Goal: Task Accomplishment & Management: Manage account settings

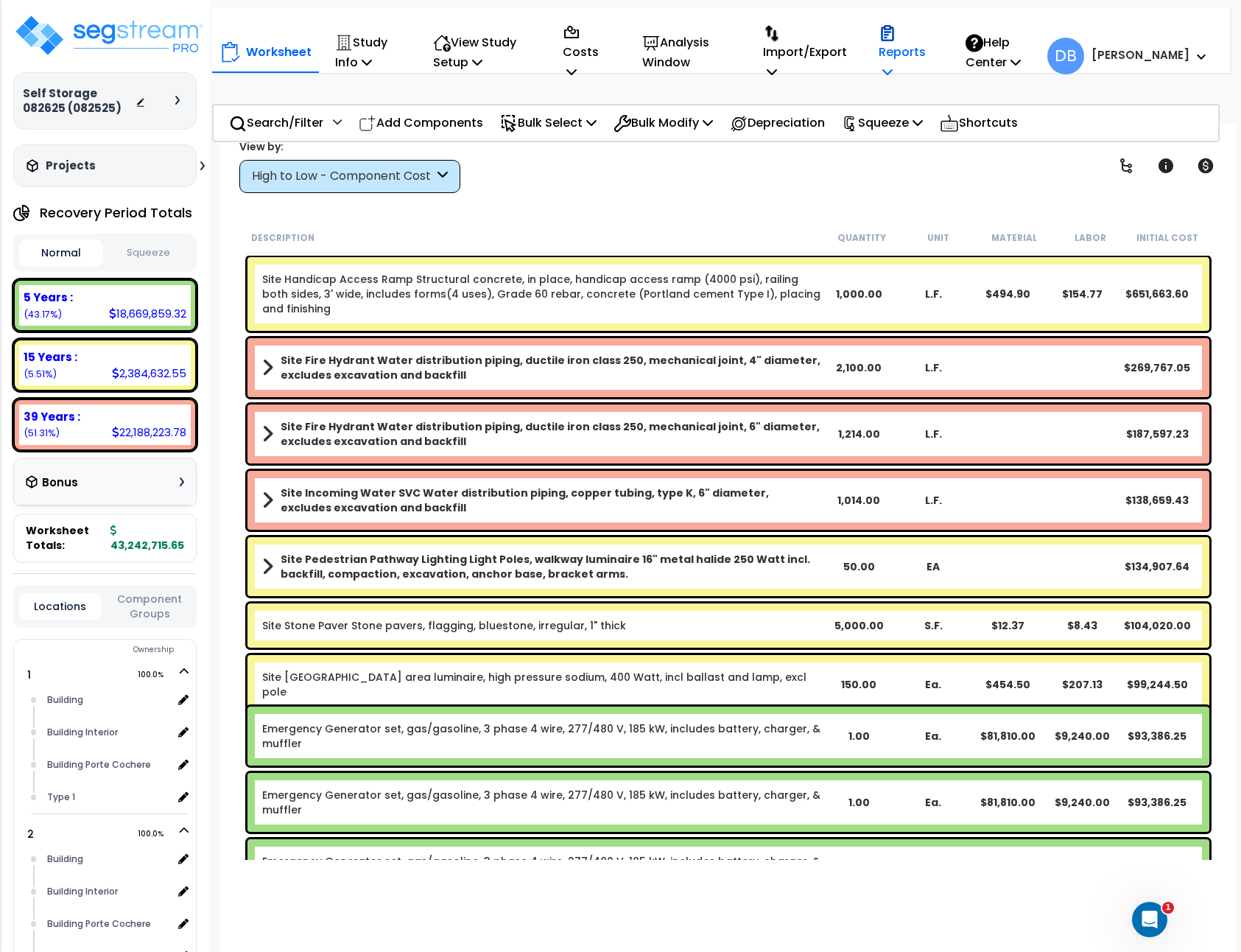
click at [924, 57] on p "Reports" at bounding box center [907, 52] width 56 height 60
click at [727, 208] on div "Worksheet Study Info Study Setup Add Property Unit Template study Clone study DB" at bounding box center [728, 600] width 1018 height 952
click at [934, 61] on p "Reports" at bounding box center [907, 52] width 56 height 60
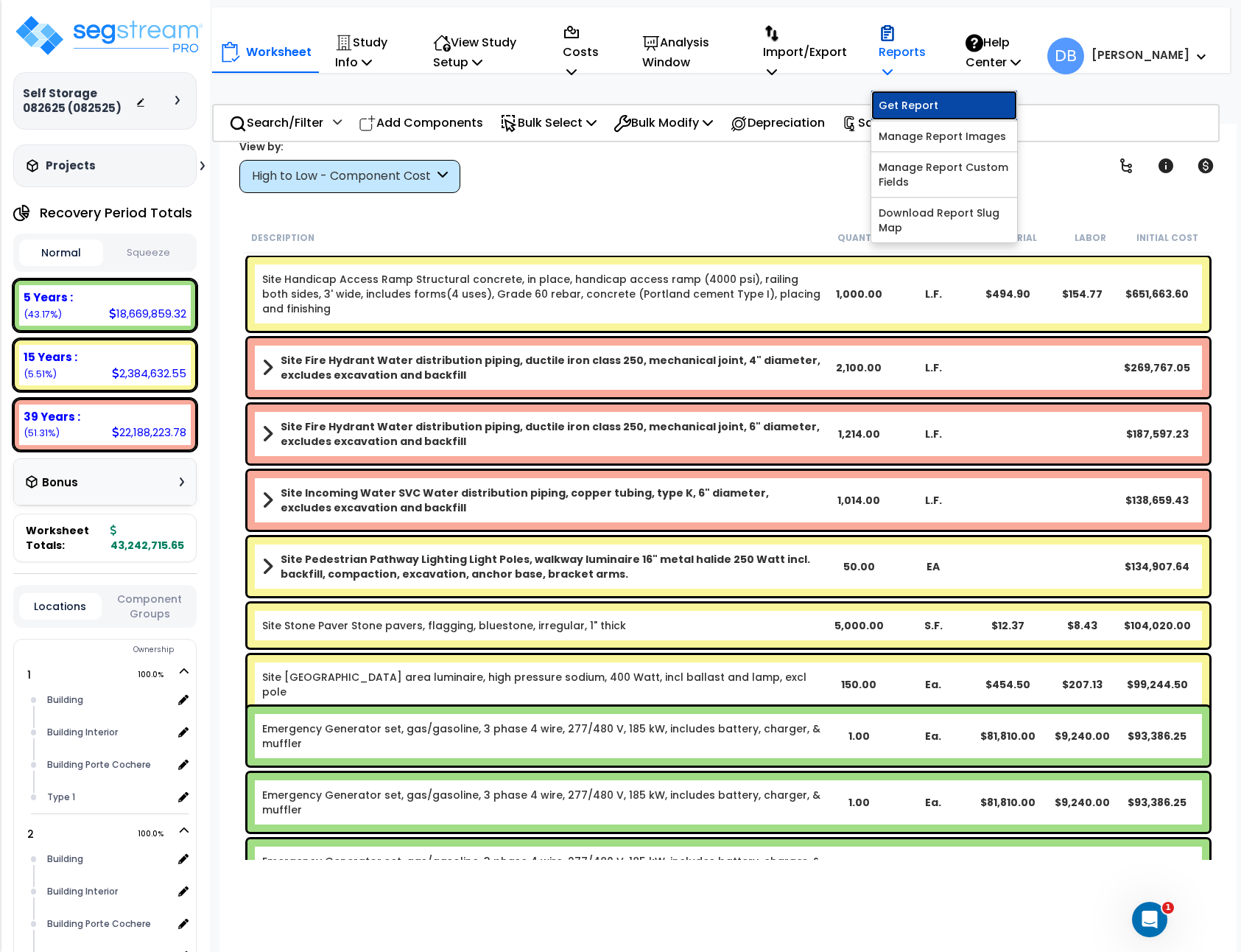
click at [939, 107] on link "Get Report" at bounding box center [944, 106] width 146 height 30
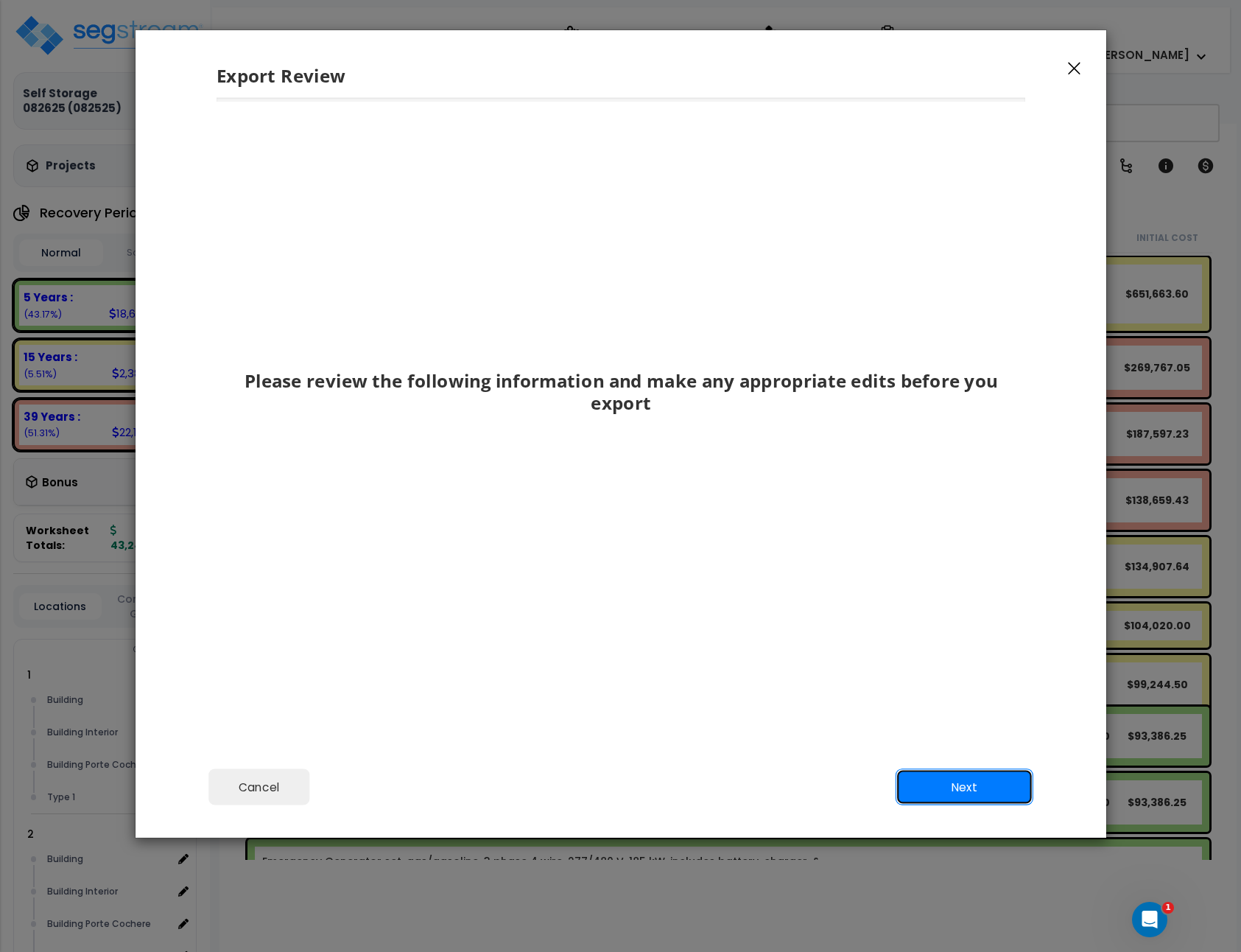
click at [932, 778] on button "Next" at bounding box center [964, 788] width 138 height 37
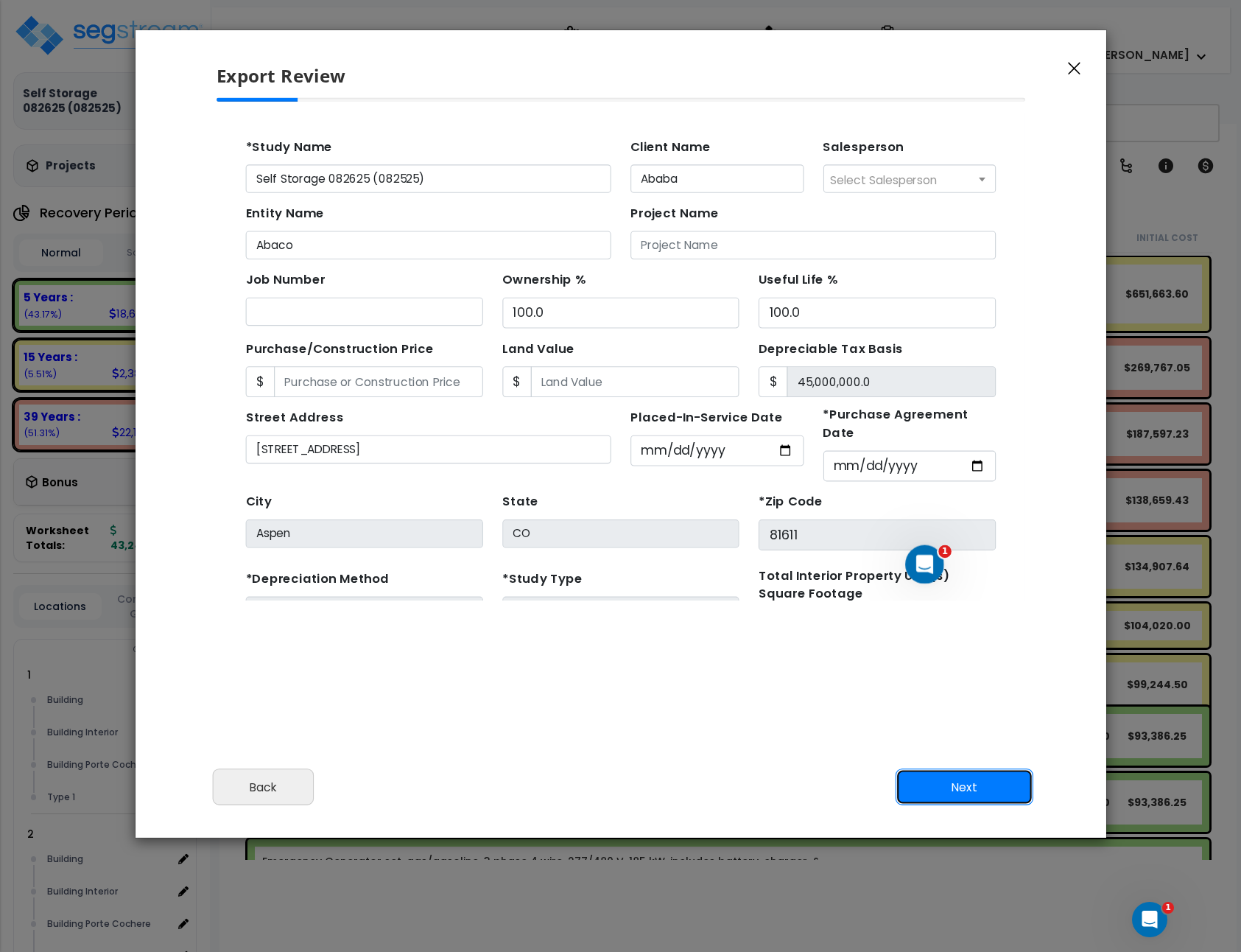
click at [956, 784] on button "Next" at bounding box center [964, 788] width 138 height 37
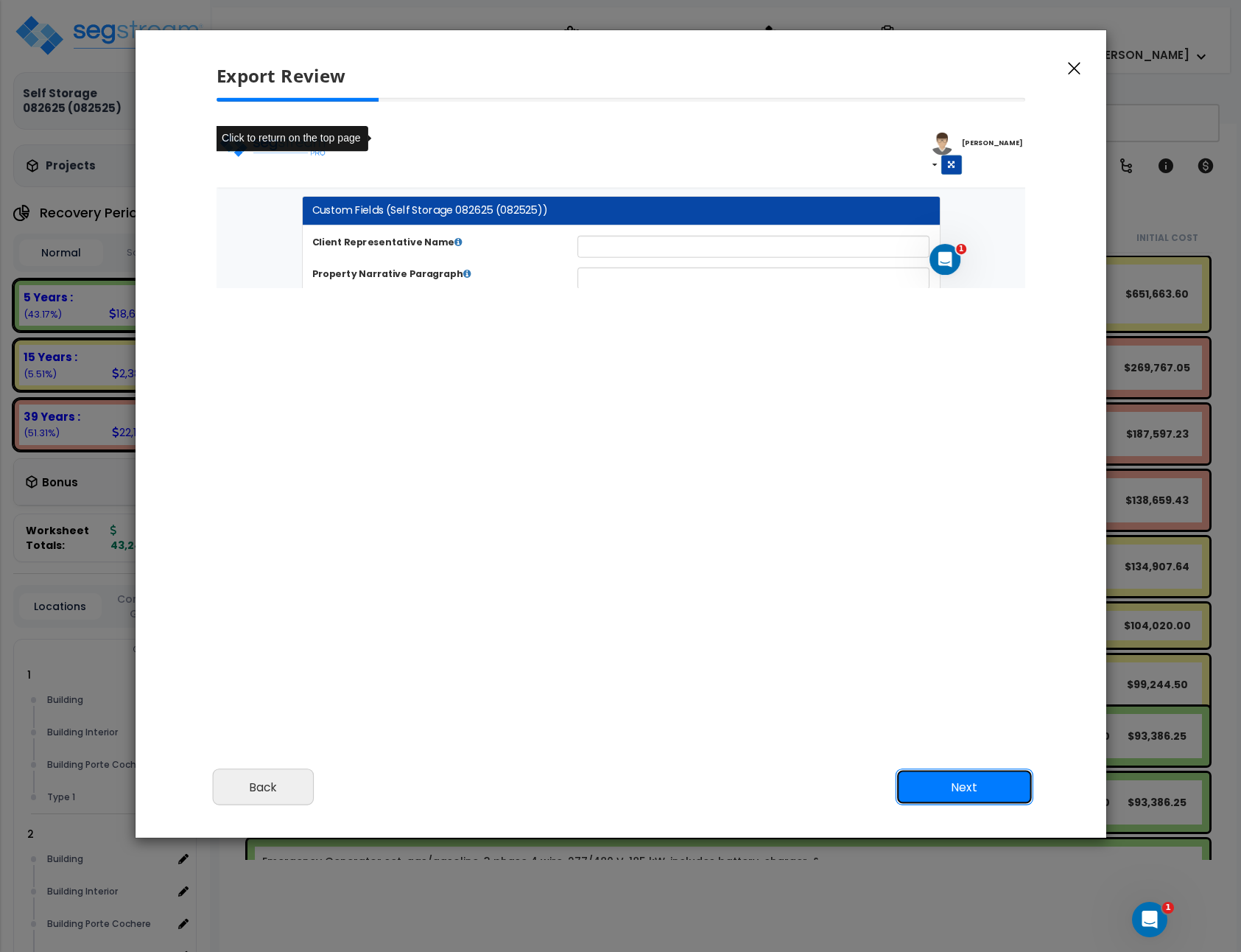
click at [963, 794] on button "Next" at bounding box center [964, 788] width 138 height 37
click at [958, 781] on button "Next" at bounding box center [964, 788] width 138 height 37
click at [959, 778] on button "Next" at bounding box center [964, 788] width 138 height 37
drag, startPoint x: 492, startPoint y: 177, endPoint x: 388, endPoint y: 166, distance: 104.6
click at [485, 174] on div "Toggle navigation Dhan Martin" at bounding box center [675, 153] width 920 height 55
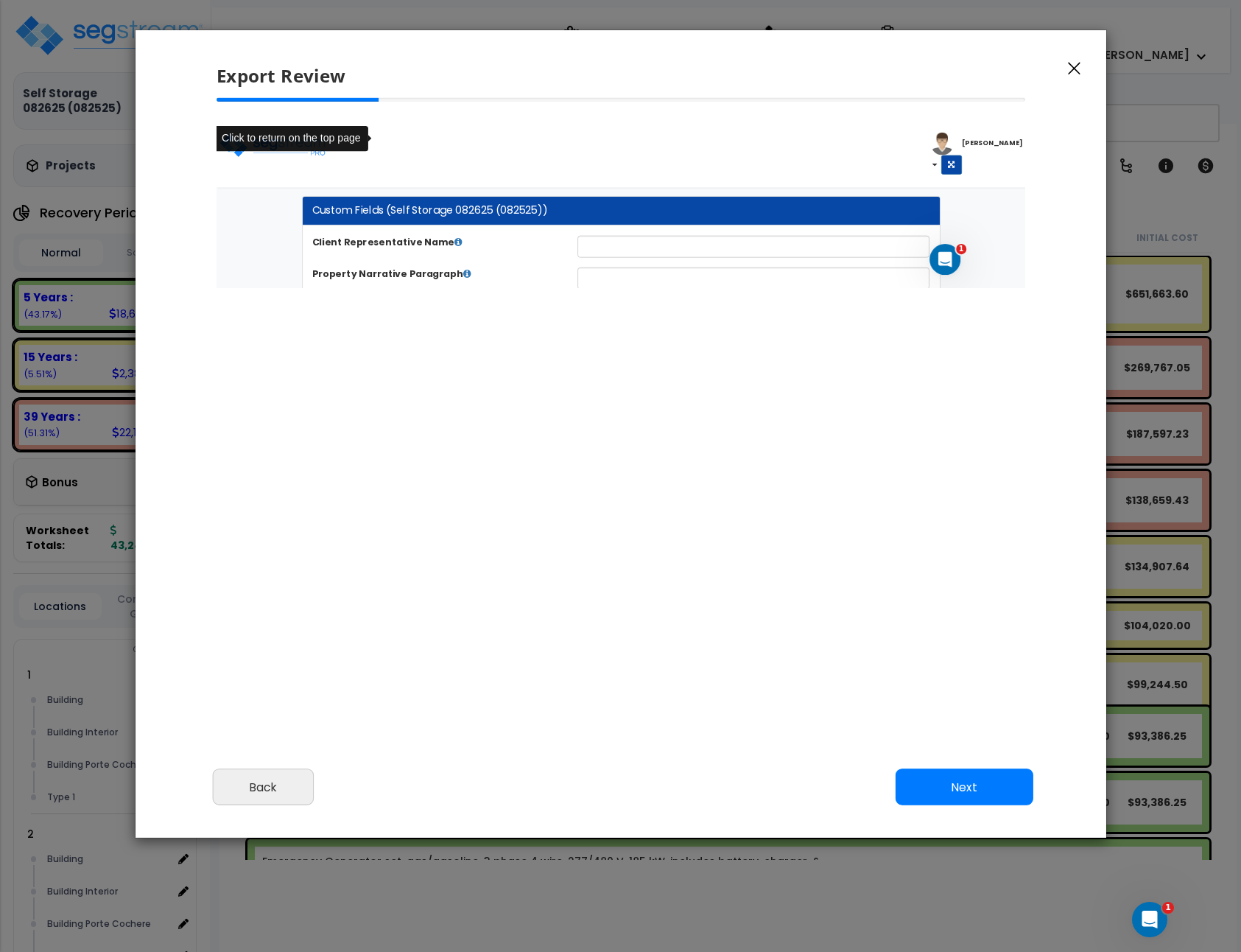
click at [780, 170] on div "Toggle navigation Dhan Martin" at bounding box center [675, 153] width 920 height 55
click at [947, 270] on input "text" at bounding box center [826, 263] width 400 height 25
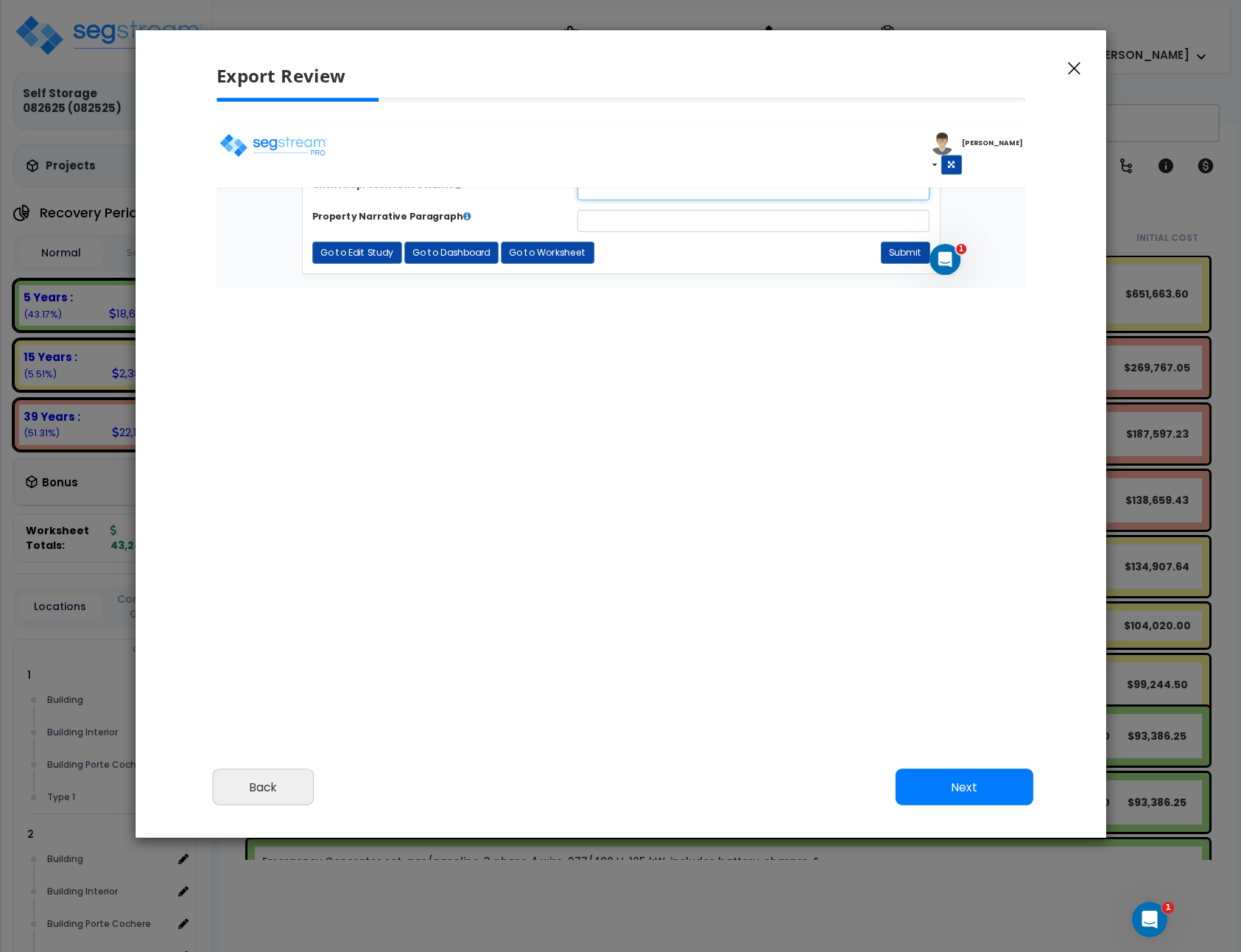
scroll to position [79, 0]
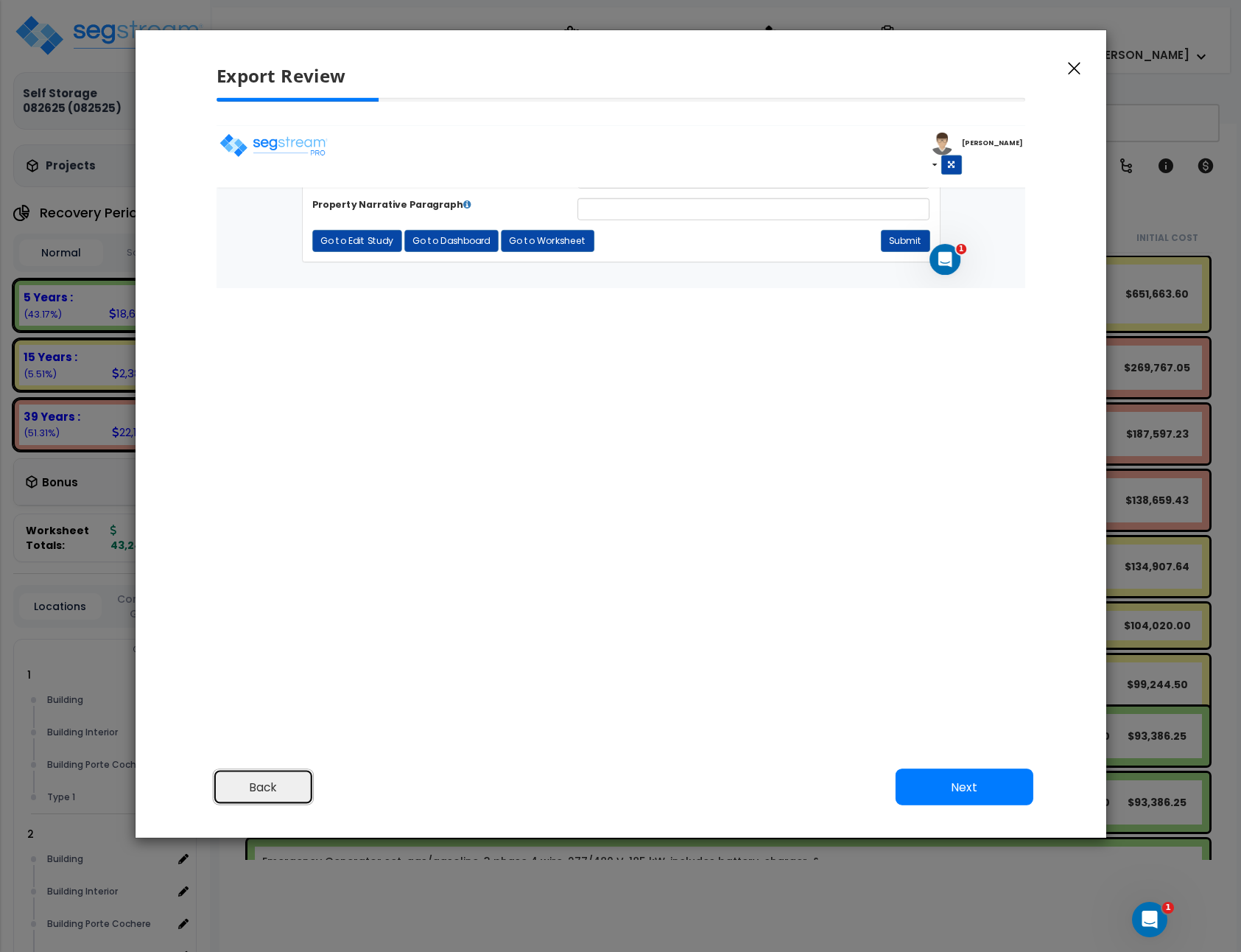
click at [292, 780] on button "Back" at bounding box center [263, 788] width 101 height 37
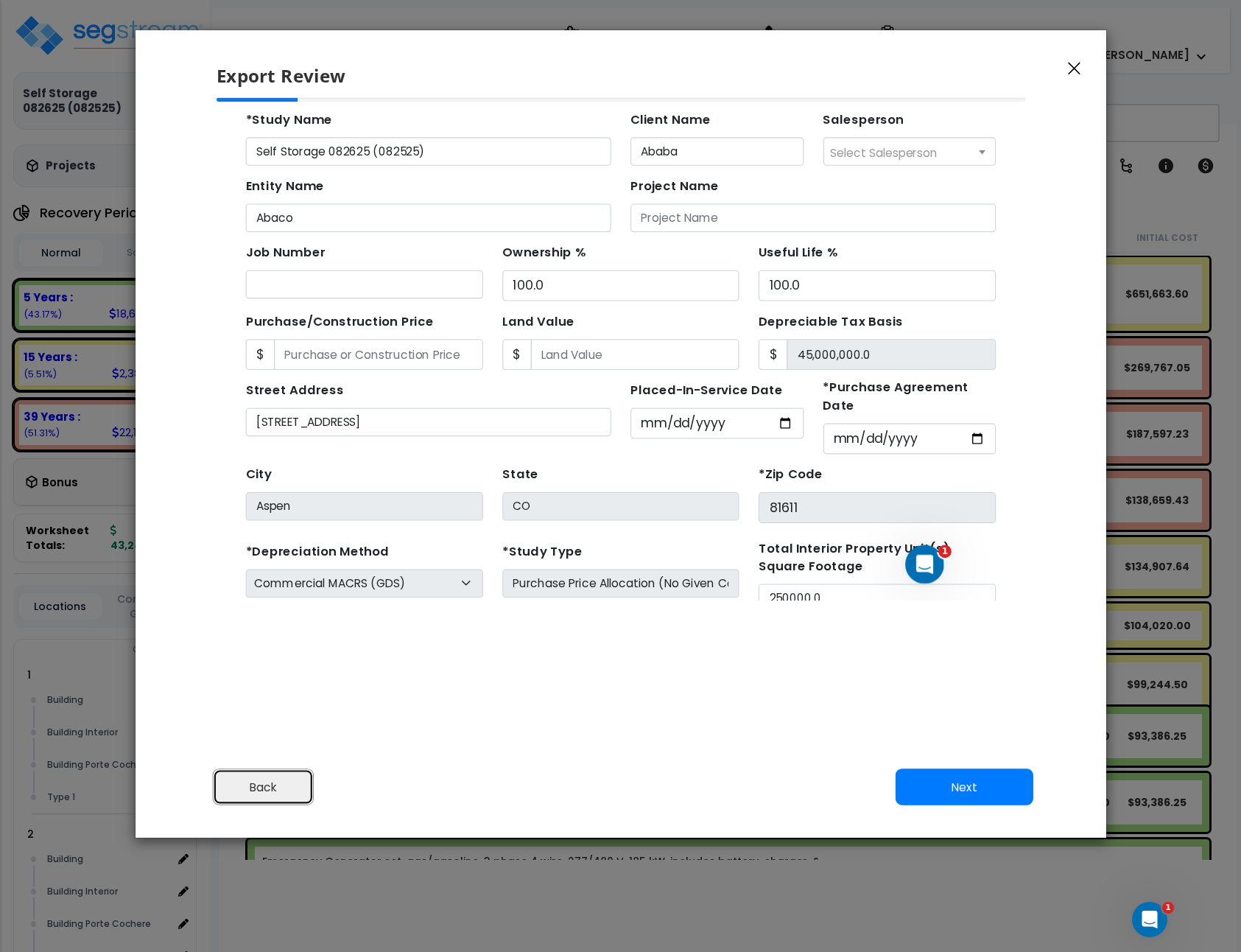
scroll to position [0, 0]
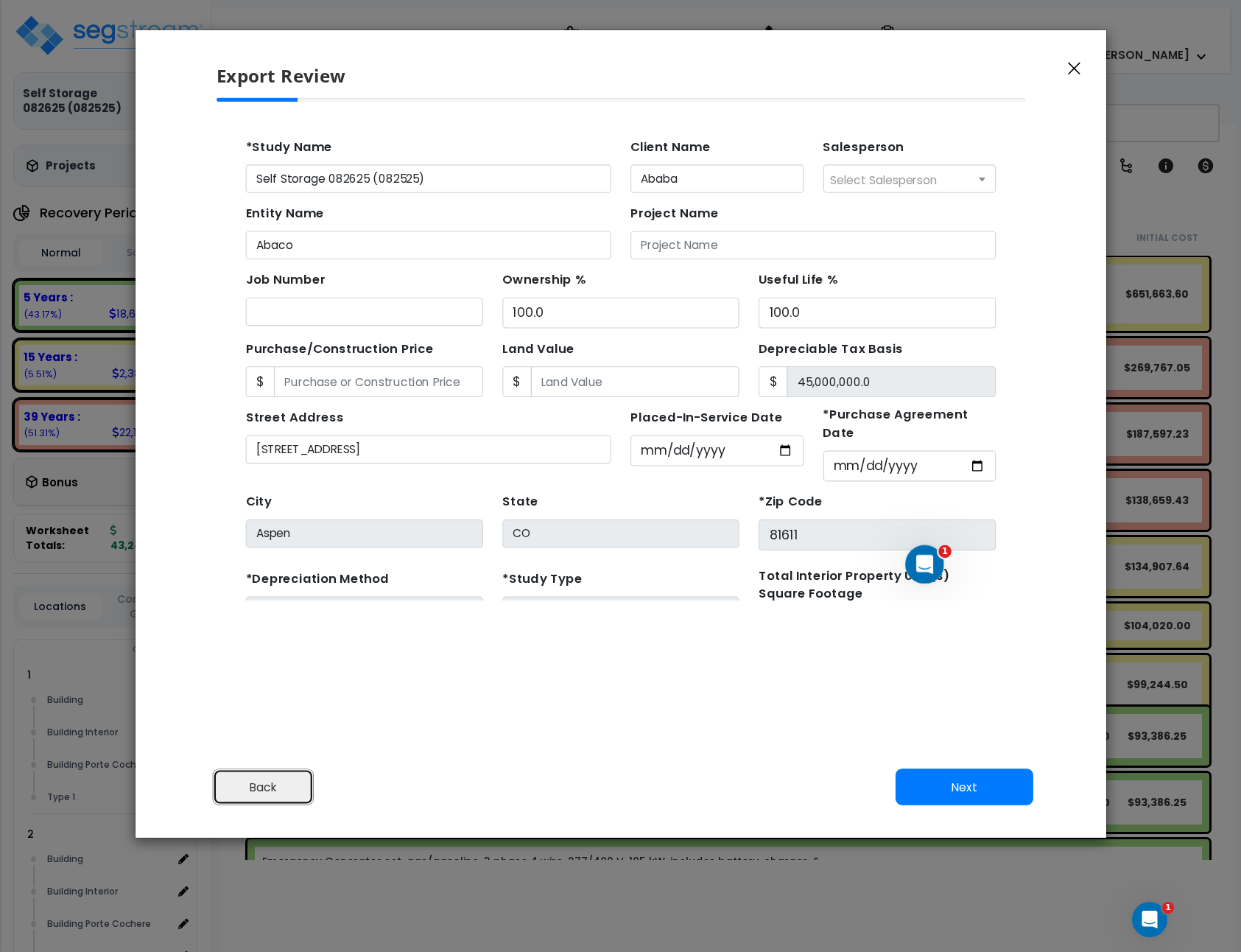
drag, startPoint x: 260, startPoint y: 769, endPoint x: 249, endPoint y: 778, distance: 14.2
click at [259, 769] on button "Back" at bounding box center [263, 788] width 101 height 37
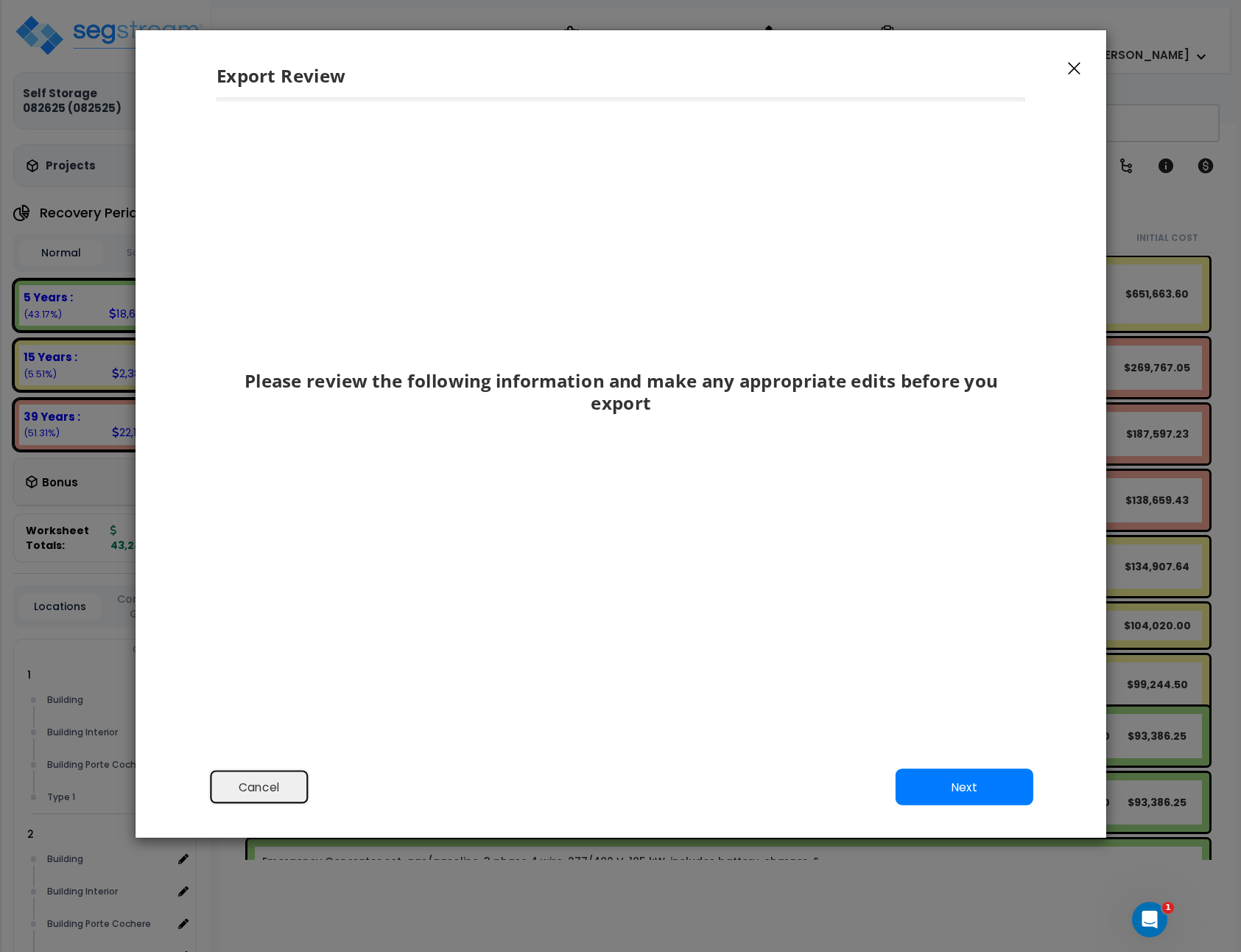
click at [272, 780] on button "Cancel" at bounding box center [259, 788] width 101 height 37
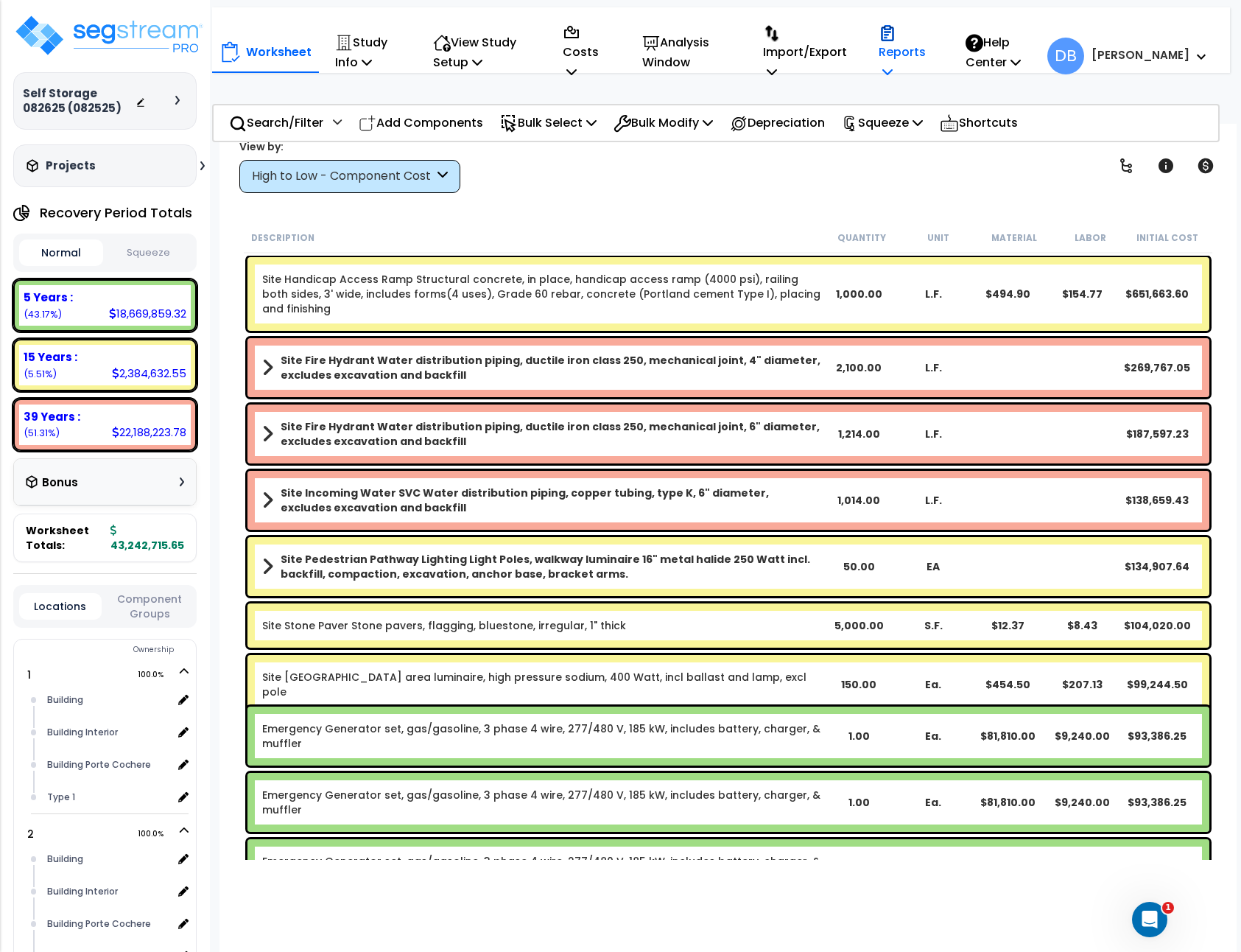
click at [893, 27] on icon at bounding box center [887, 33] width 12 height 16
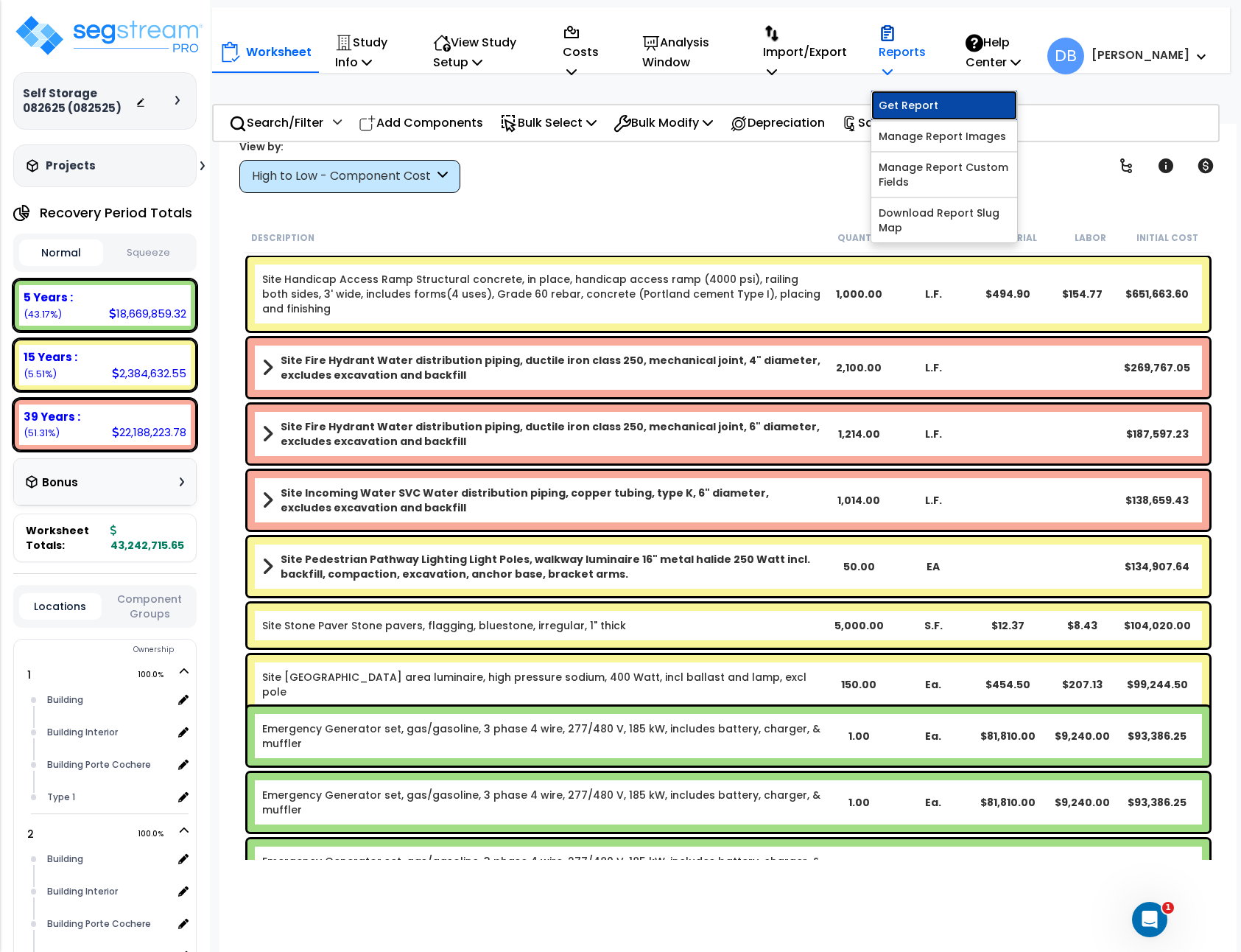
click at [939, 109] on link "Get Report" at bounding box center [944, 106] width 146 height 30
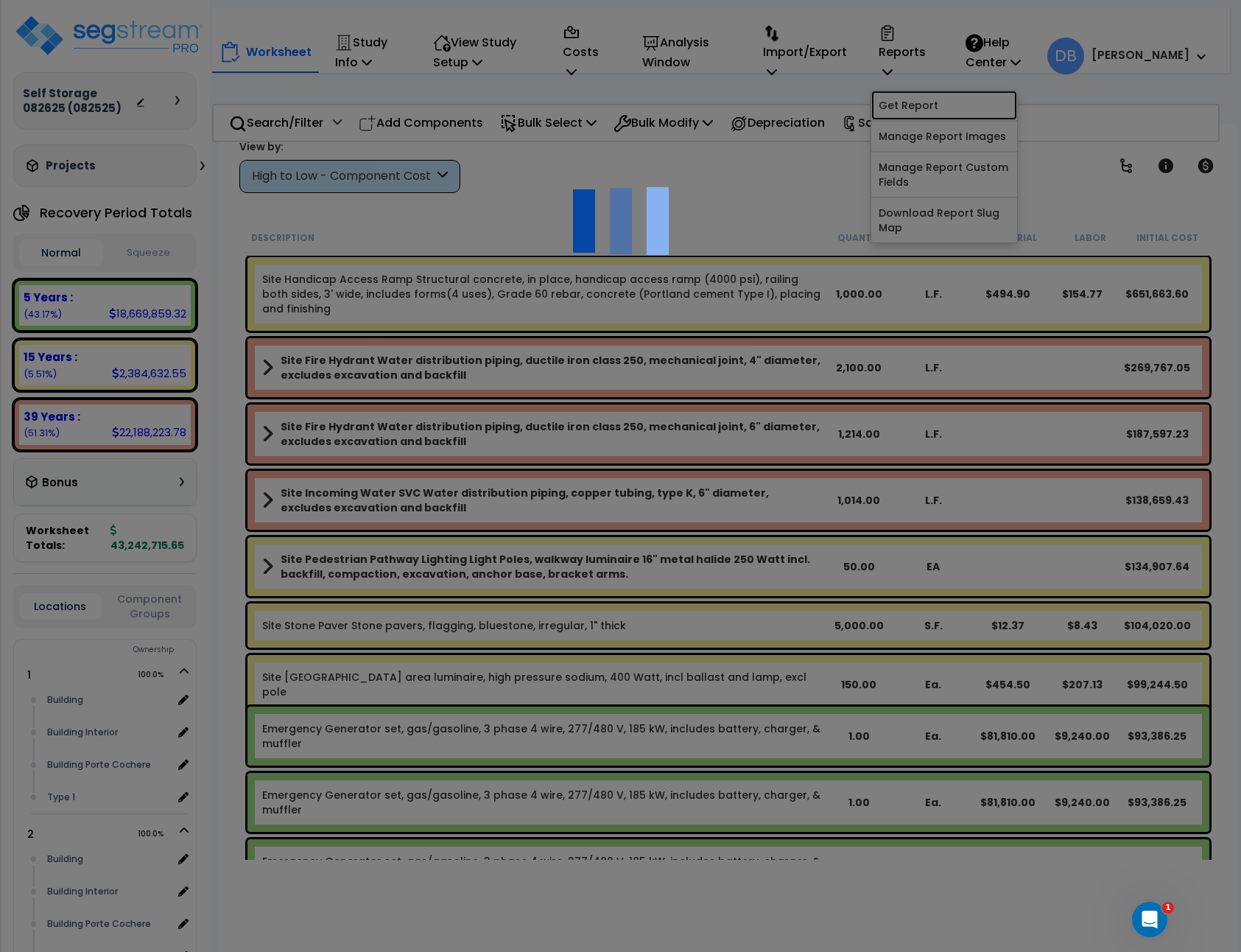
scroll to position [65, 0]
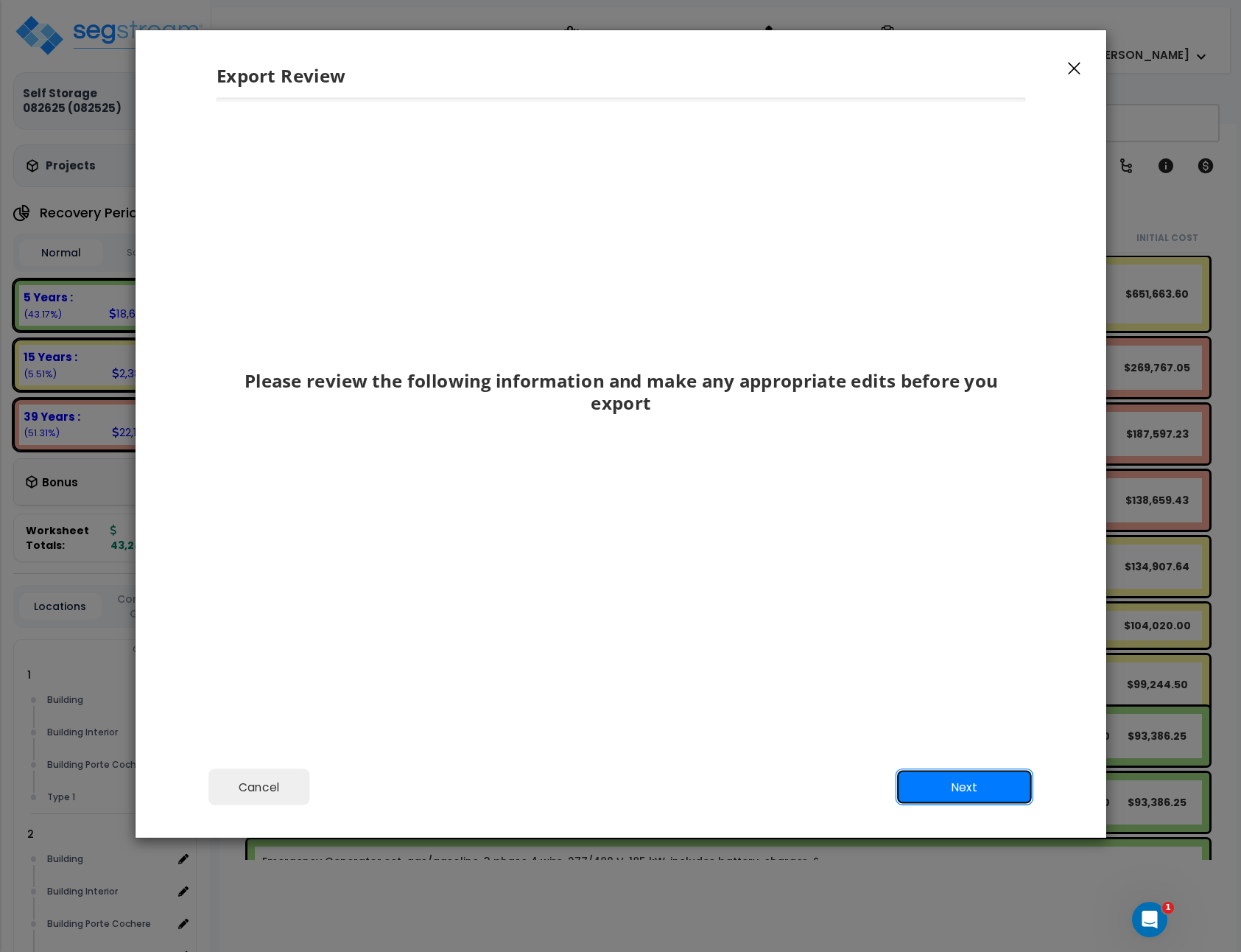
click at [1008, 783] on button "Next" at bounding box center [964, 788] width 138 height 37
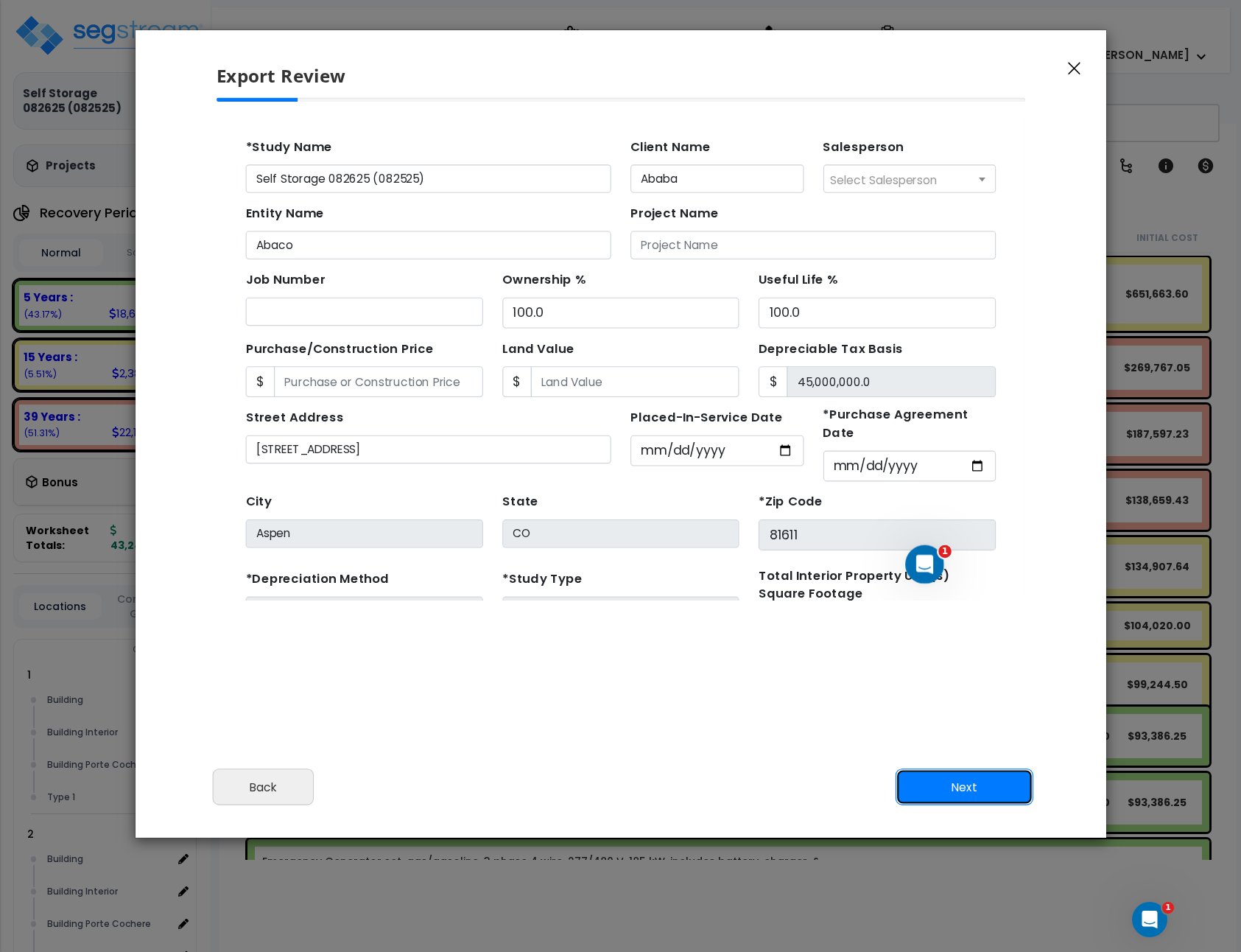
click at [1007, 784] on button "Next" at bounding box center [964, 788] width 138 height 37
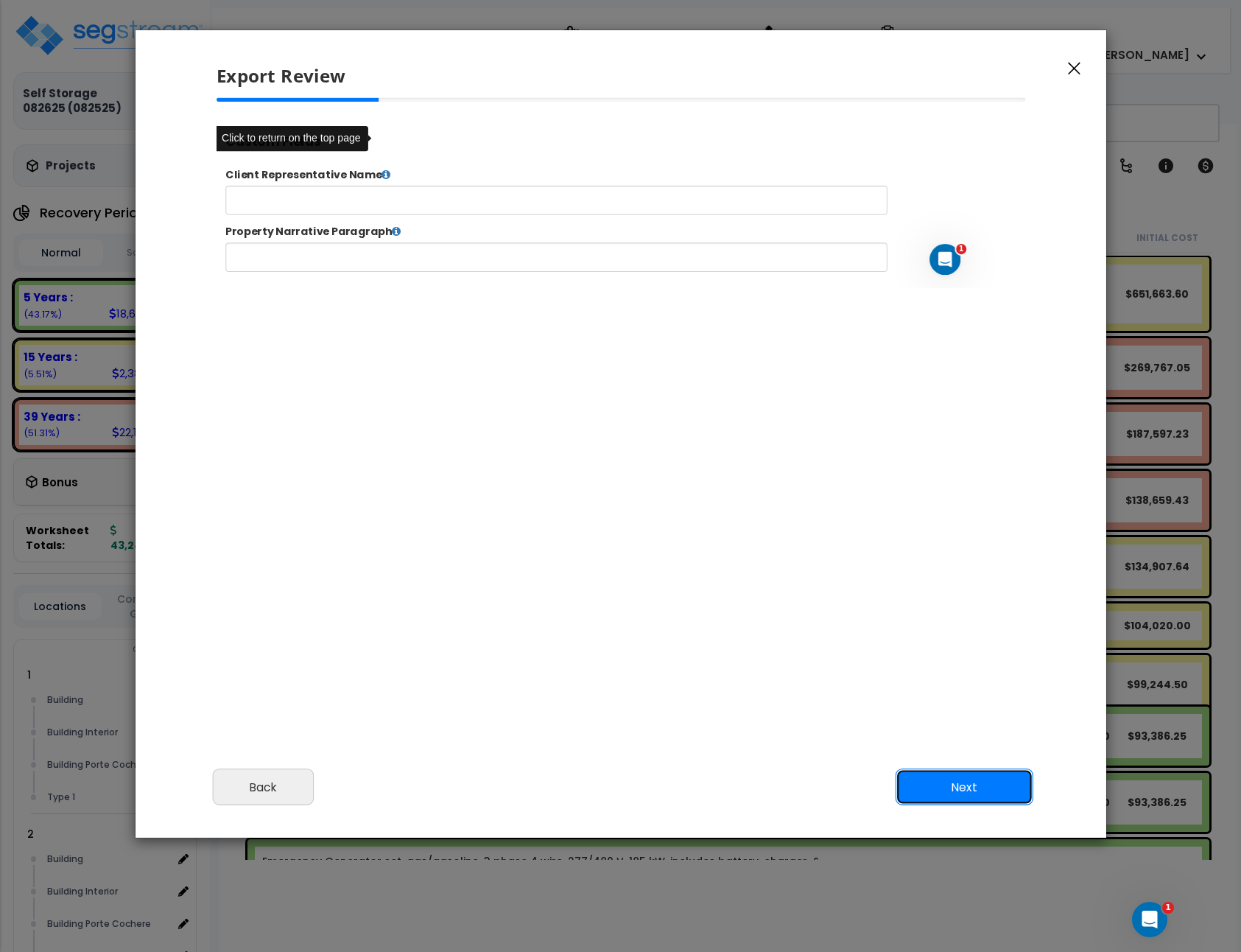
click at [1007, 784] on button "Next" at bounding box center [964, 788] width 138 height 37
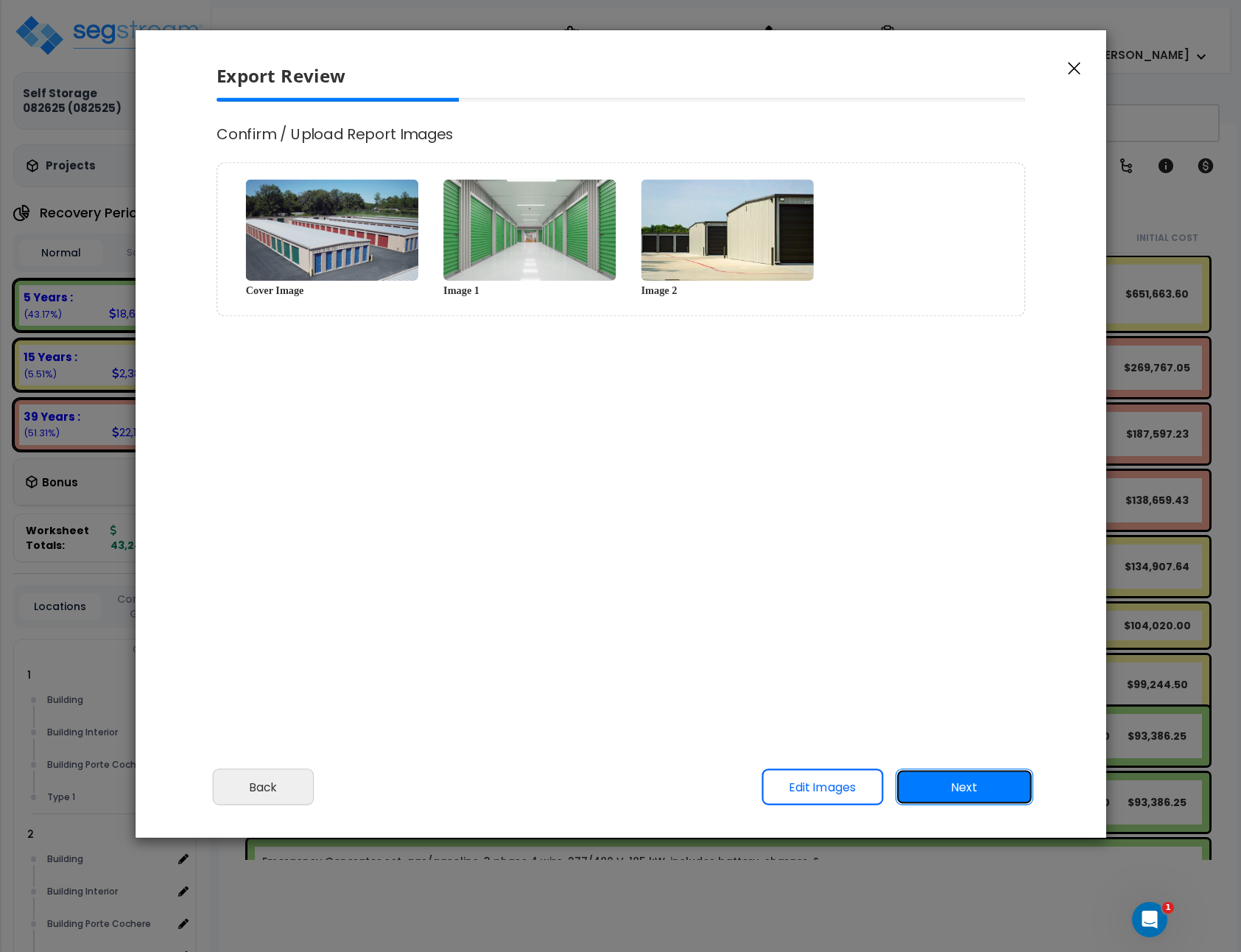
scroll to position [0, 0]
click at [1007, 784] on button "Next" at bounding box center [964, 788] width 138 height 37
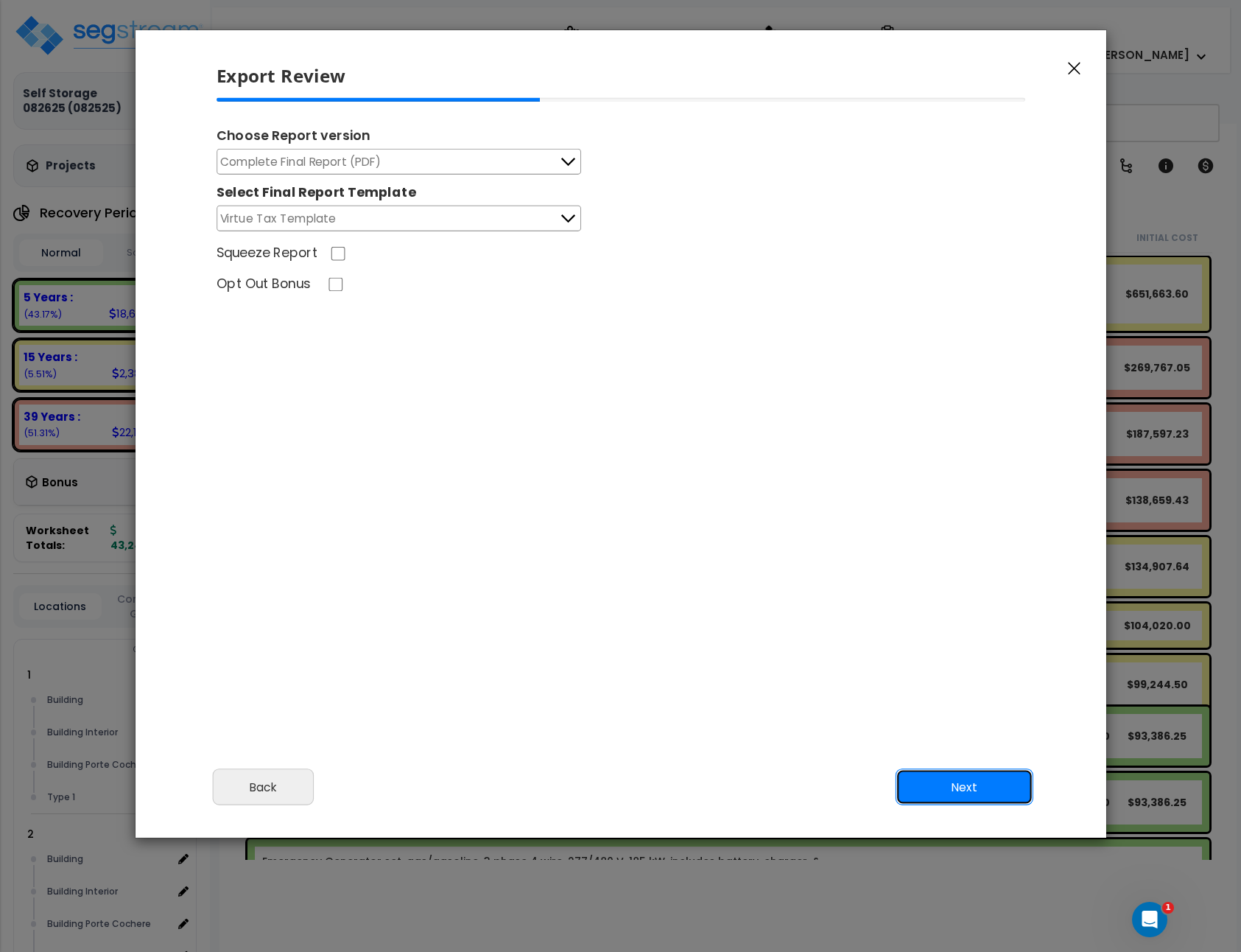
click at [977, 778] on button "Next" at bounding box center [964, 788] width 138 height 37
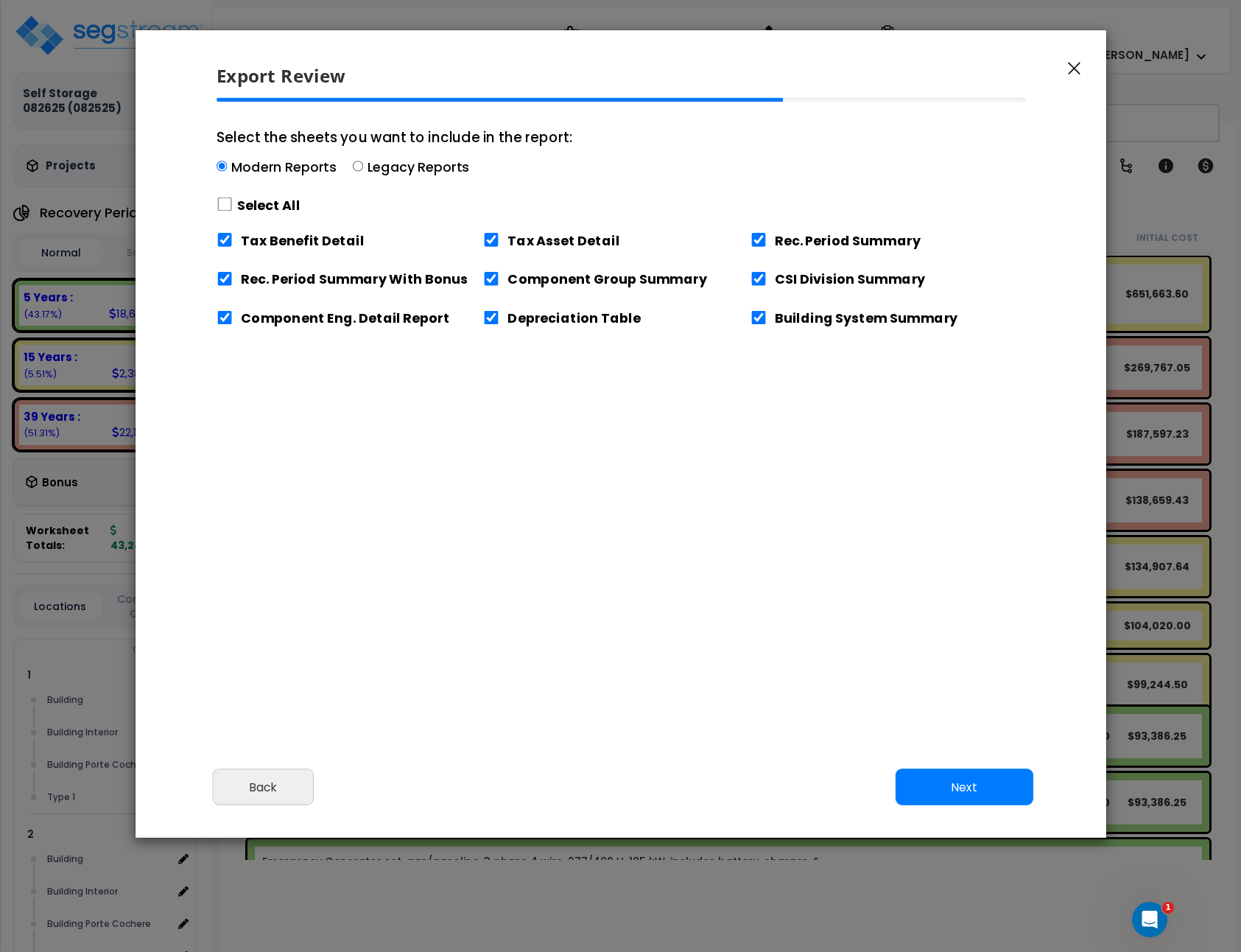
click at [268, 204] on label "Select All" at bounding box center [268, 204] width 64 height 18
click at [233, 204] on input "Select the sheets you want to include in the report: Modern Reports Legacy Repo…" at bounding box center [224, 204] width 17 height 14
click at [268, 204] on label "Select All" at bounding box center [268, 204] width 64 height 18
click at [233, 204] on input "Select the sheets you want to include in the report: Modern Reports Legacy Repo…" at bounding box center [224, 204] width 17 height 14
checkbox input "false"
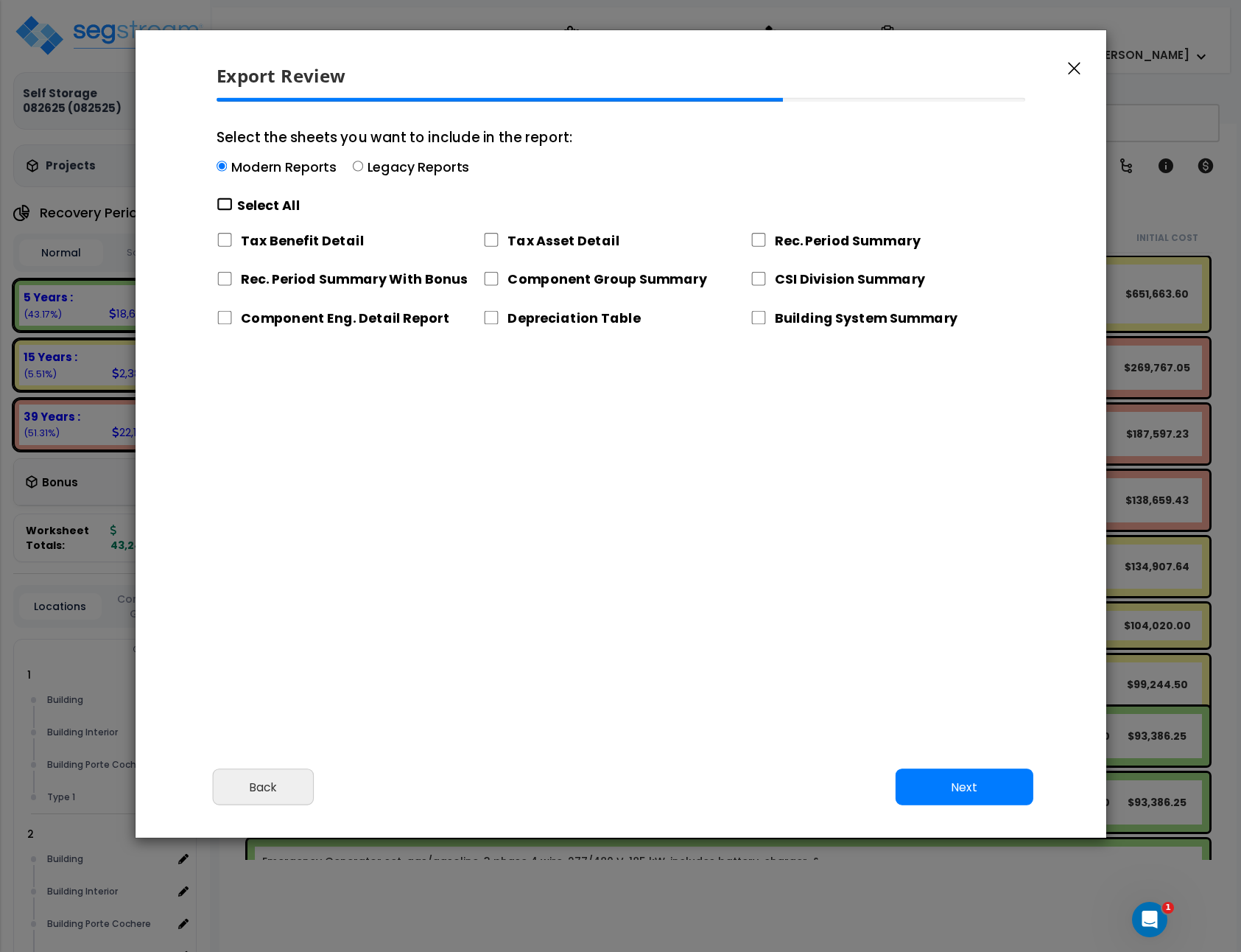
checkbox input "false"
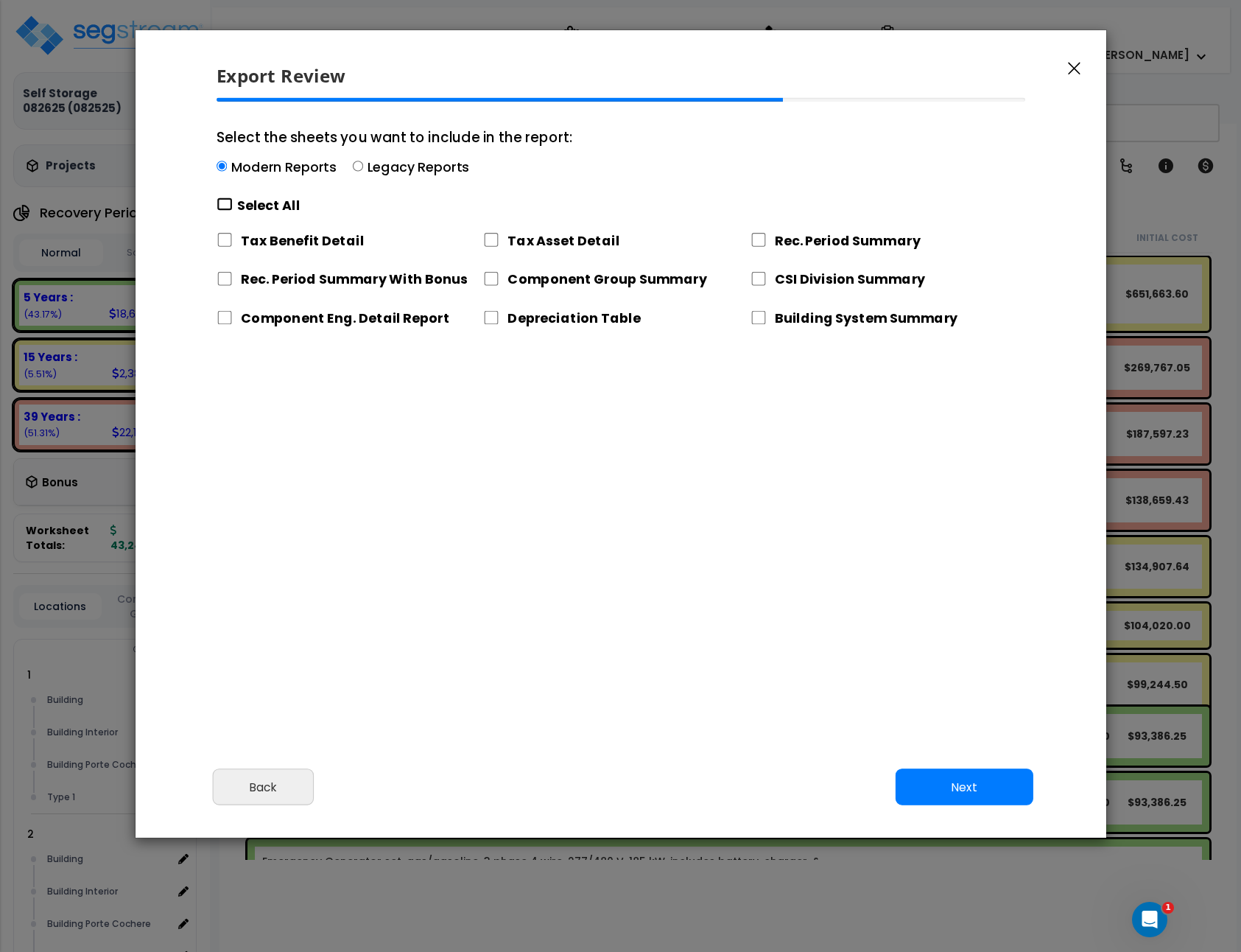
checkbox input "false"
click at [499, 321] on input "Depreciation Table" at bounding box center [491, 318] width 17 height 14
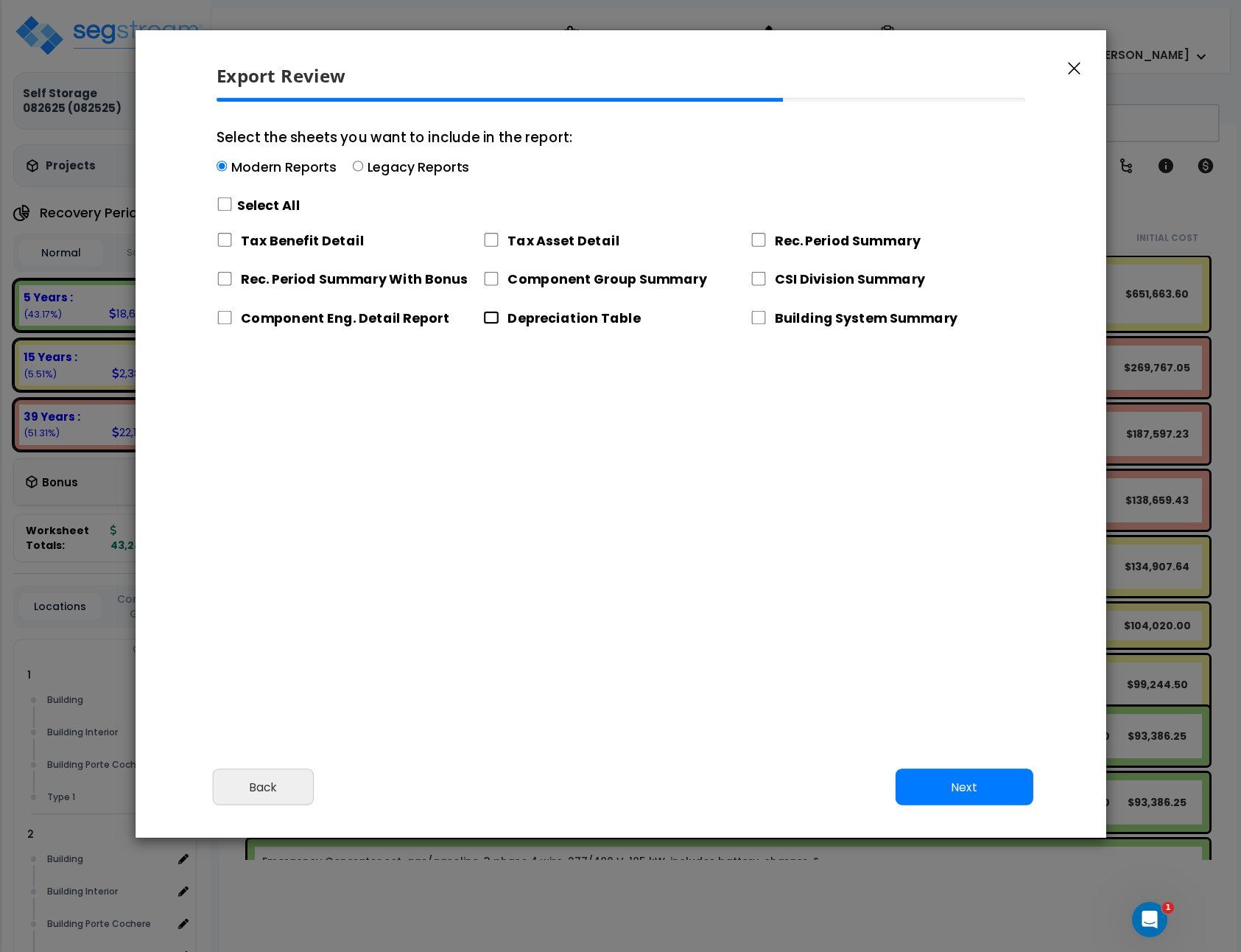
checkbox input "true"
click at [983, 799] on button "Next" at bounding box center [964, 788] width 138 height 37
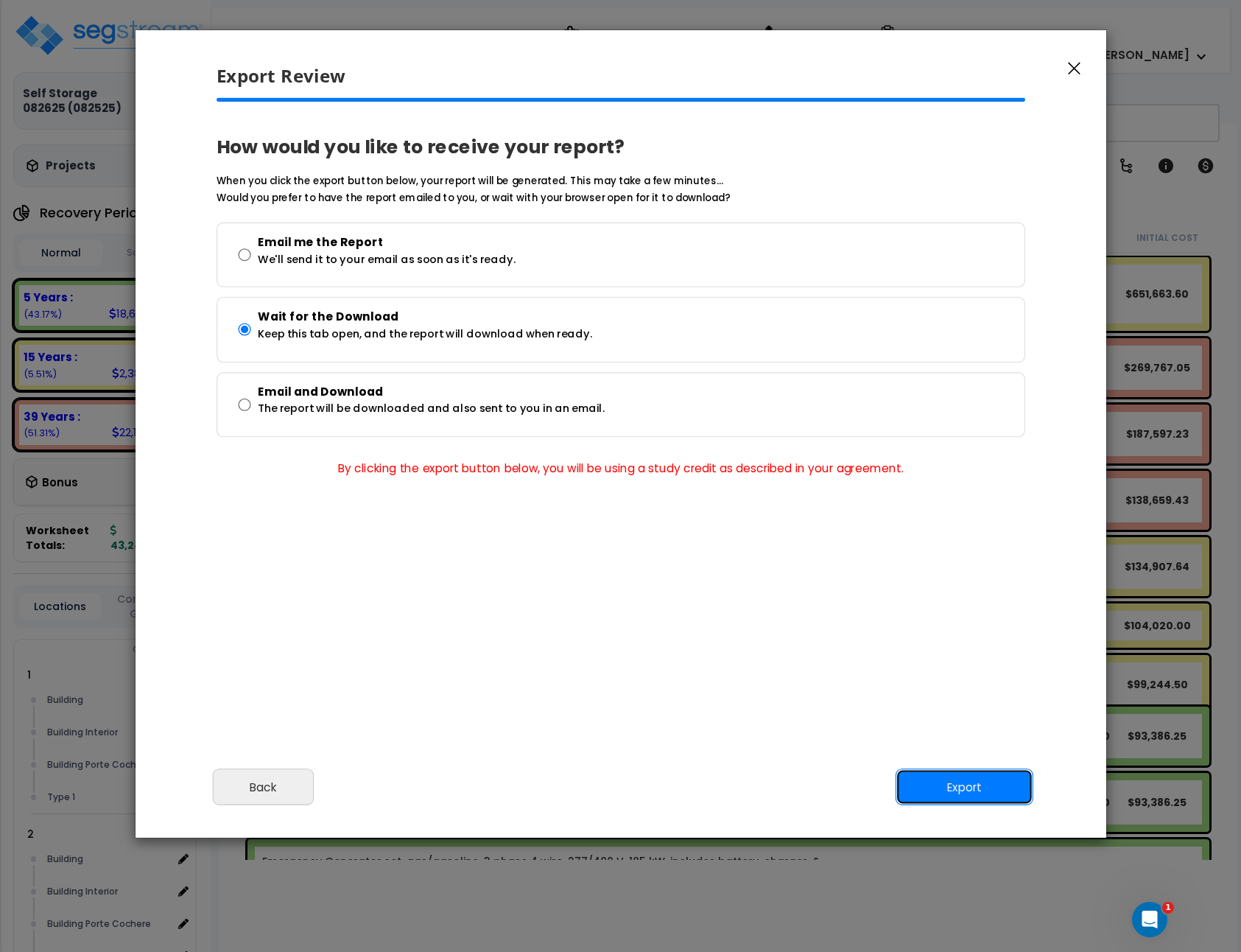
drag, startPoint x: 940, startPoint y: 782, endPoint x: 907, endPoint y: 753, distance: 43.9
click at [941, 783] on button "Export" at bounding box center [964, 788] width 138 height 37
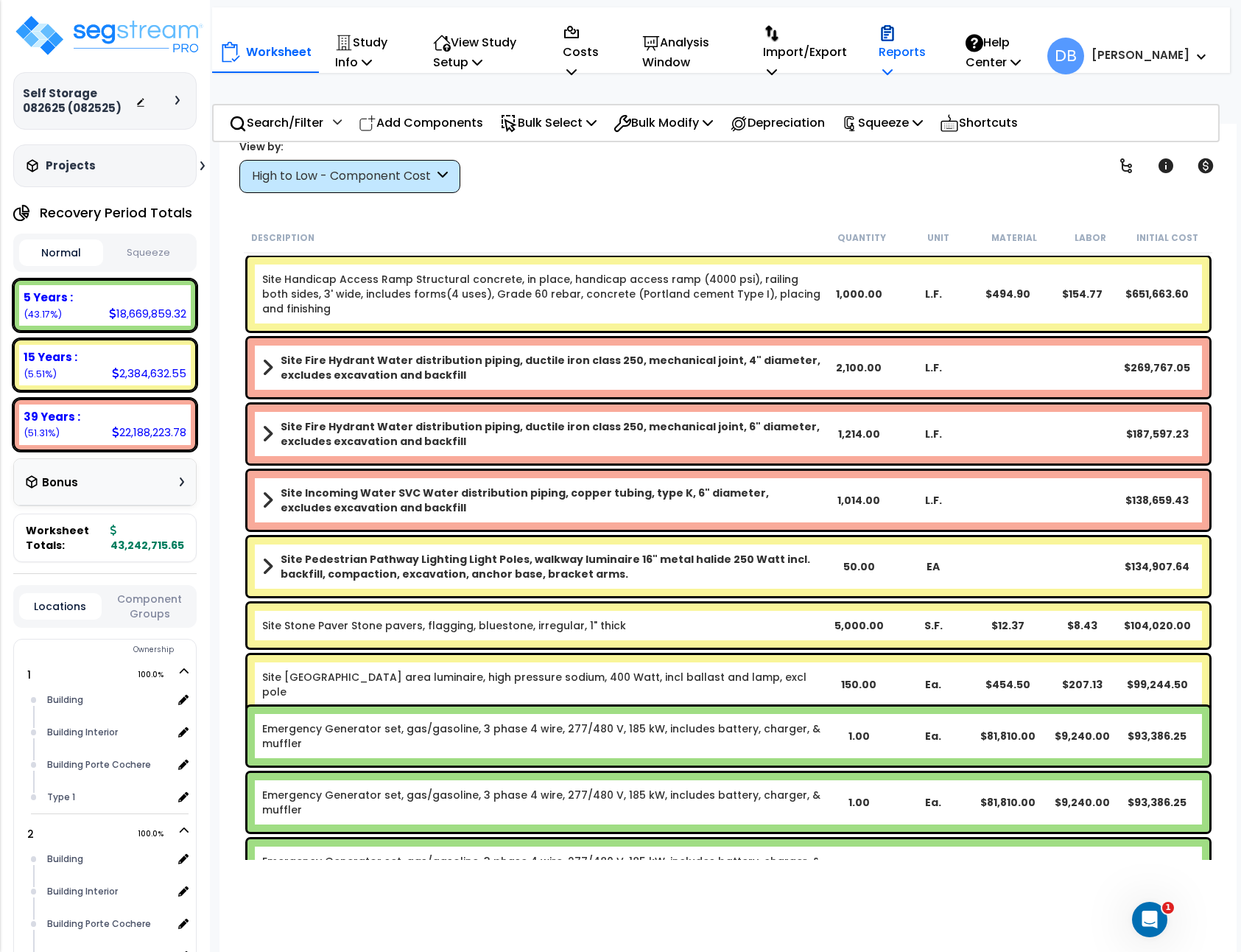
click at [917, 51] on p "Reports" at bounding box center [907, 52] width 56 height 60
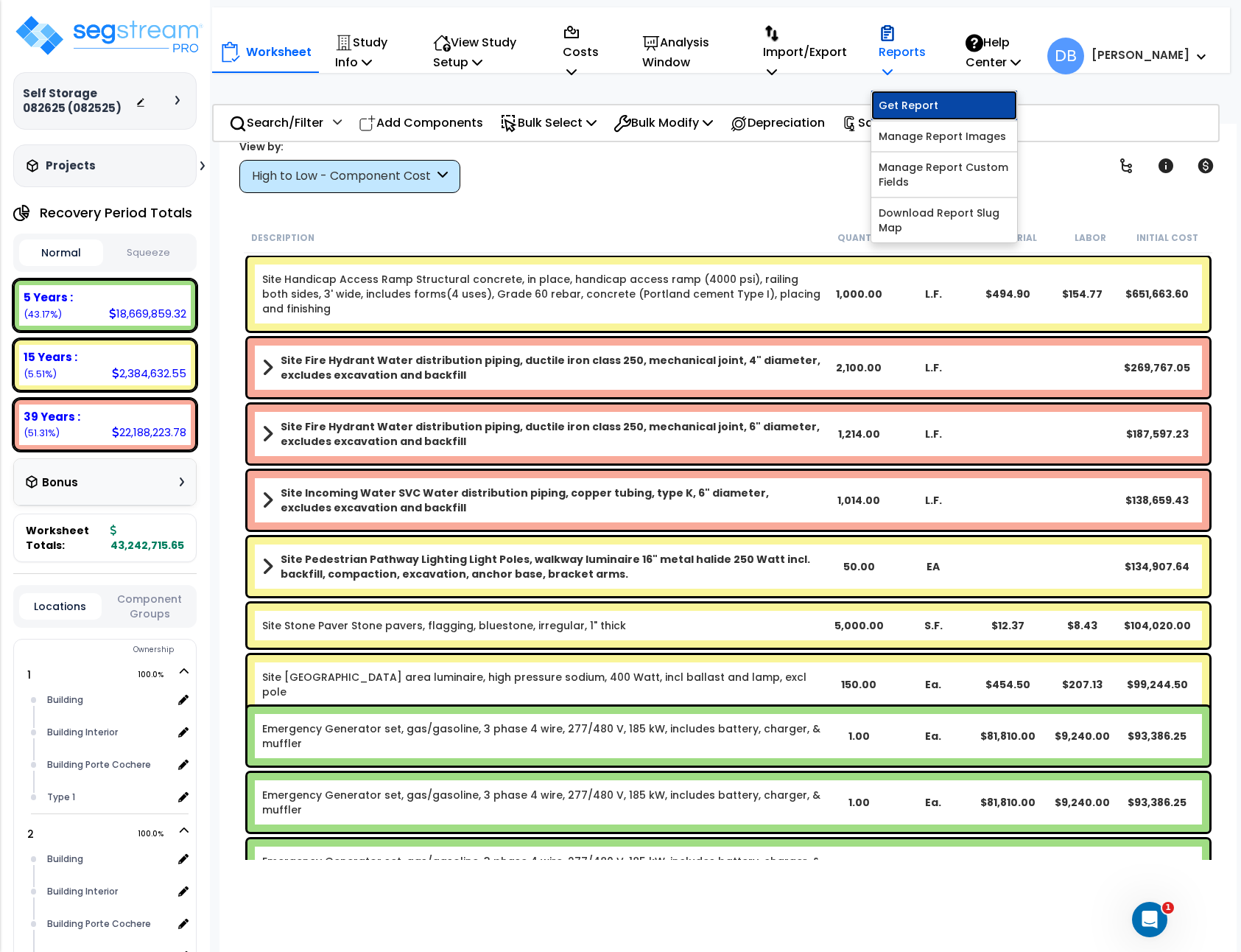
click at [914, 104] on link "Get Report" at bounding box center [944, 106] width 146 height 30
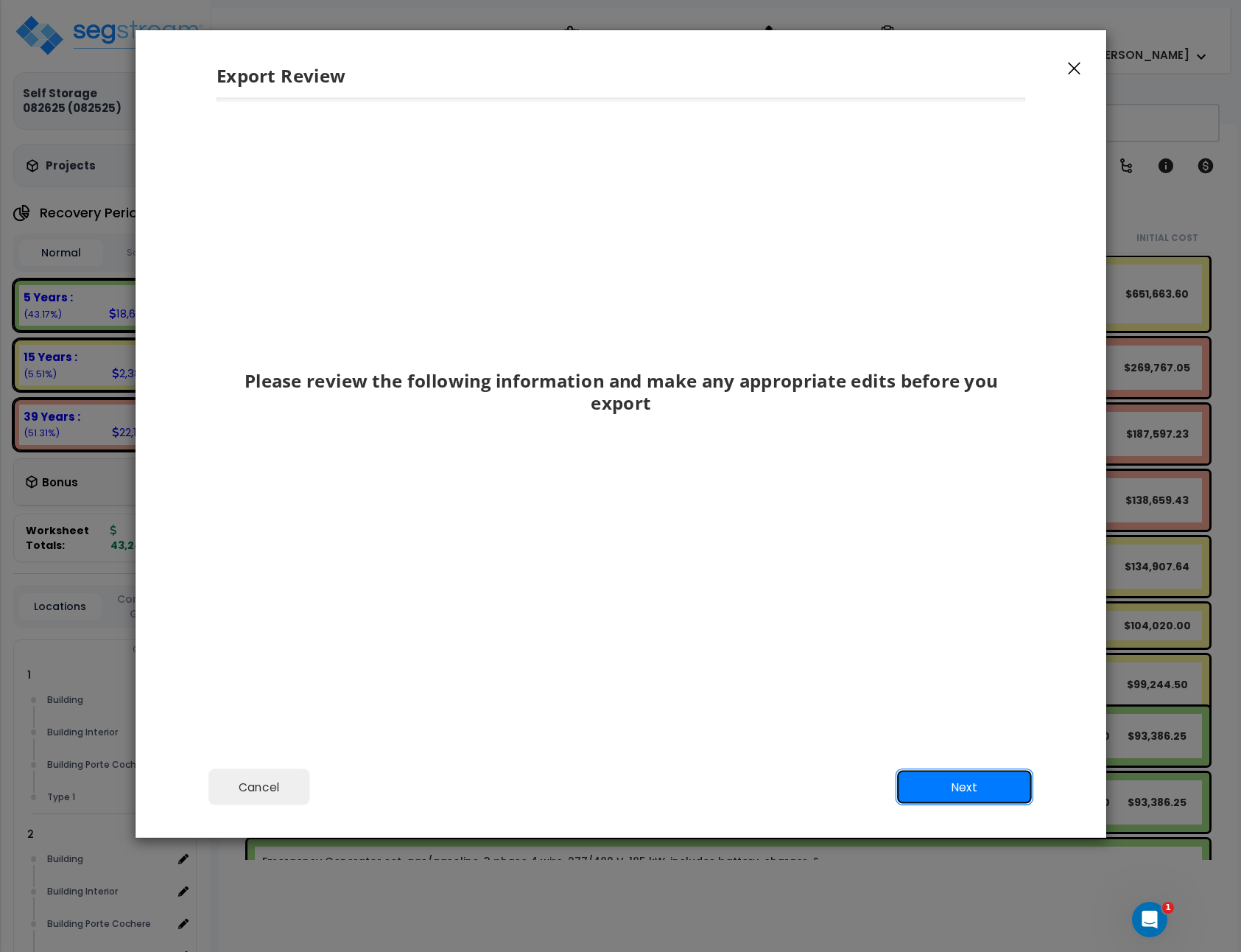
click at [996, 791] on button "Next" at bounding box center [964, 788] width 138 height 37
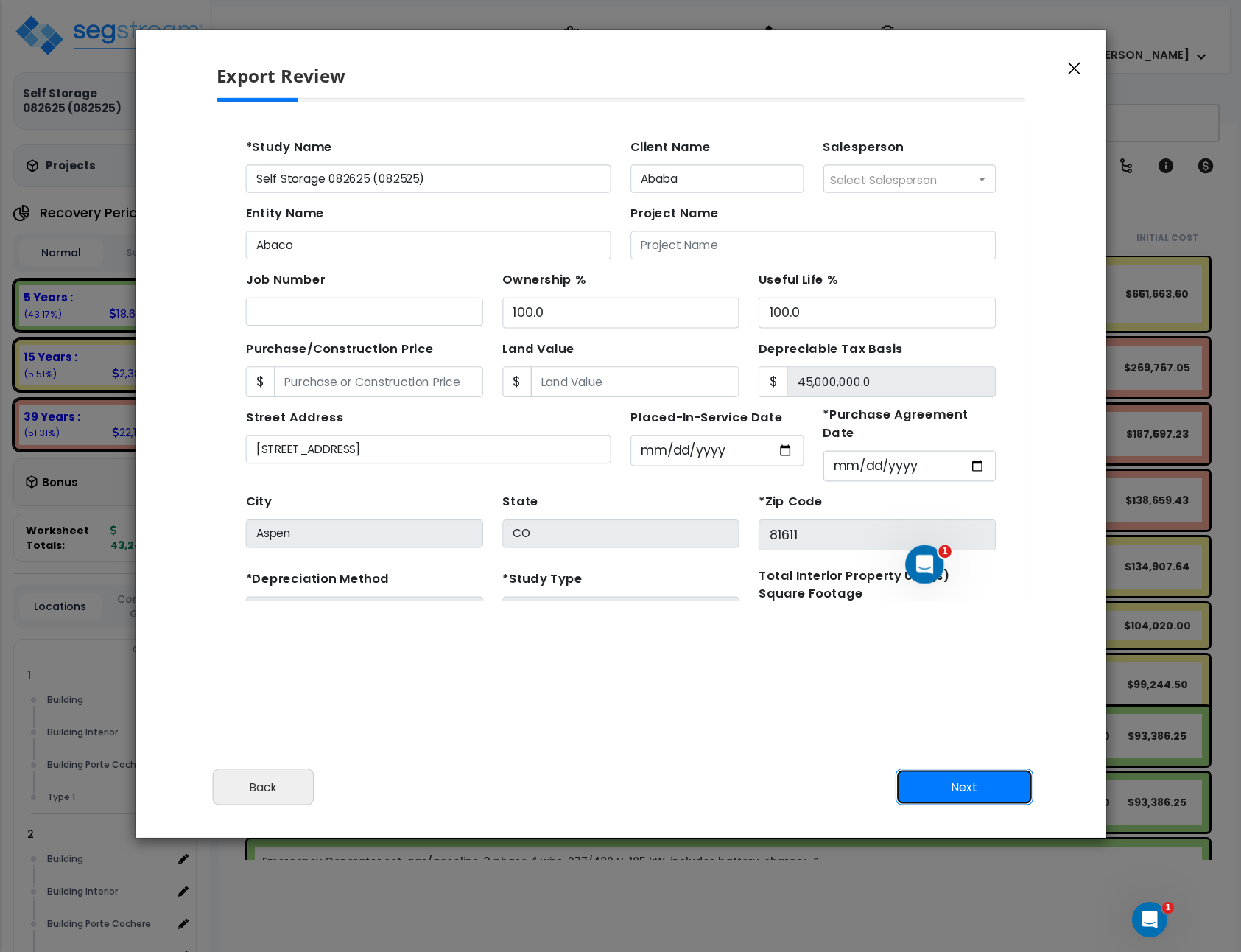
click at [995, 790] on button "Next" at bounding box center [964, 788] width 138 height 37
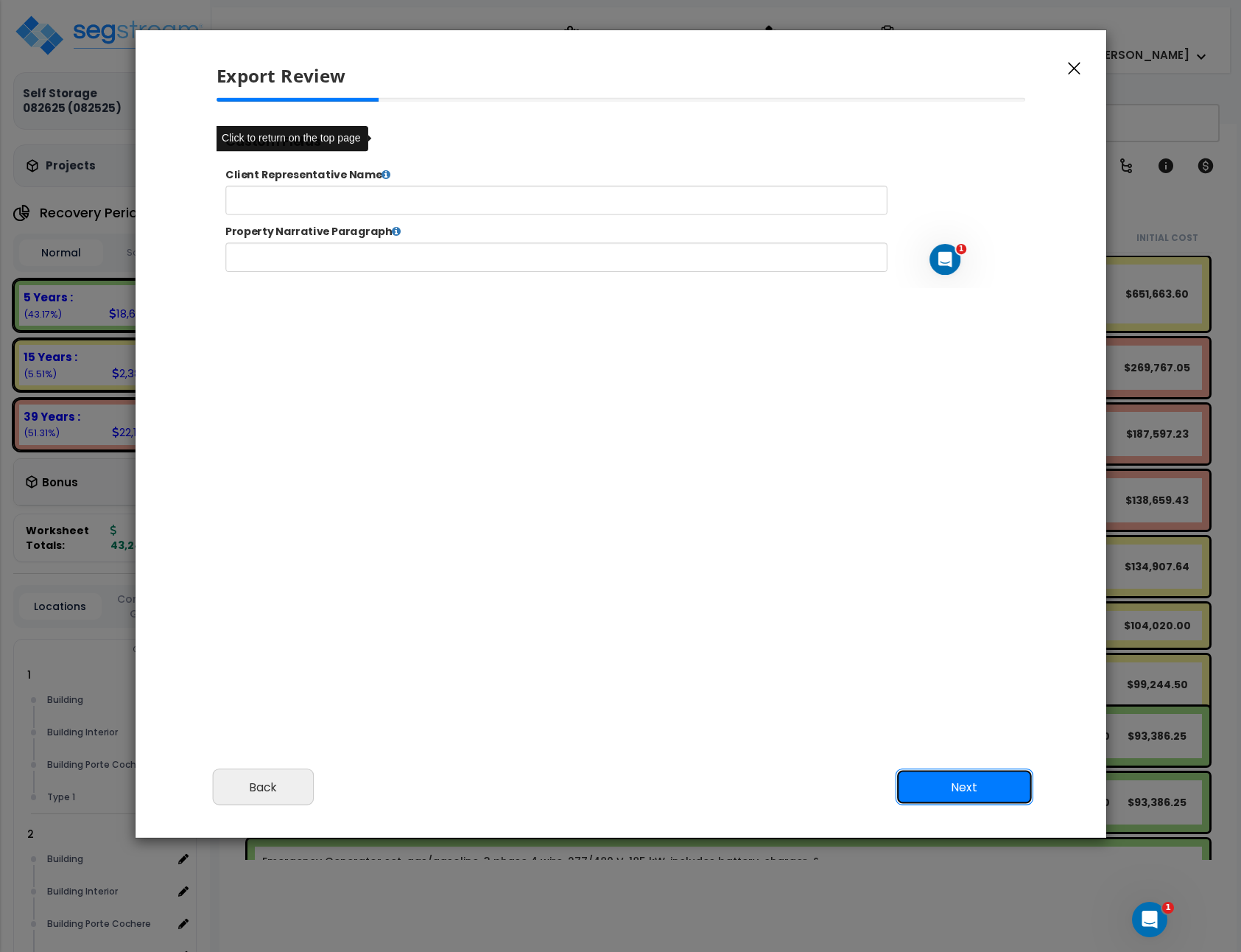
click at [995, 790] on button "Next" at bounding box center [964, 788] width 138 height 37
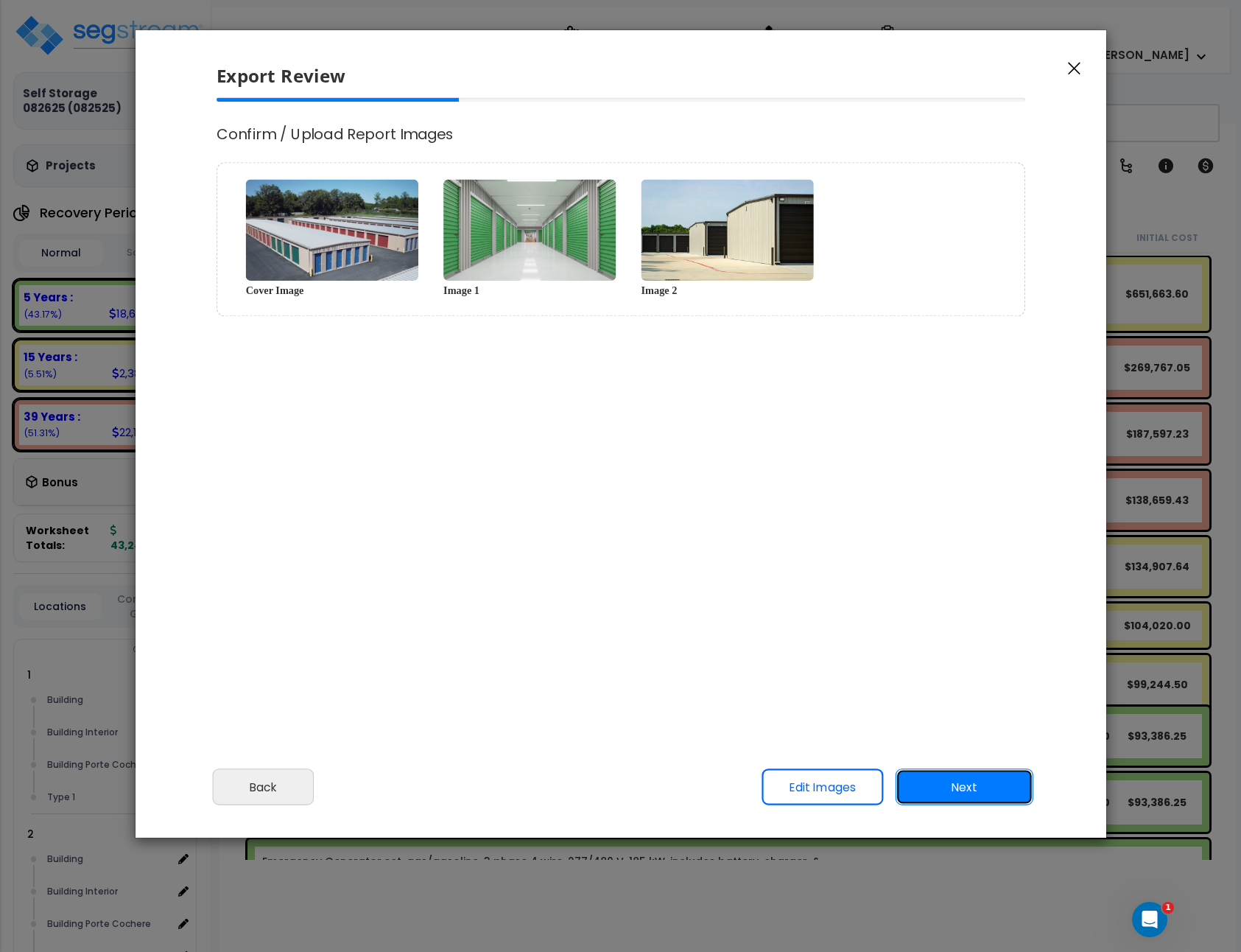
click at [995, 790] on button "Next" at bounding box center [964, 788] width 138 height 37
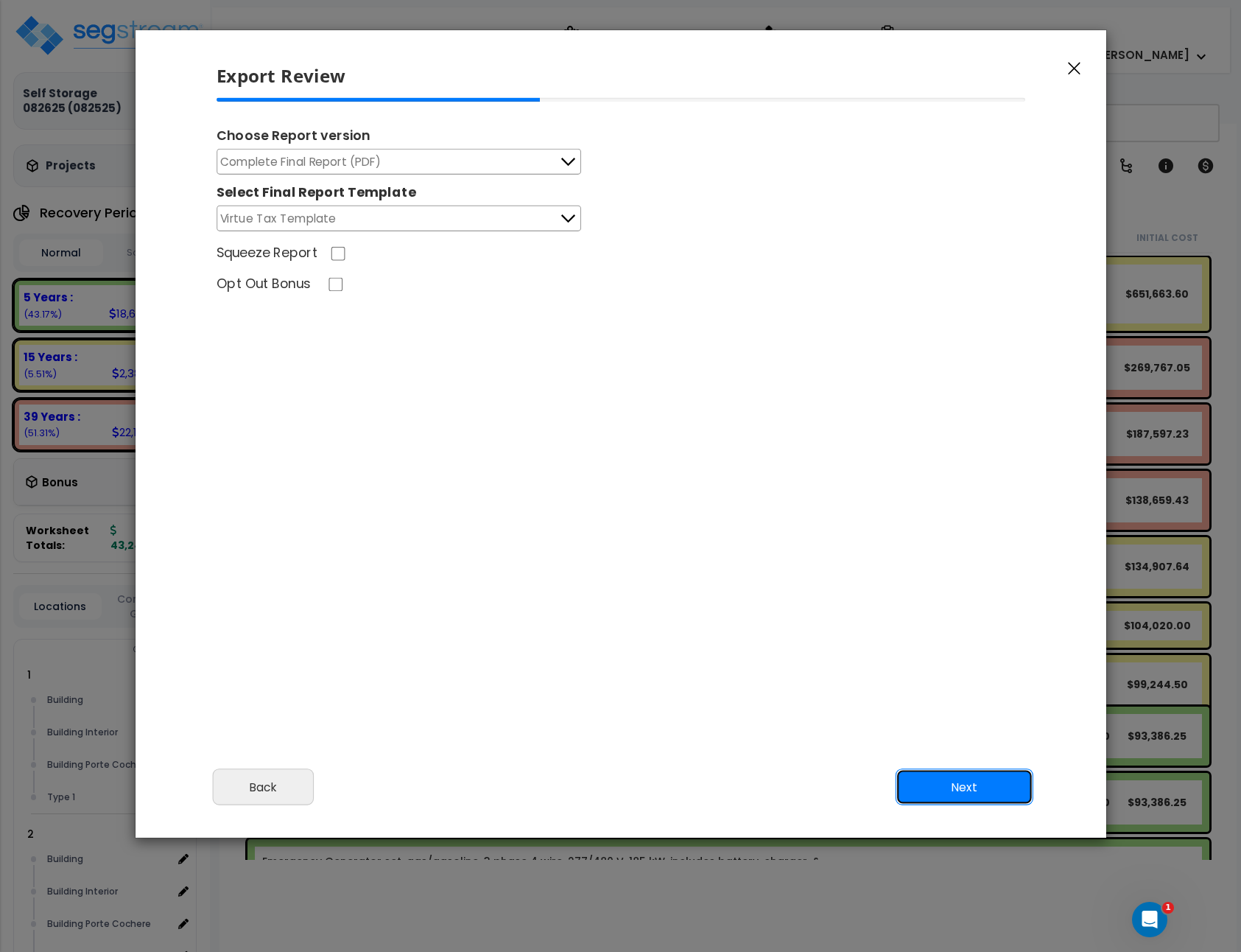
click at [989, 799] on button "Next" at bounding box center [964, 788] width 138 height 37
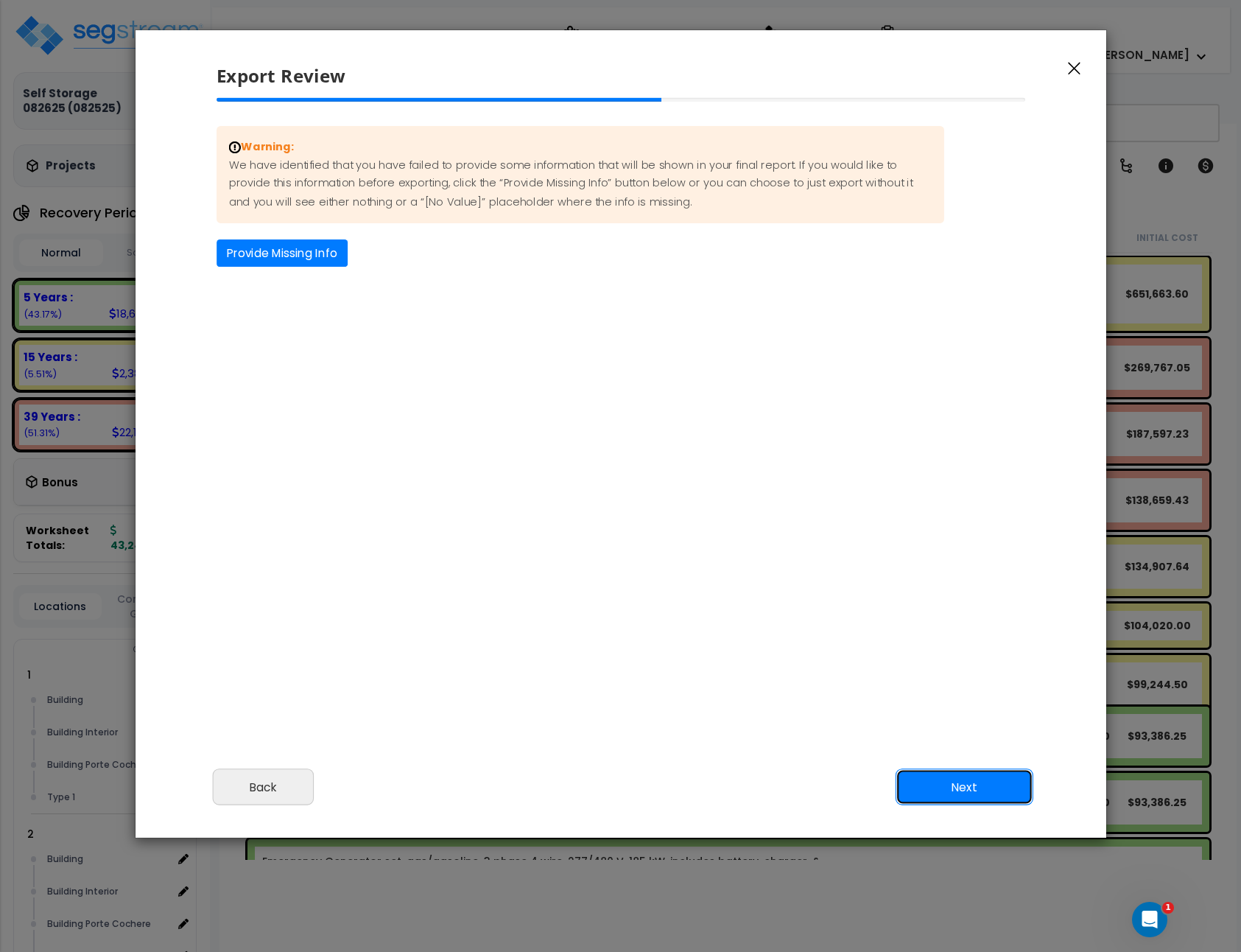
click at [989, 800] on button "Next" at bounding box center [964, 788] width 138 height 37
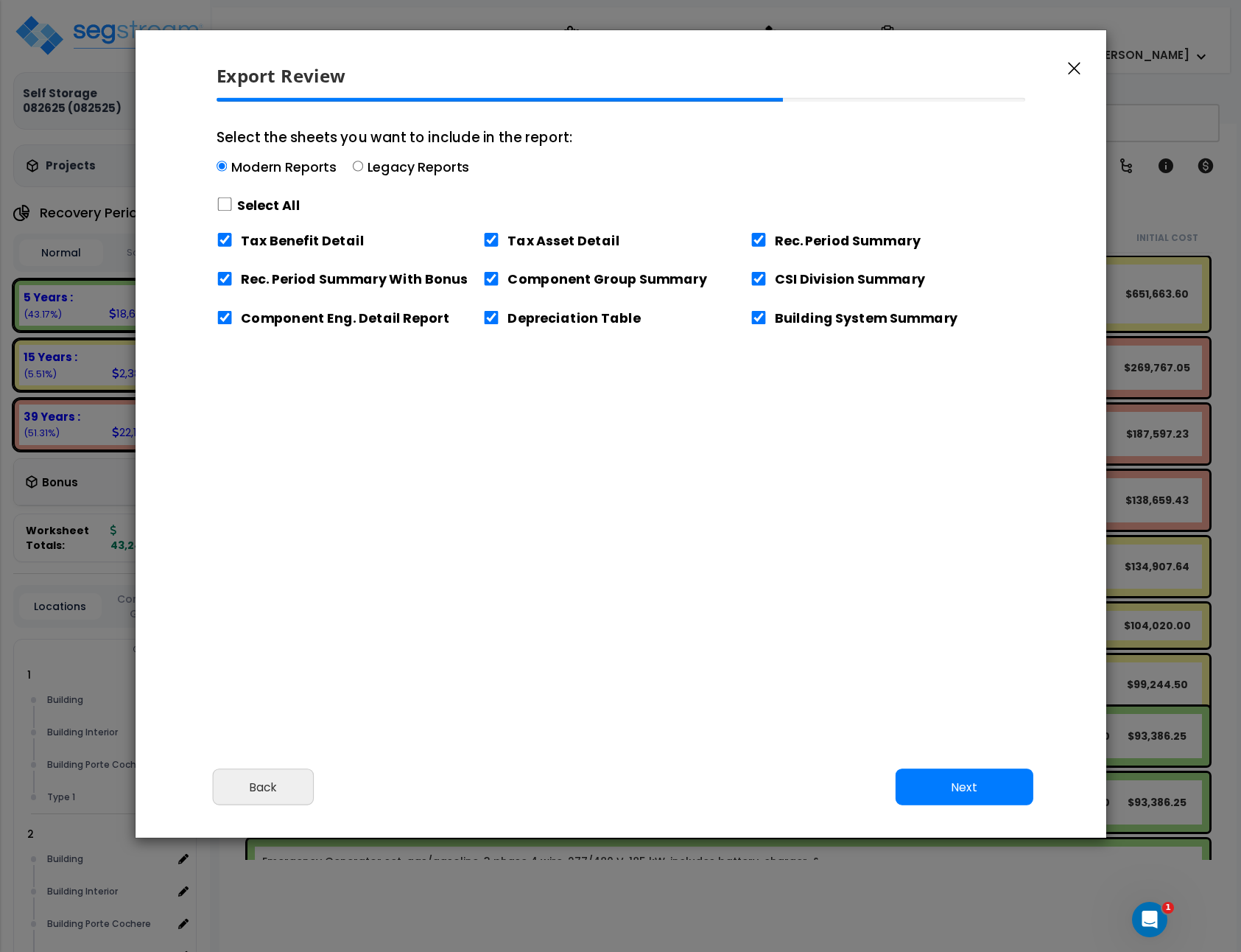
click at [267, 206] on label "Select All" at bounding box center [268, 204] width 64 height 18
click at [233, 206] on input "Select the sheets you want to include in the report: Modern Reports Legacy Repo…" at bounding box center [224, 204] width 17 height 14
click at [271, 204] on label "Select All" at bounding box center [268, 204] width 64 height 18
click at [275, 200] on label "Select All" at bounding box center [268, 204] width 64 height 18
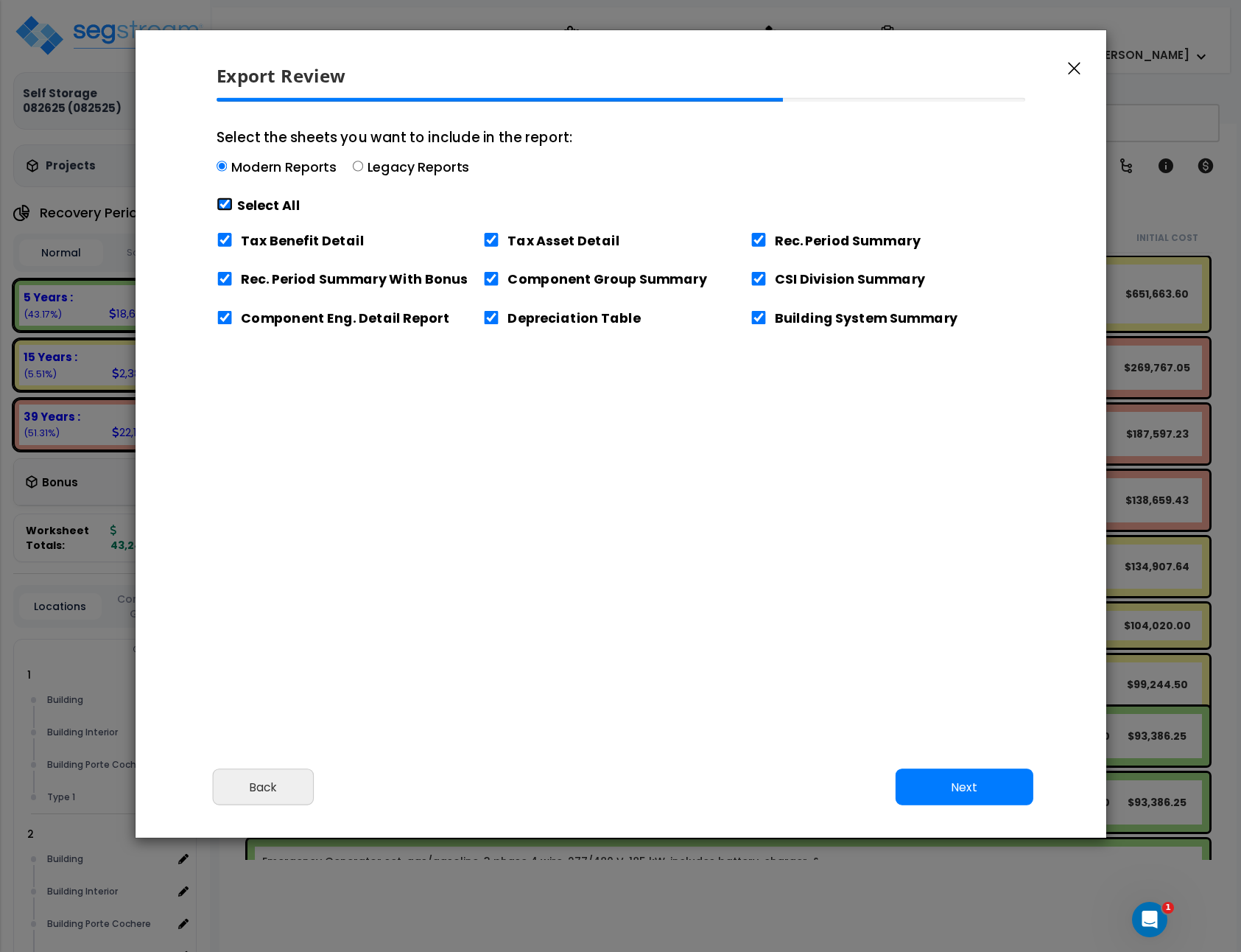
click at [221, 199] on input "Select the sheets you want to include in the report: Modern Reports Legacy Repo…" at bounding box center [224, 204] width 17 height 14
checkbox input "false"
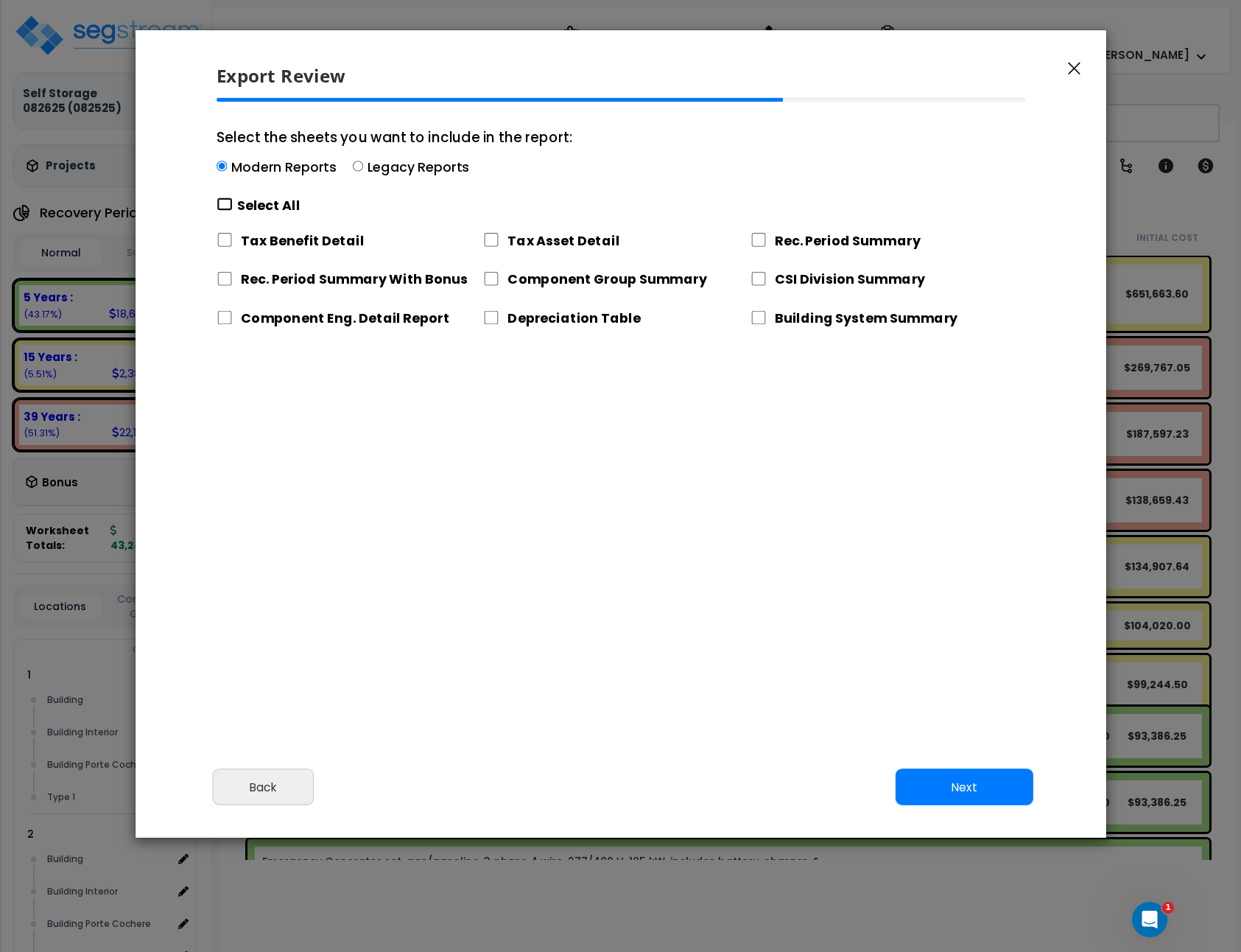
checkbox input "false"
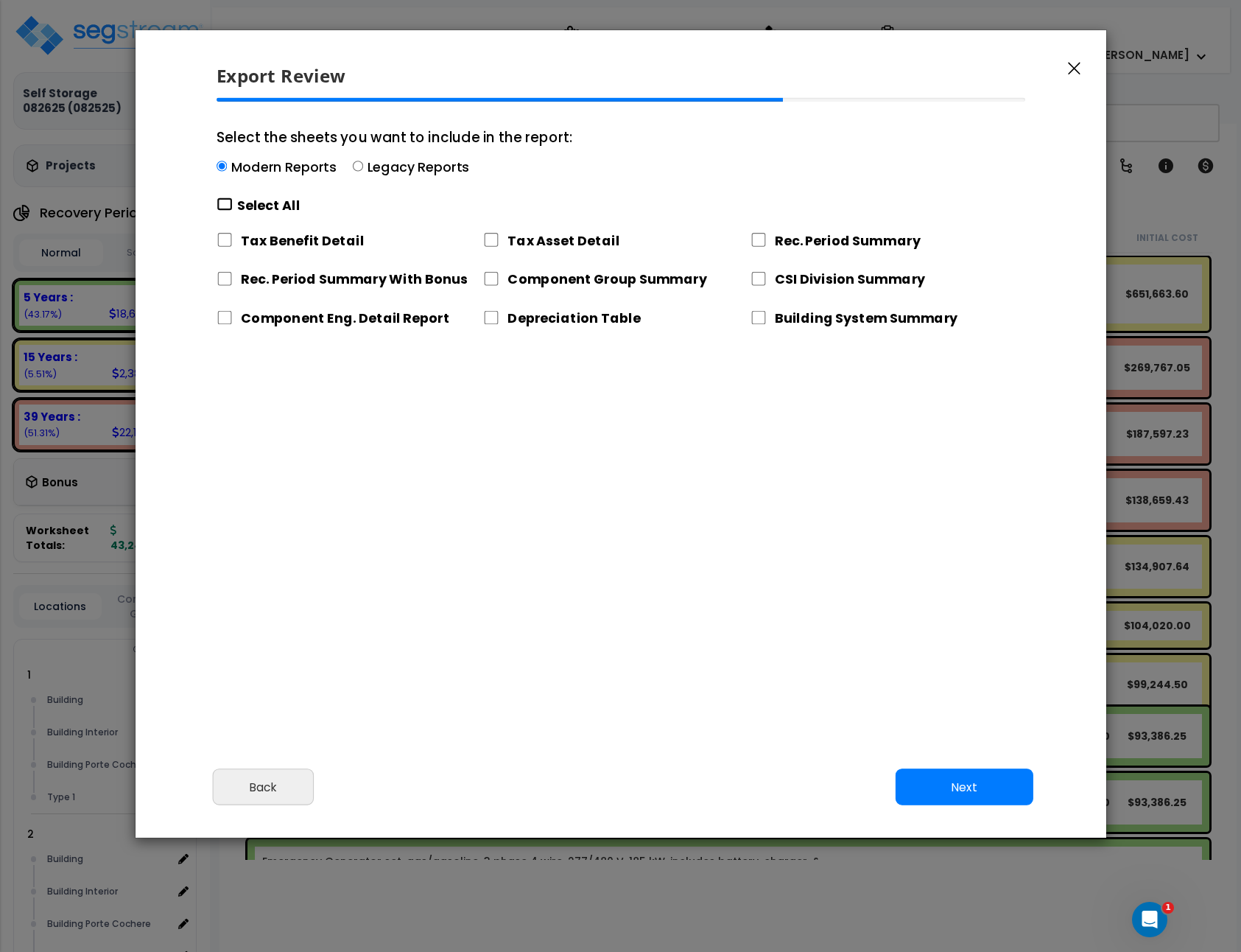
checkbox input "false"
click at [493, 325] on div "Depreciation Table" at bounding box center [616, 315] width 266 height 31
click at [498, 317] on input "Depreciation Table" at bounding box center [491, 318] width 17 height 14
checkbox input "true"
drag, startPoint x: 968, startPoint y: 777, endPoint x: 939, endPoint y: 758, distance: 34.7
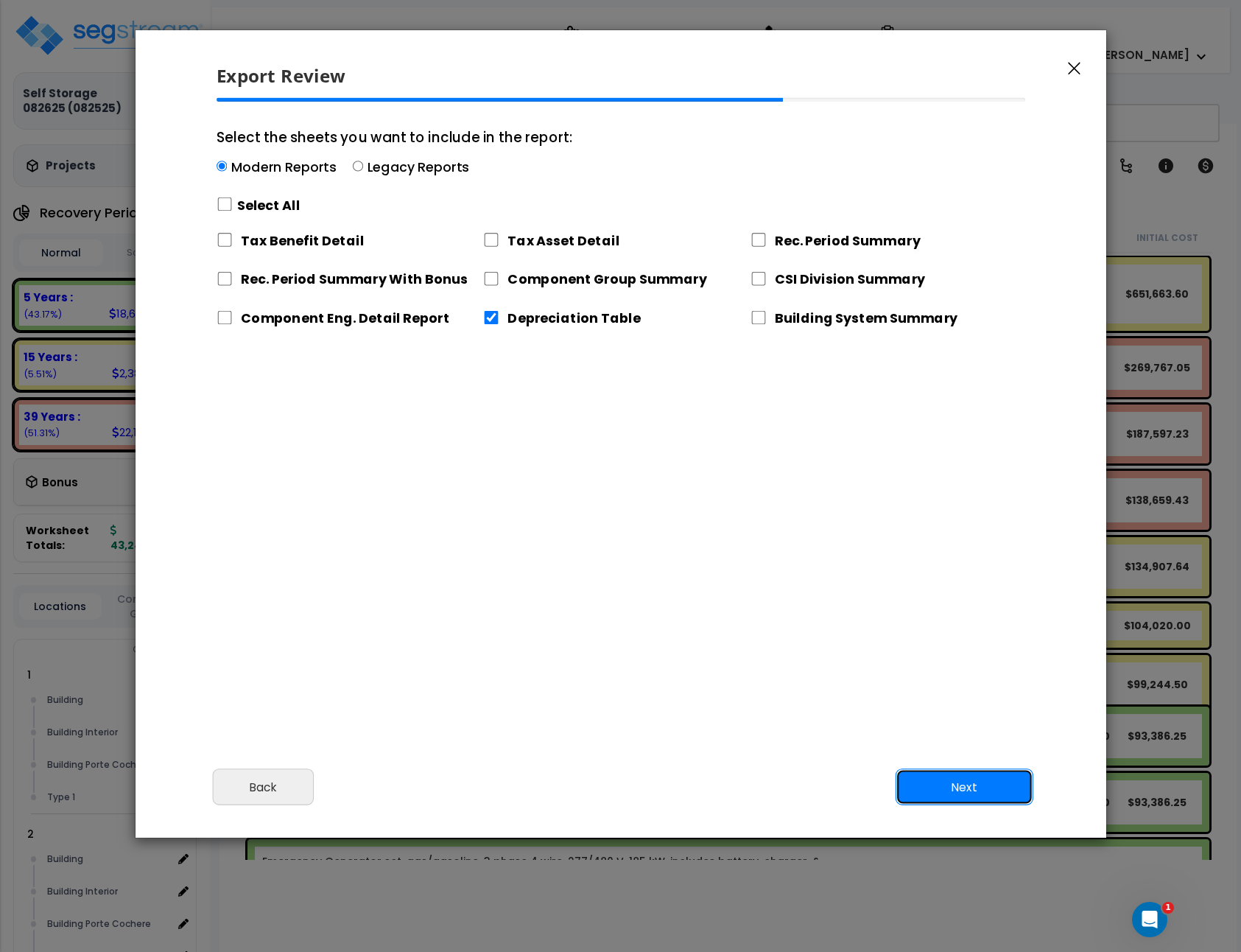
click at [967, 778] on button "Next" at bounding box center [964, 788] width 138 height 37
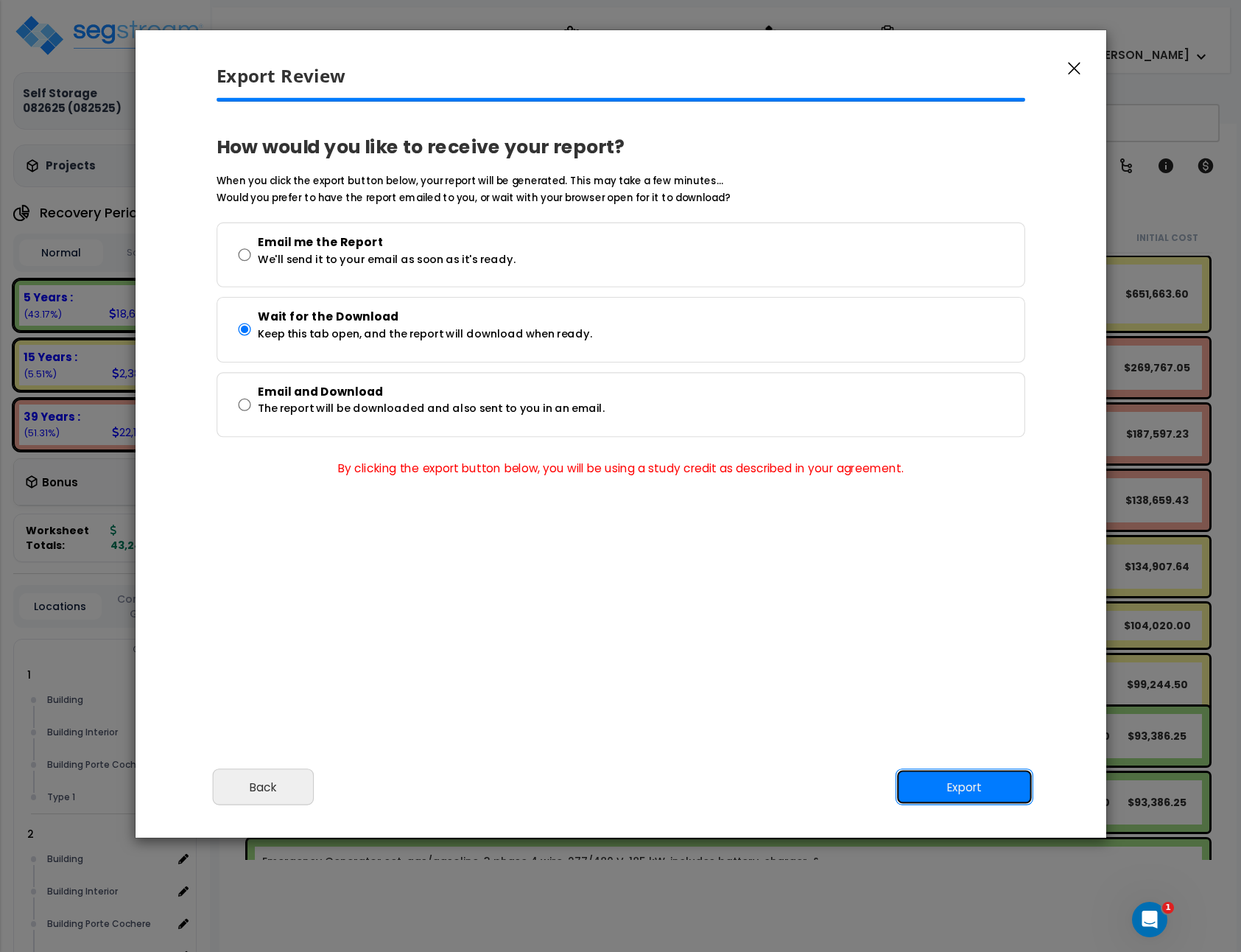
click at [948, 790] on button "Export" at bounding box center [964, 788] width 138 height 37
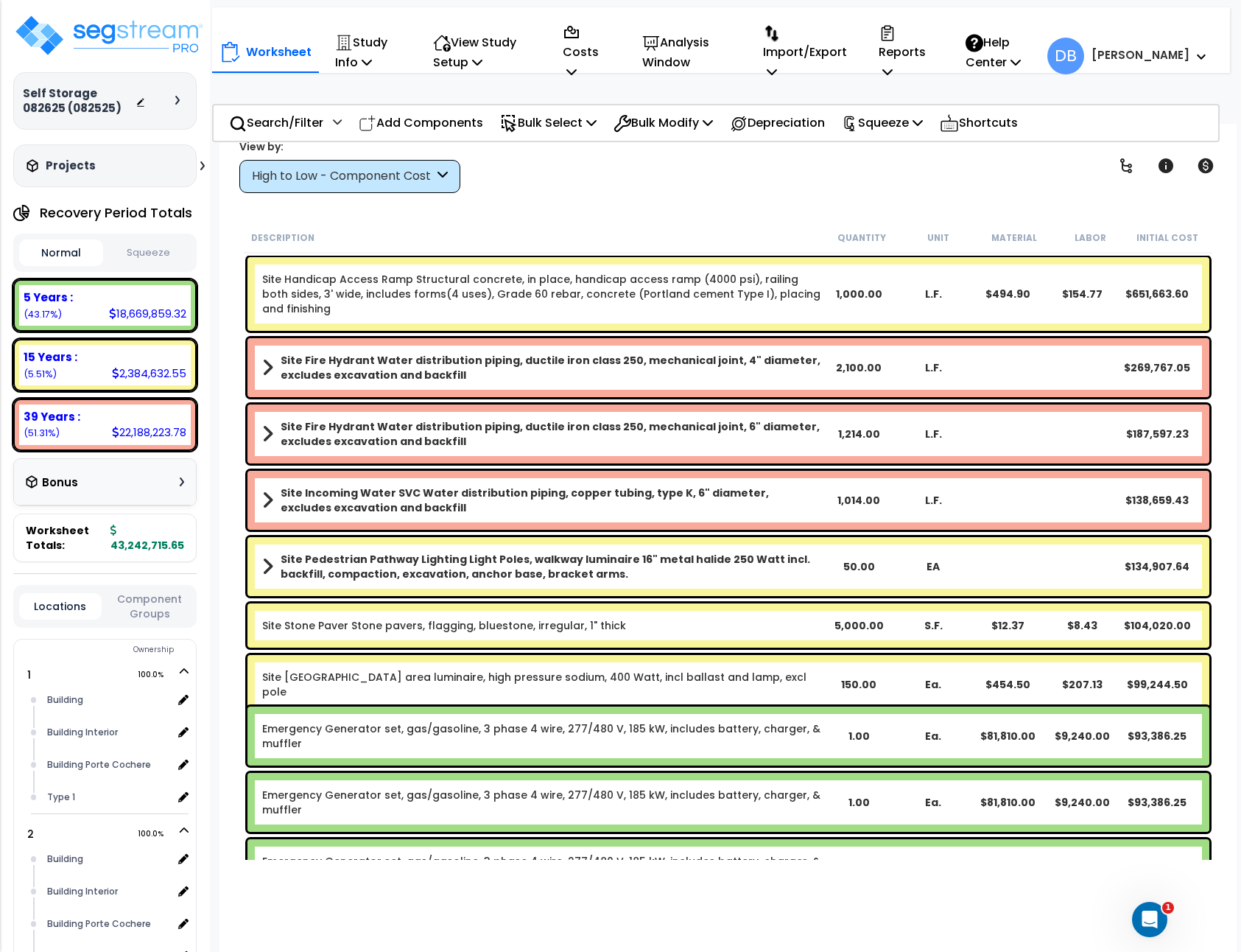
click at [1188, 65] on small "[PERSON_NAME]" at bounding box center [1141, 56] width 98 height 19
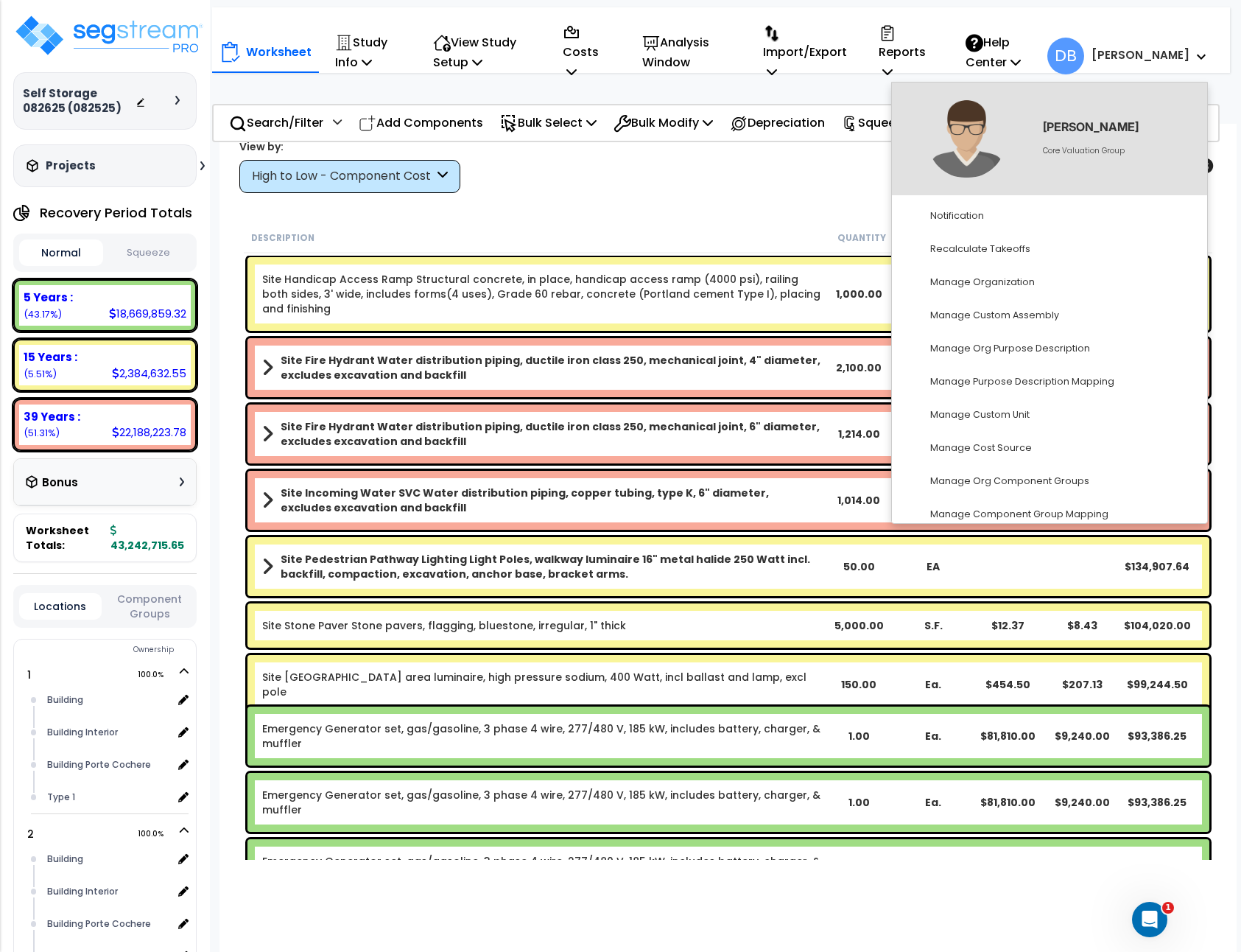
click at [1187, 52] on small "[PERSON_NAME]" at bounding box center [1141, 56] width 98 height 19
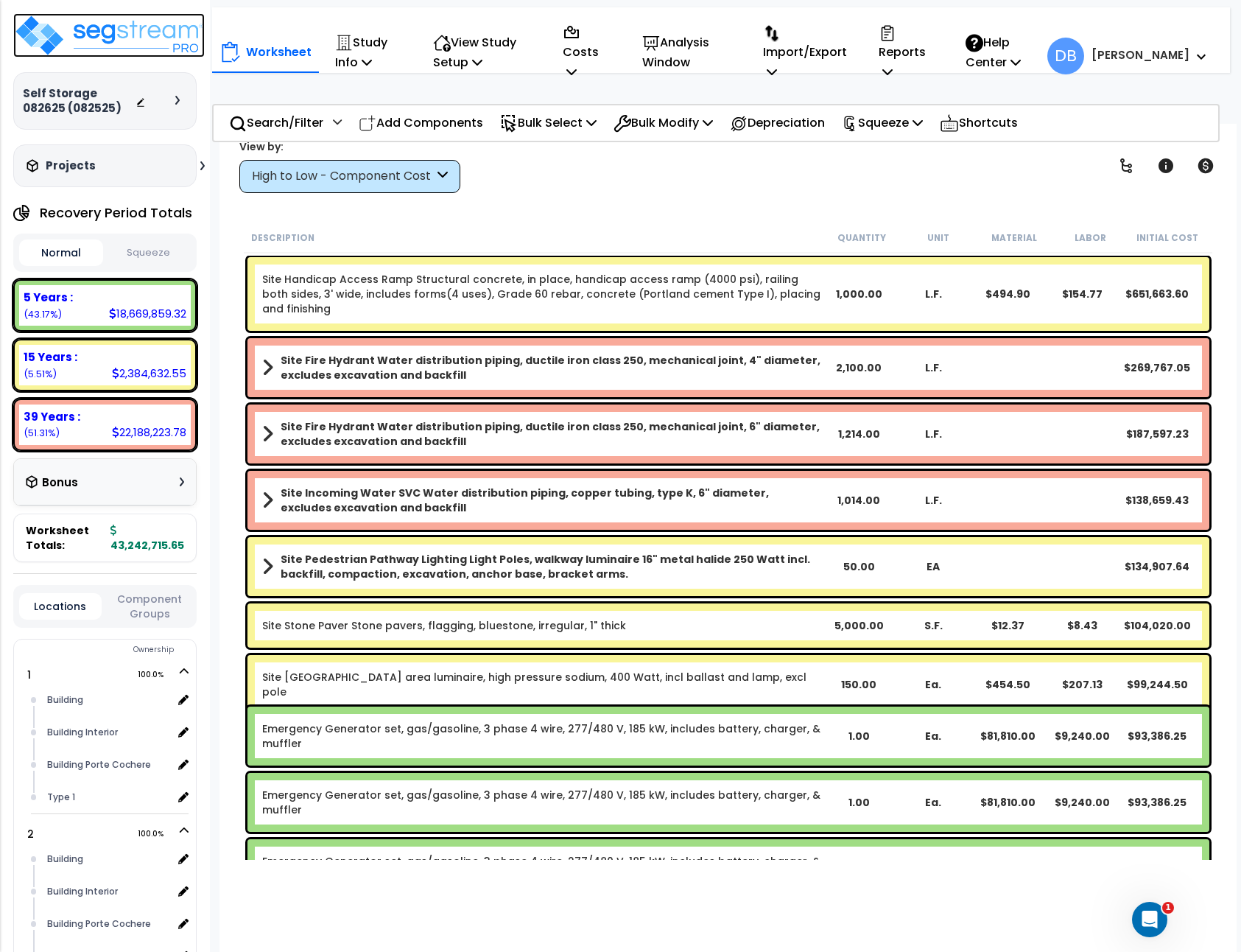
drag, startPoint x: 132, startPoint y: 38, endPoint x: 183, endPoint y: 4, distance: 61.3
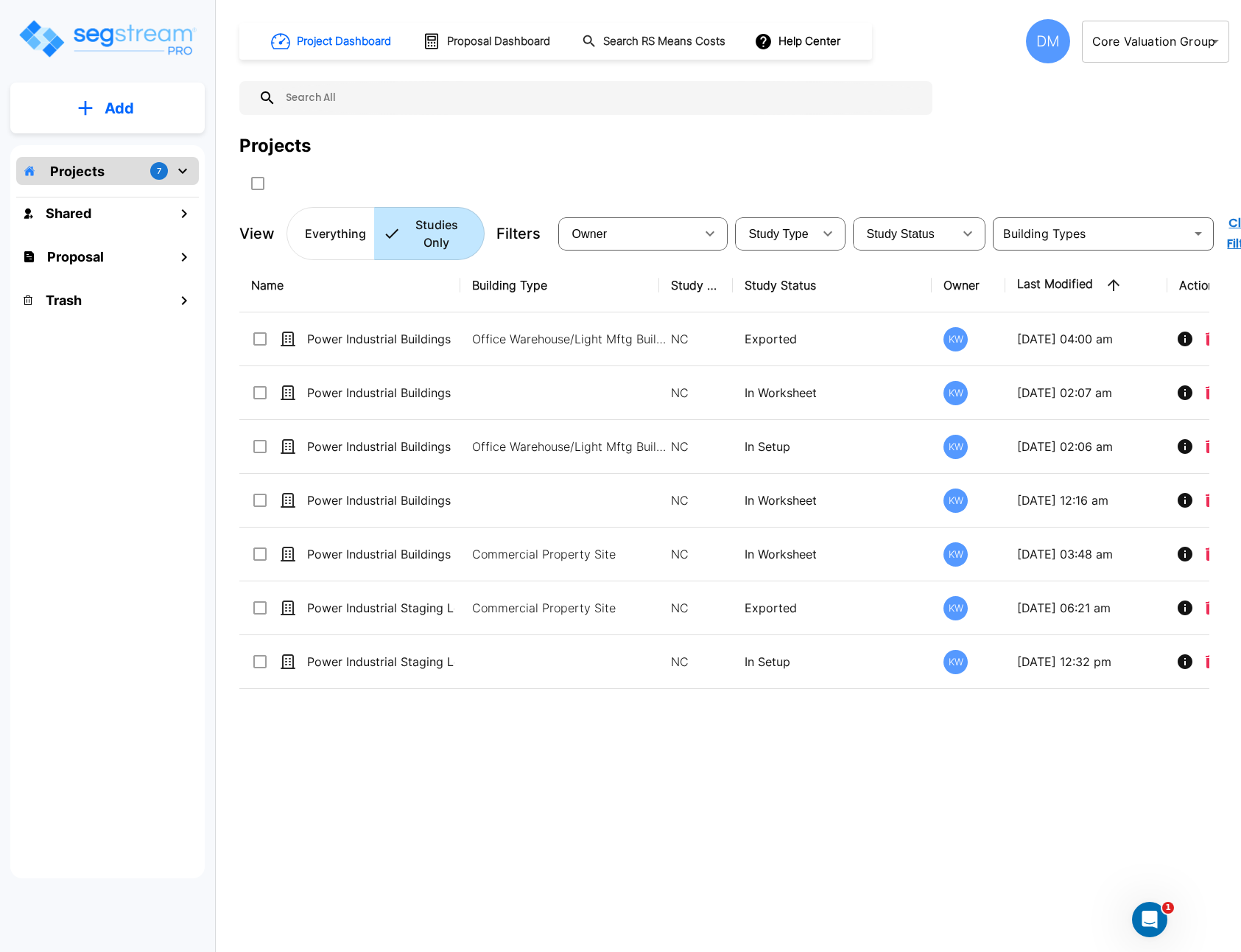
click at [1108, 51] on body "× Your report is being generated. Be patient! × We're working on your Modificat…" at bounding box center [620, 476] width 1241 height 952
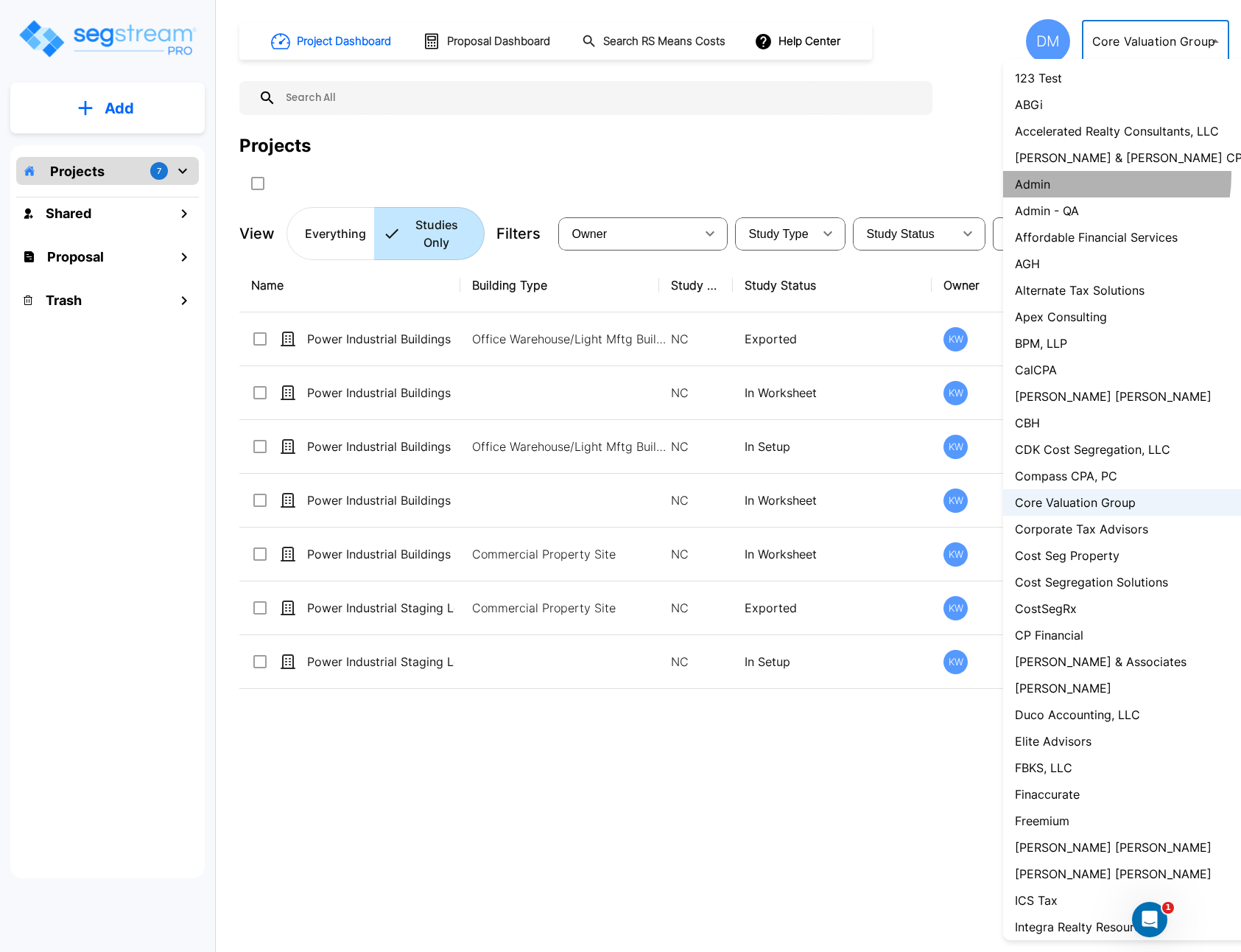
click at [1087, 176] on li "Admin" at bounding box center [1140, 184] width 272 height 26
type input "1"
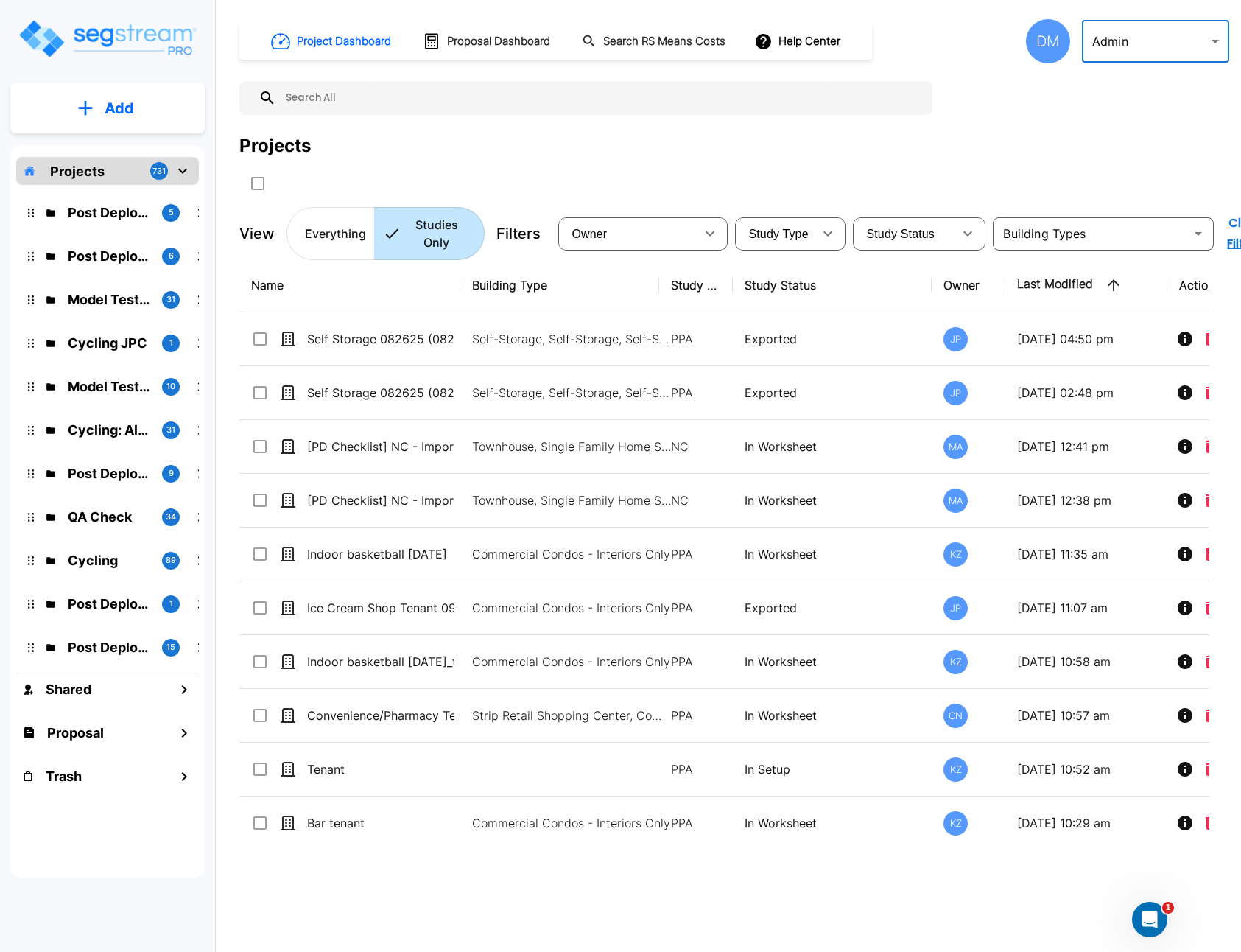
click at [1047, 40] on div "DM" at bounding box center [1048, 41] width 45 height 45
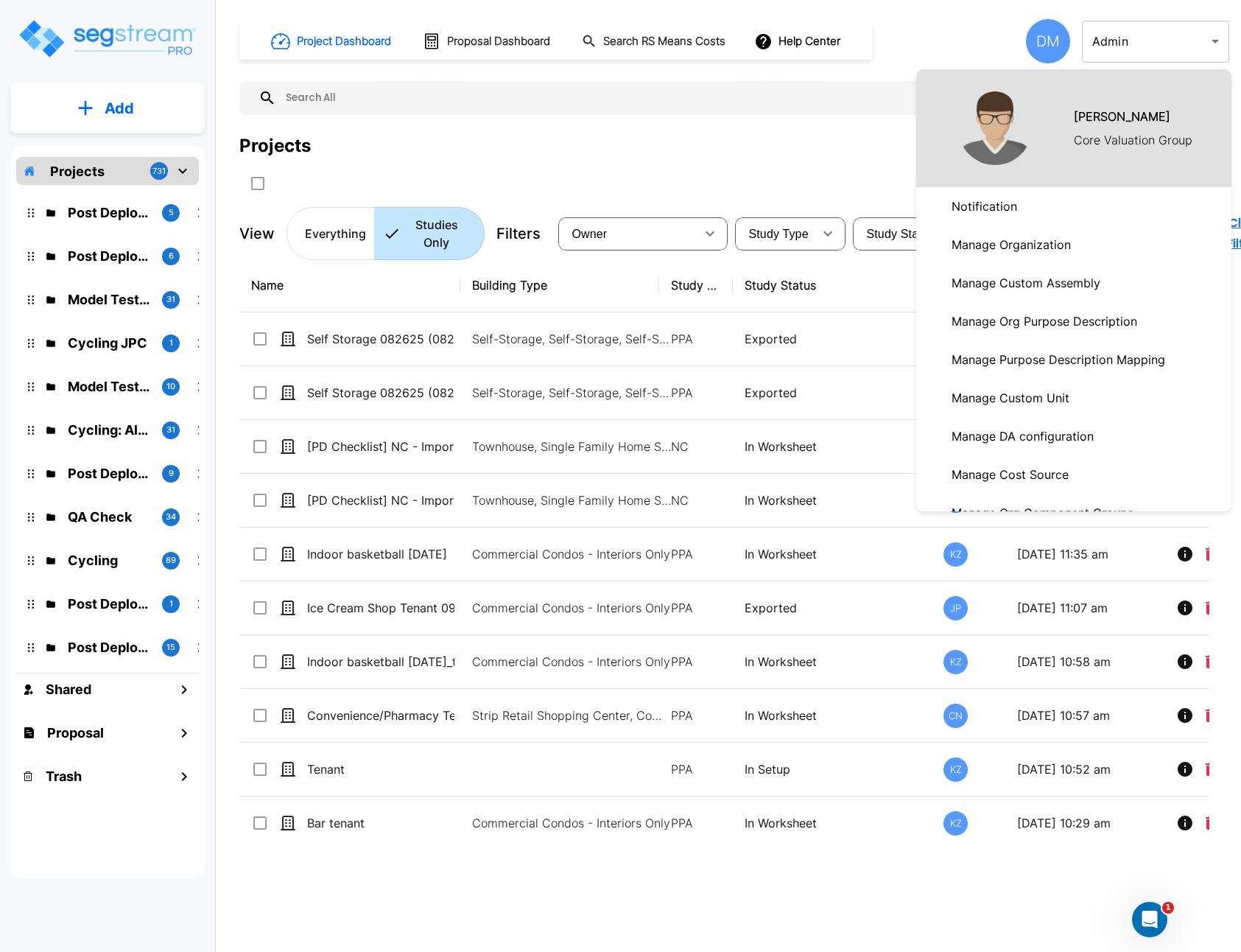
click at [1056, 252] on p "Manage Organization" at bounding box center [1011, 245] width 131 height 30
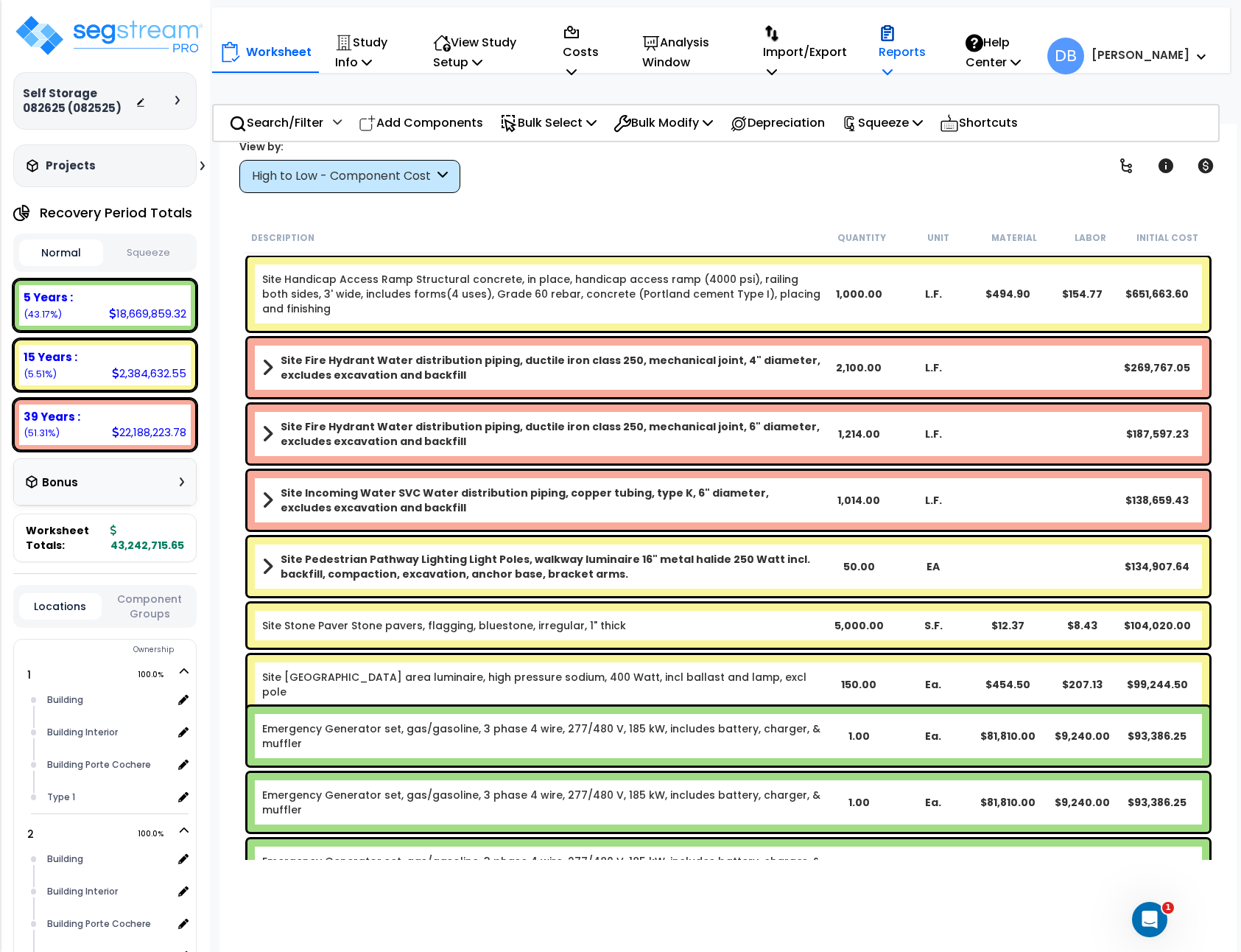
click at [934, 35] on p "Reports" at bounding box center [907, 52] width 56 height 60
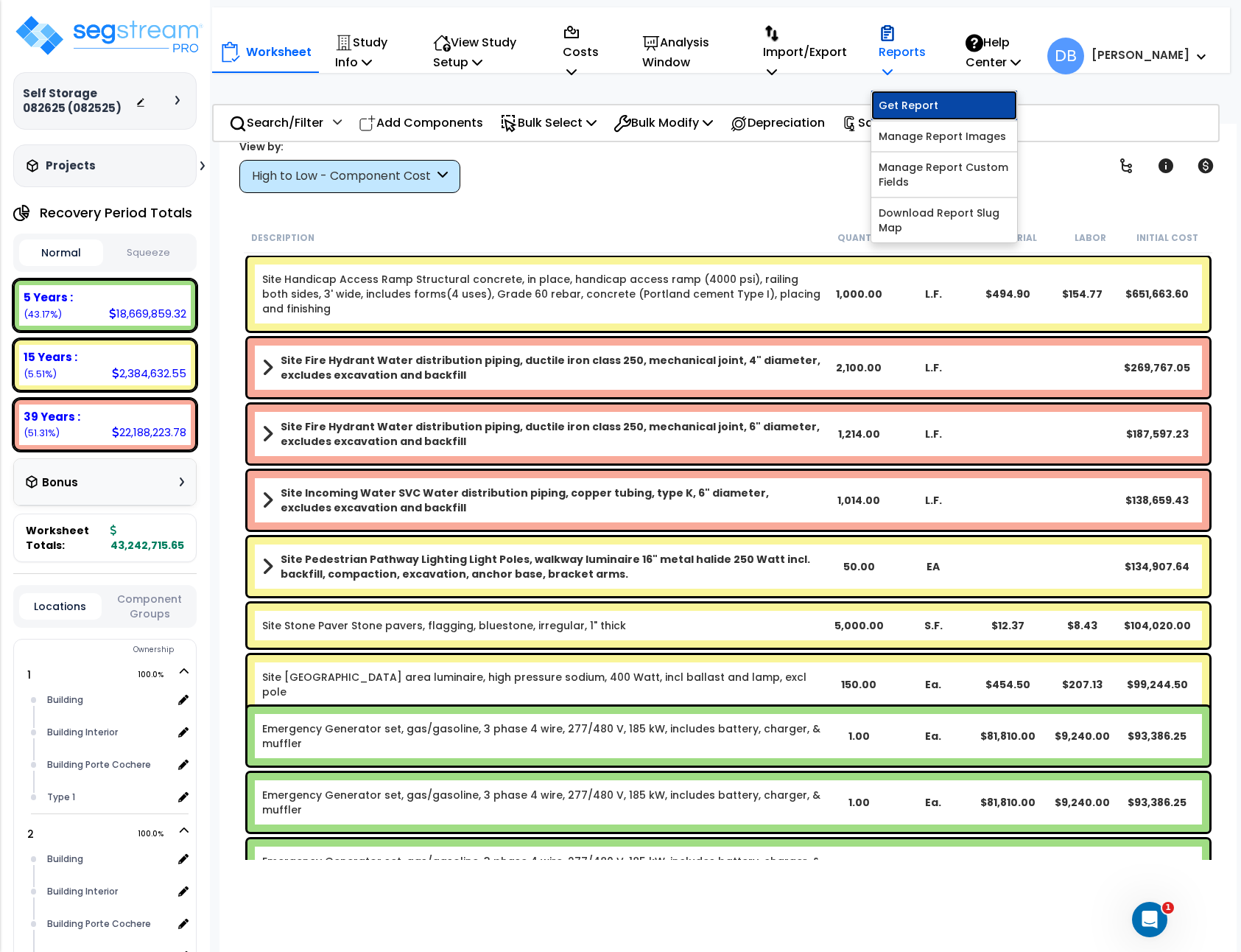
click at [942, 111] on link "Get Report" at bounding box center [944, 106] width 146 height 30
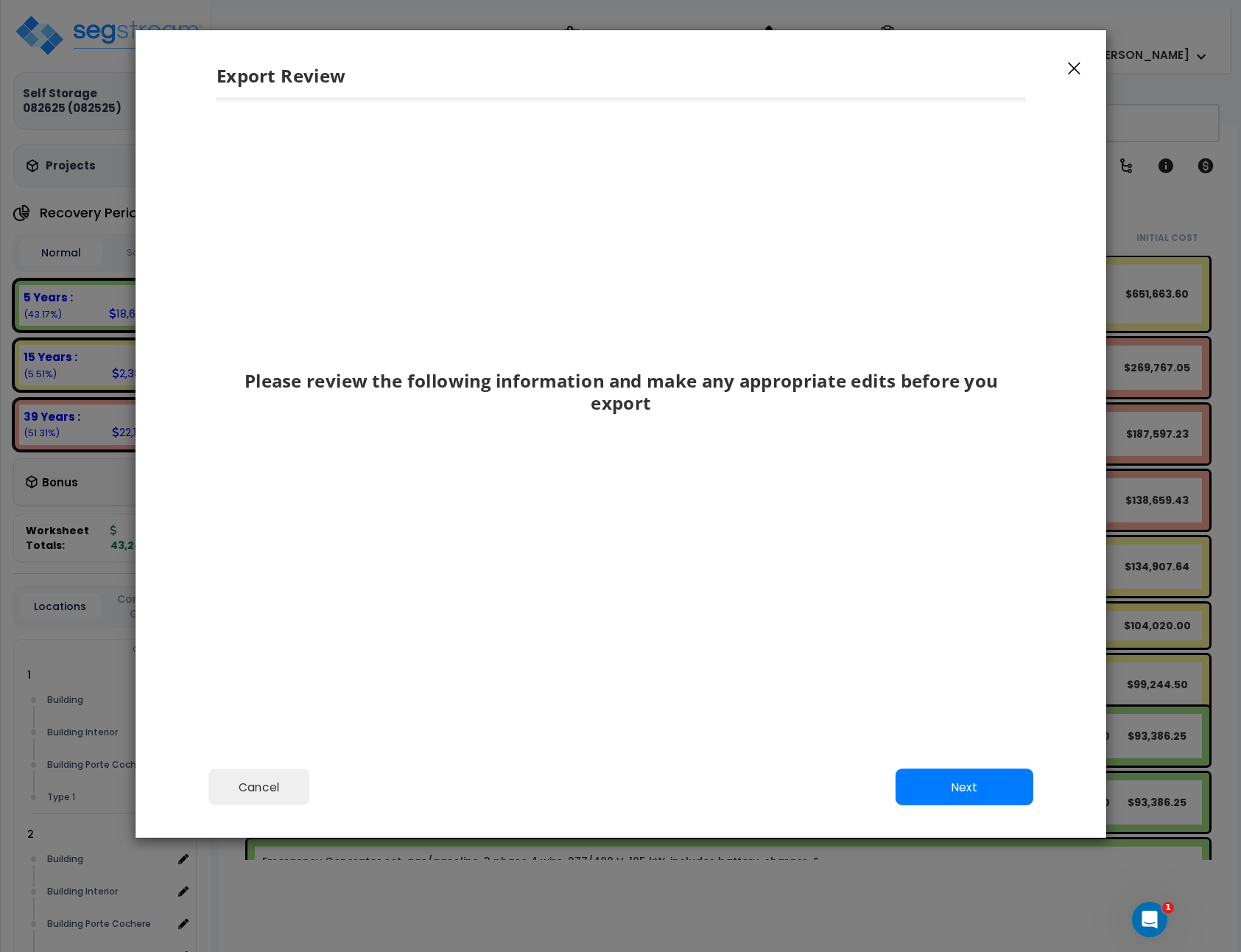
drag, startPoint x: 982, startPoint y: 814, endPoint x: 982, endPoint y: 786, distance: 28.0
click at [982, 812] on div "Cancel Back Next Export Edit Images" at bounding box center [621, 797] width 971 height 80
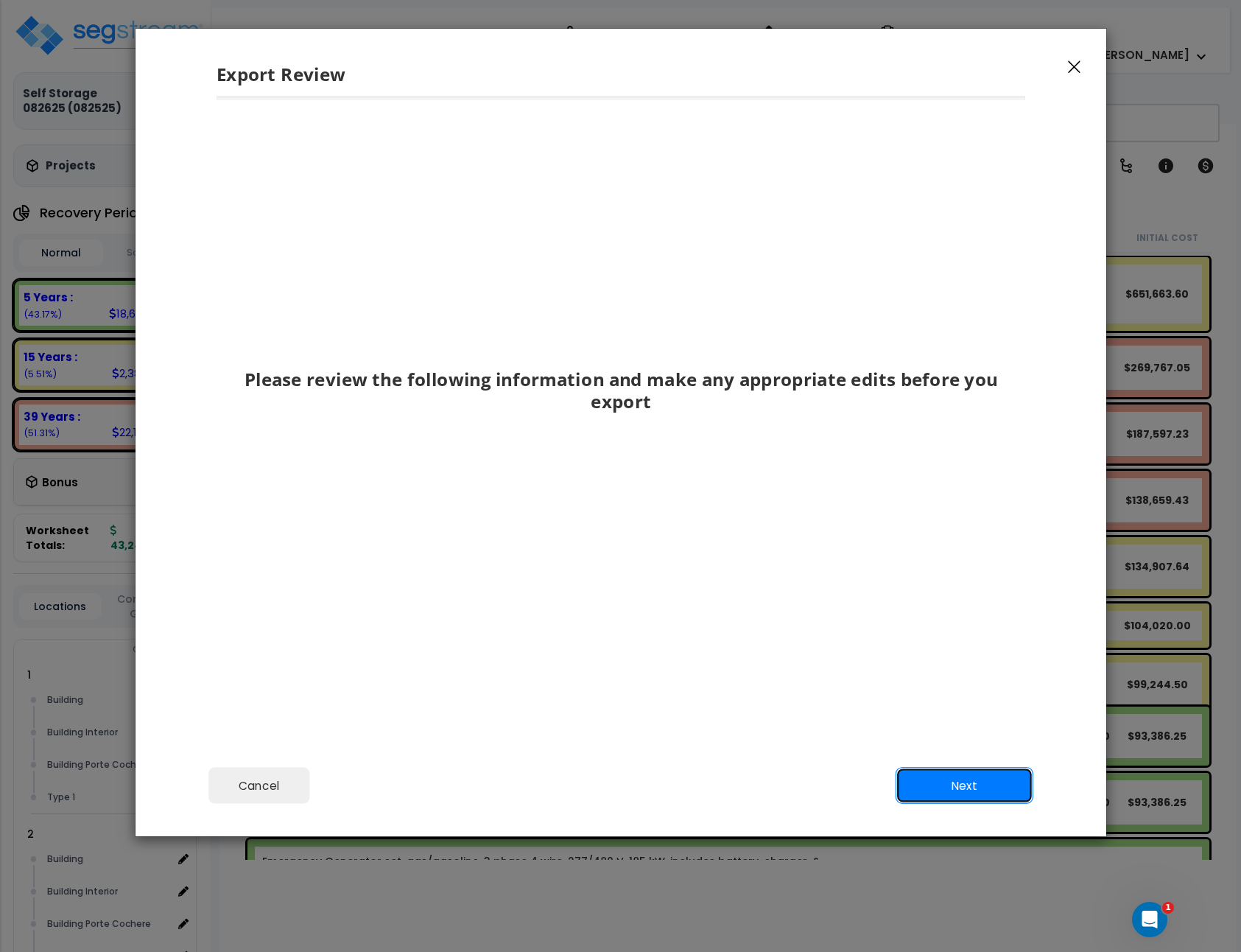
click at [981, 779] on button "Next" at bounding box center [965, 786] width 138 height 37
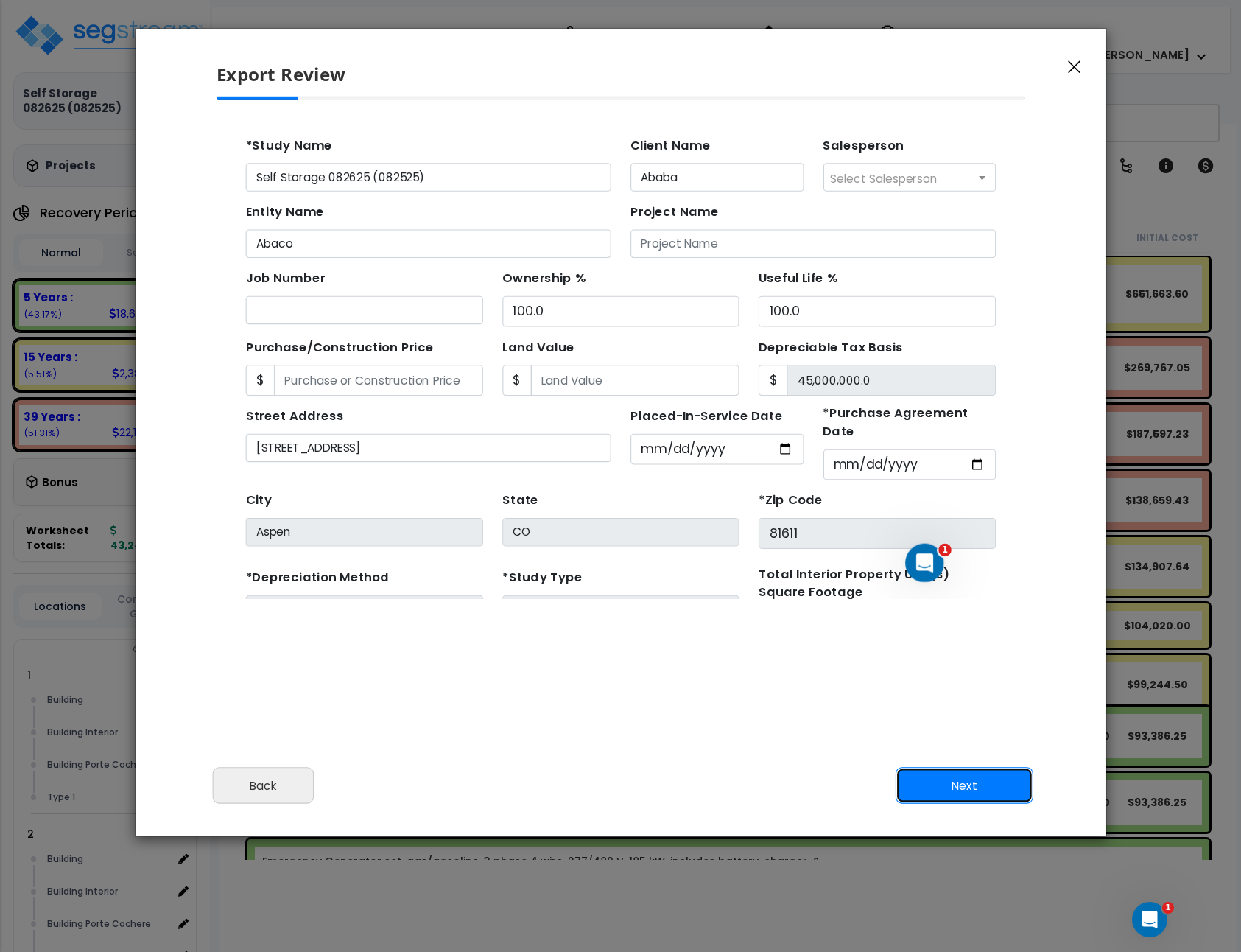
click at [981, 778] on button "Next" at bounding box center [965, 786] width 138 height 37
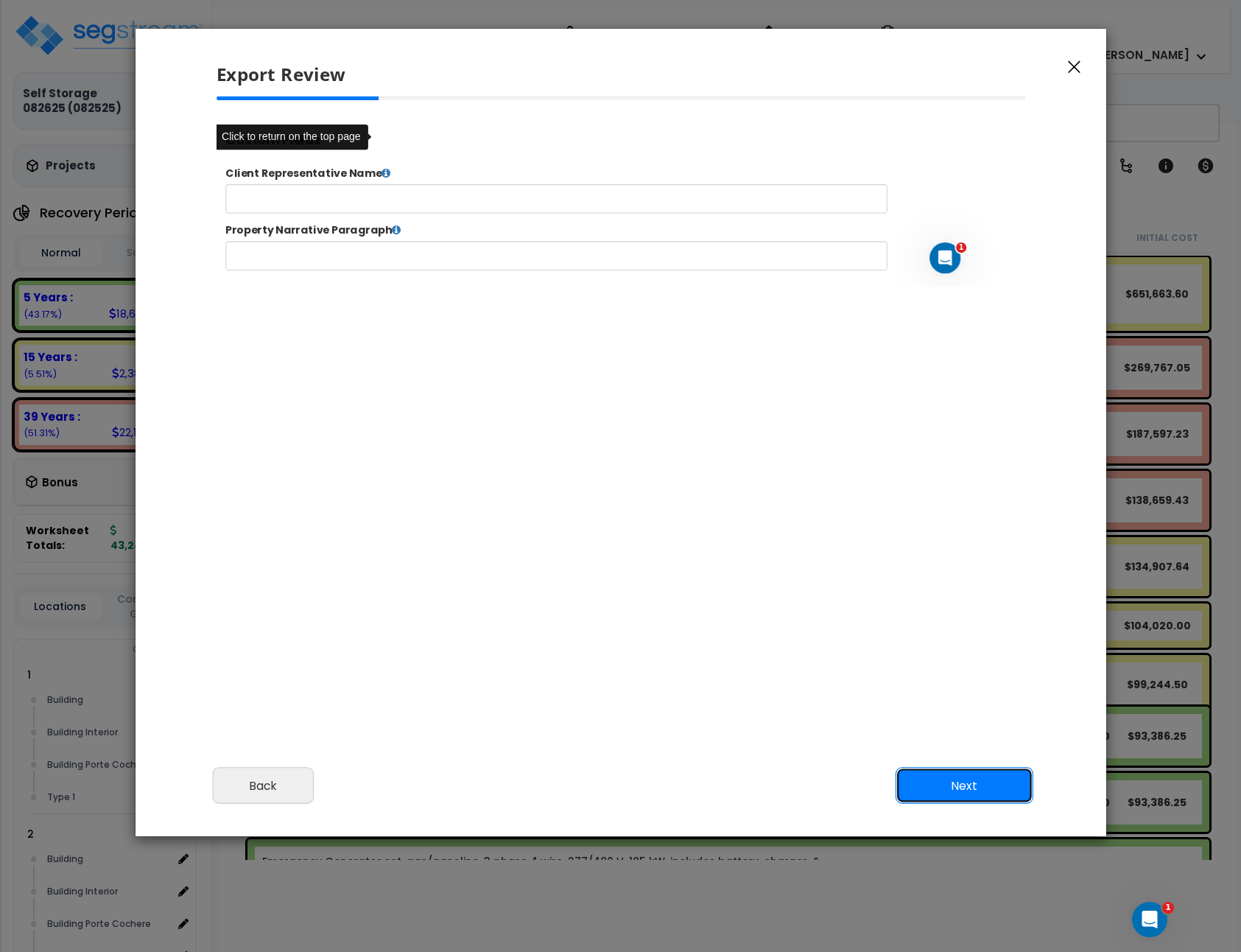
click at [981, 778] on button "Next" at bounding box center [965, 786] width 138 height 37
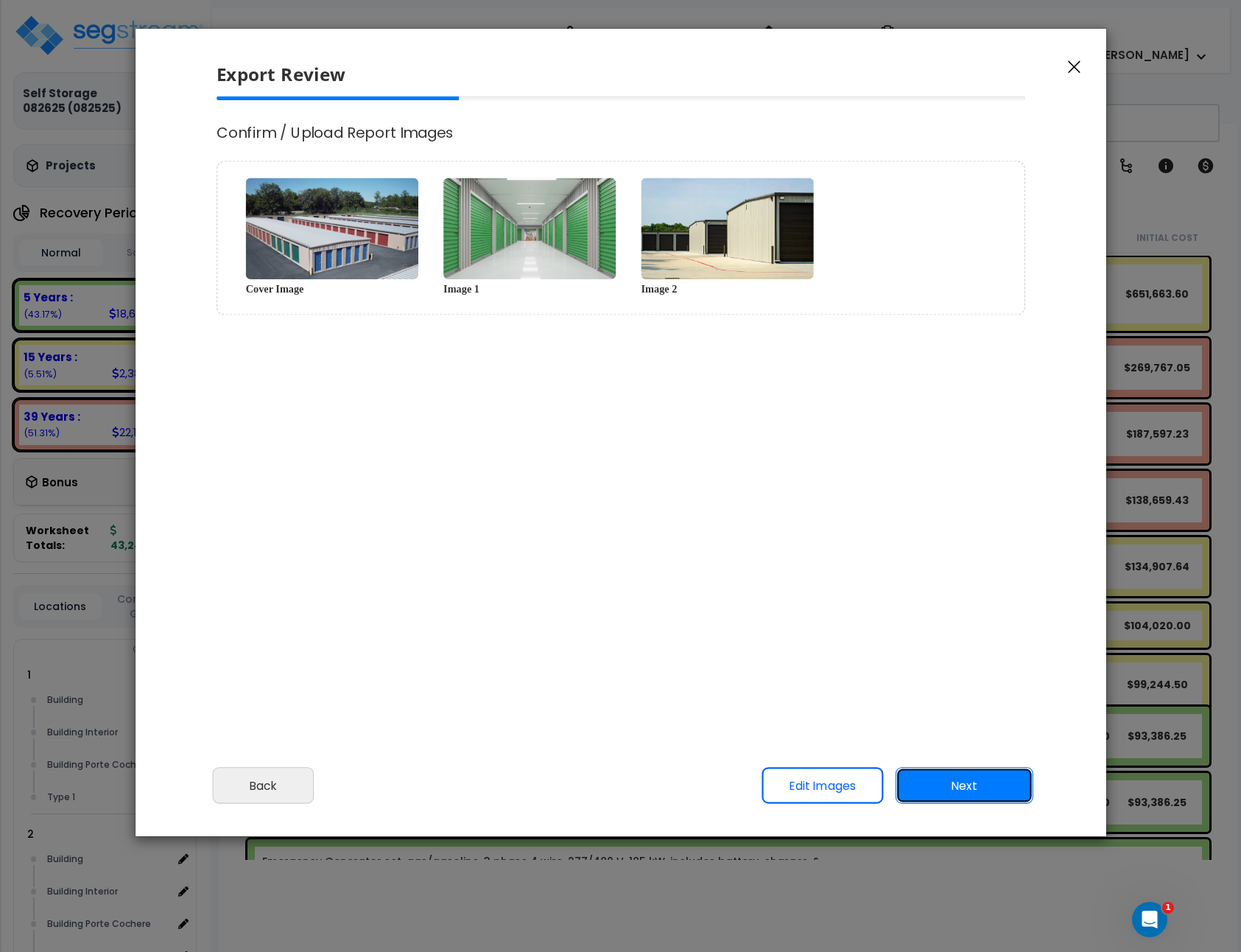
click at [981, 777] on button "Next" at bounding box center [965, 786] width 138 height 37
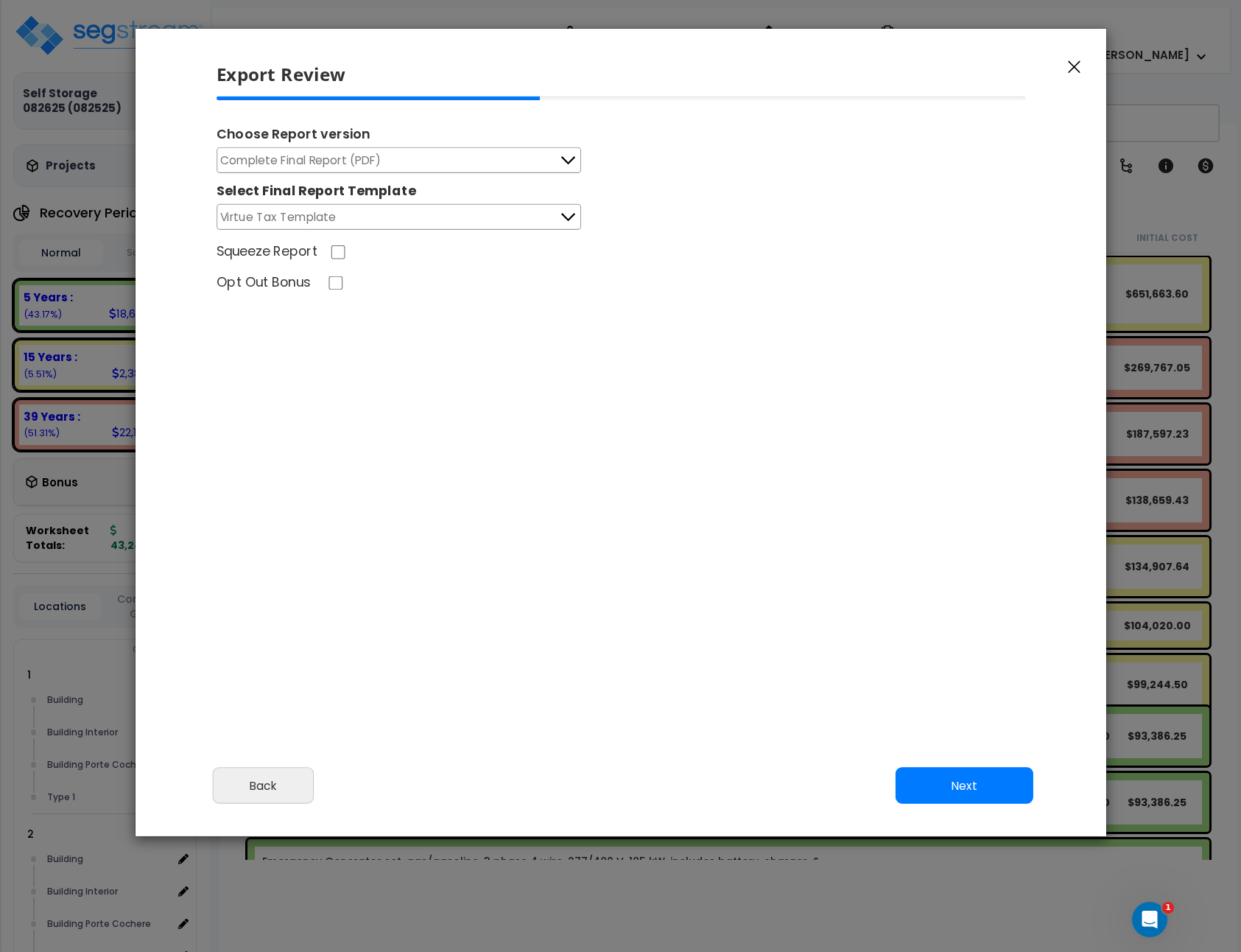
click at [435, 218] on button "Virtue Tax Template" at bounding box center [398, 217] width 364 height 26
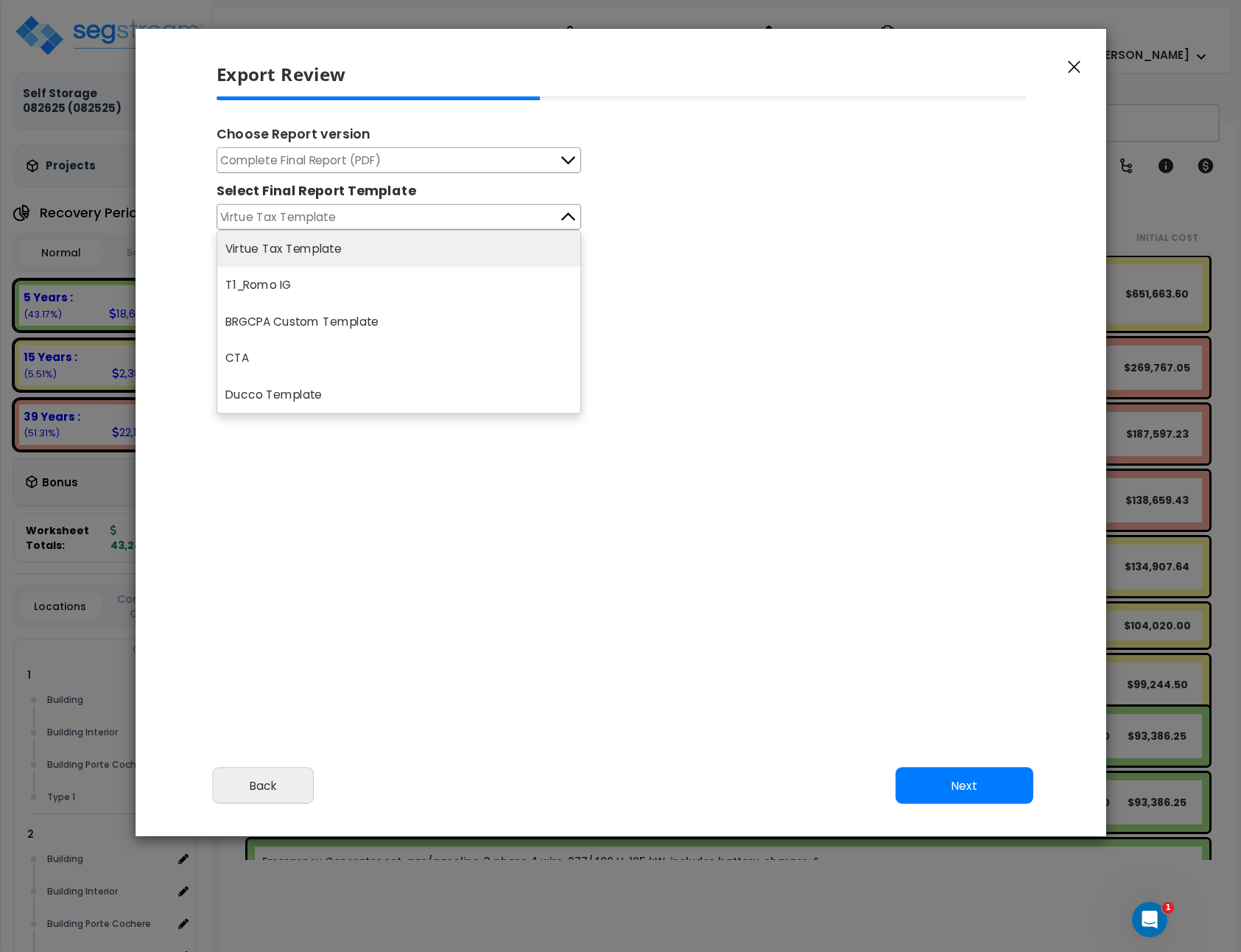
click at [435, 218] on button "Virtue Tax Template" at bounding box center [398, 217] width 364 height 26
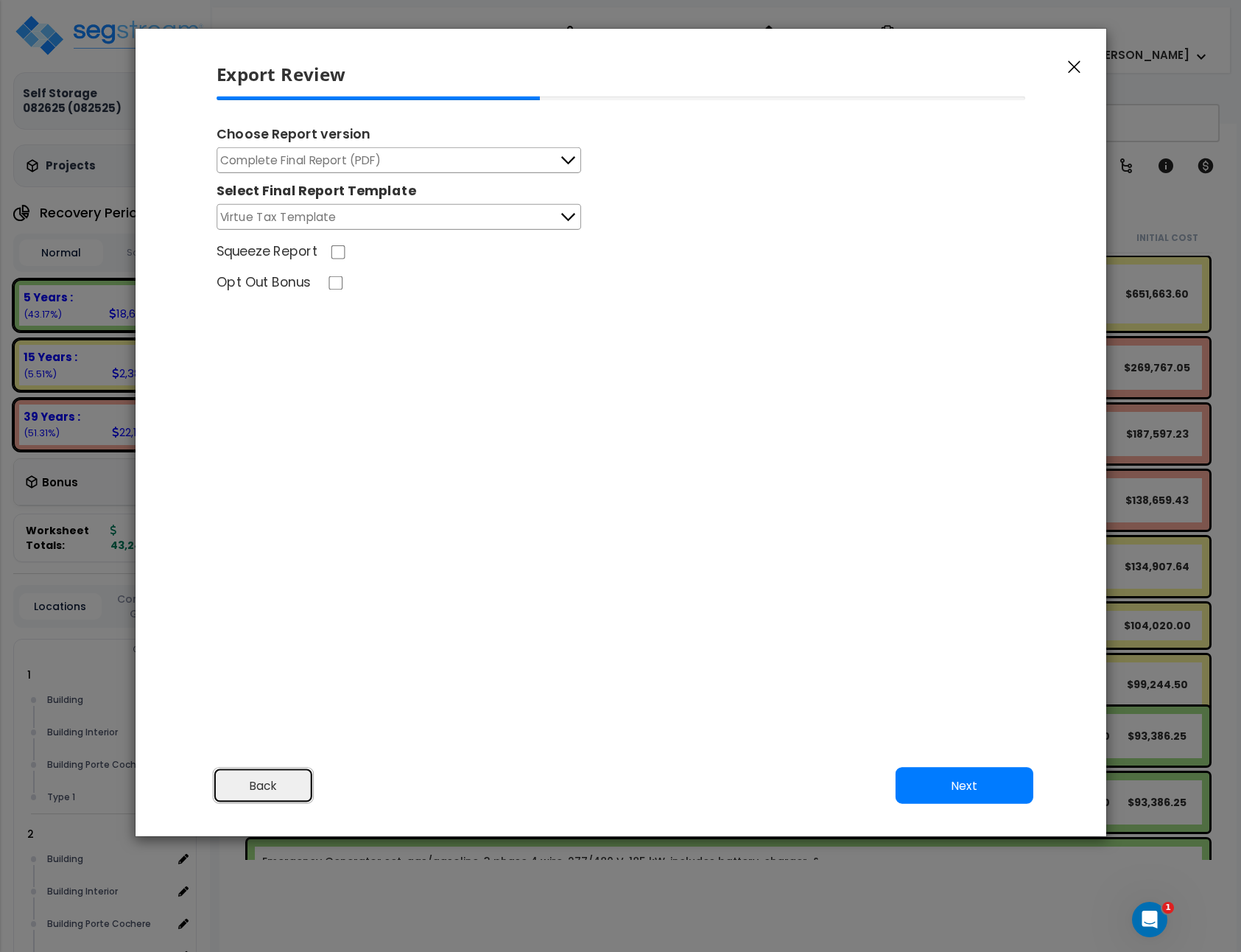
click at [286, 774] on button "Back" at bounding box center [264, 786] width 101 height 37
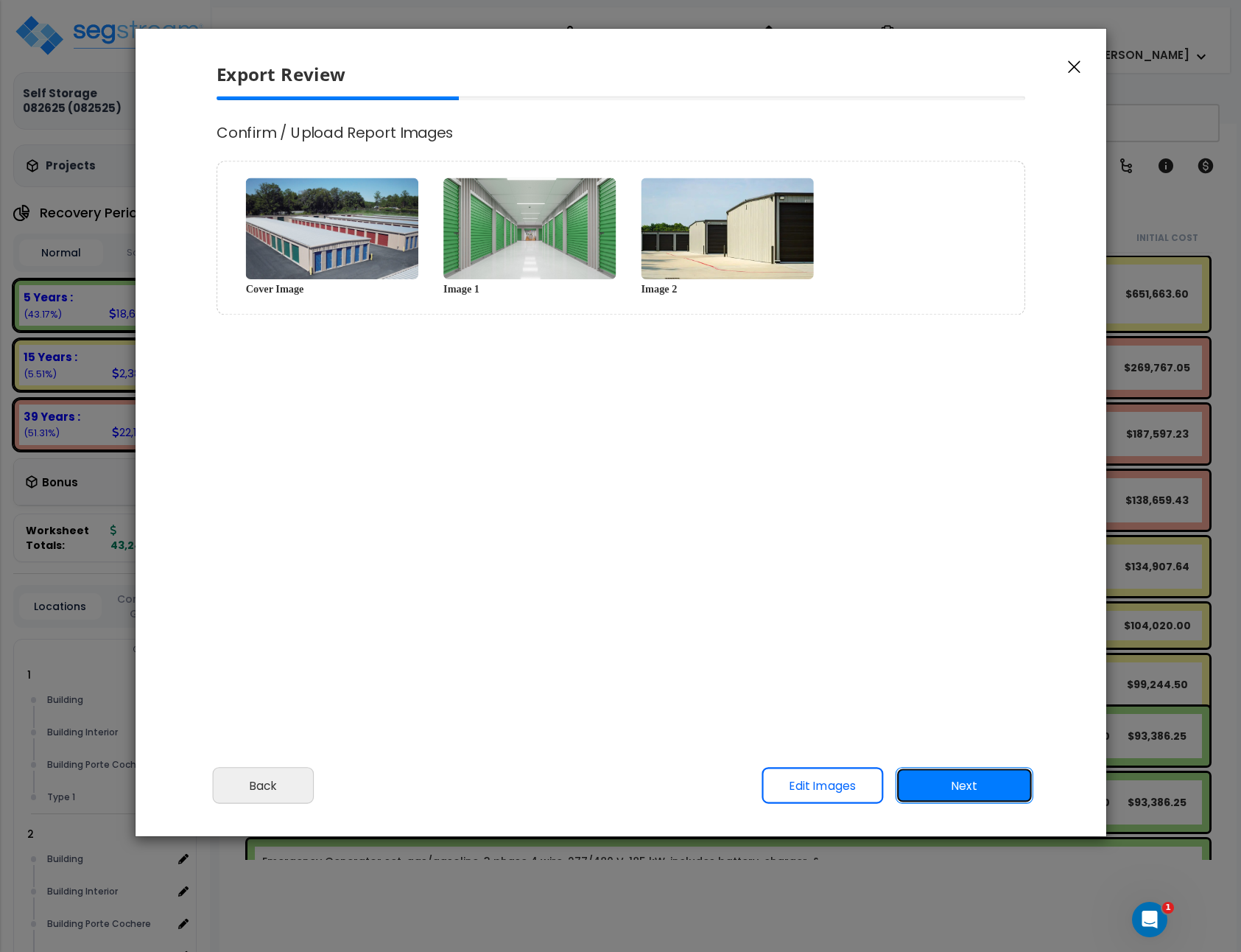
click at [970, 774] on button "Next" at bounding box center [965, 786] width 138 height 37
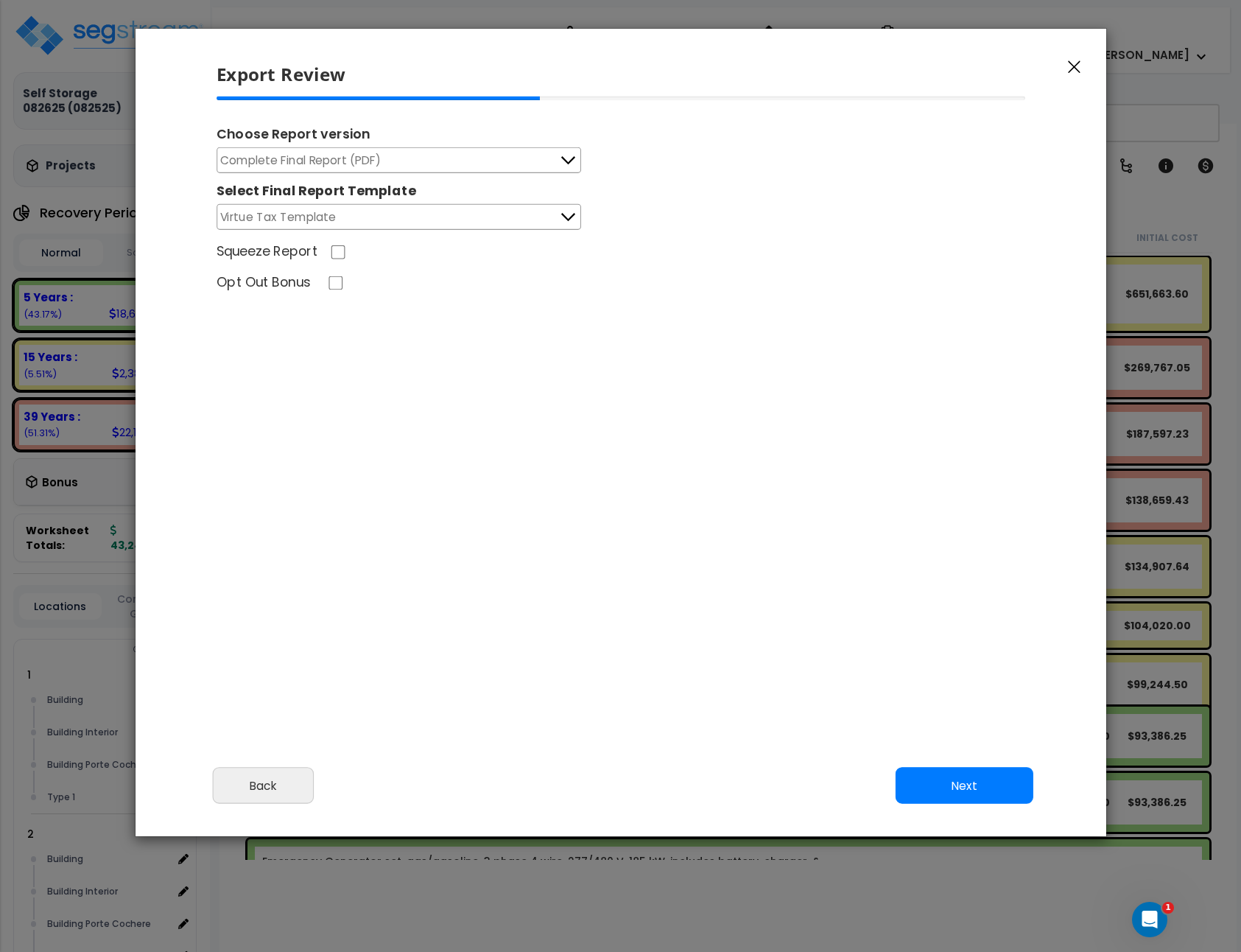
click at [478, 214] on button "Virtue Tax Template" at bounding box center [398, 217] width 364 height 26
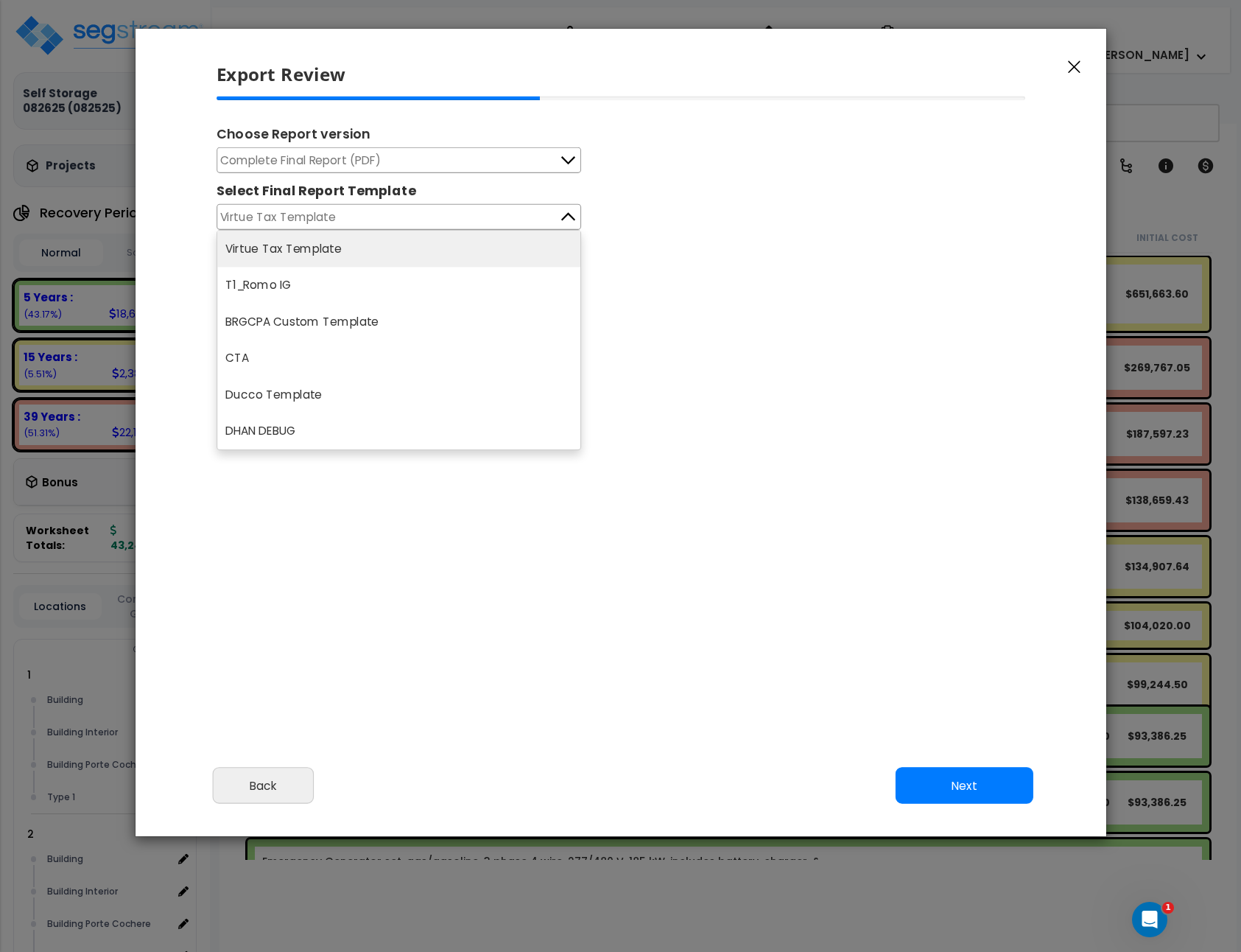
drag, startPoint x: 445, startPoint y: 431, endPoint x: 472, endPoint y: 439, distance: 28.2
click at [446, 432] on li "DHAN DEBUG" at bounding box center [399, 431] width 363 height 37
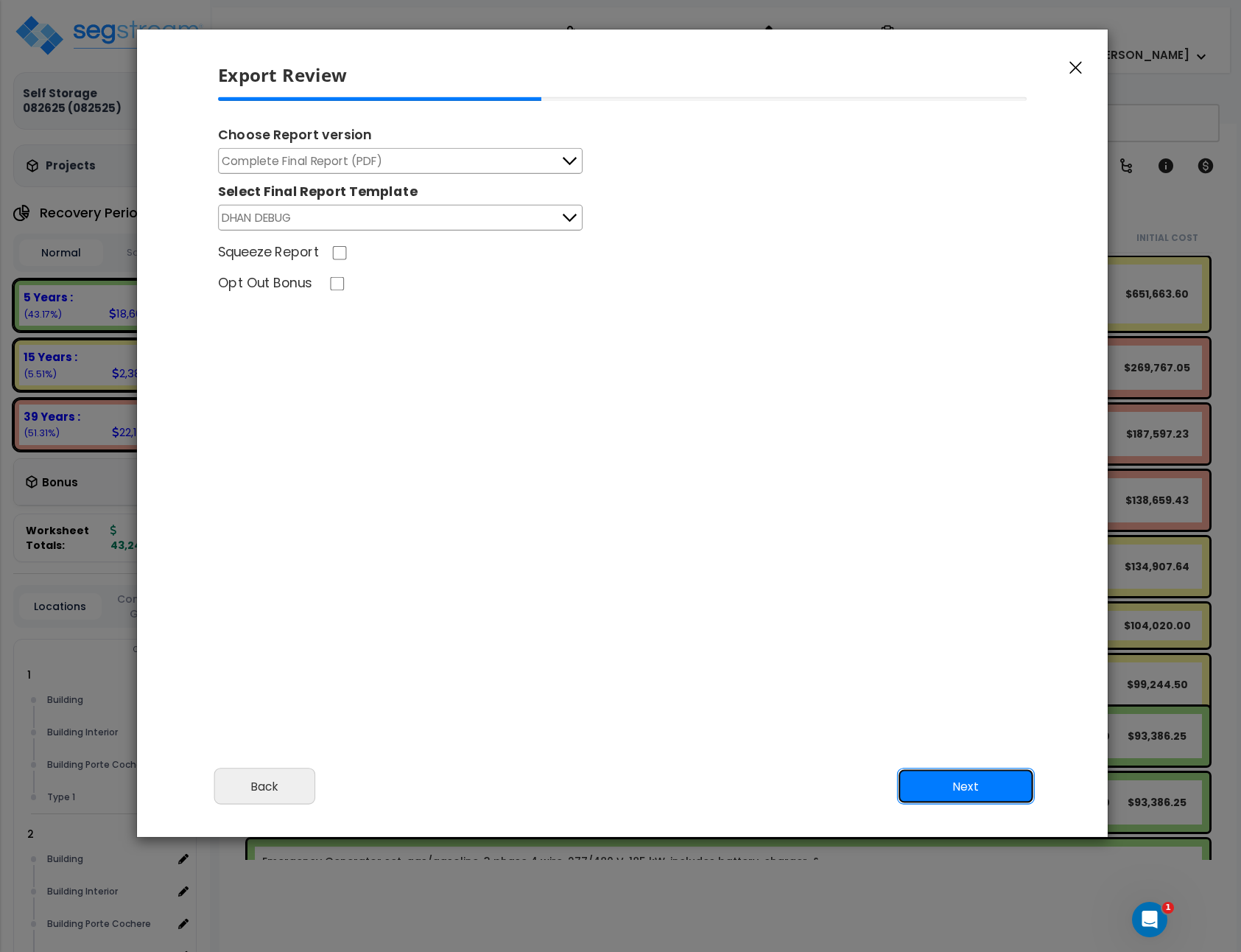
click at [975, 803] on button "Next" at bounding box center [966, 787] width 138 height 37
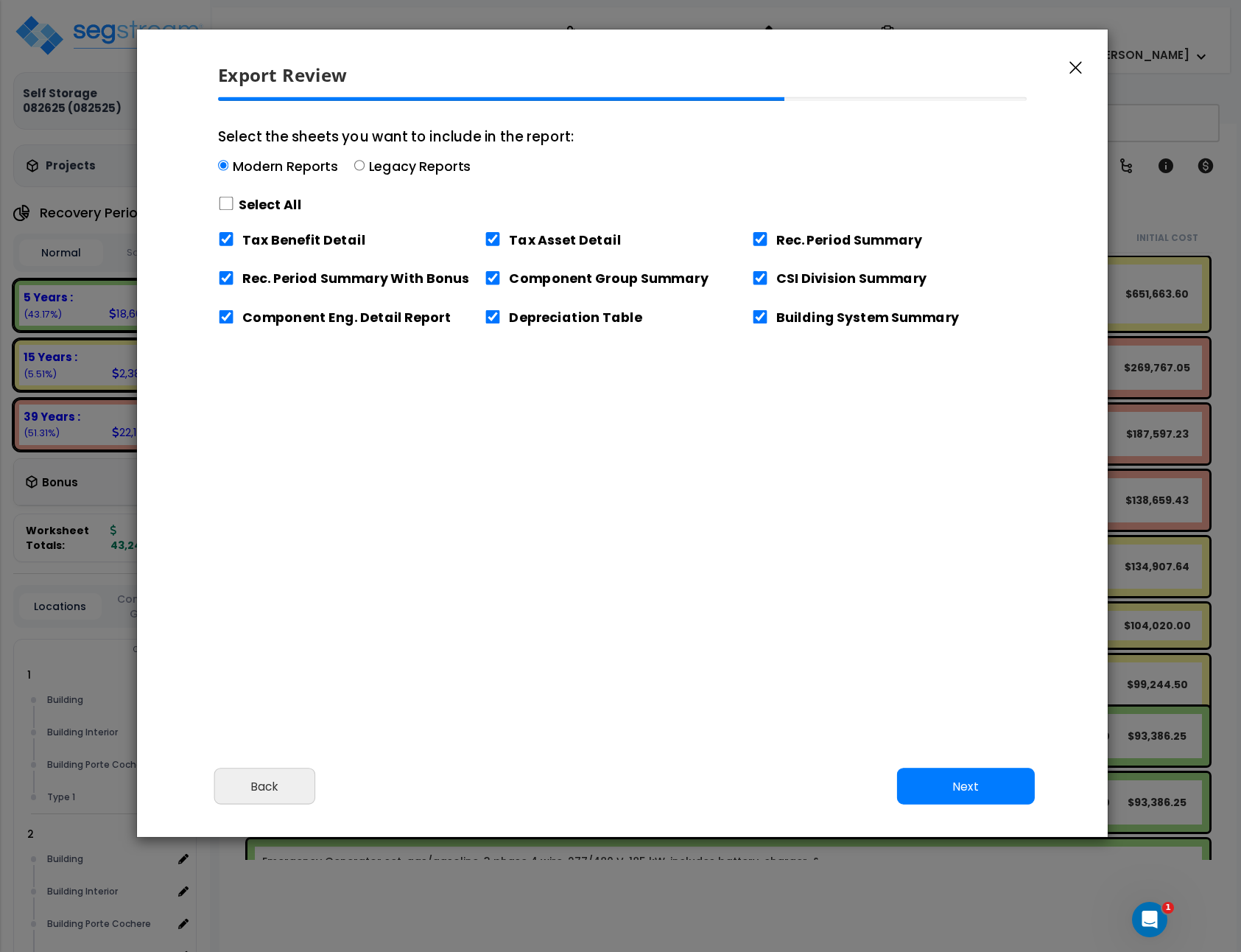
click at [252, 205] on label "Select All" at bounding box center [270, 204] width 64 height 18
click at [234, 205] on input "Select the sheets you want to include in the report: Modern Reports Legacy Repo…" at bounding box center [226, 204] width 17 height 14
click at [252, 205] on label "Select All" at bounding box center [270, 204] width 64 height 18
click at [234, 205] on input "Select the sheets you want to include in the report: Modern Reports Legacy Repo…" at bounding box center [226, 204] width 17 height 14
checkbox input "false"
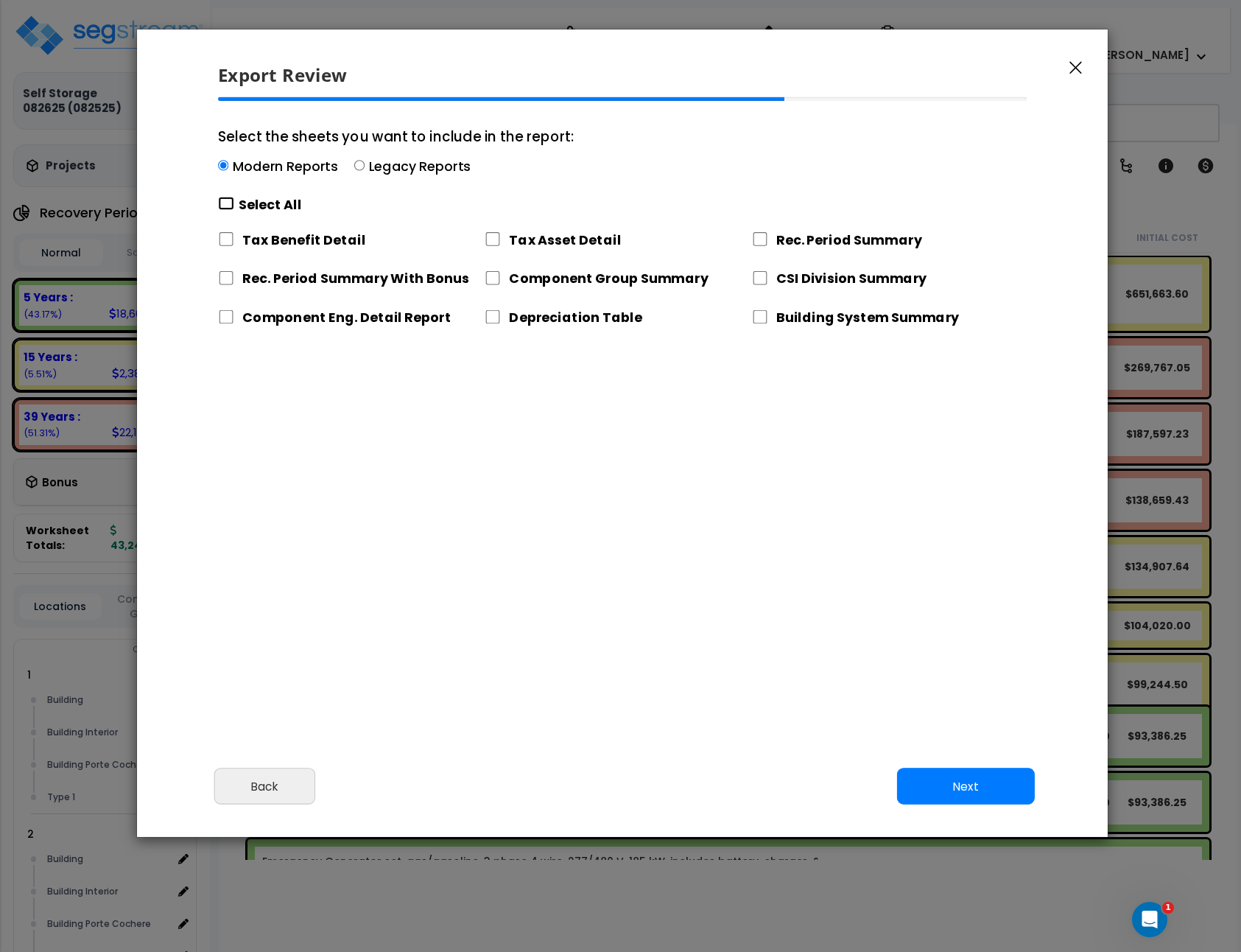
checkbox input "false"
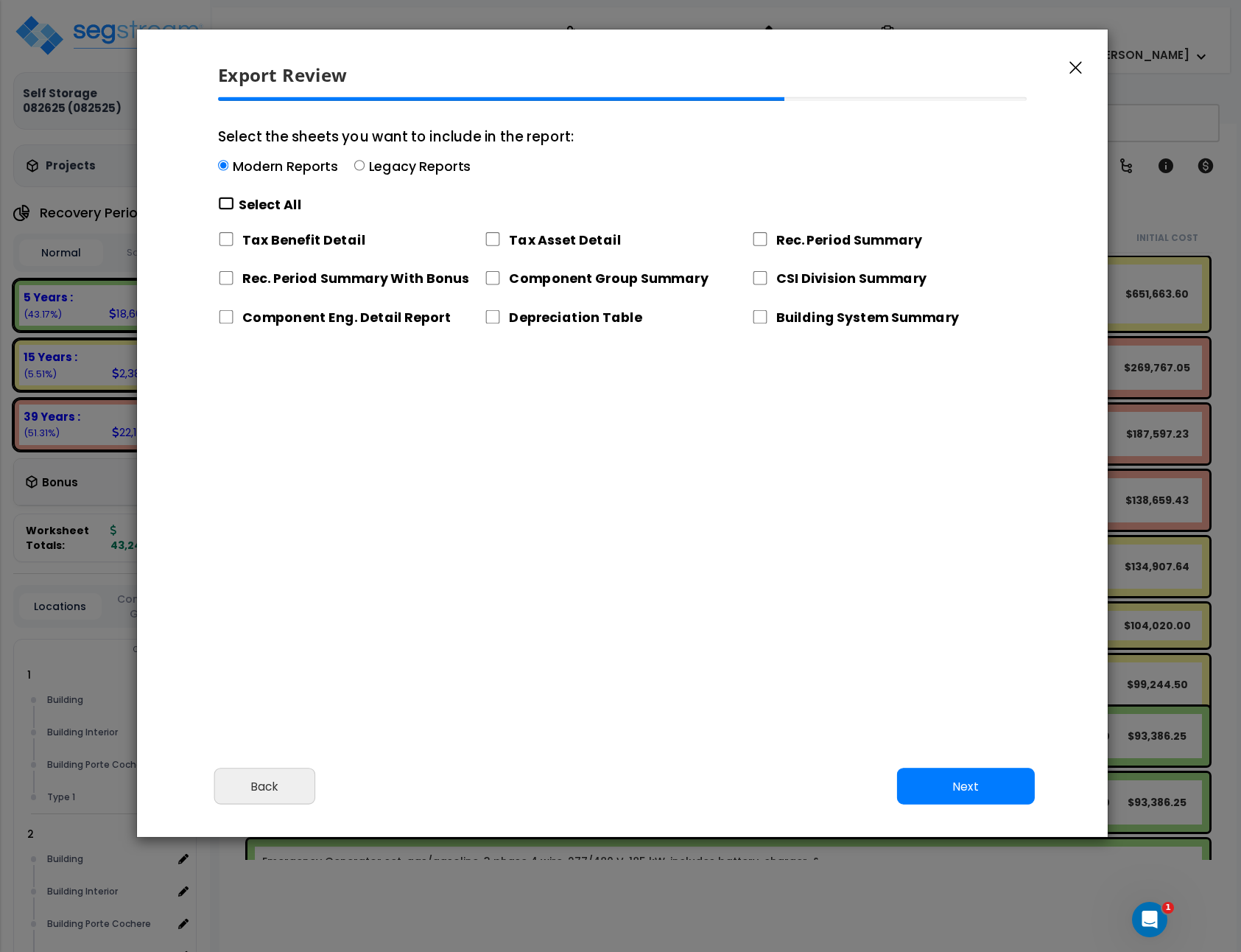
checkbox input "false"
drag, startPoint x: 495, startPoint y: 318, endPoint x: 659, endPoint y: 428, distance: 197.5
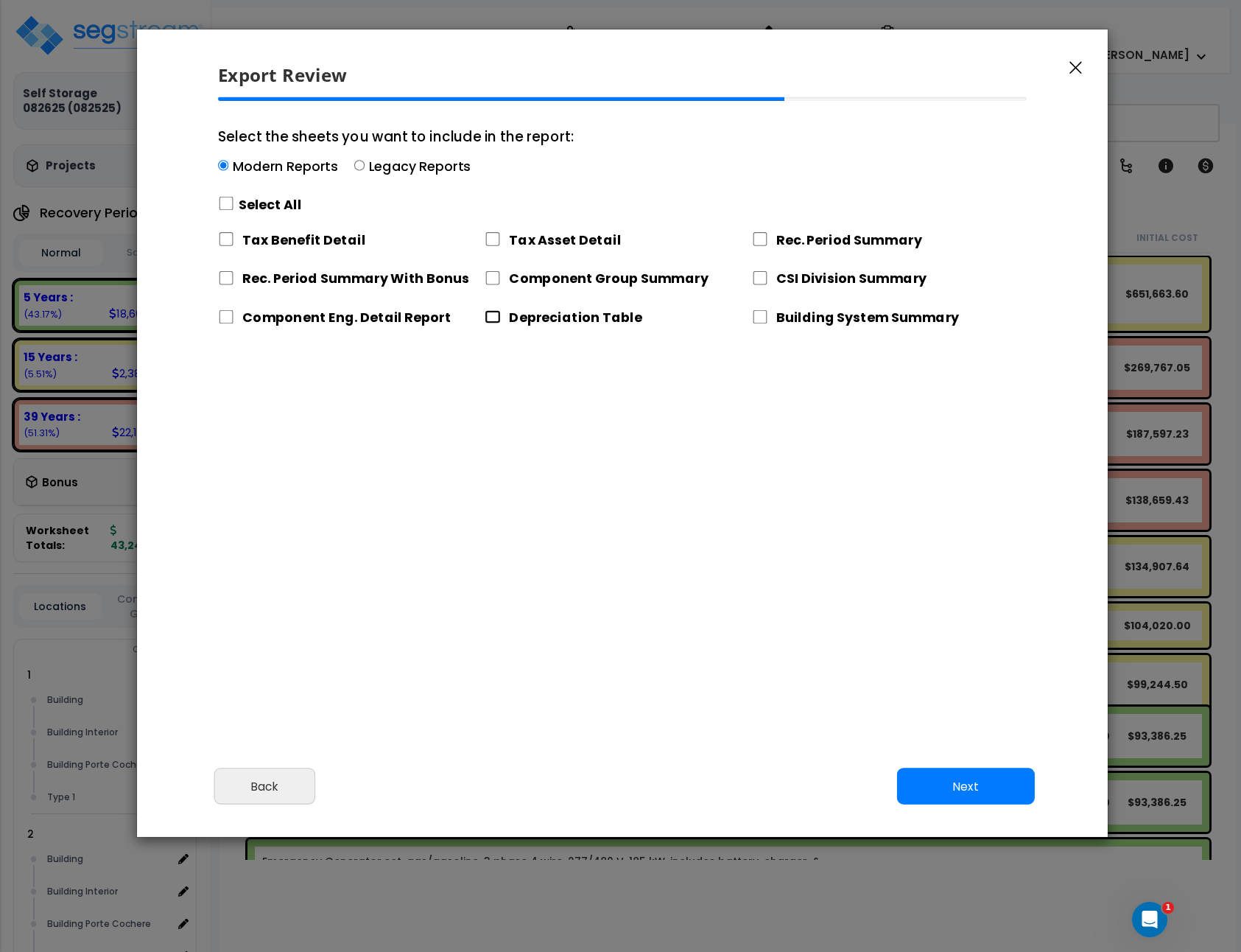
click at [495, 318] on input "Depreciation Table" at bounding box center [493, 317] width 17 height 14
checkbox input "true"
click at [925, 774] on button "Next" at bounding box center [966, 787] width 138 height 37
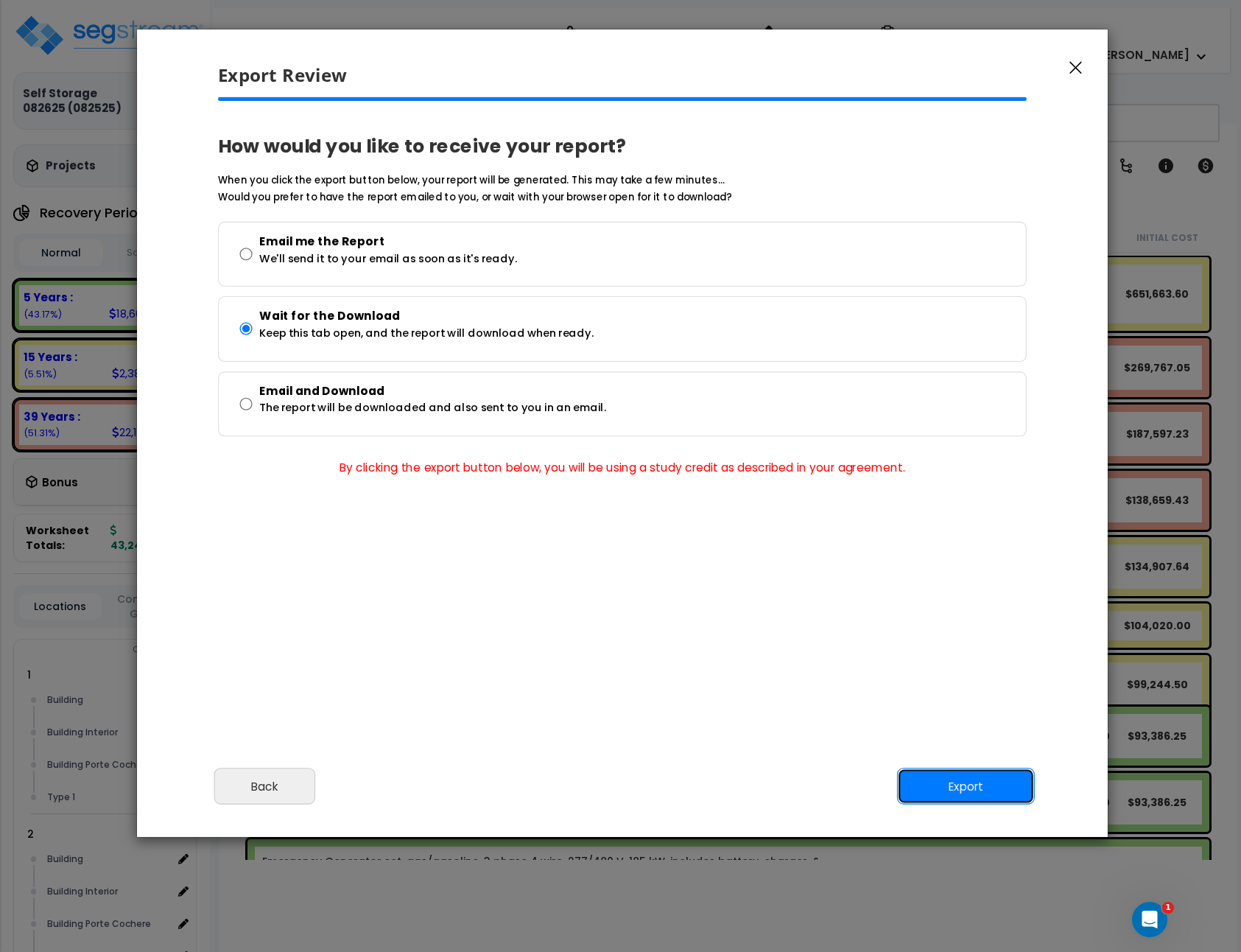
drag, startPoint x: 969, startPoint y: 797, endPoint x: 378, endPoint y: 527, distance: 649.8
click at [969, 797] on button "Export" at bounding box center [966, 787] width 138 height 37
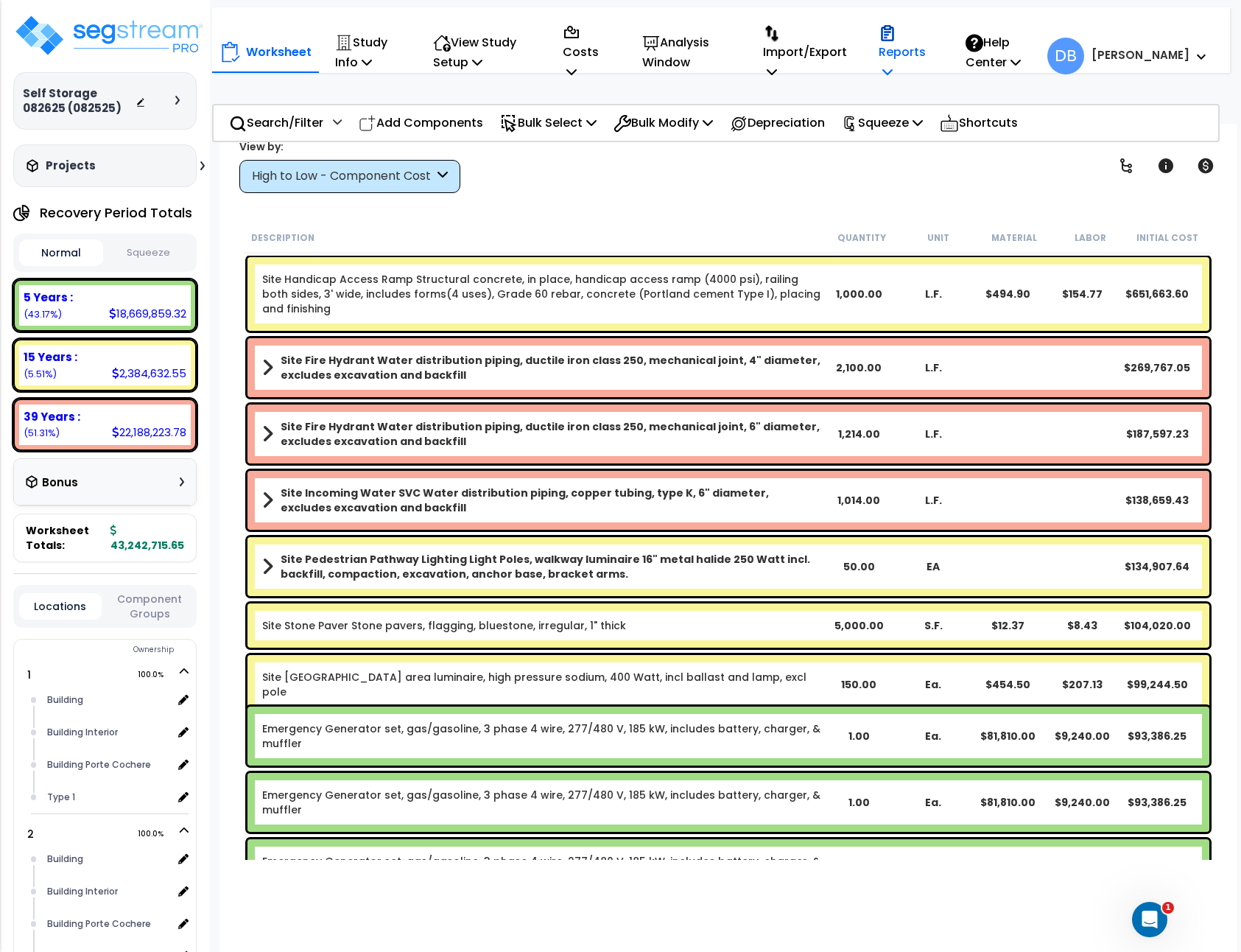
click at [893, 68] on icon at bounding box center [887, 71] width 10 height 11
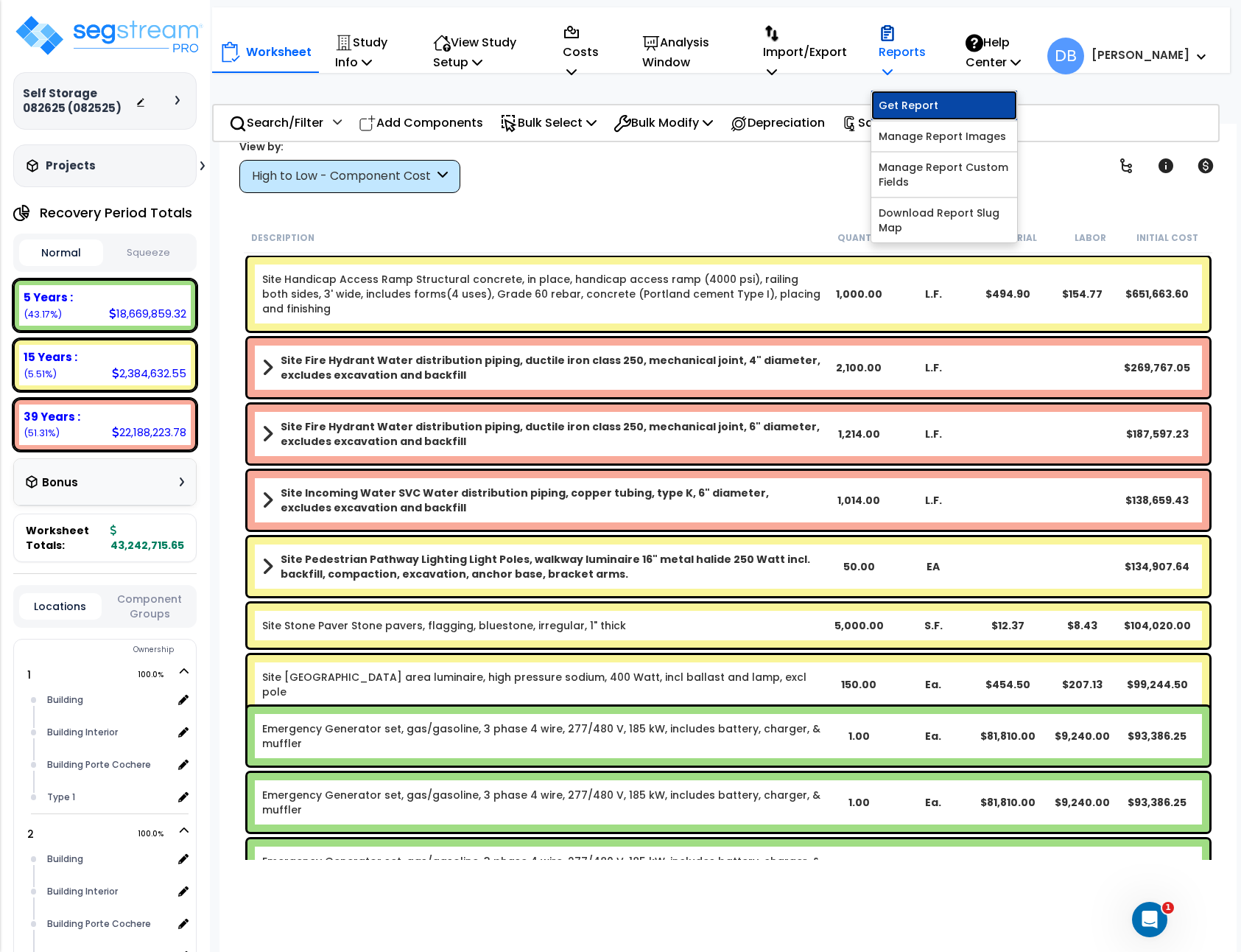
click at [929, 95] on link "Get Report" at bounding box center [944, 106] width 146 height 30
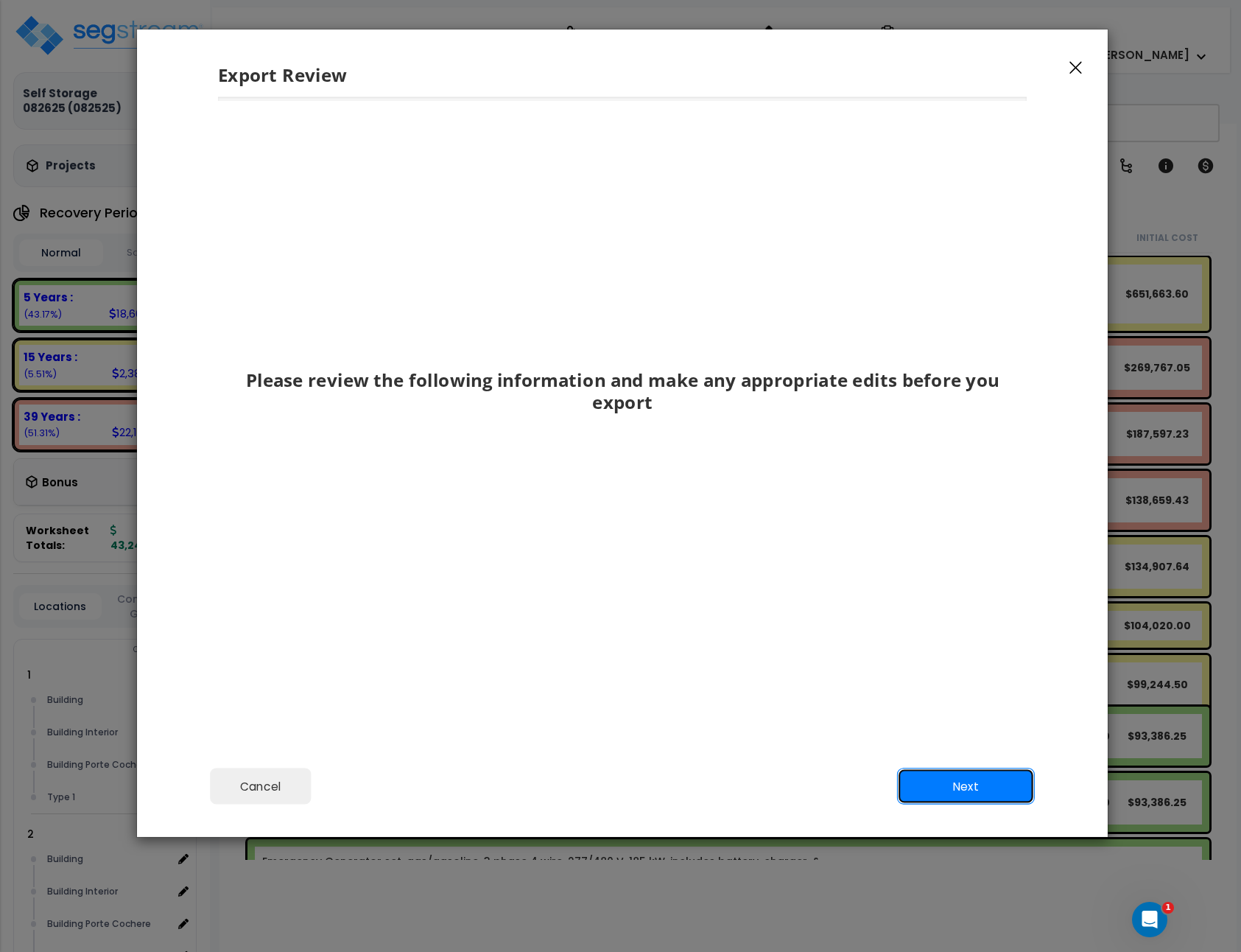
click at [976, 795] on button "Next" at bounding box center [966, 787] width 138 height 37
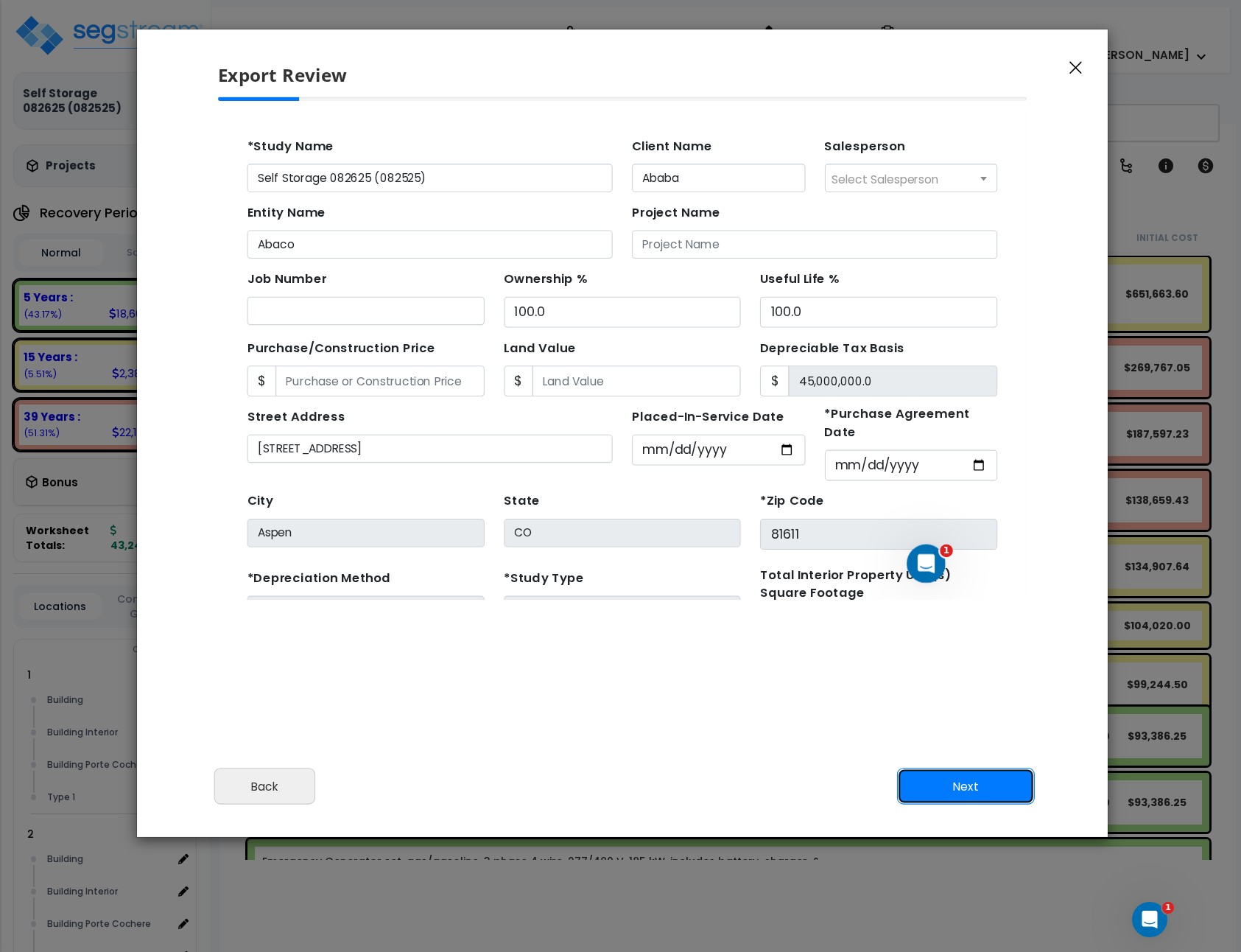
click at [974, 797] on button "Next" at bounding box center [966, 787] width 138 height 37
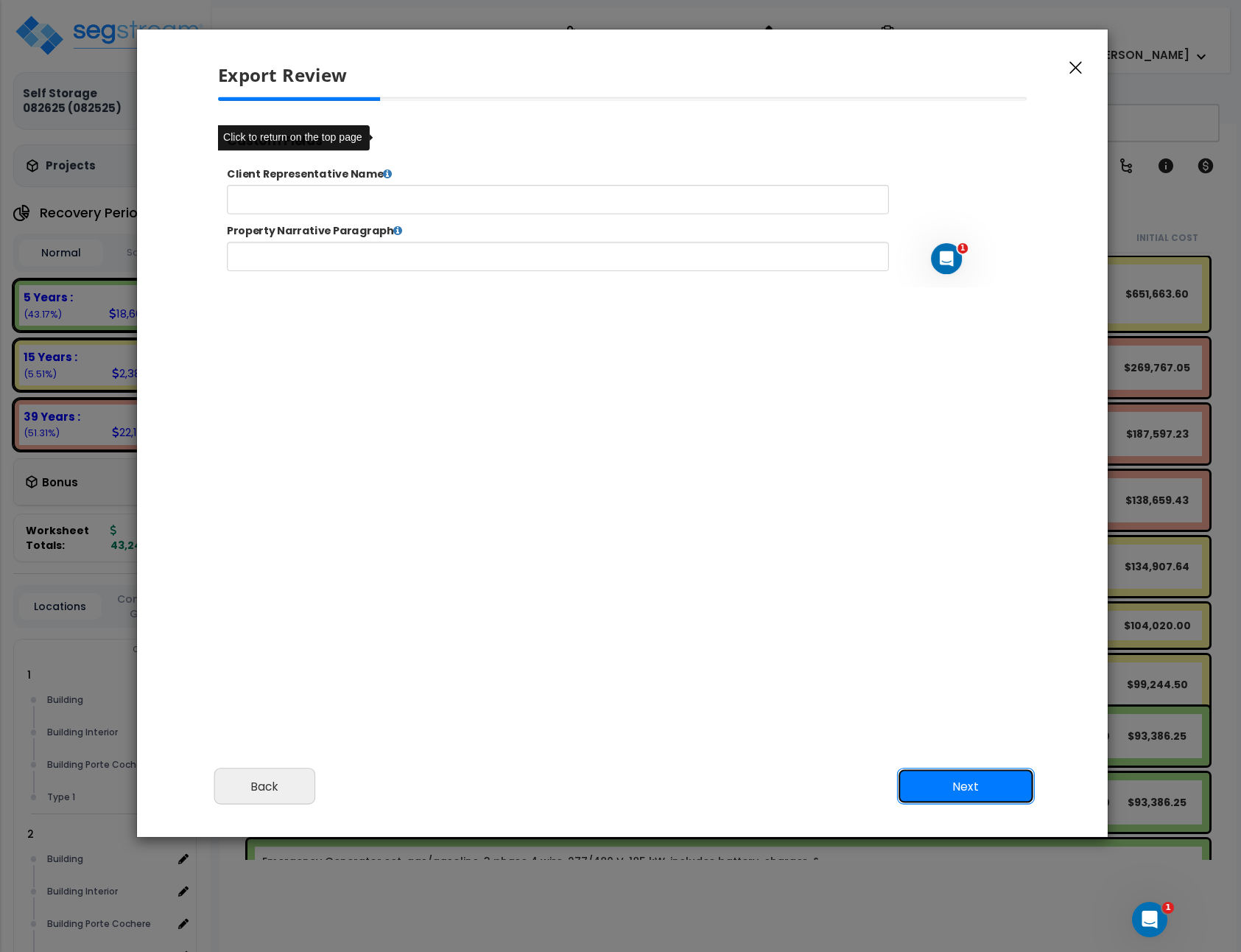
click at [953, 794] on button "Next" at bounding box center [966, 787] width 138 height 37
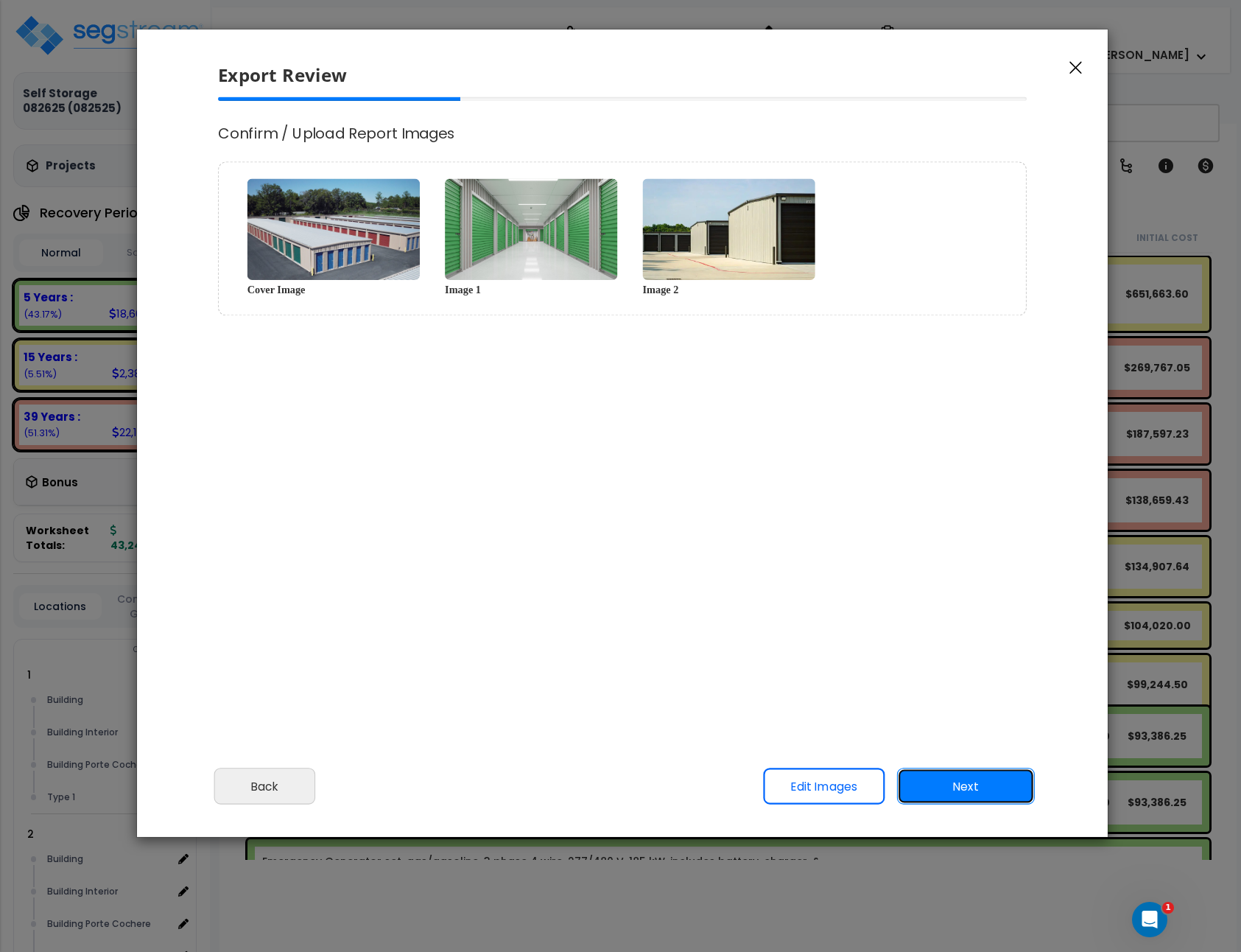
click at [953, 793] on button "Next" at bounding box center [966, 787] width 138 height 37
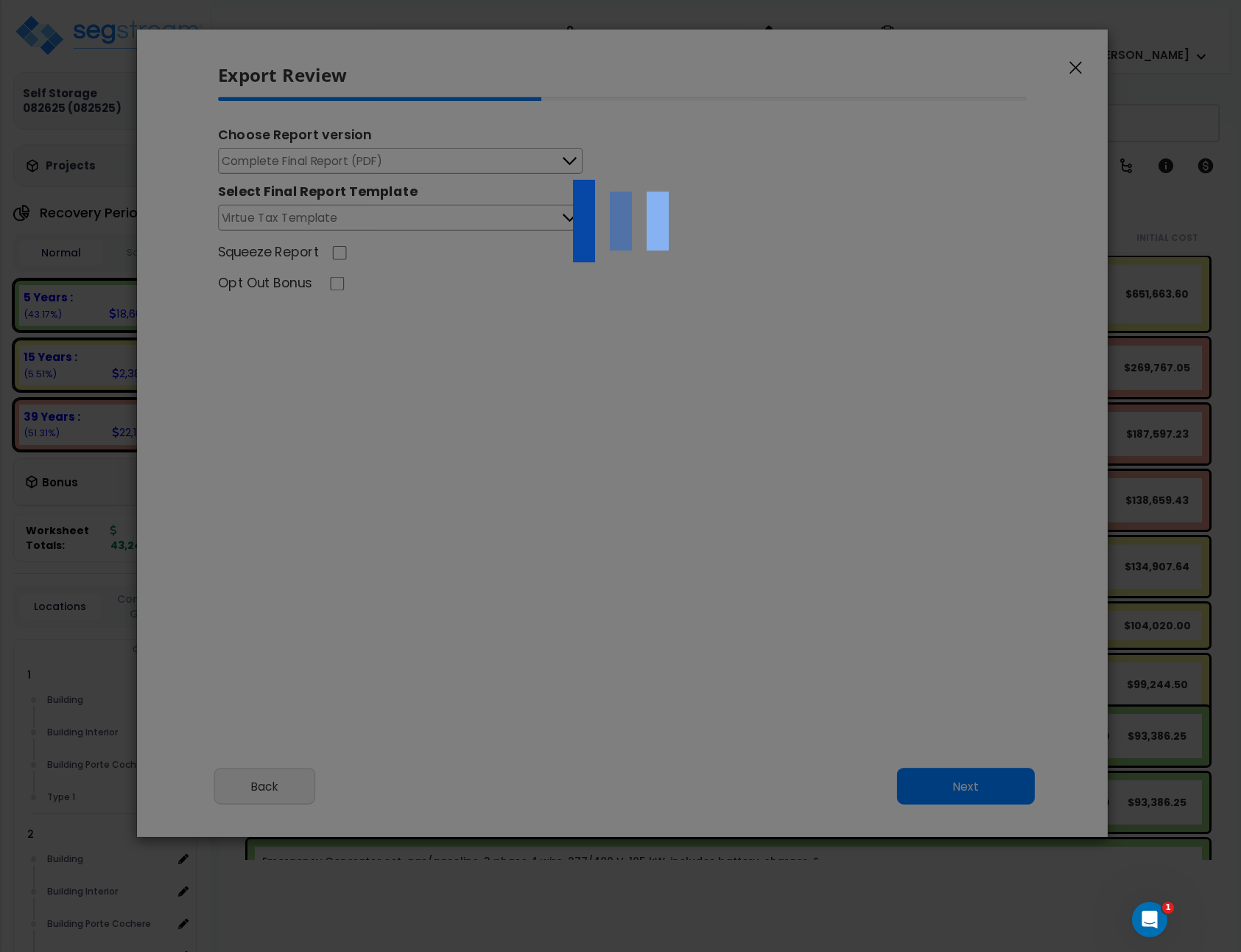
click at [397, 211] on div at bounding box center [620, 476] width 1241 height 952
click at [398, 214] on div at bounding box center [620, 476] width 1241 height 952
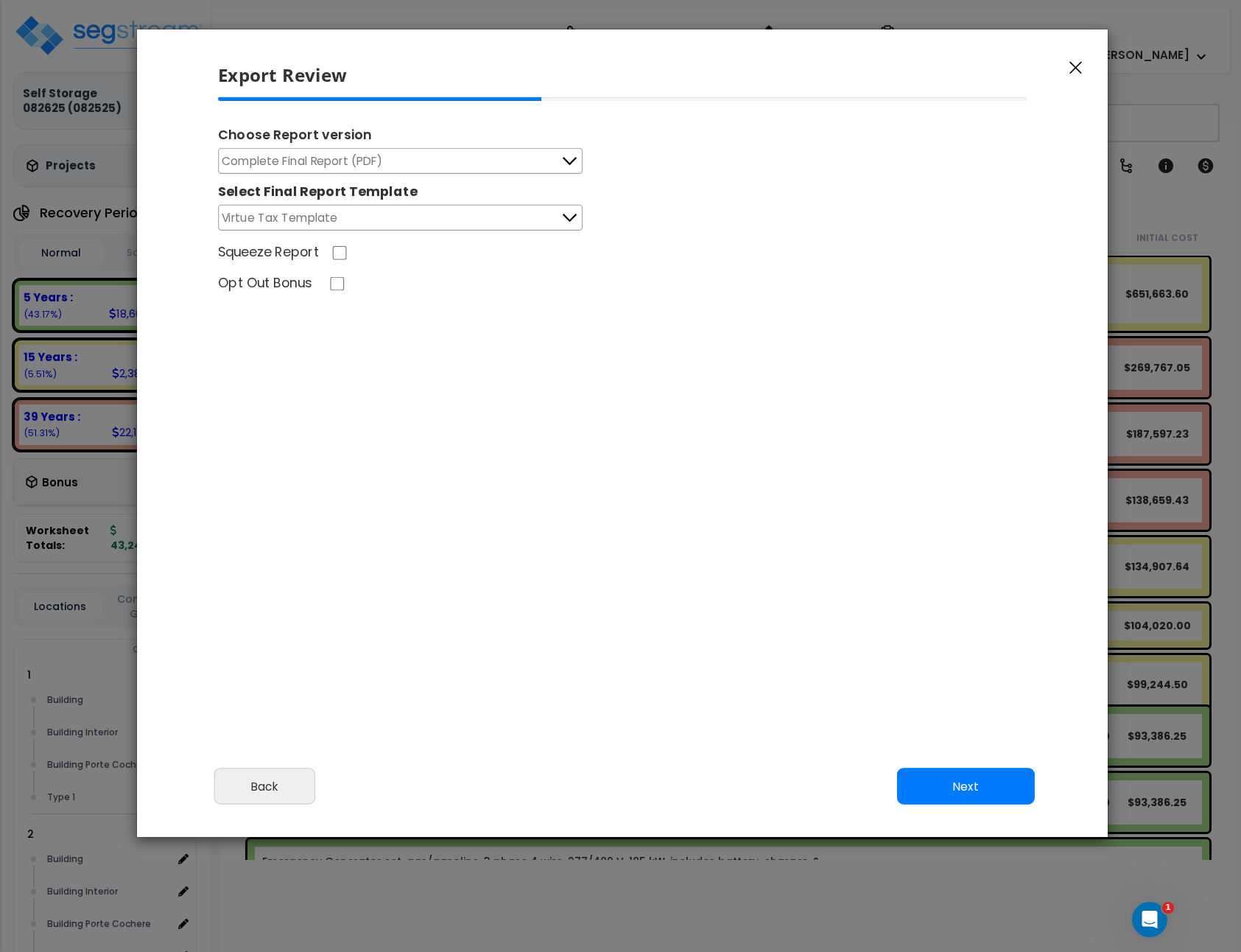
click at [486, 219] on button "Virtue Tax Template" at bounding box center [400, 217] width 364 height 26
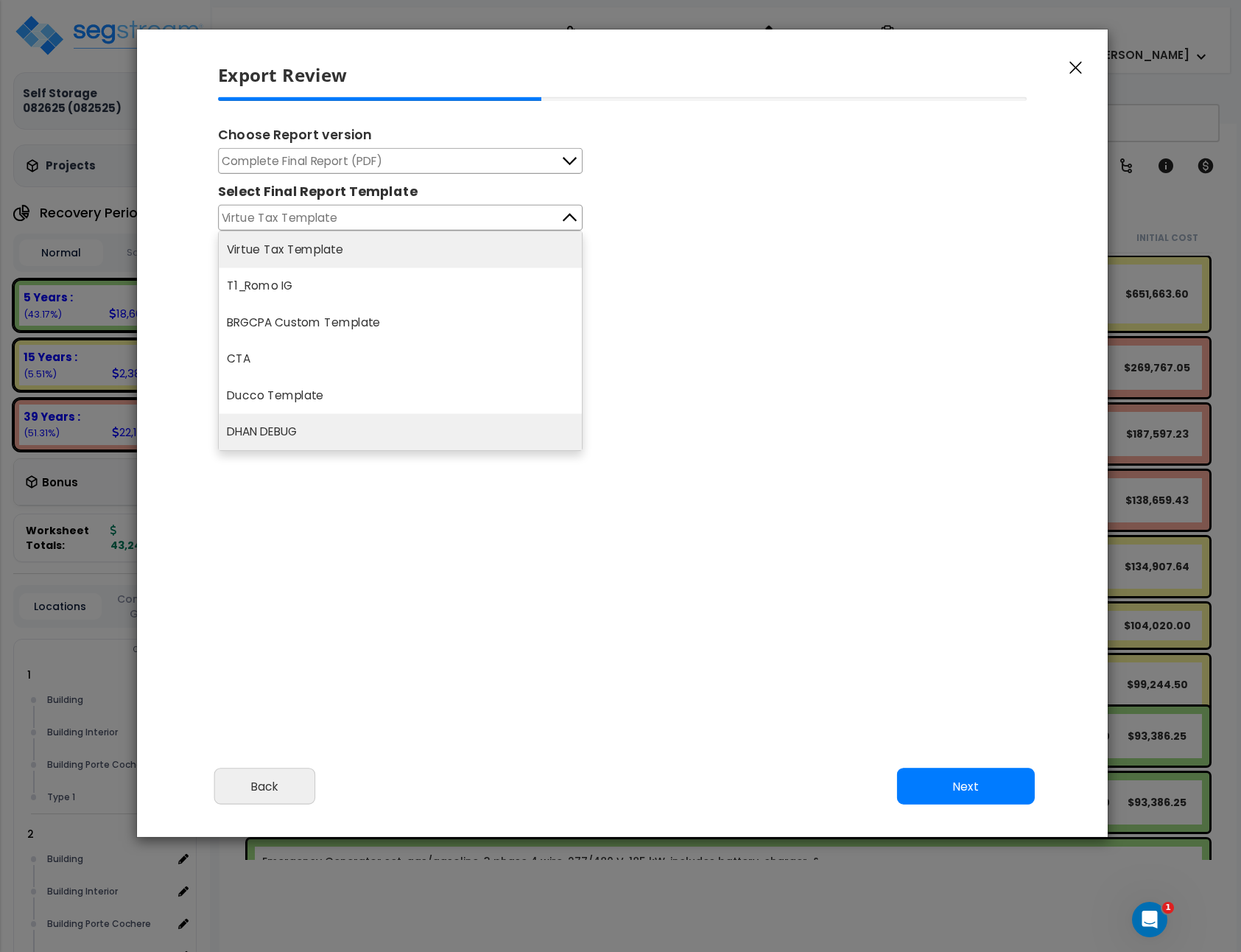
click at [251, 420] on li "DHAN DEBUG" at bounding box center [400, 432] width 363 height 37
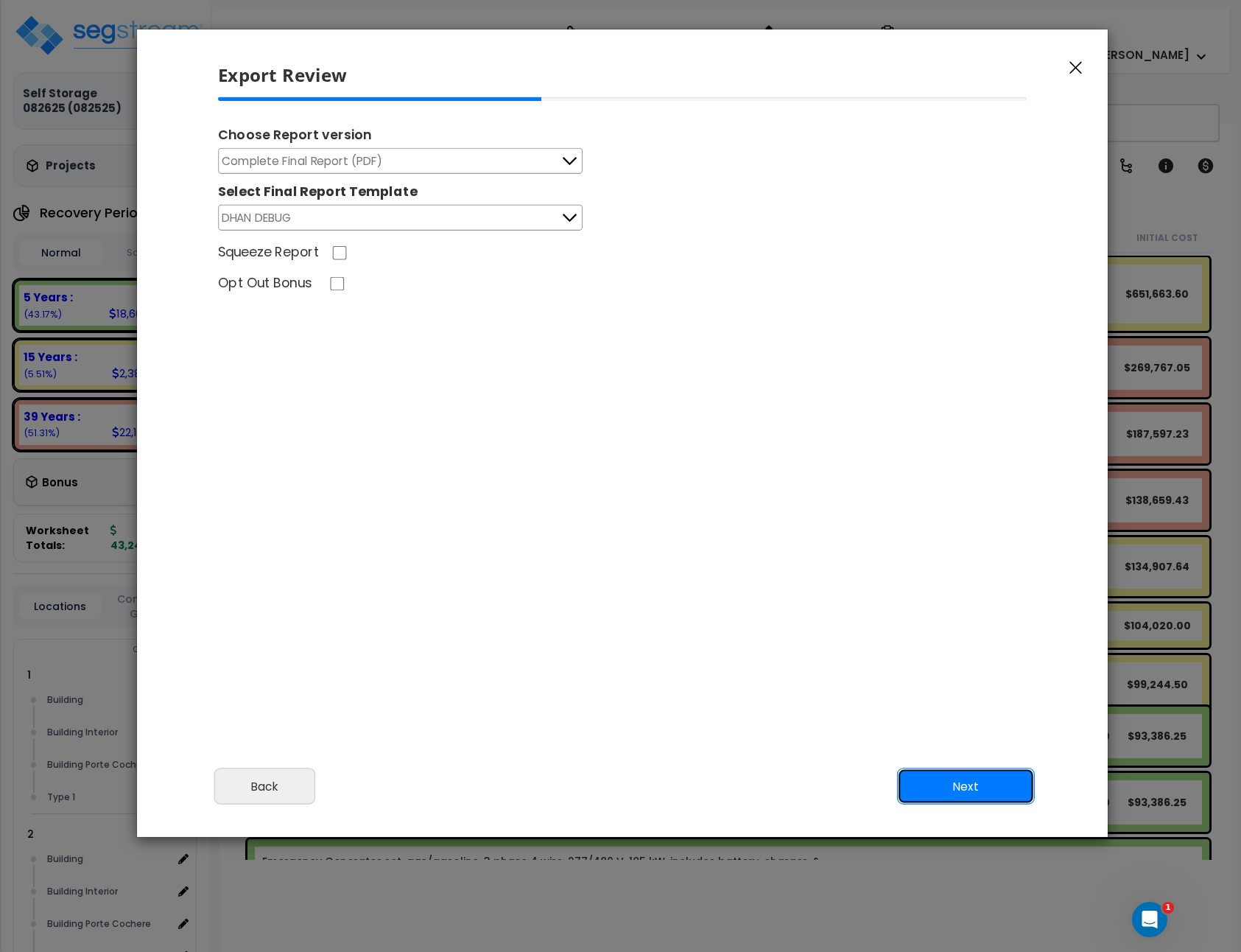
click at [1011, 793] on button "Next" at bounding box center [966, 787] width 138 height 37
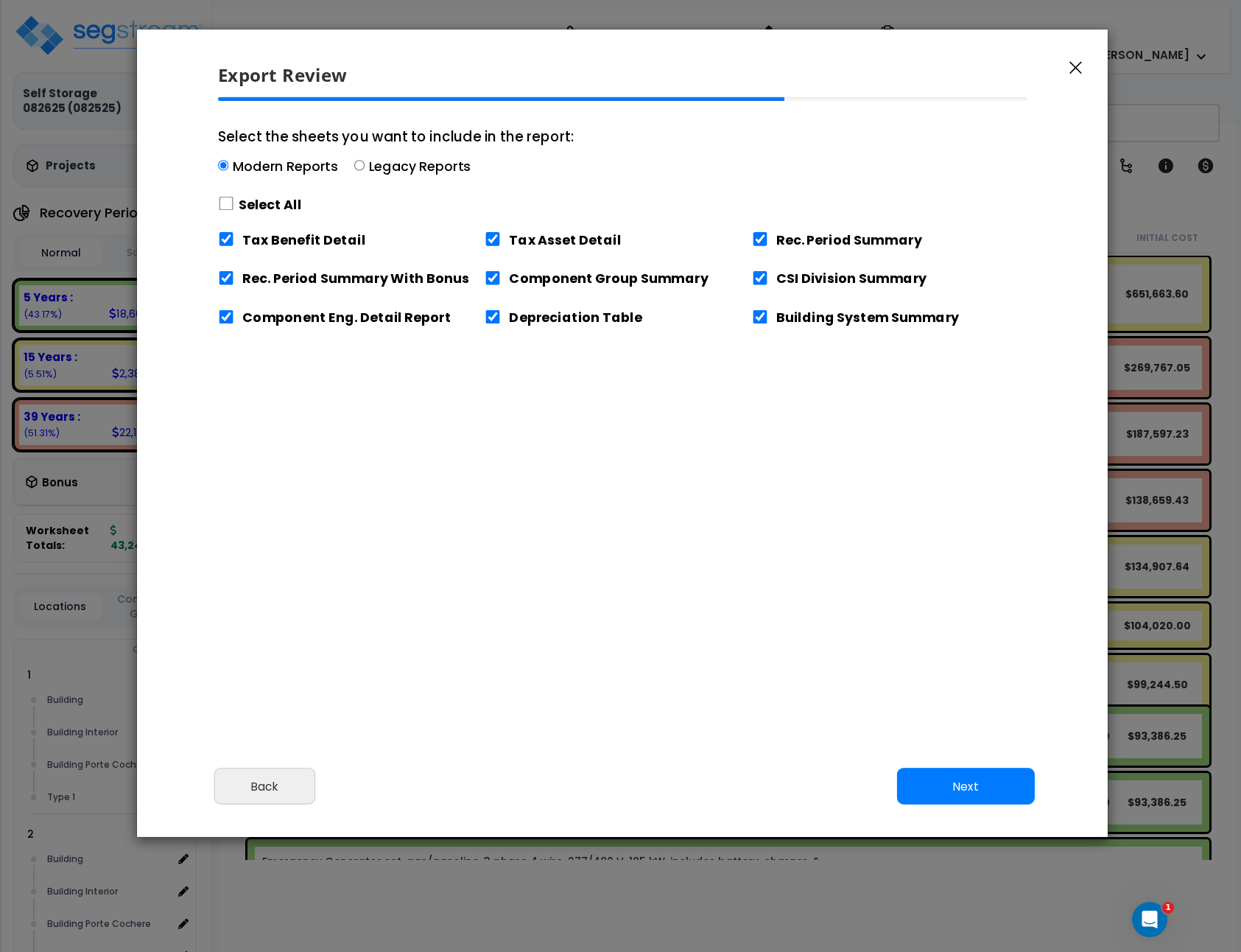
click at [248, 206] on label "Select All" at bounding box center [270, 204] width 64 height 18
click at [234, 206] on input "Select the sheets you want to include in the report: Modern Reports Legacy Repo…" at bounding box center [226, 204] width 17 height 14
click at [248, 206] on label "Select All" at bounding box center [270, 204] width 64 height 18
click at [234, 206] on input "Select the sheets you want to include in the report: Modern Reports Legacy Repo…" at bounding box center [226, 204] width 17 height 14
checkbox input "false"
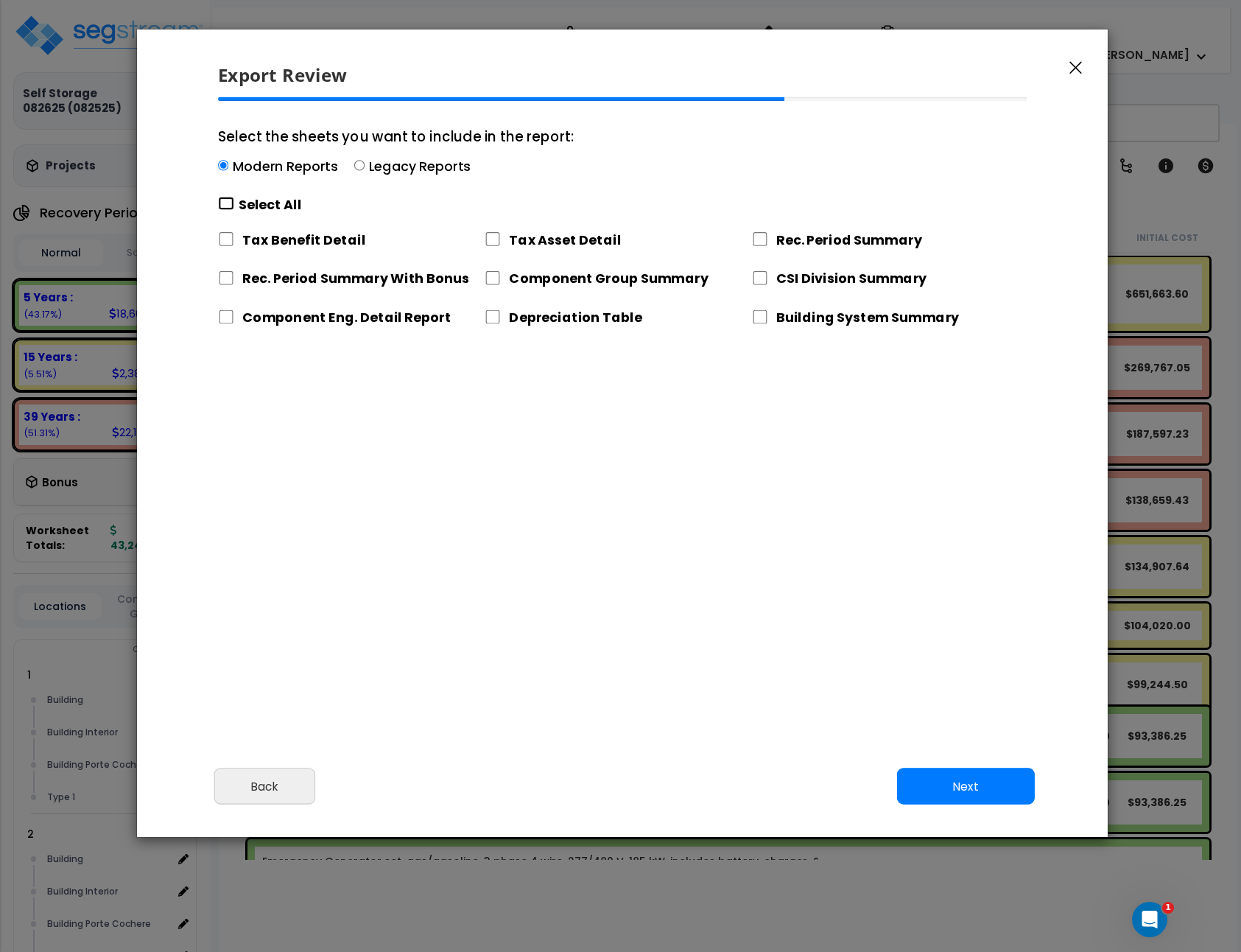
checkbox input "false"
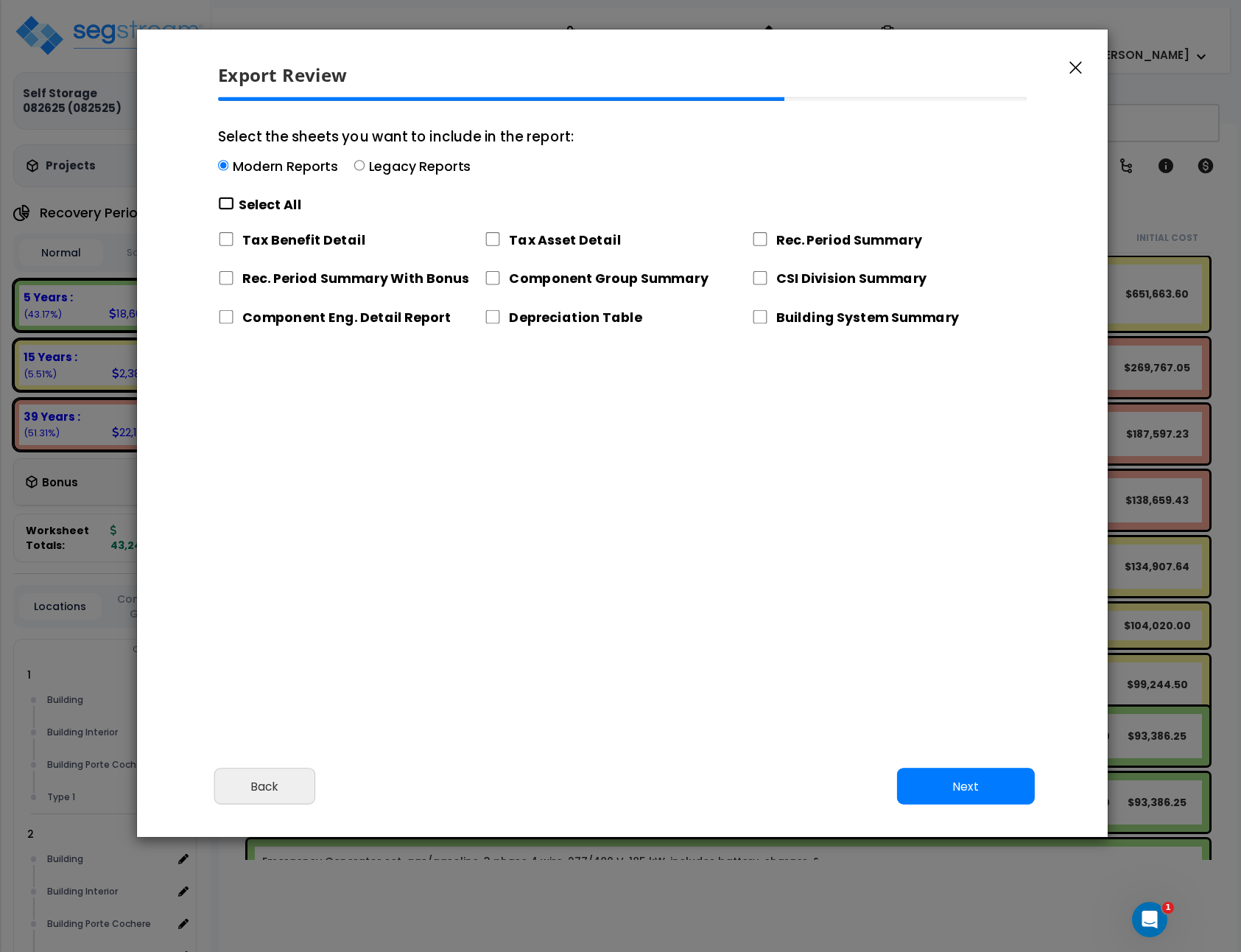
checkbox input "false"
click at [486, 317] on input "Depreciation Table" at bounding box center [493, 317] width 17 height 14
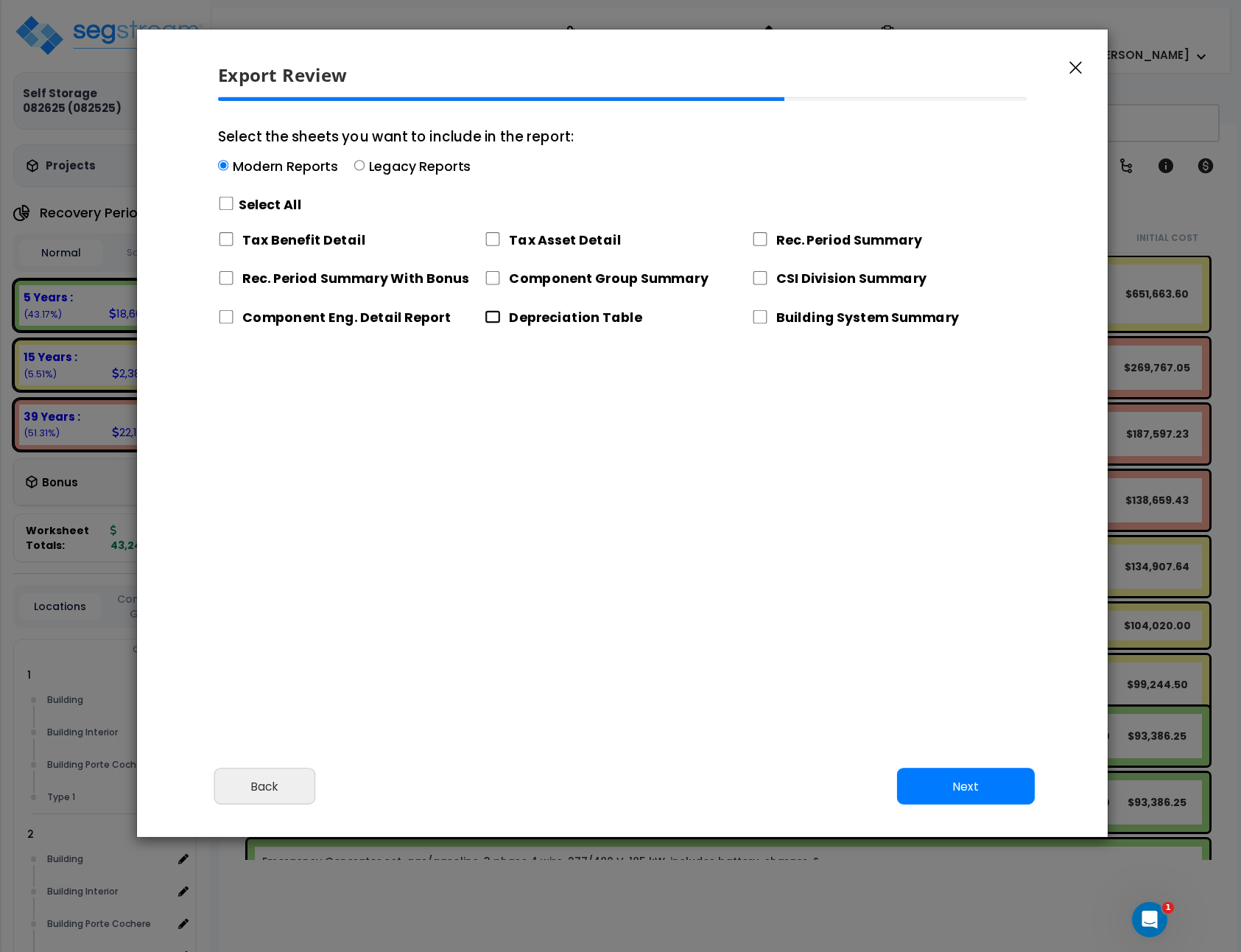
checkbox input "true"
click at [952, 787] on button "Next" at bounding box center [966, 787] width 138 height 37
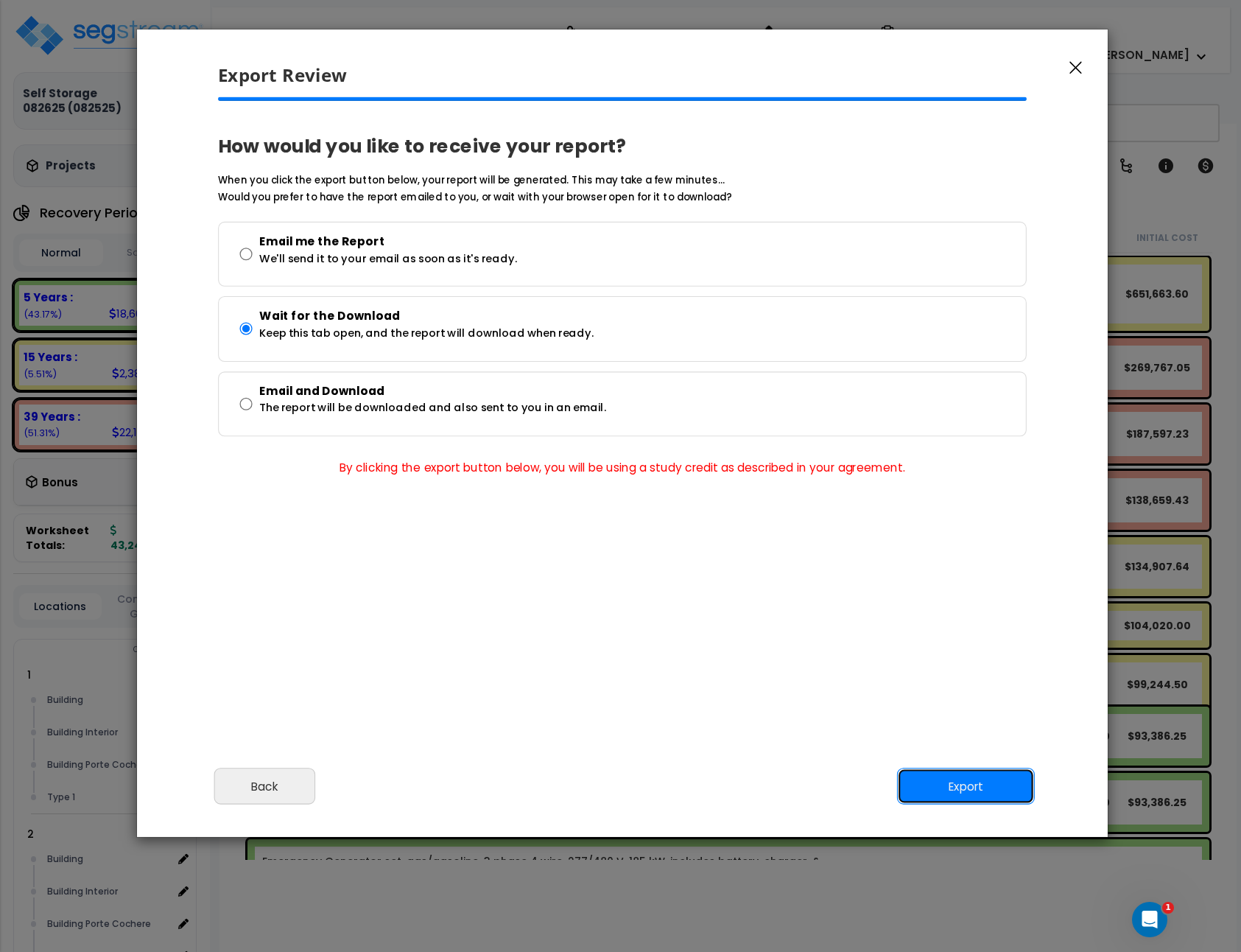
click at [983, 778] on button "Export" at bounding box center [966, 787] width 138 height 37
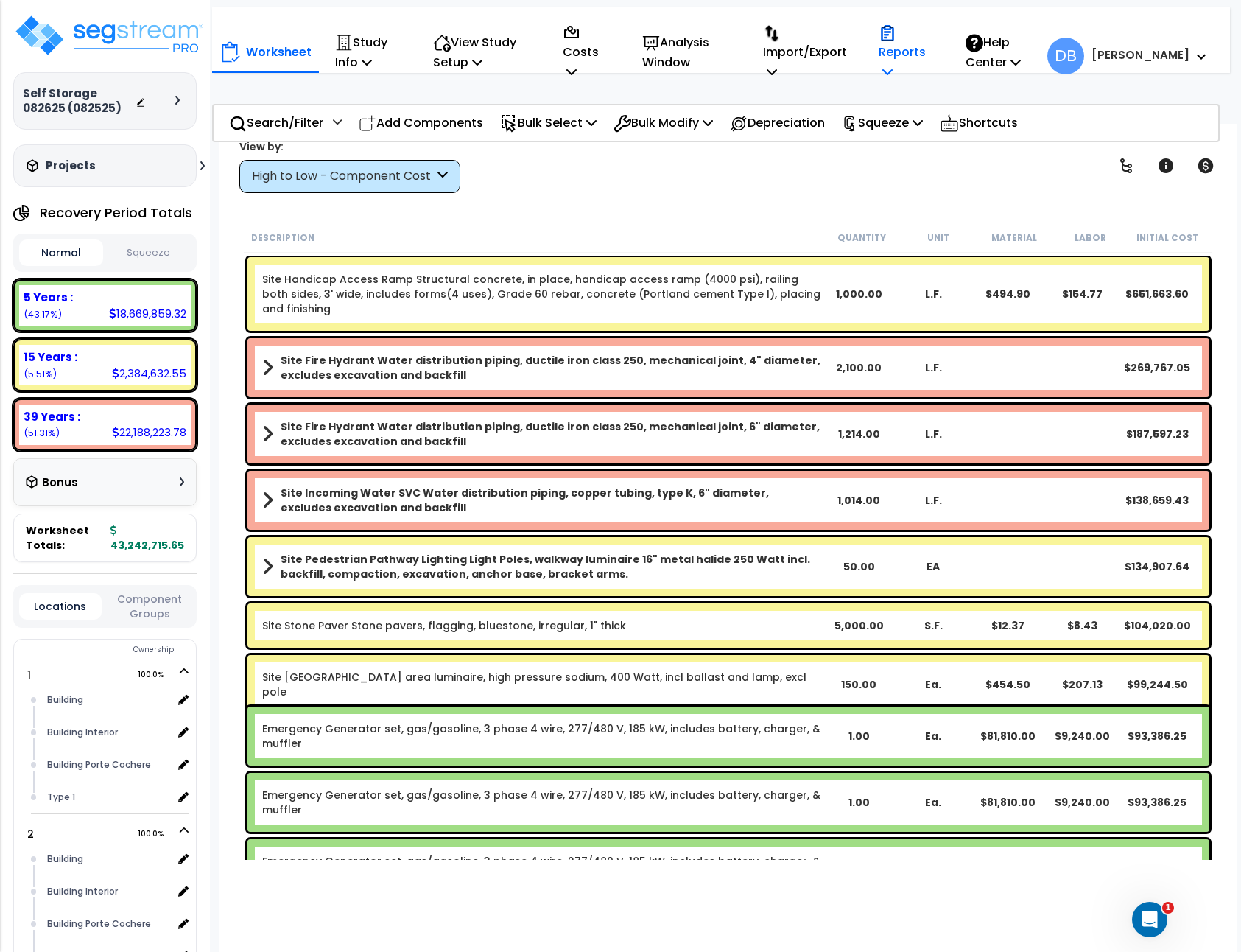
click at [920, 42] on p "Reports" at bounding box center [907, 52] width 56 height 60
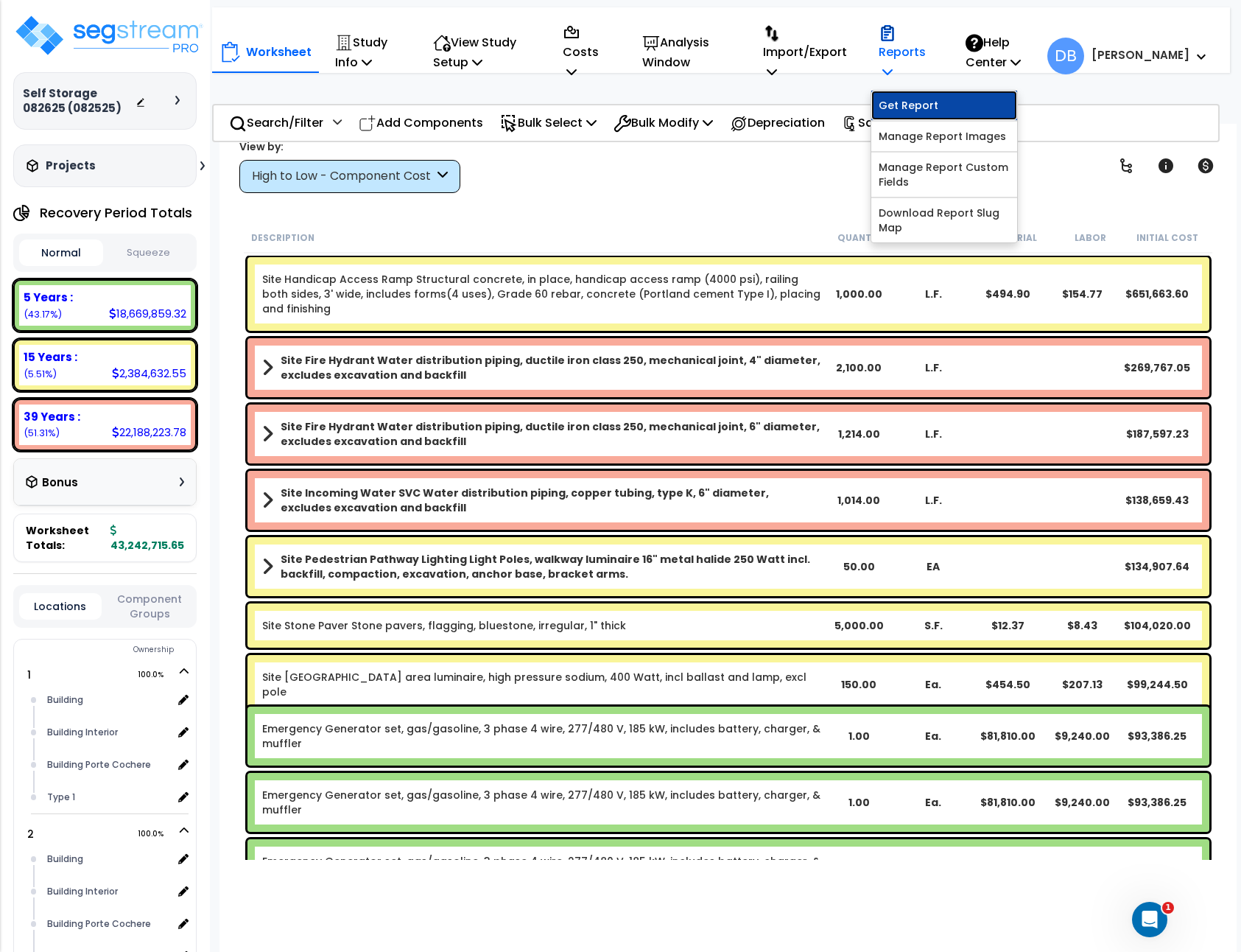
click at [955, 114] on link "Get Report" at bounding box center [944, 106] width 146 height 30
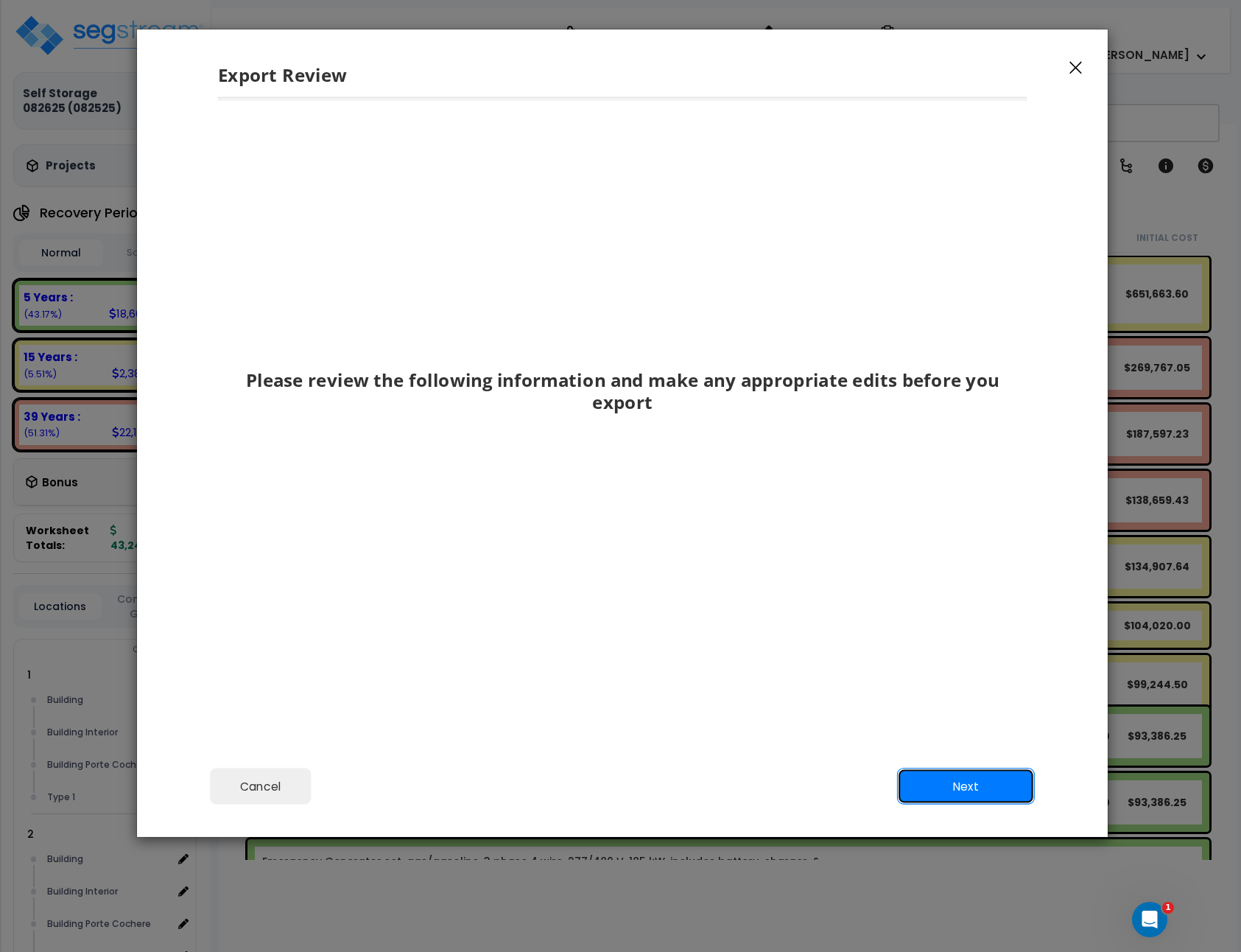
click at [962, 784] on button "Next" at bounding box center [966, 787] width 138 height 37
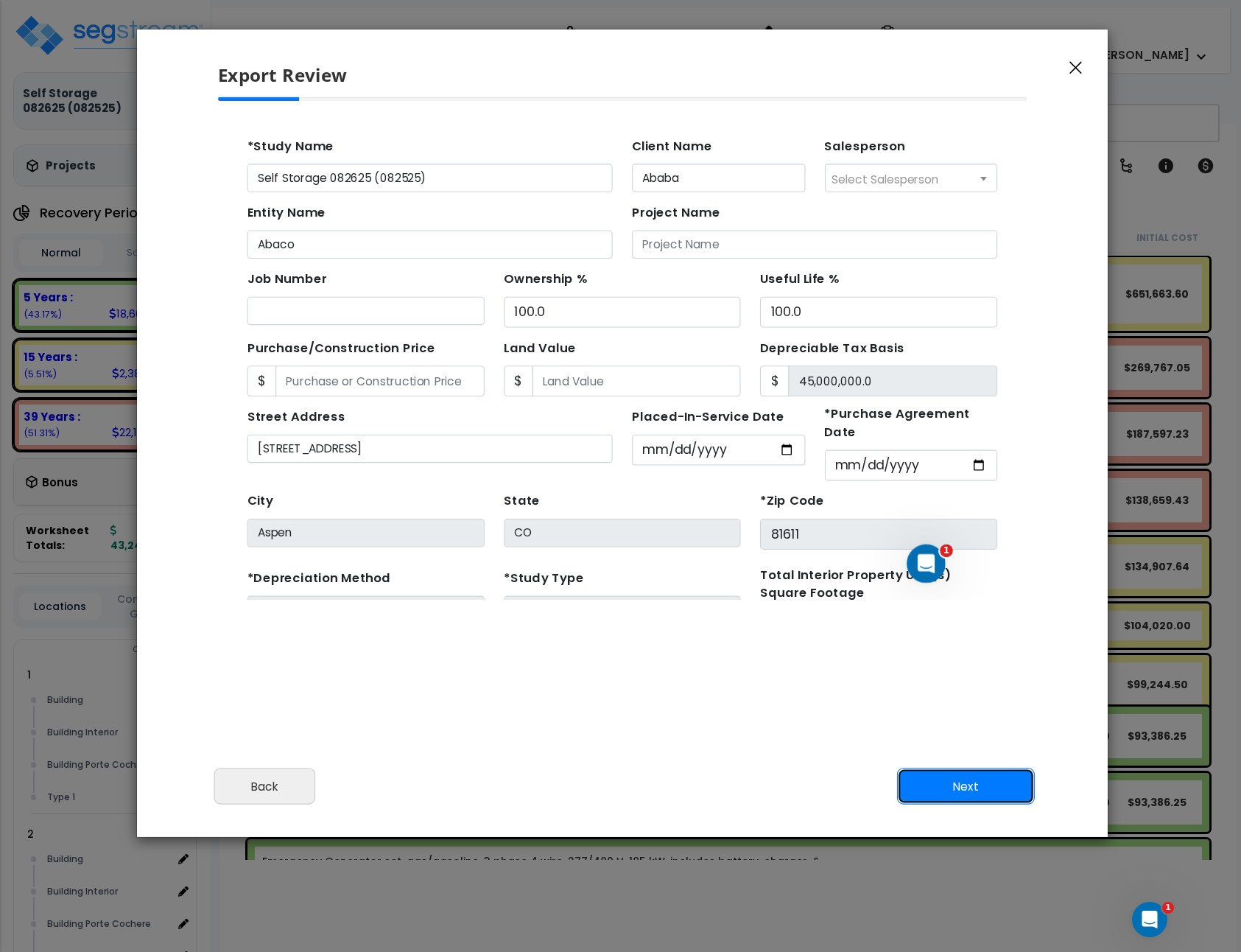
drag, startPoint x: 951, startPoint y: 778, endPoint x: 942, endPoint y: 768, distance: 13.5
click at [950, 778] on button "Next" at bounding box center [966, 787] width 138 height 37
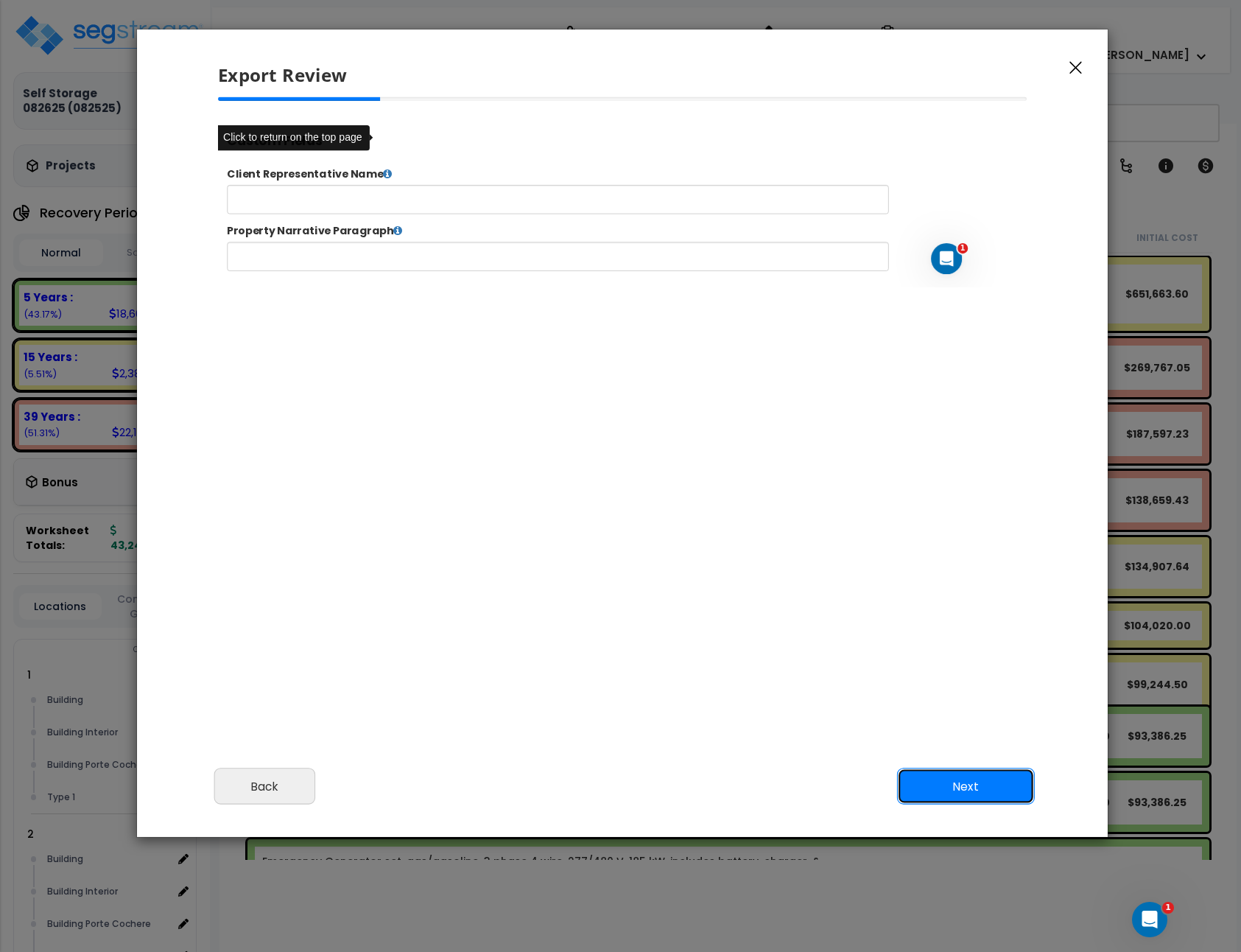
click at [941, 774] on button "Next" at bounding box center [966, 787] width 138 height 37
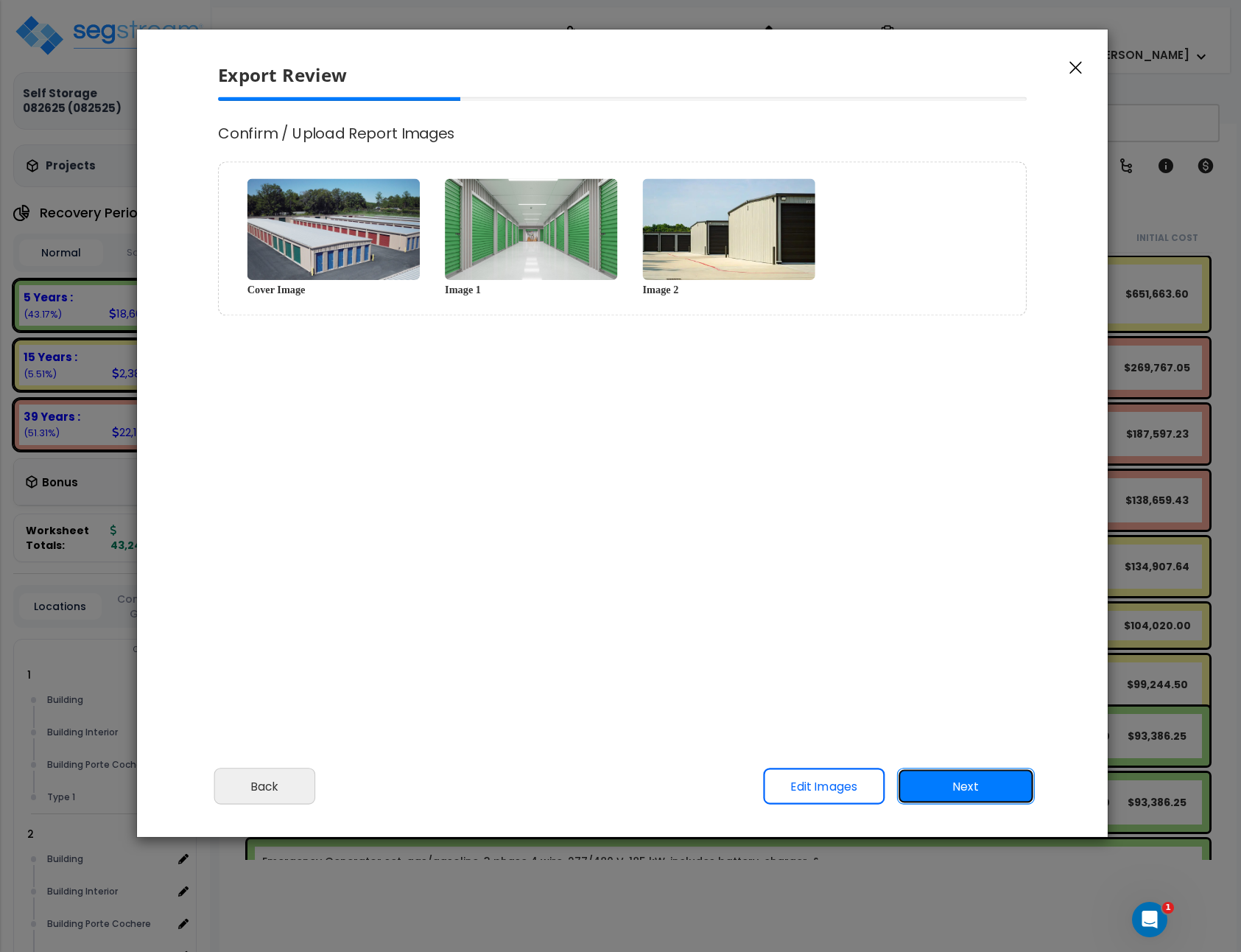
click at [941, 772] on button "Next" at bounding box center [966, 787] width 138 height 37
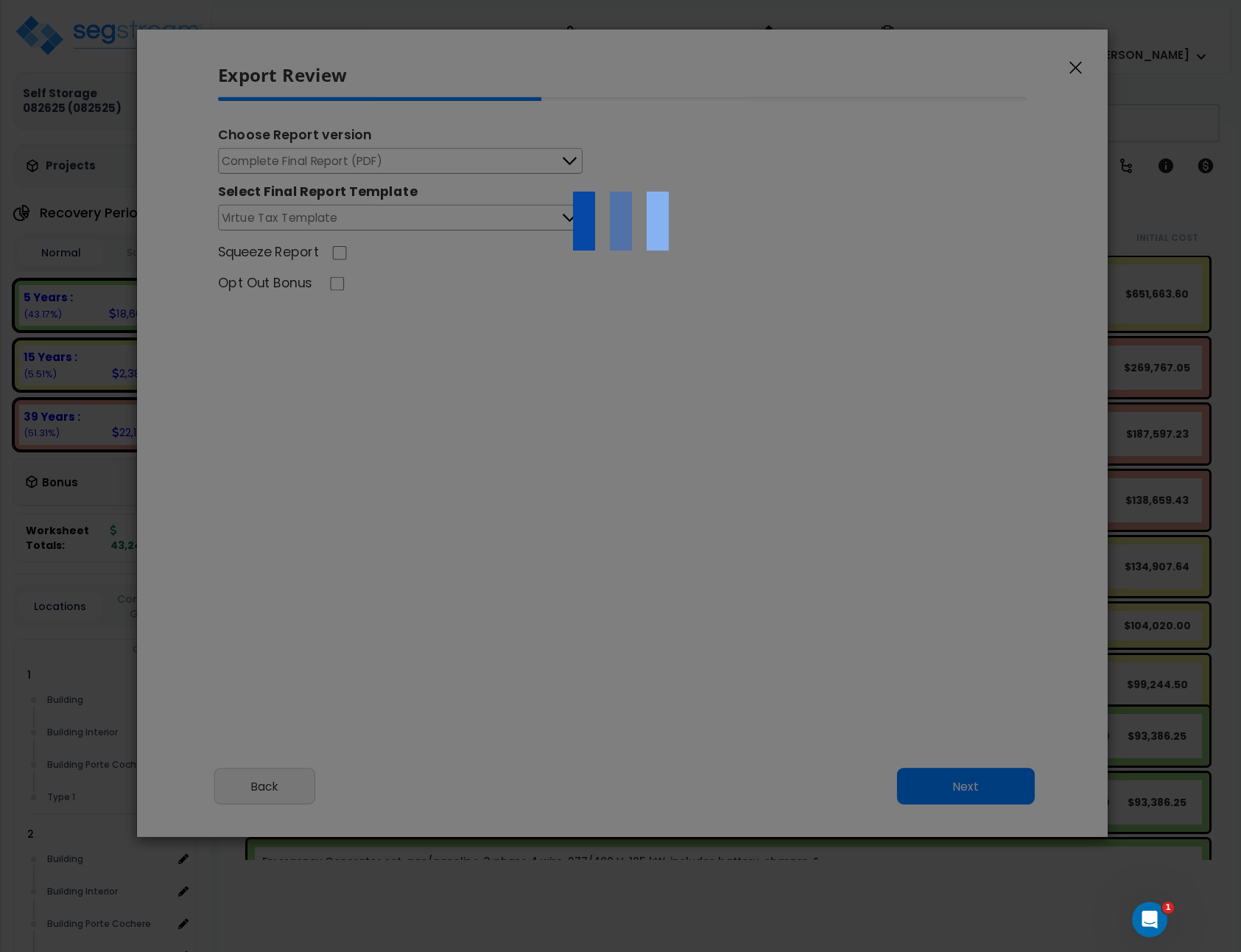
click at [393, 210] on div at bounding box center [620, 476] width 1241 height 952
click at [406, 219] on div at bounding box center [620, 476] width 1241 height 952
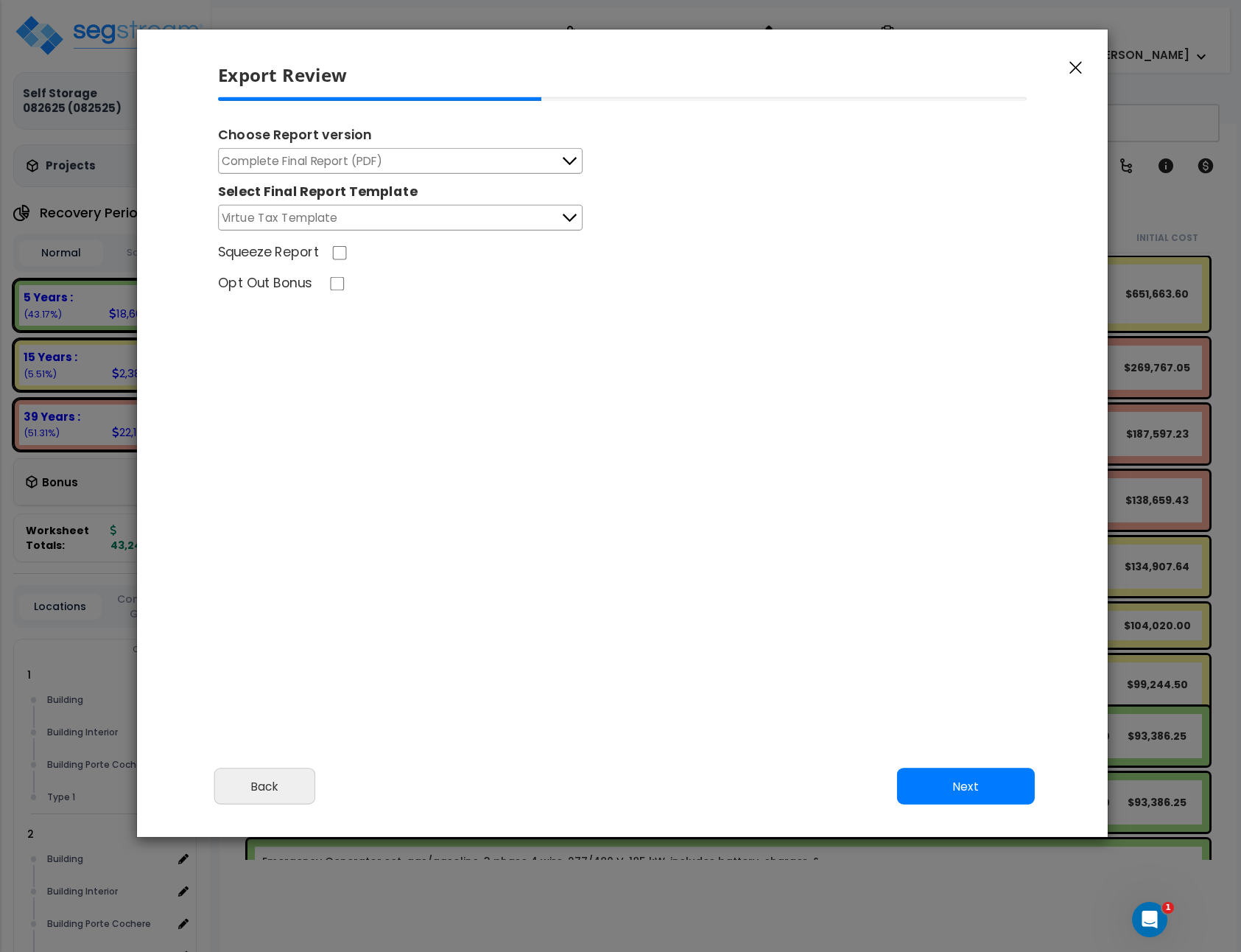
drag, startPoint x: 403, startPoint y: 210, endPoint x: 363, endPoint y: 219, distance: 41.0
click at [363, 219] on button "Virtue Tax Template" at bounding box center [400, 217] width 364 height 26
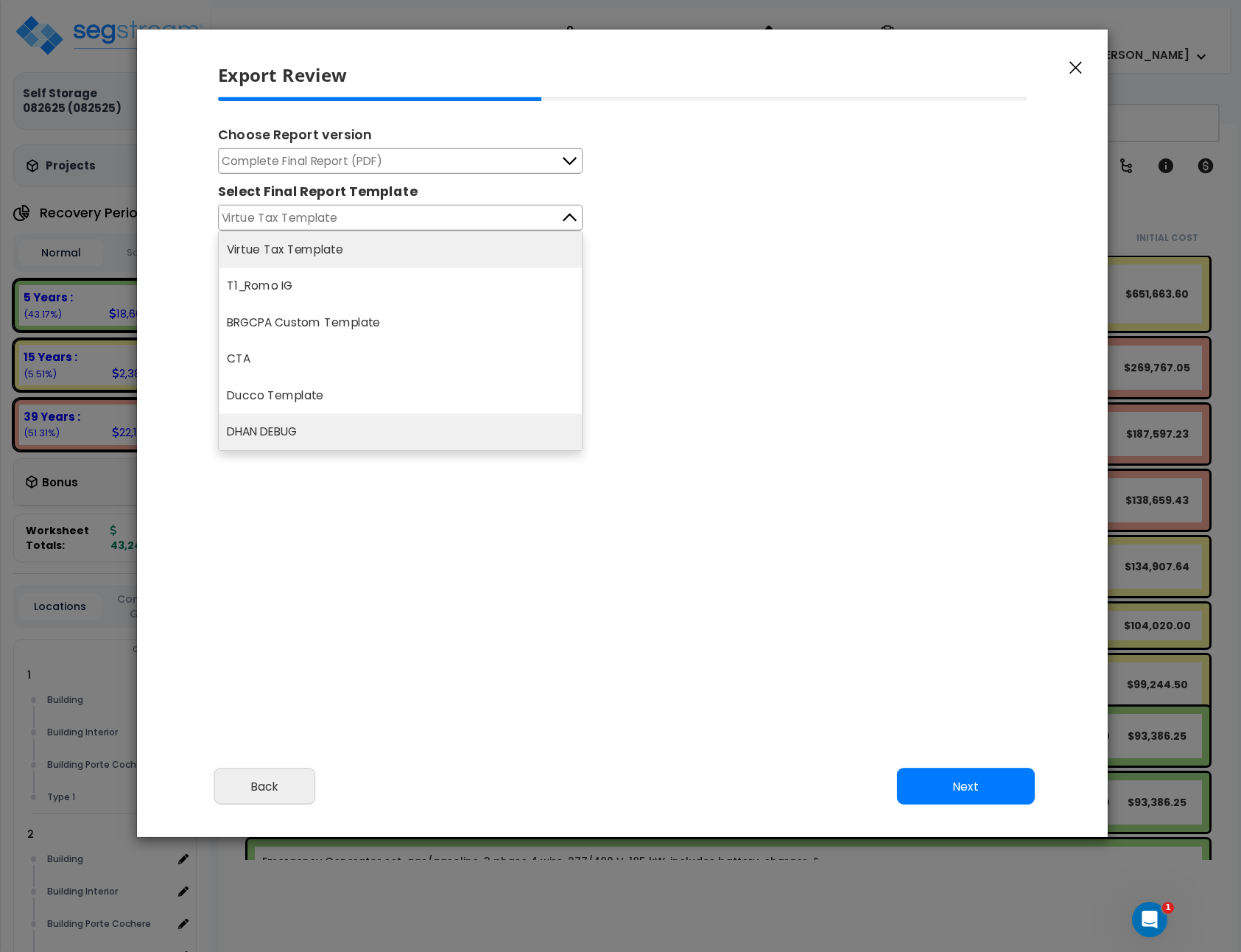
click at [434, 436] on li "DHAN DEBUG" at bounding box center [400, 432] width 363 height 37
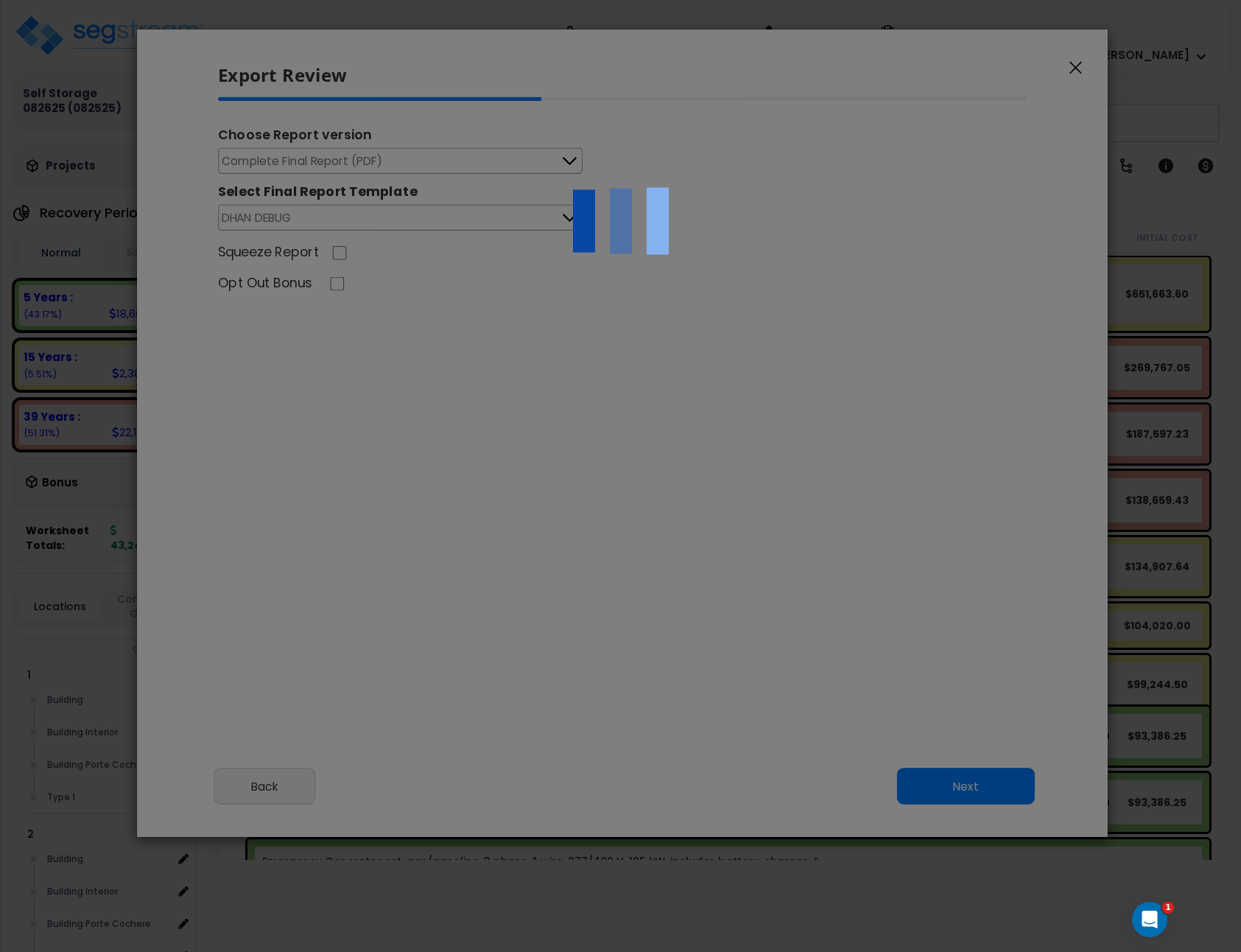
click at [971, 778] on div at bounding box center [620, 476] width 1241 height 952
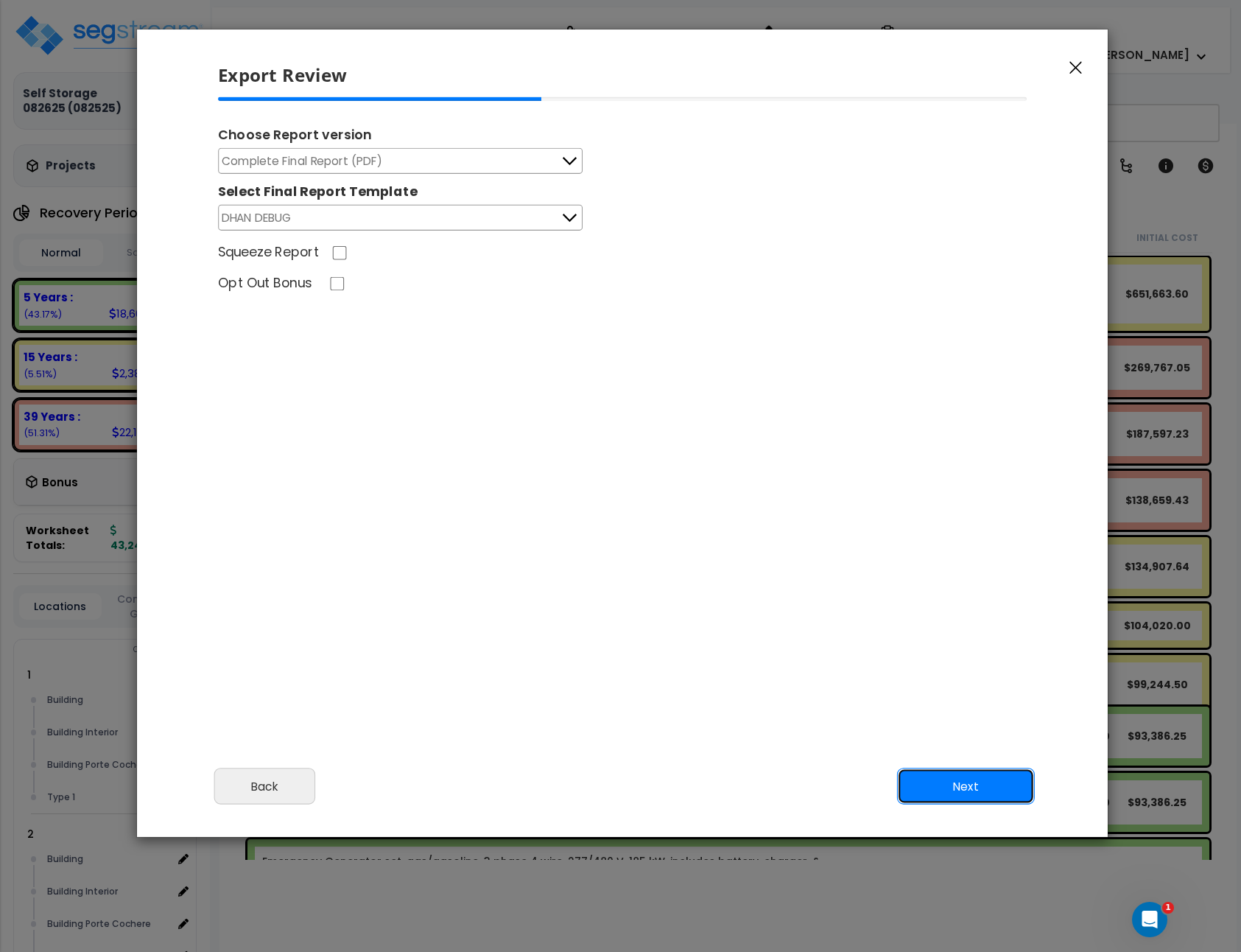
drag, startPoint x: 970, startPoint y: 776, endPoint x: 1009, endPoint y: 749, distance: 47.4
click at [976, 769] on button "Next" at bounding box center [966, 787] width 138 height 37
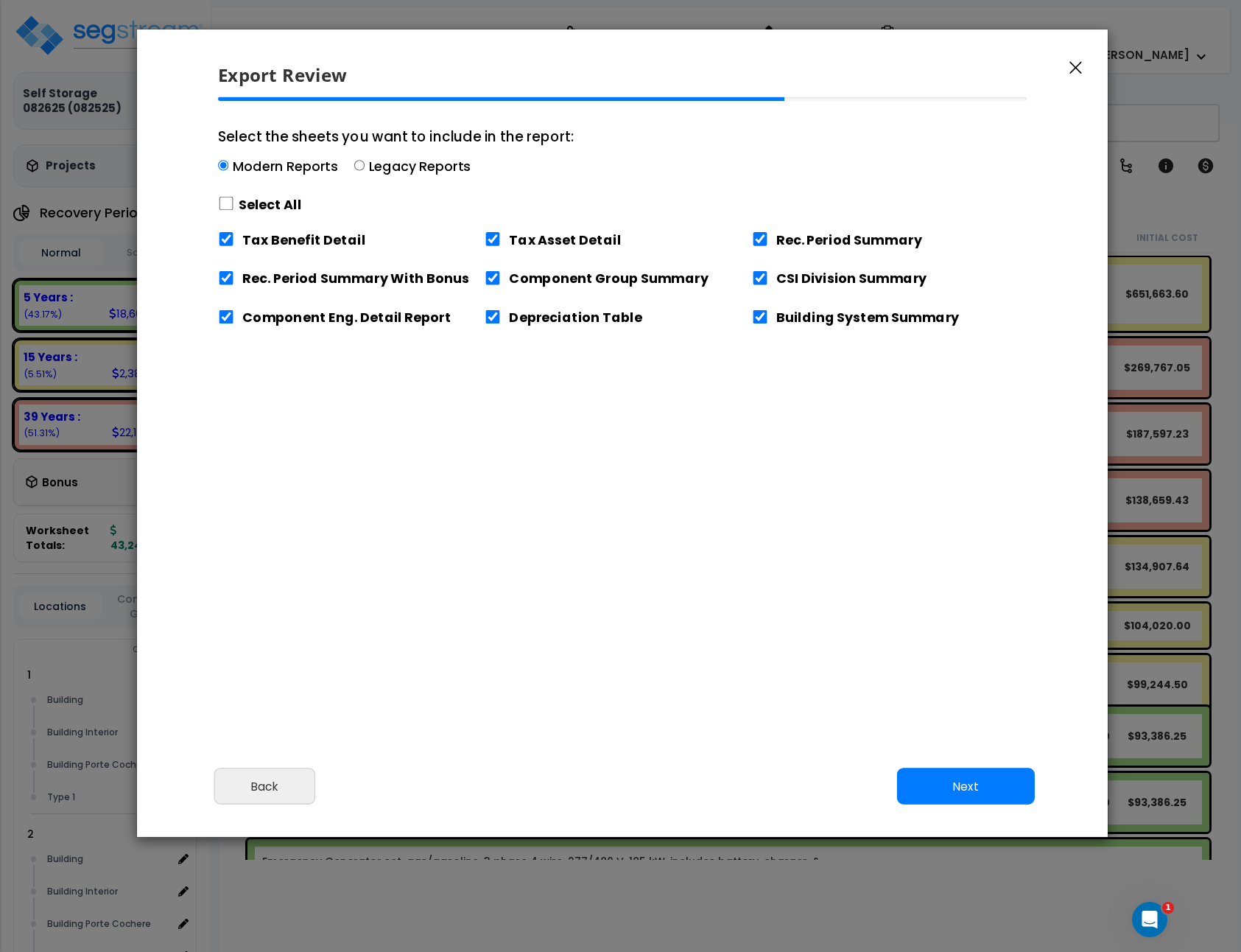
click at [289, 206] on label "Select All" at bounding box center [270, 204] width 64 height 18
click at [234, 206] on input "Select the sheets you want to include in the report: Modern Reports Legacy Repo…" at bounding box center [226, 204] width 17 height 14
click at [288, 207] on label "Select All" at bounding box center [270, 204] width 64 height 18
click at [234, 207] on input "Select the sheets you want to include in the report: Modern Reports Legacy Repo…" at bounding box center [226, 204] width 17 height 14
checkbox input "false"
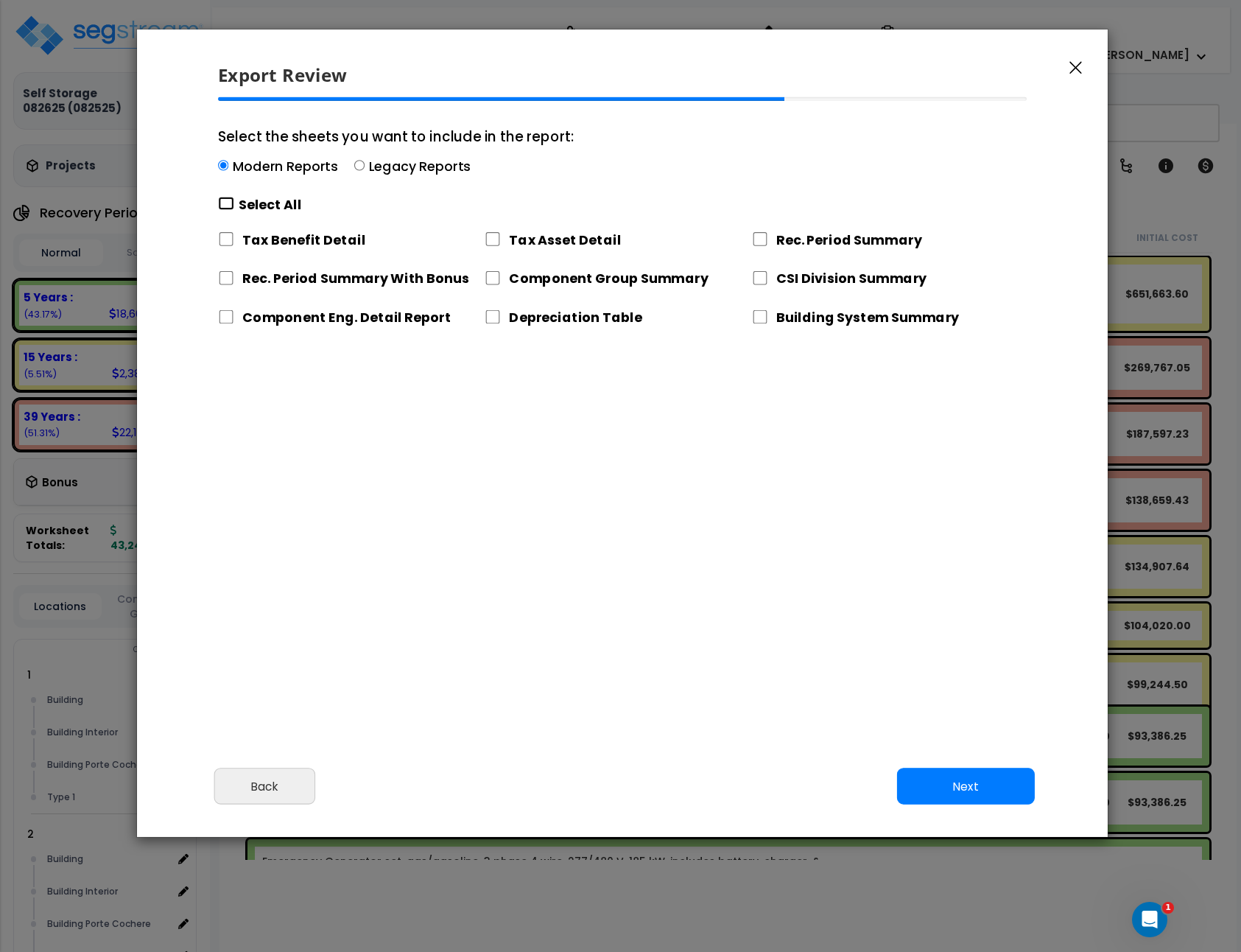
checkbox input "false"
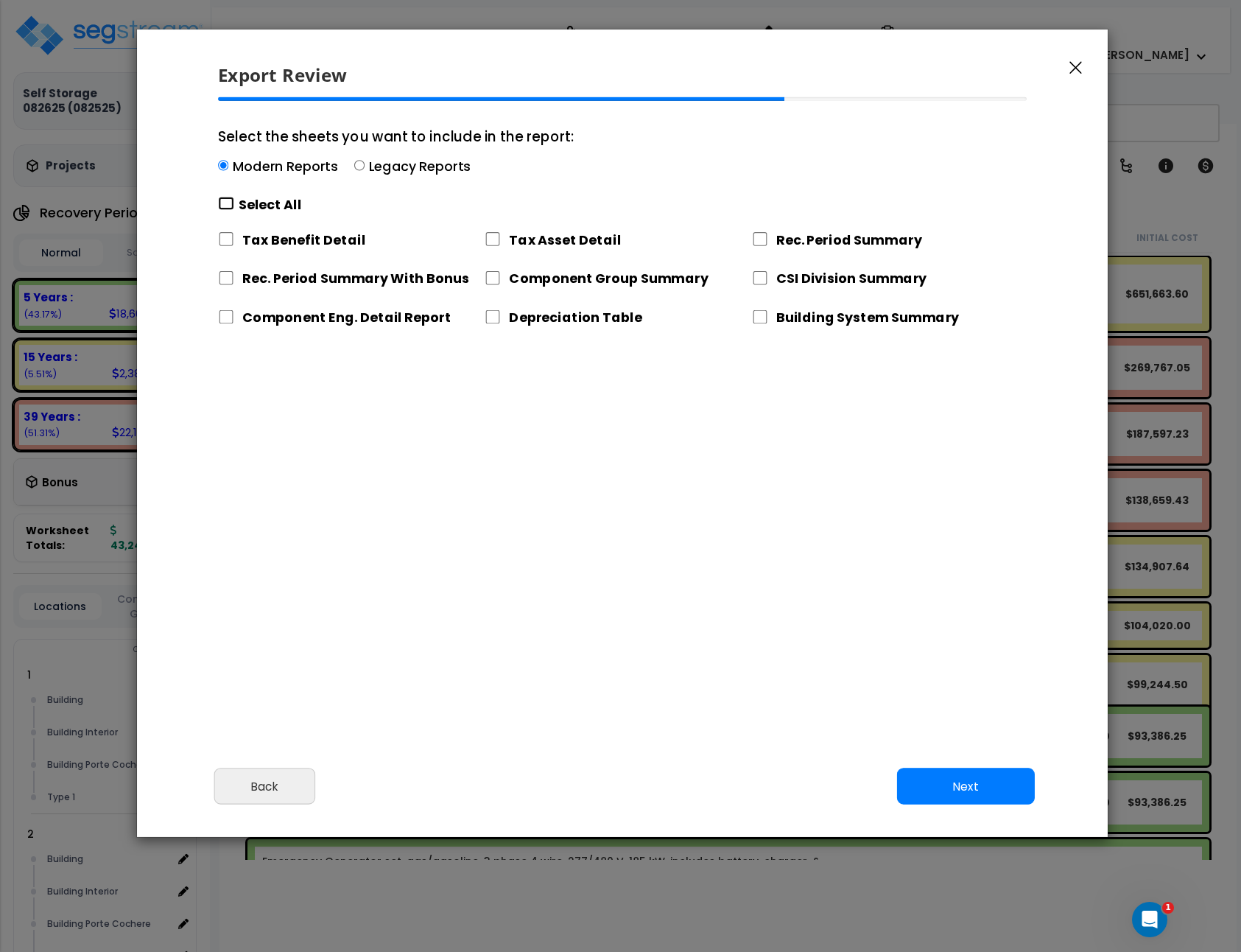
checkbox input "false"
click at [521, 326] on label "Depreciation Table" at bounding box center [576, 317] width 133 height 18
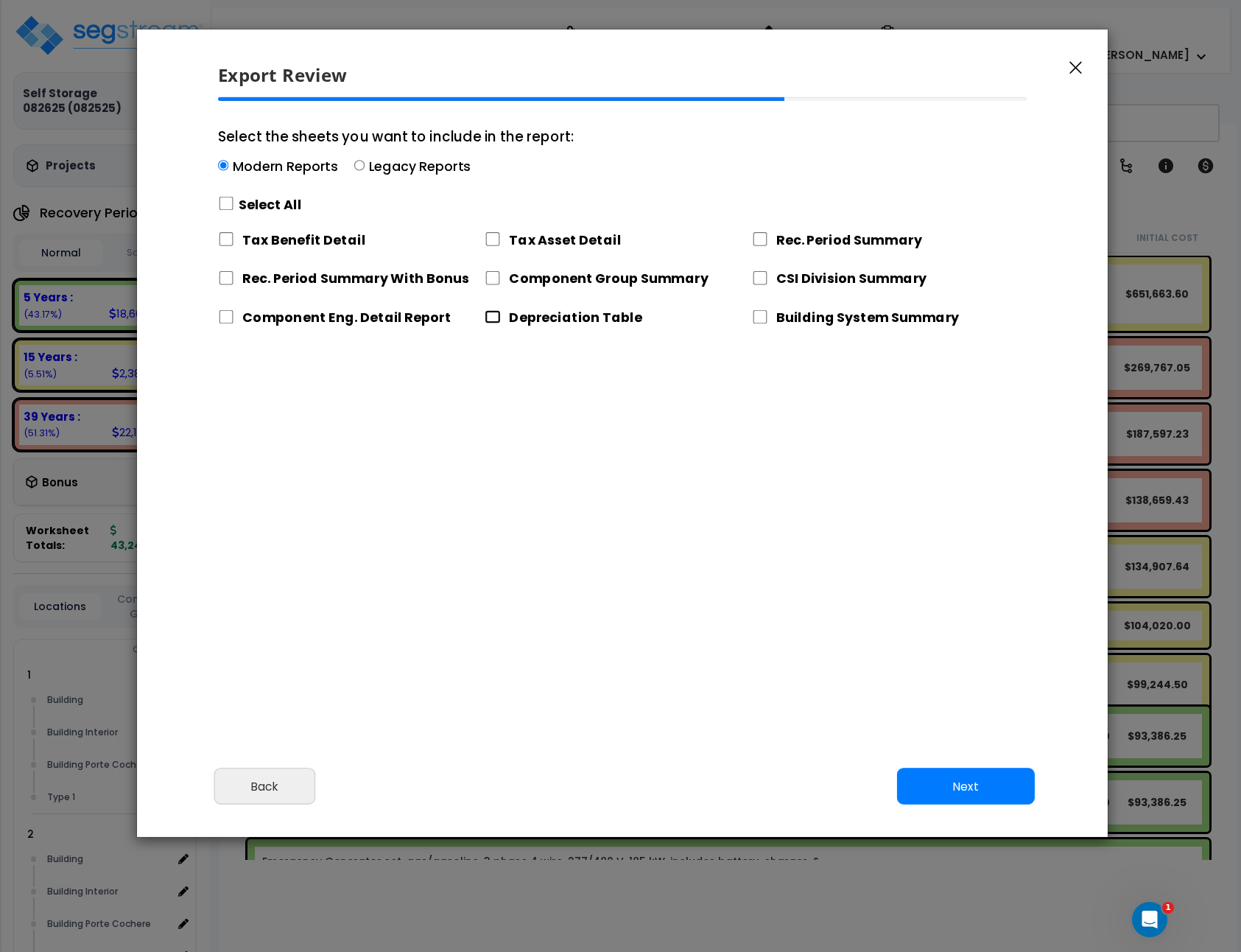
click at [501, 324] on input "Depreciation Table" at bounding box center [493, 317] width 17 height 14
checkbox input "true"
drag, startPoint x: 956, startPoint y: 779, endPoint x: 944, endPoint y: 787, distance: 14.4
click at [956, 779] on button "Next" at bounding box center [966, 787] width 138 height 37
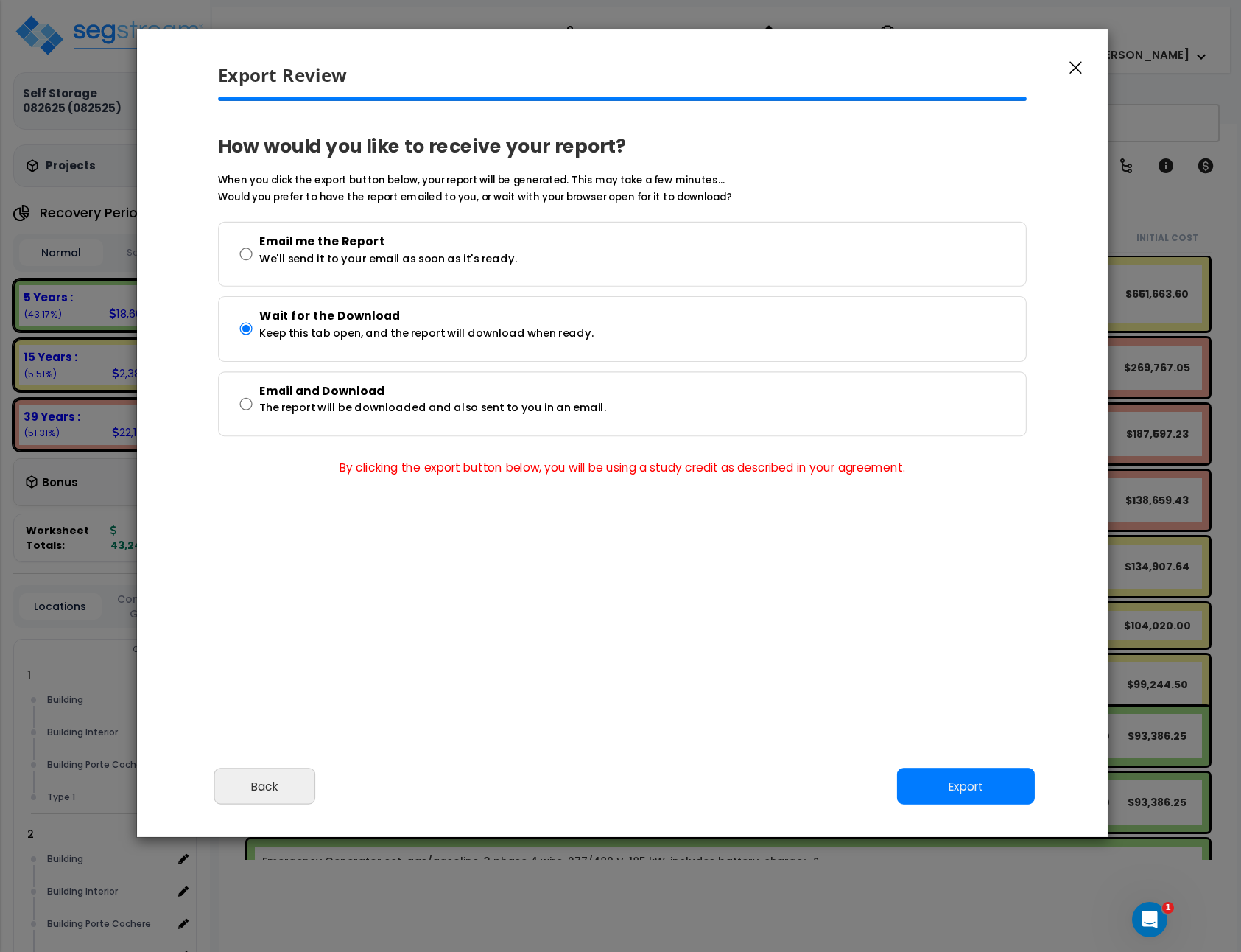
click at [932, 764] on div "Cancel Back Next Export Edit Images" at bounding box center [623, 797] width 971 height 80
click at [934, 769] on button "Export" at bounding box center [966, 787] width 138 height 37
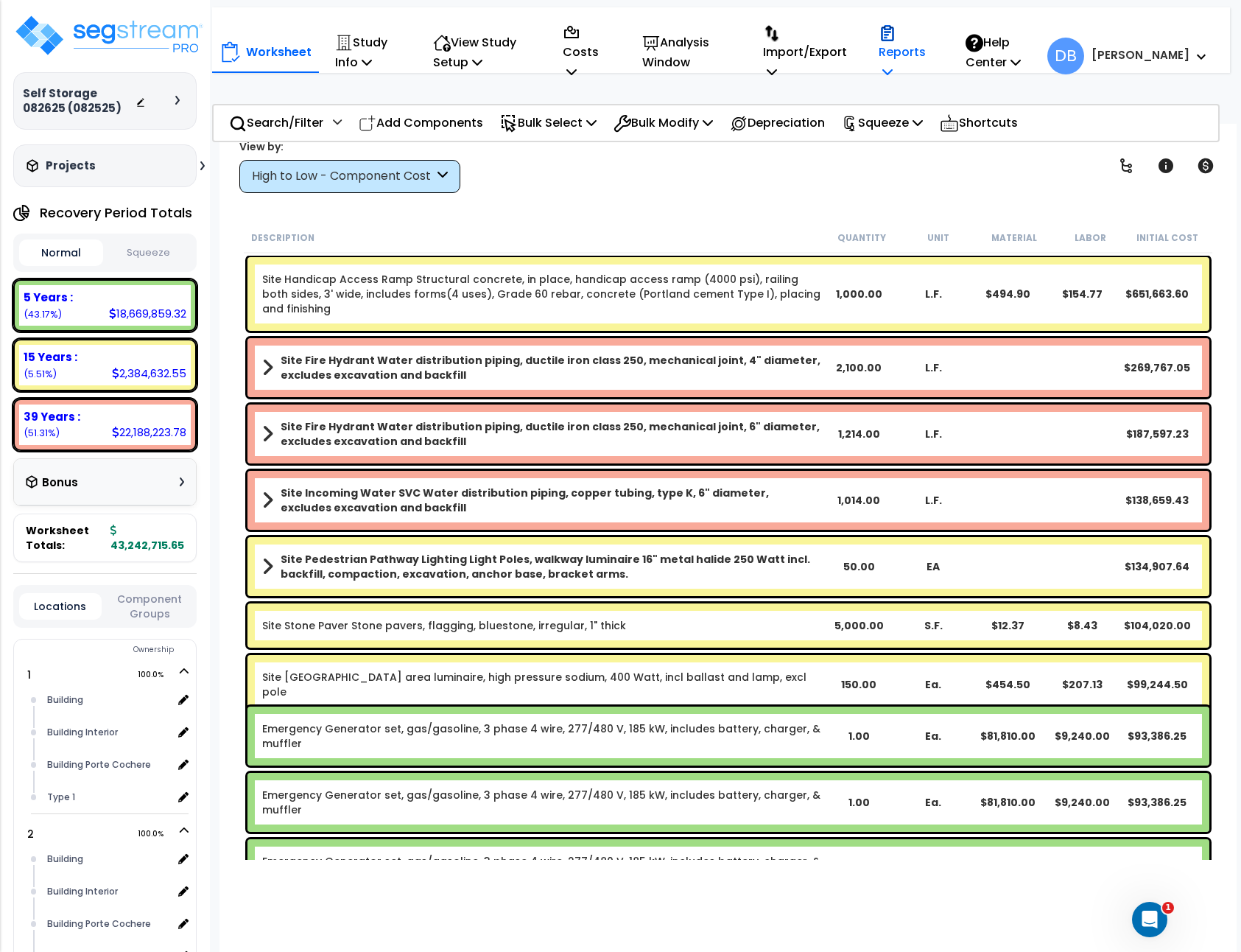
click at [934, 55] on p "Reports" at bounding box center [907, 52] width 56 height 60
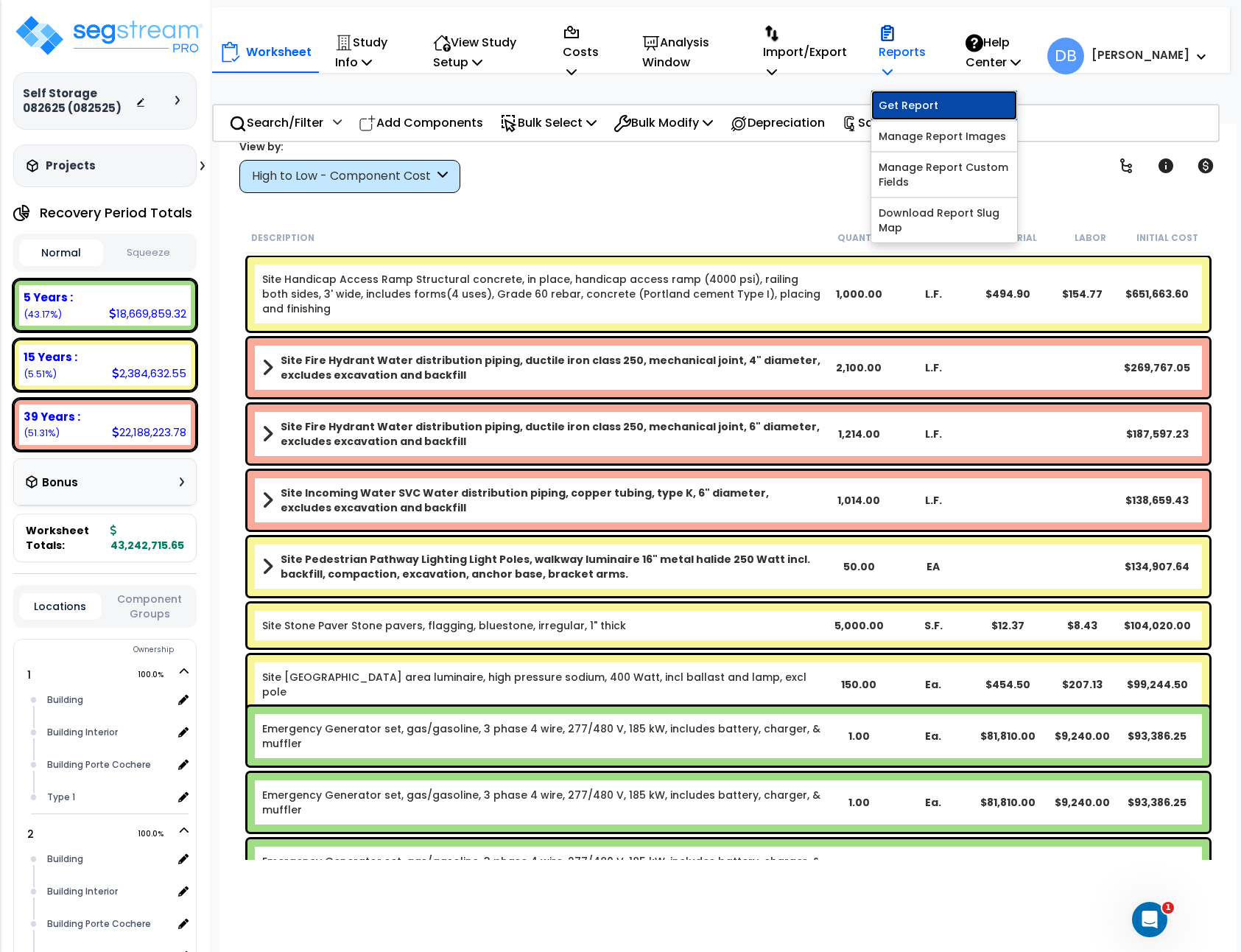
click at [939, 106] on link "Get Report" at bounding box center [944, 106] width 146 height 30
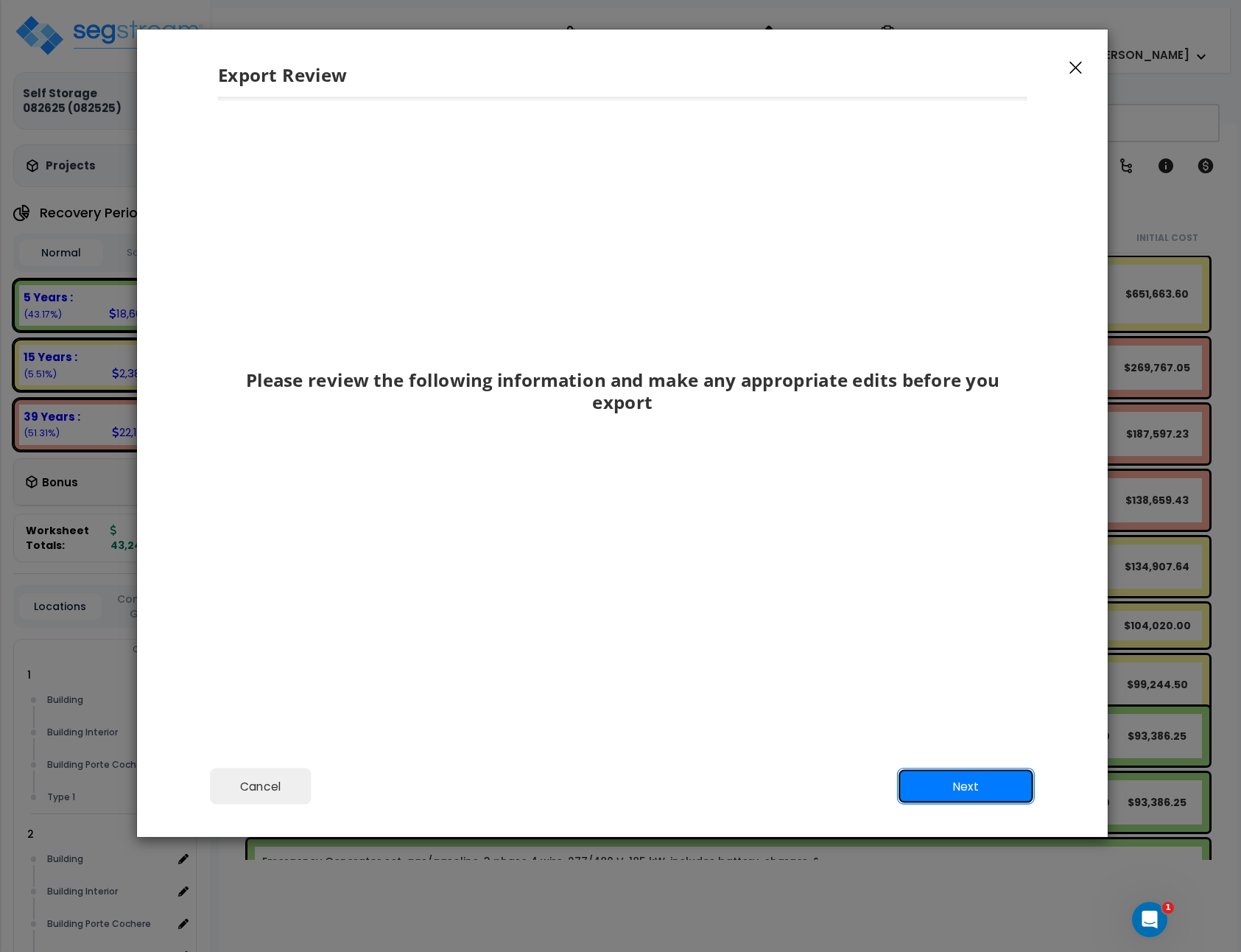
click at [976, 783] on button "Next" at bounding box center [966, 787] width 138 height 37
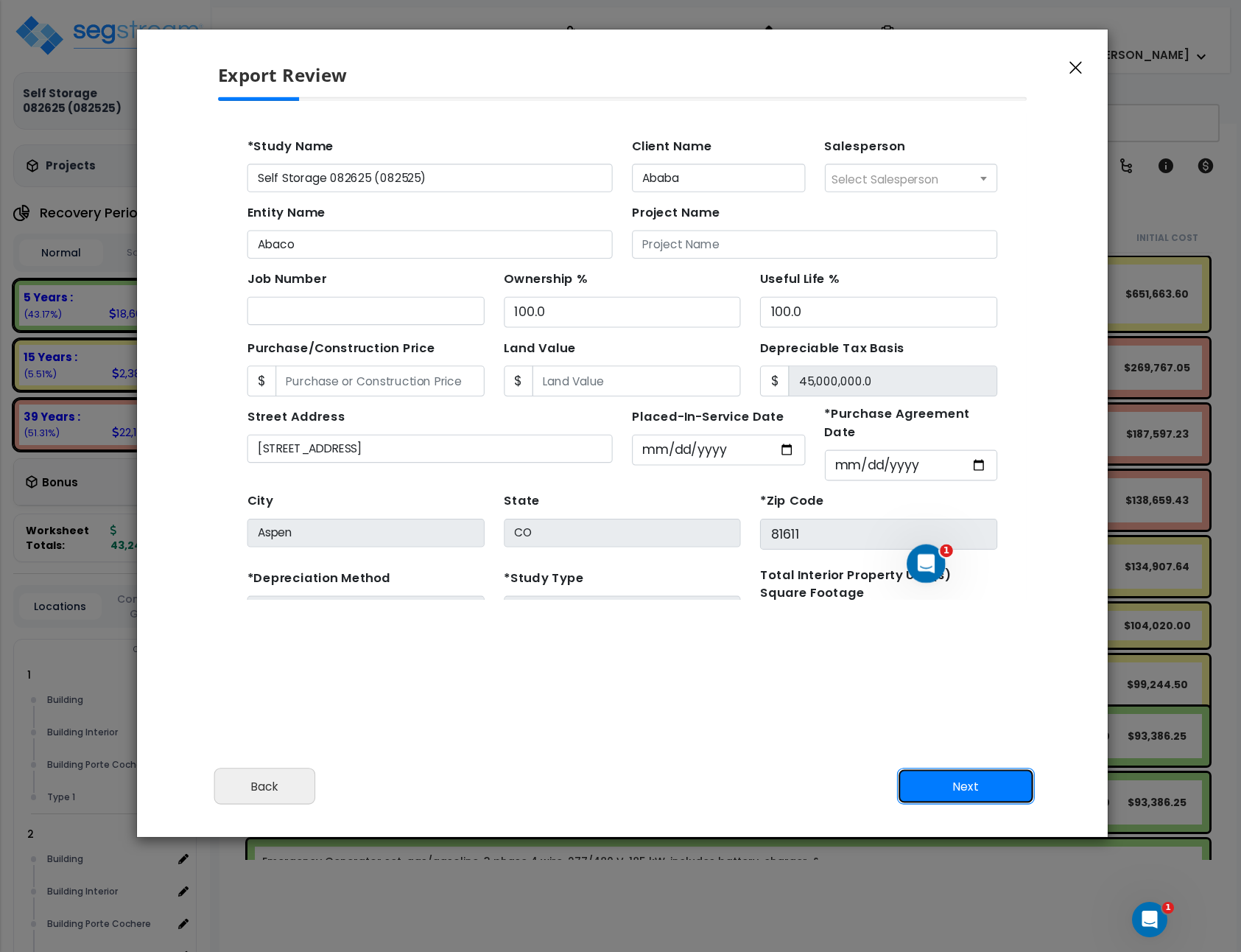
click at [964, 787] on button "Next" at bounding box center [966, 787] width 138 height 37
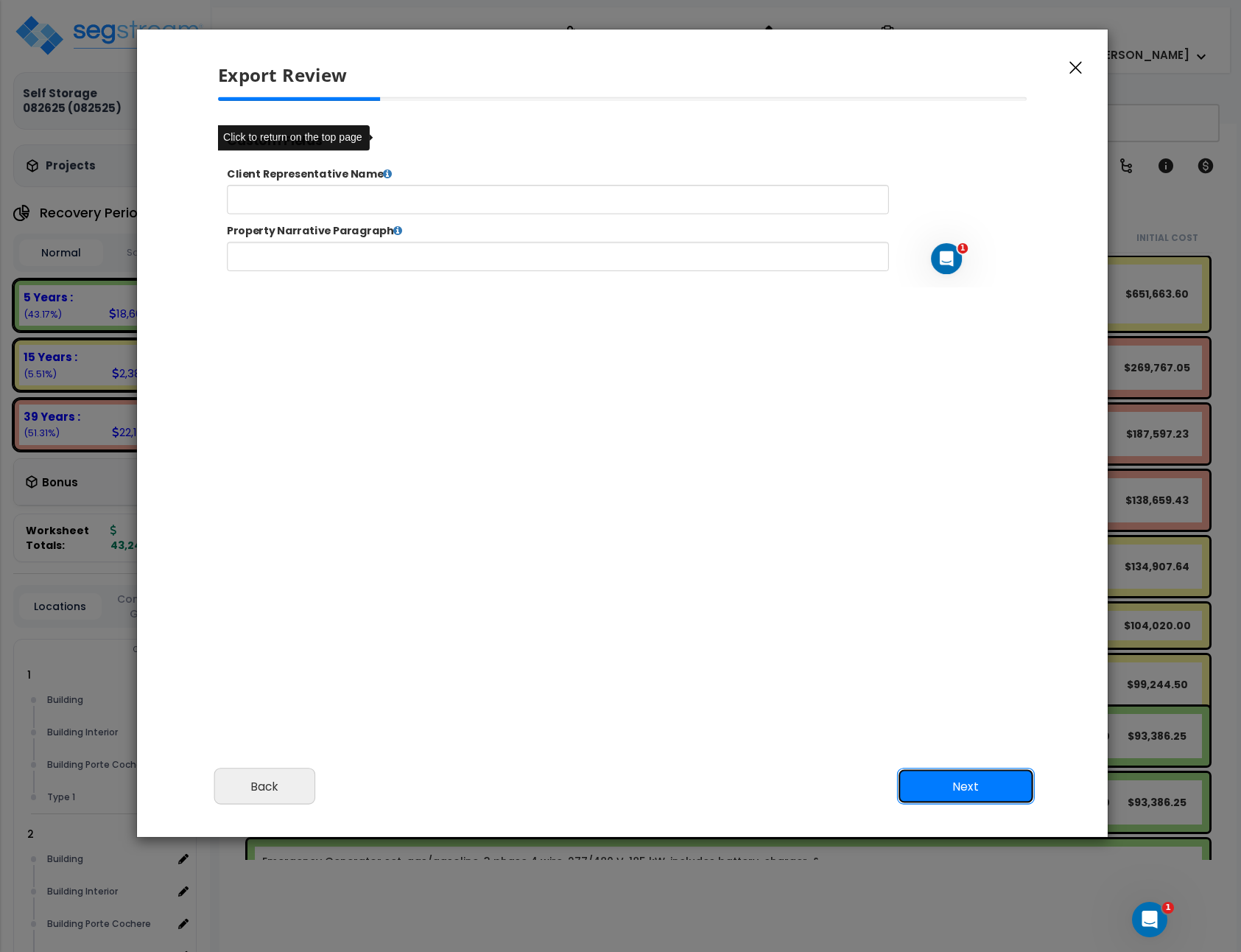
click at [964, 784] on button "Next" at bounding box center [966, 787] width 138 height 37
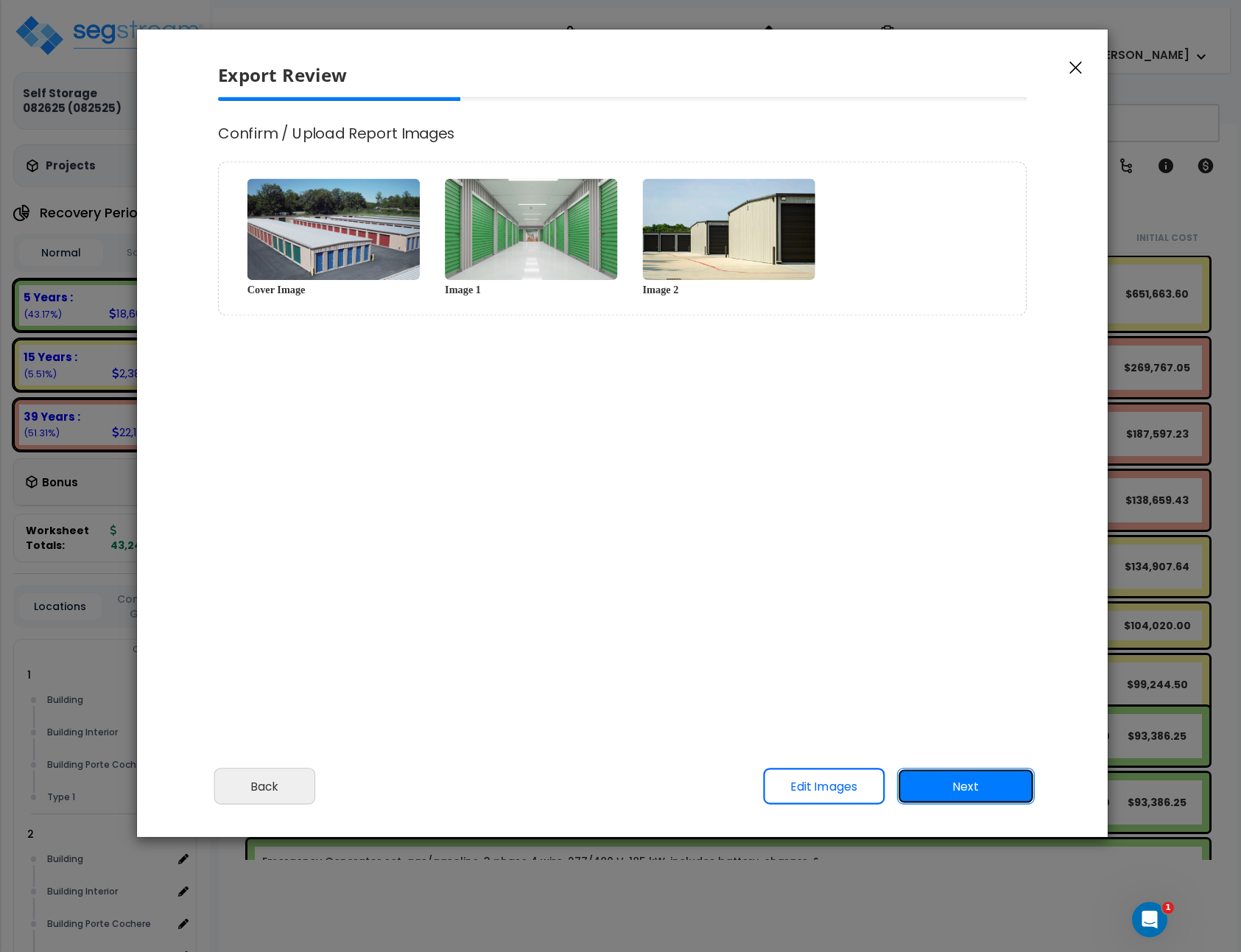
click at [963, 783] on button "Next" at bounding box center [966, 787] width 138 height 37
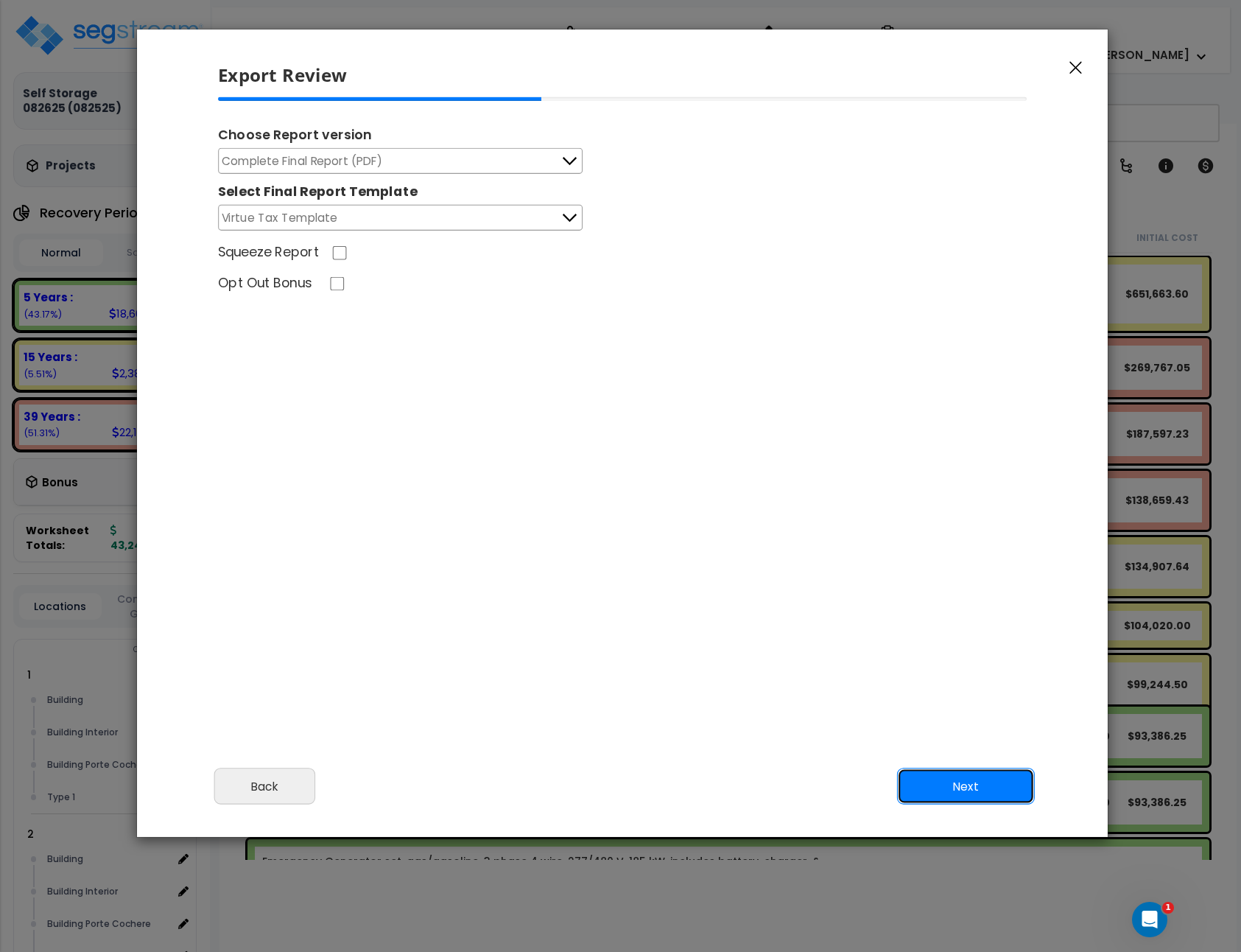
click at [960, 783] on button "Next" at bounding box center [966, 787] width 138 height 37
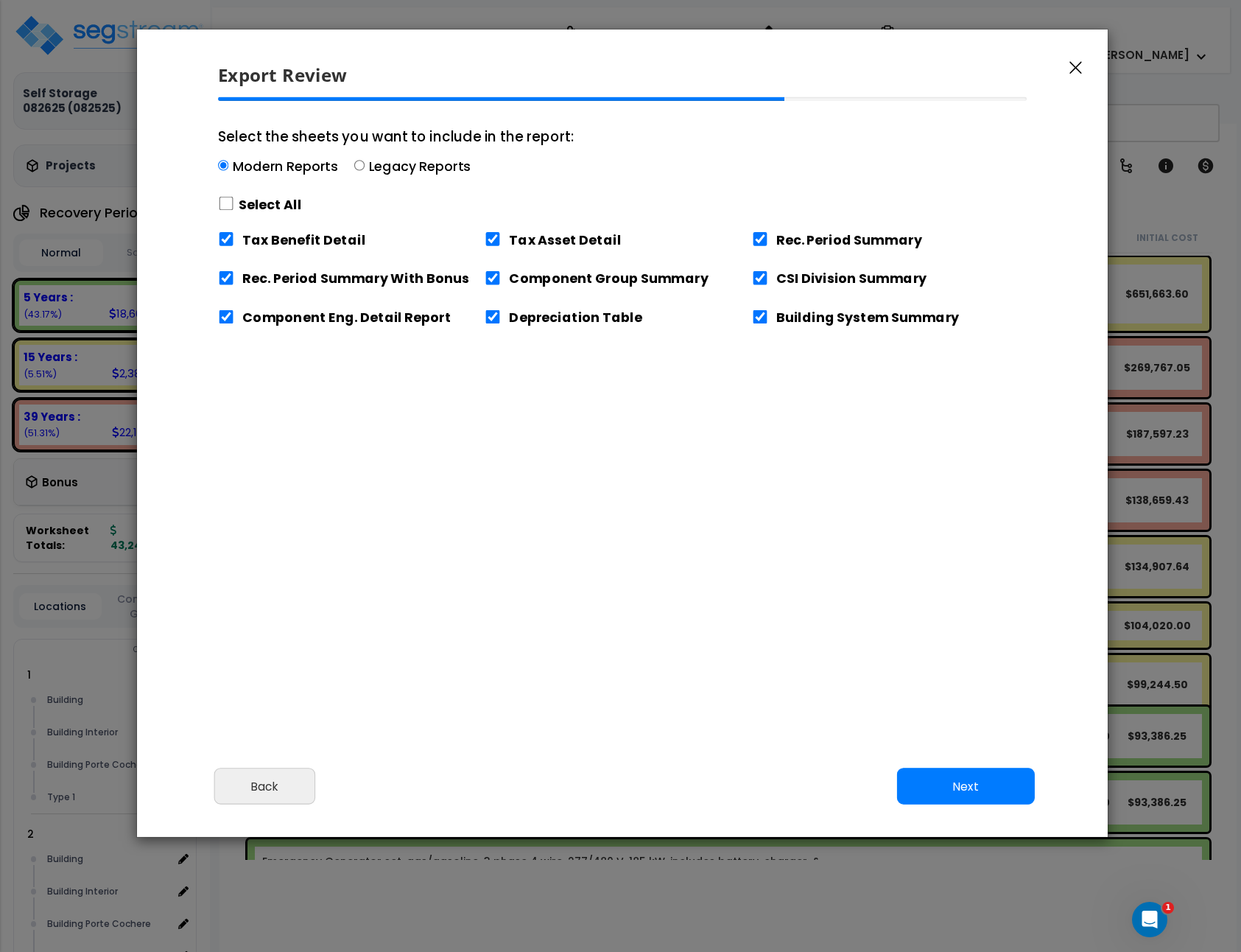
click at [265, 207] on label "Select All" at bounding box center [270, 204] width 64 height 18
click at [234, 207] on input "Select the sheets you want to include in the report: Modern Reports Legacy Repo…" at bounding box center [226, 204] width 17 height 14
click at [265, 207] on label "Select All" at bounding box center [270, 204] width 64 height 18
click at [234, 207] on input "Select the sheets you want to include in the report: Modern Reports Legacy Repo…" at bounding box center [226, 204] width 17 height 14
checkbox input "false"
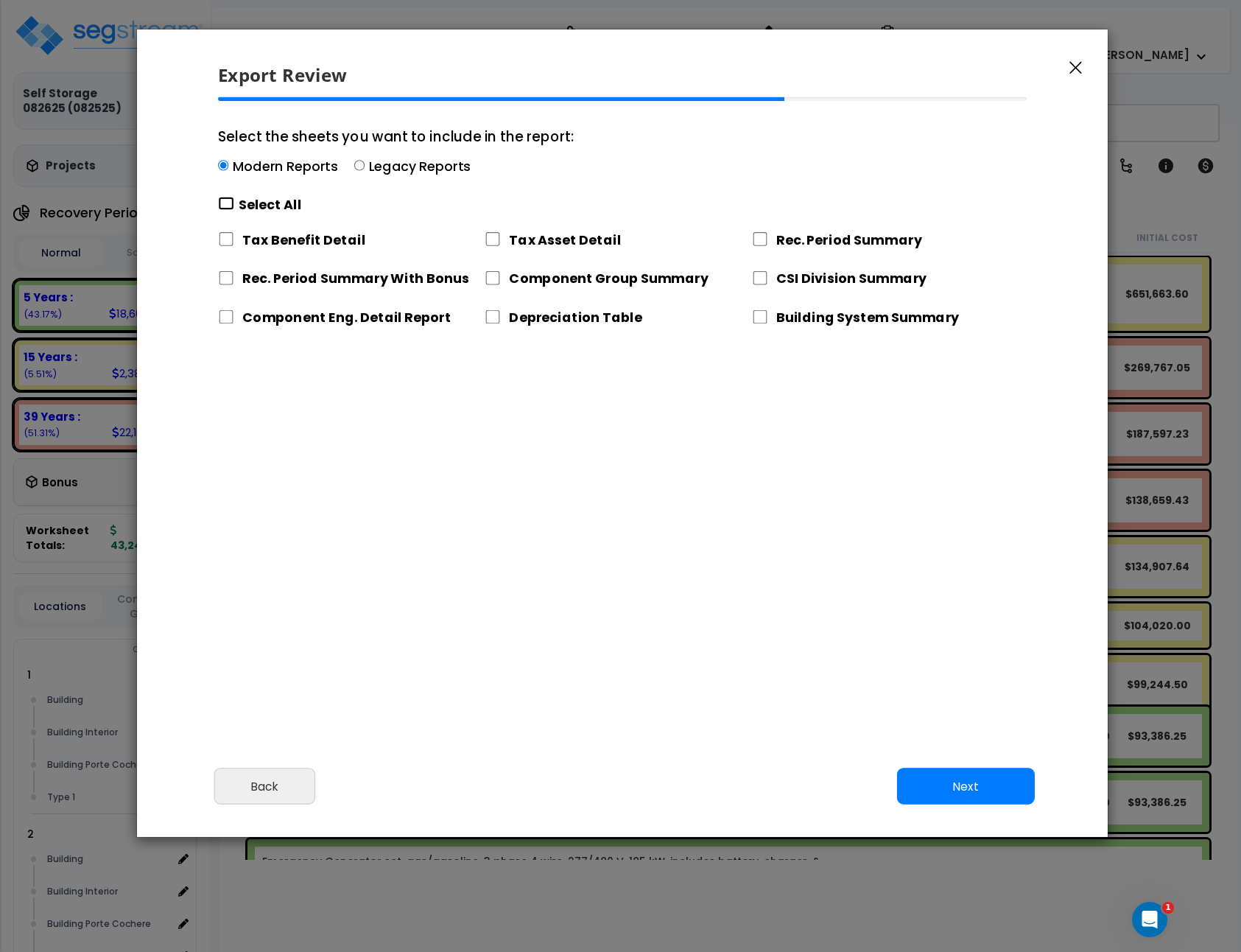
checkbox input "false"
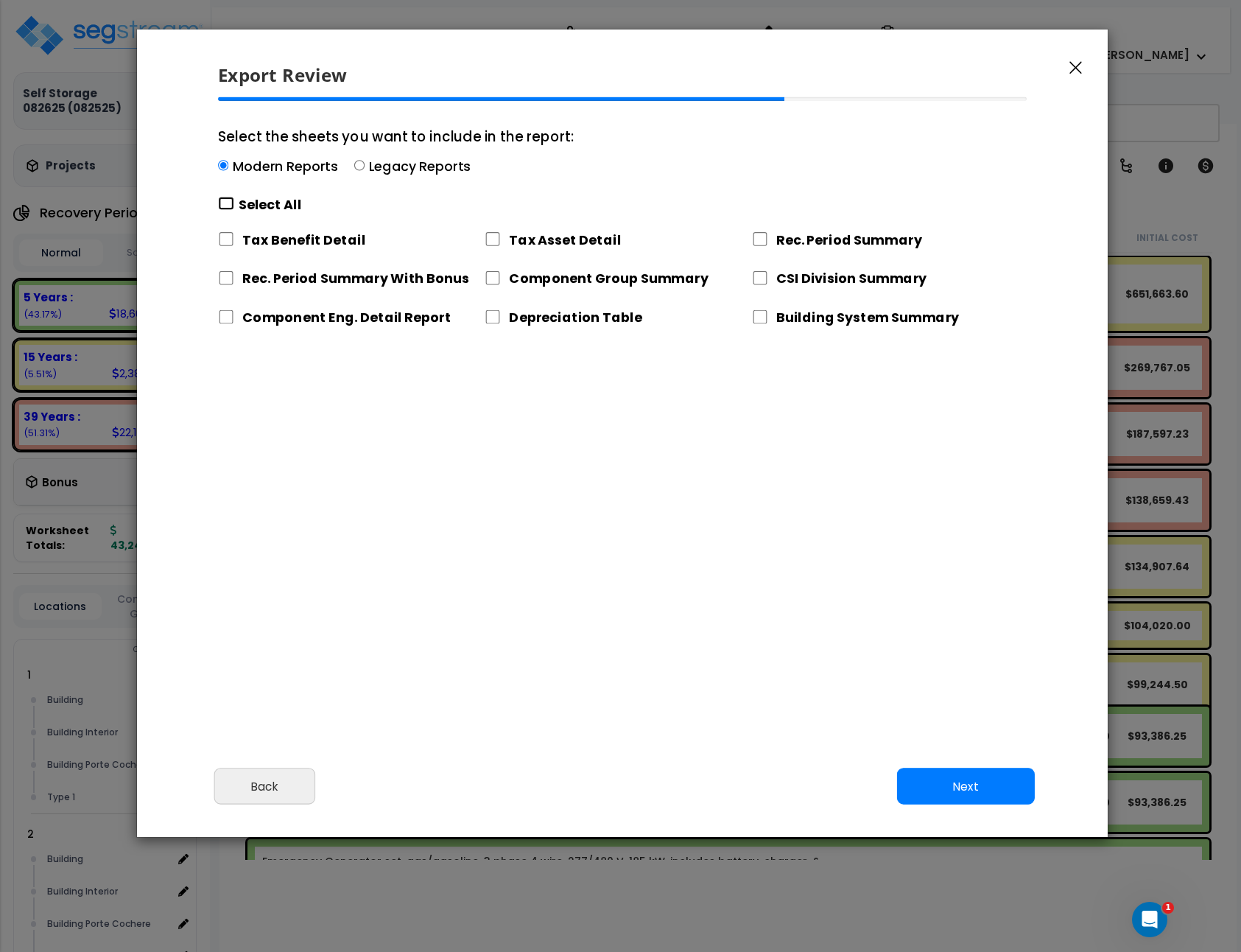
checkbox input "false"
click at [498, 318] on input "Depreciation Table" at bounding box center [493, 317] width 17 height 14
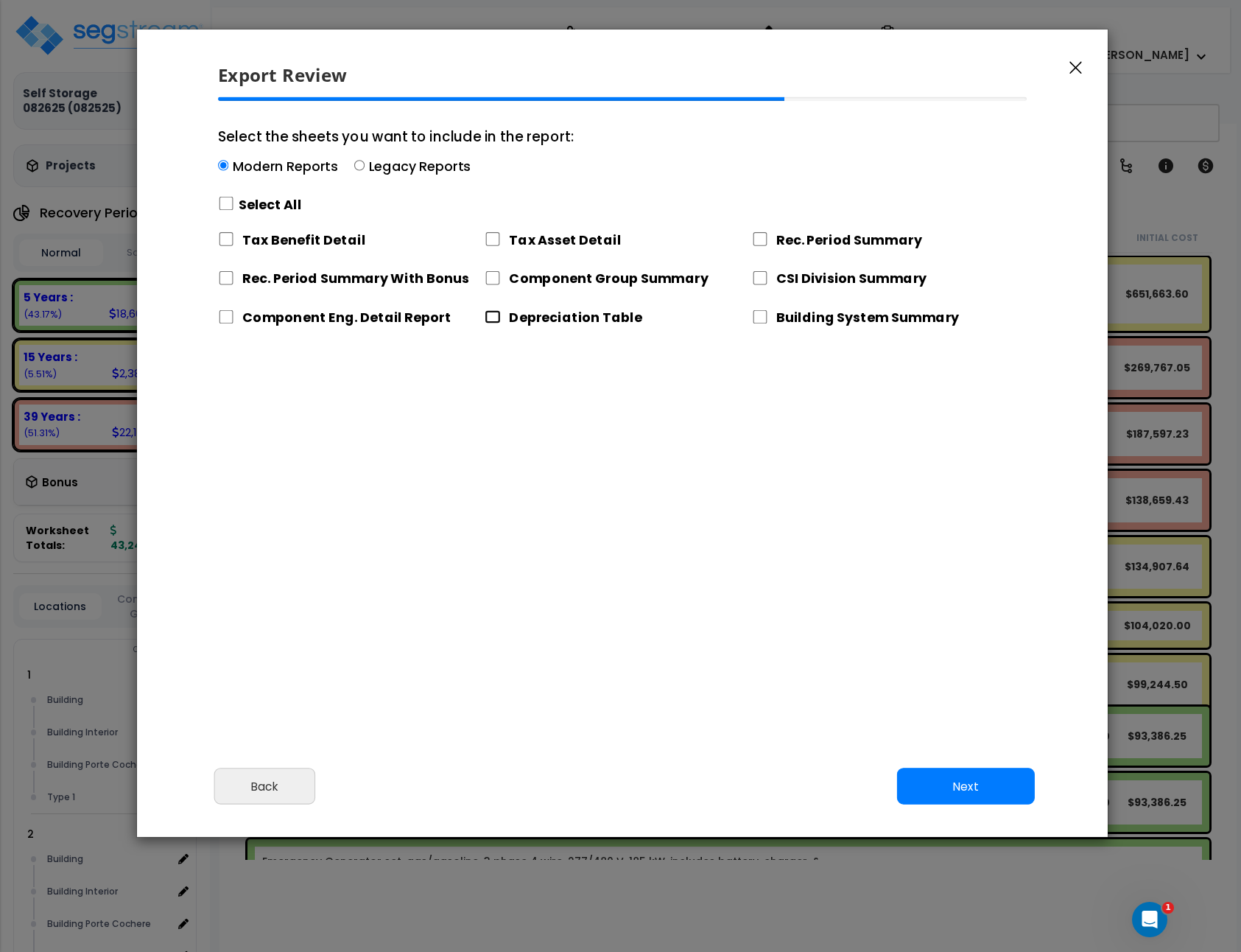
checkbox input "true"
click at [964, 797] on button "Next" at bounding box center [966, 787] width 138 height 37
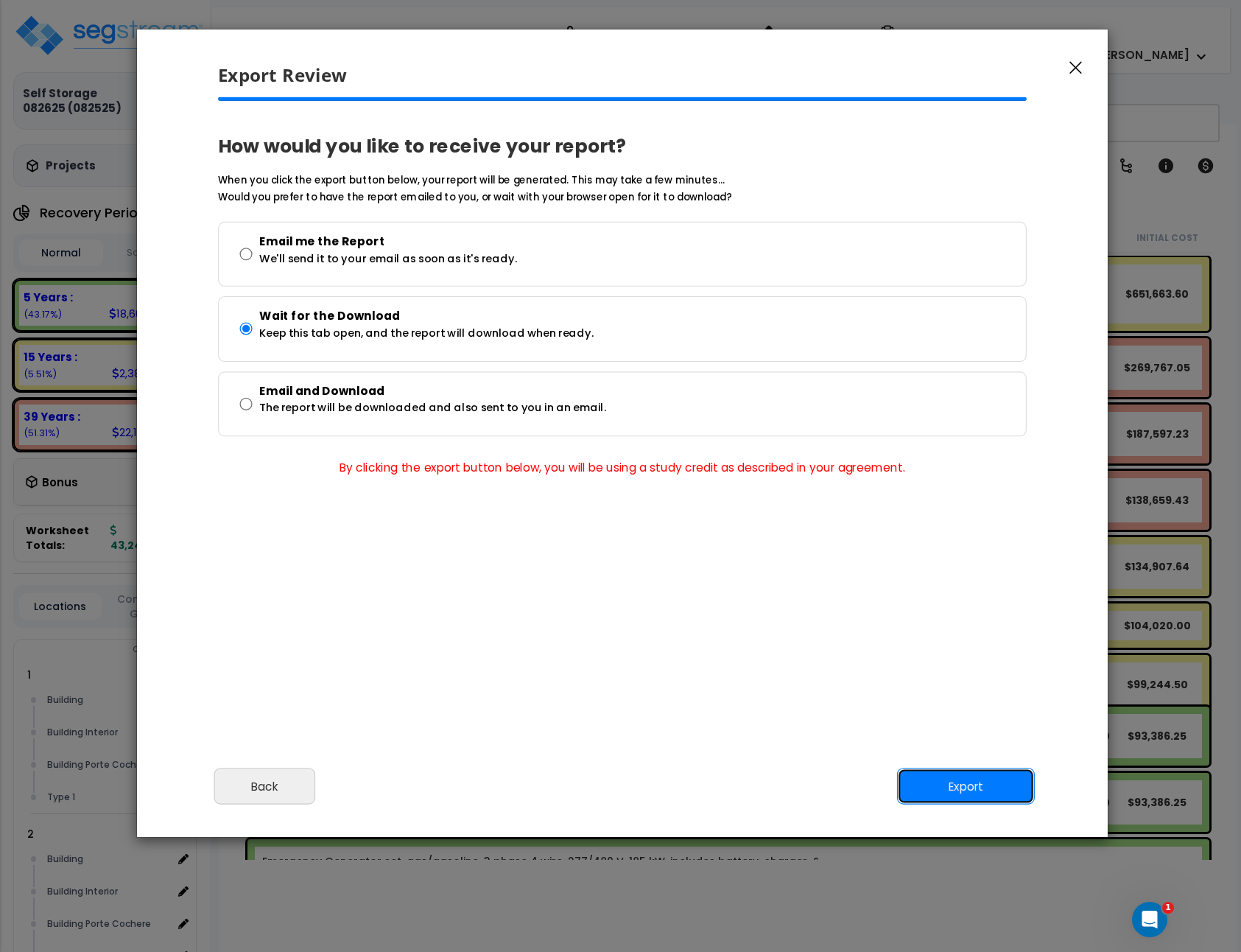
click at [962, 789] on button "Export" at bounding box center [966, 787] width 138 height 37
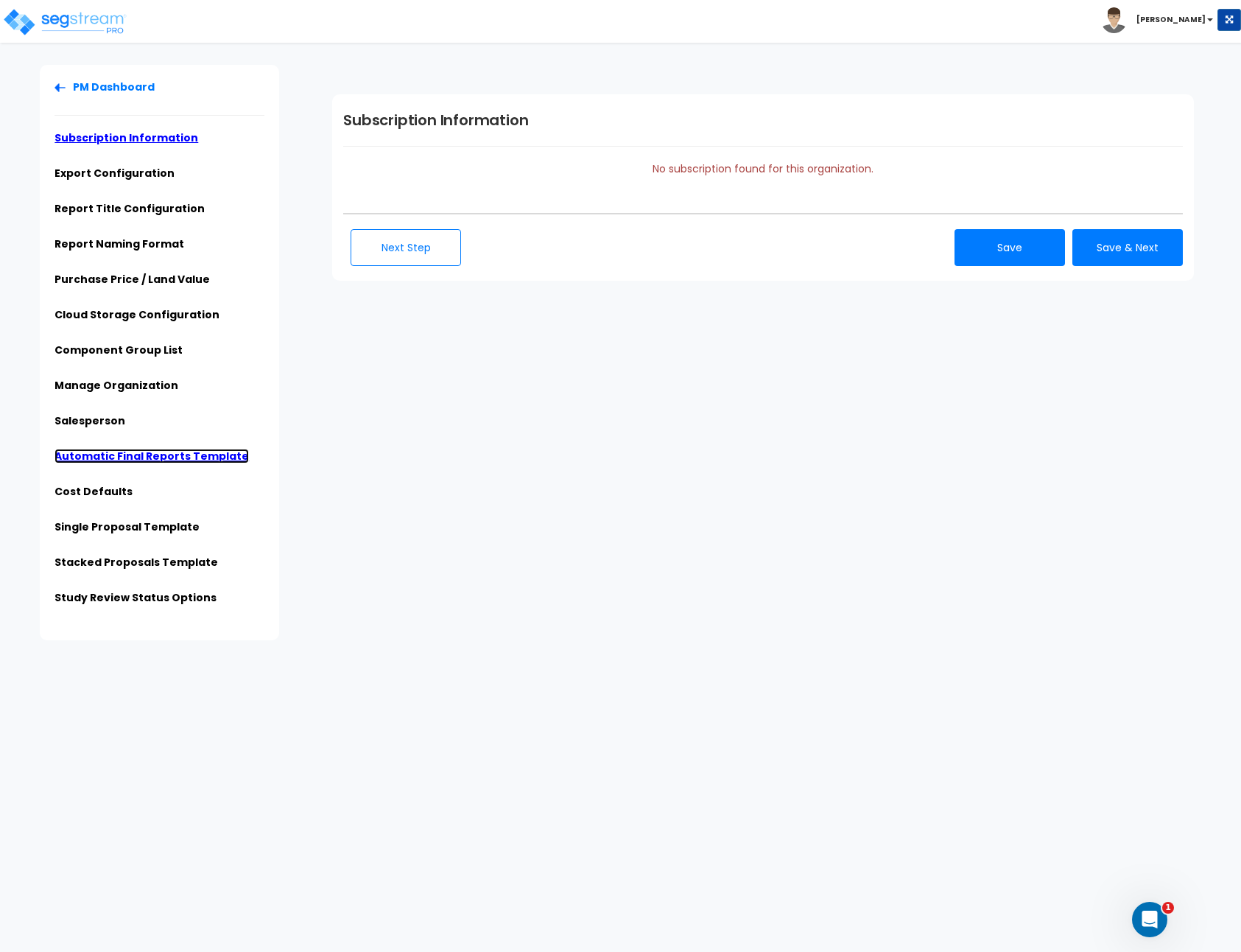
click at [108, 457] on link "Automatic Final Reports Template" at bounding box center [151, 456] width 195 height 15
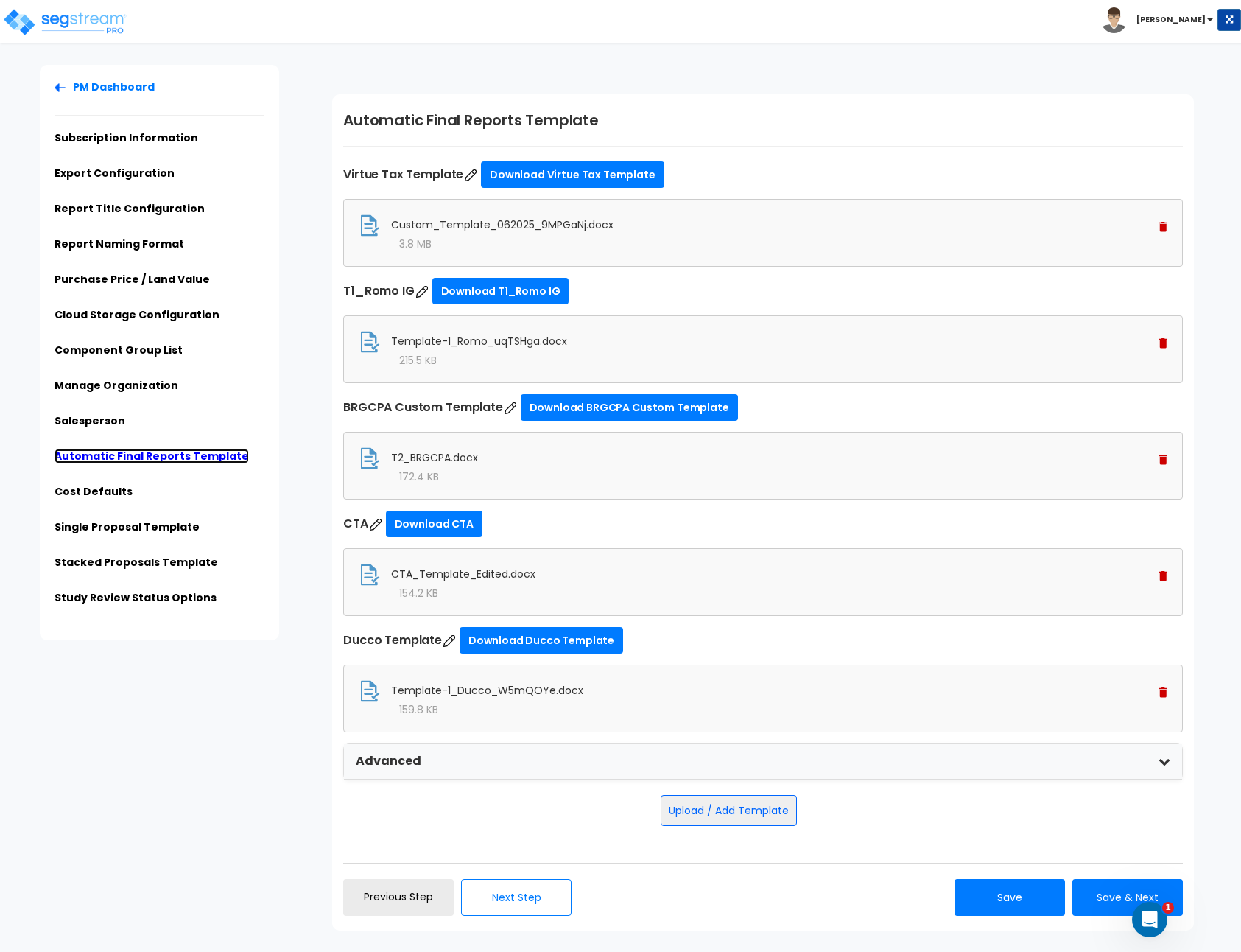
scroll to position [8, 0]
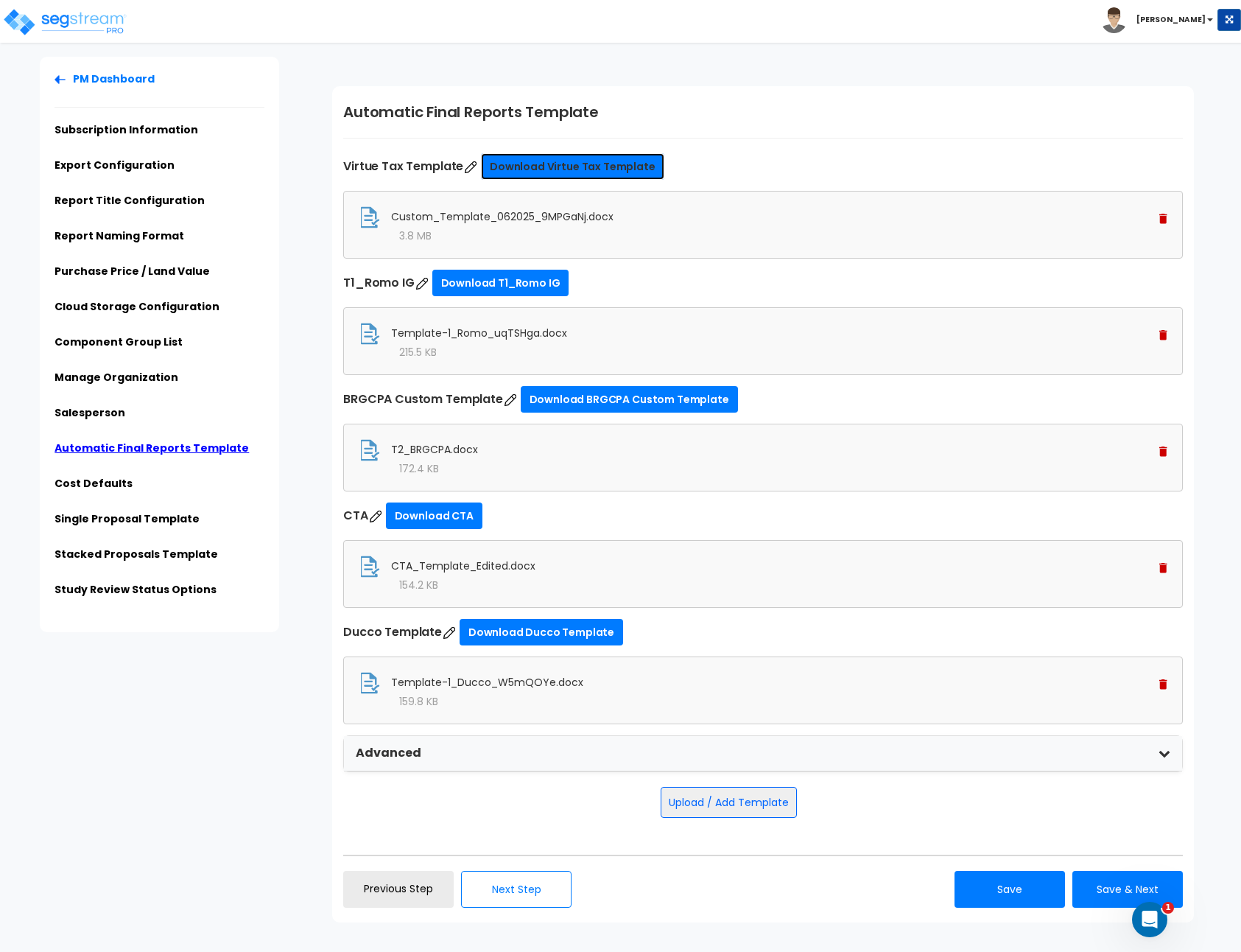
click at [554, 162] on link "Download Virtue Tax Template" at bounding box center [573, 166] width 183 height 26
click at [741, 801] on button "Upload / Add Template" at bounding box center [729, 802] width 136 height 31
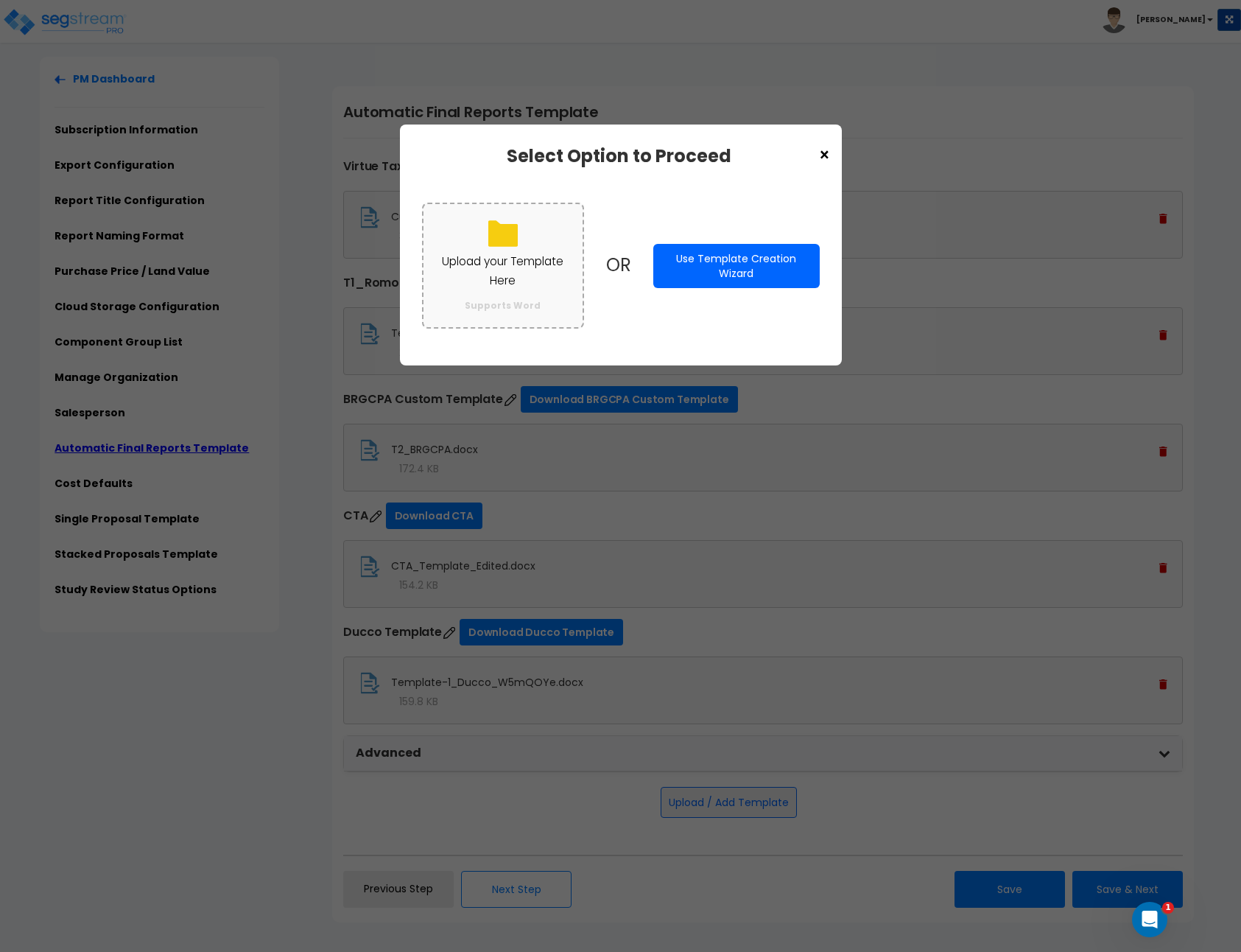
click at [525, 249] on label "Upload your Template Here Supports Word" at bounding box center [503, 266] width 162 height 126
click at [0, 0] on input "Upload your Template Here Supports Word" at bounding box center [0, 0] width 0 height 0
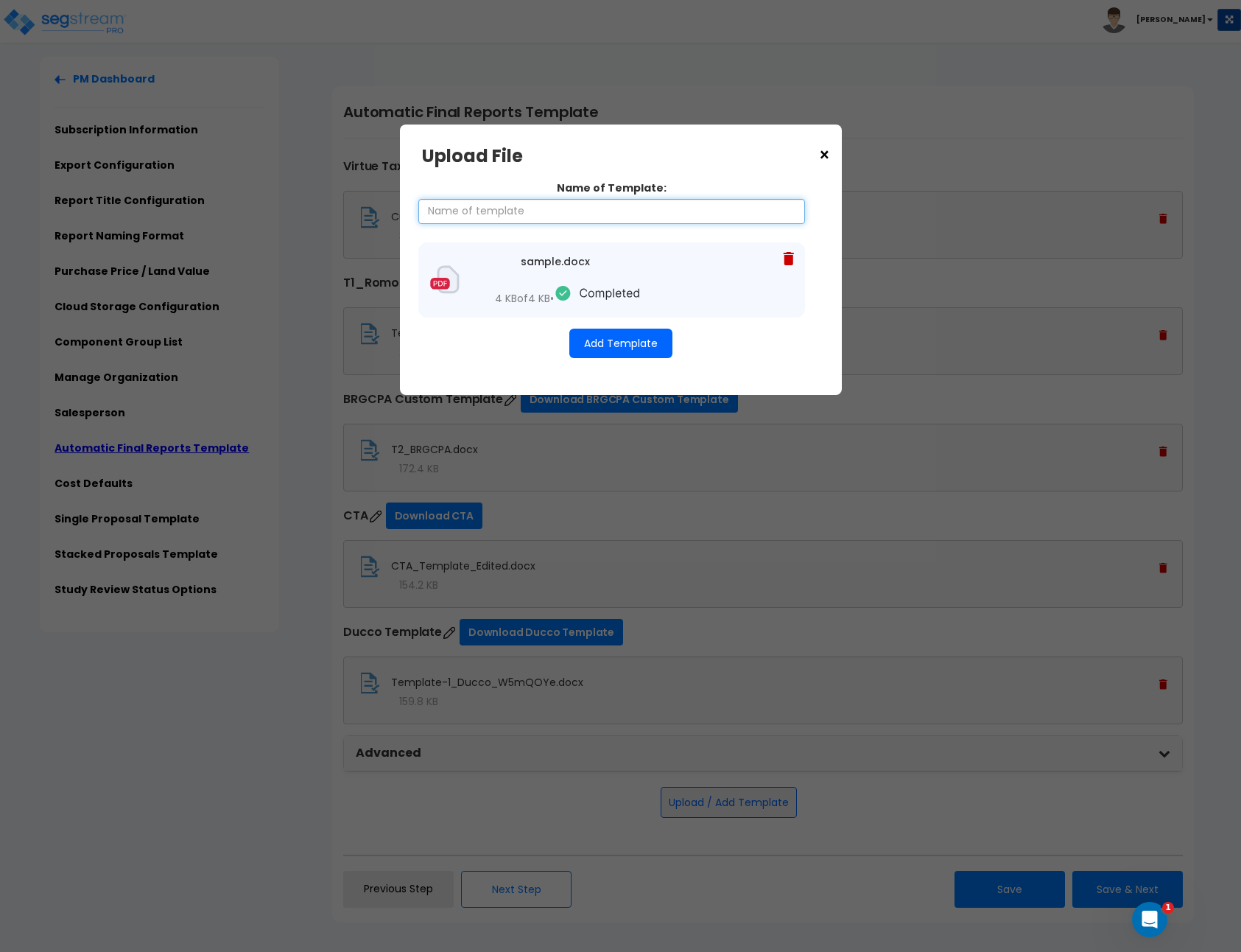
click at [640, 217] on input "Name of Template:" at bounding box center [611, 211] width 387 height 25
type input "DHAN DEBUG"
click at [652, 346] on button "Add Template" at bounding box center [621, 343] width 103 height 30
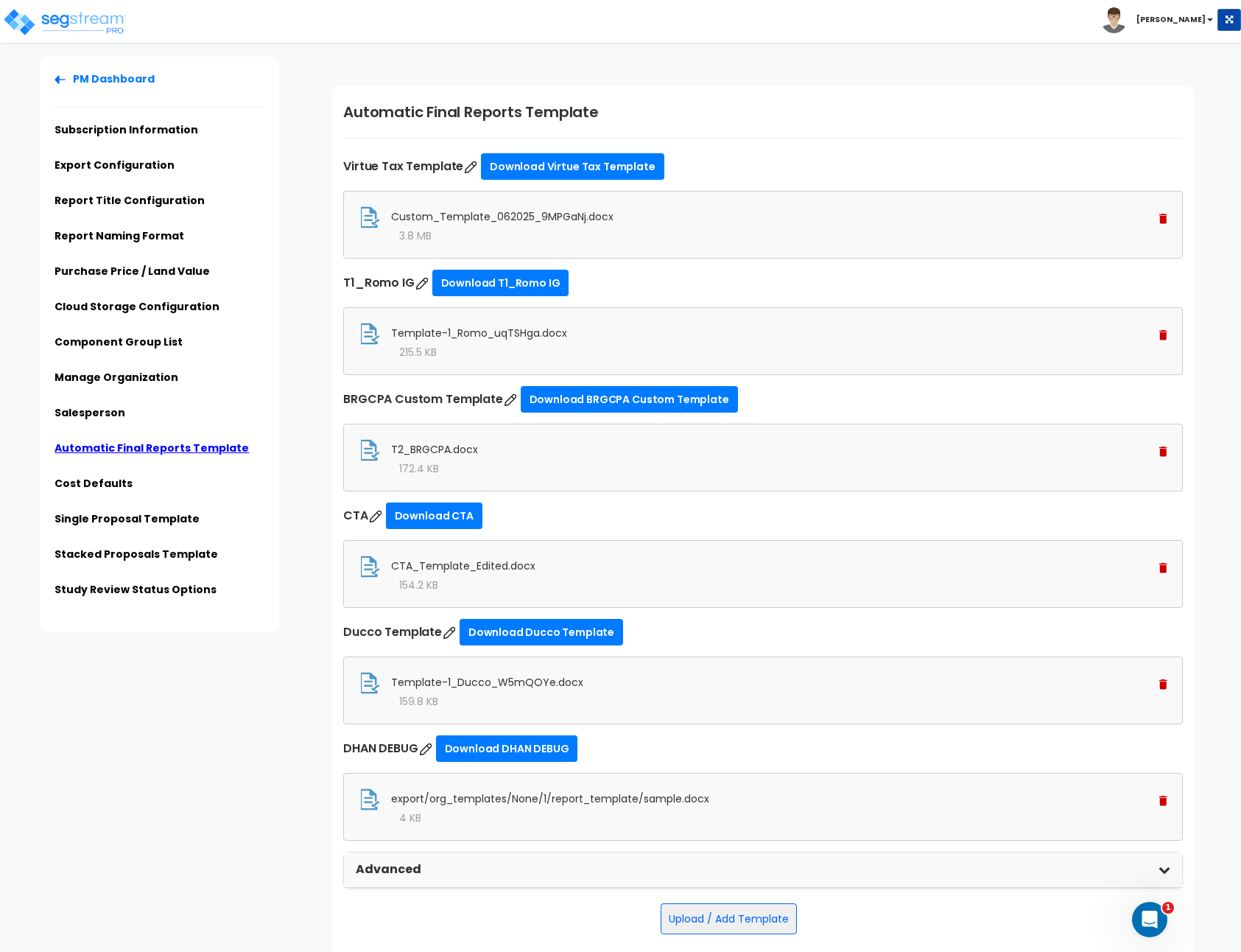
click at [426, 755] on img at bounding box center [425, 748] width 15 height 15
type input "DHAN DEBUG"
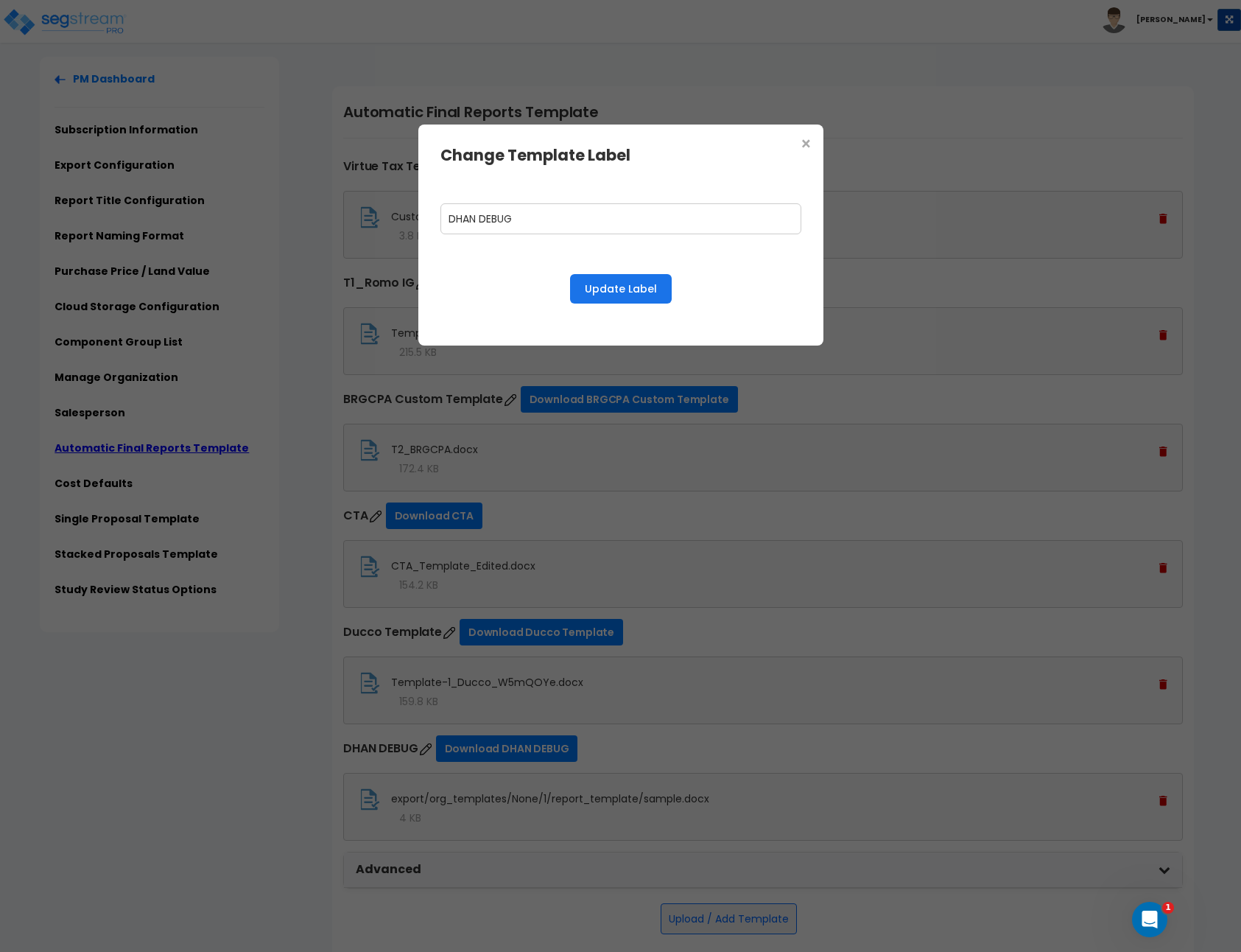
click at [810, 141] on span "×" at bounding box center [806, 144] width 12 height 25
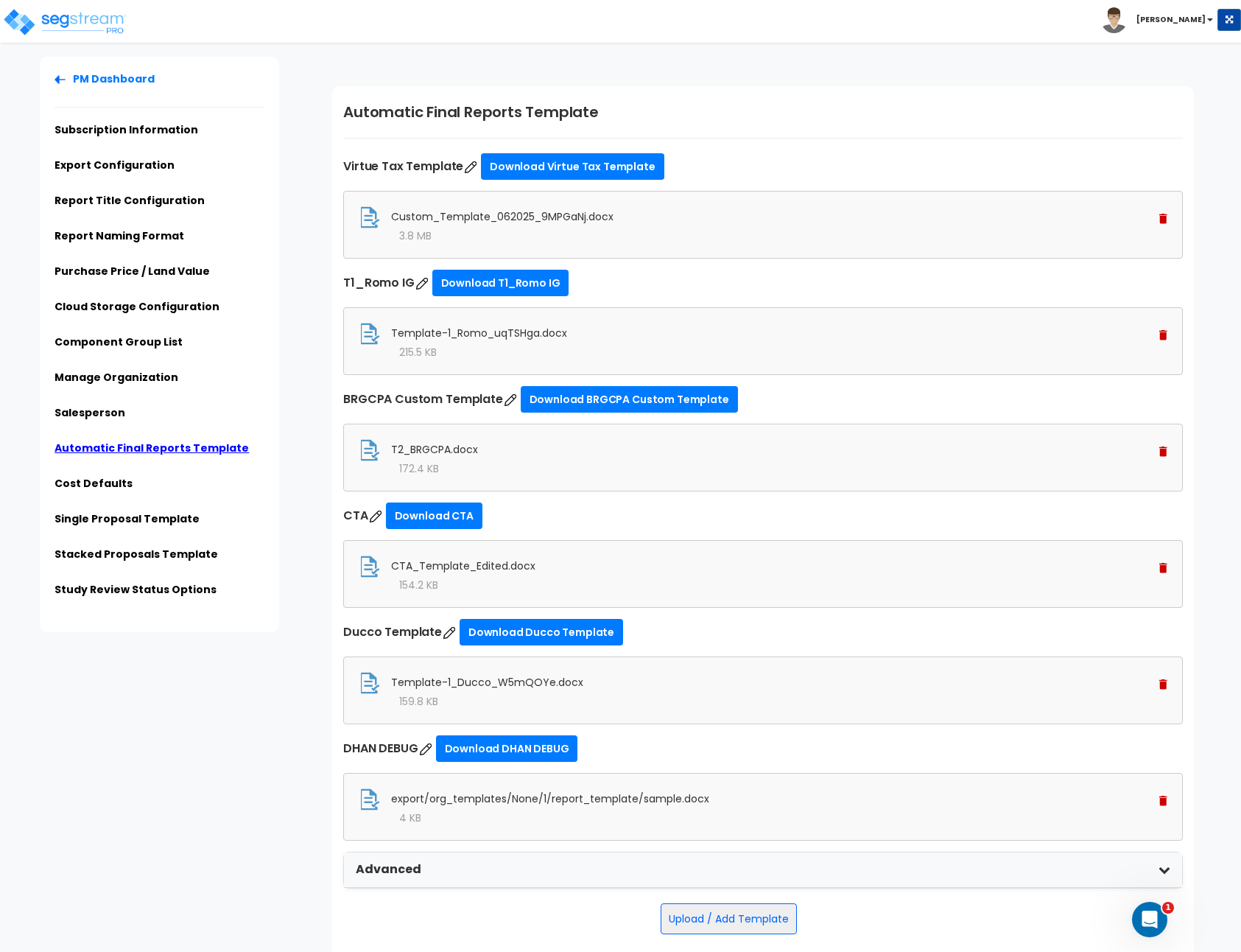
click at [1162, 797] on img at bounding box center [1163, 801] width 8 height 10
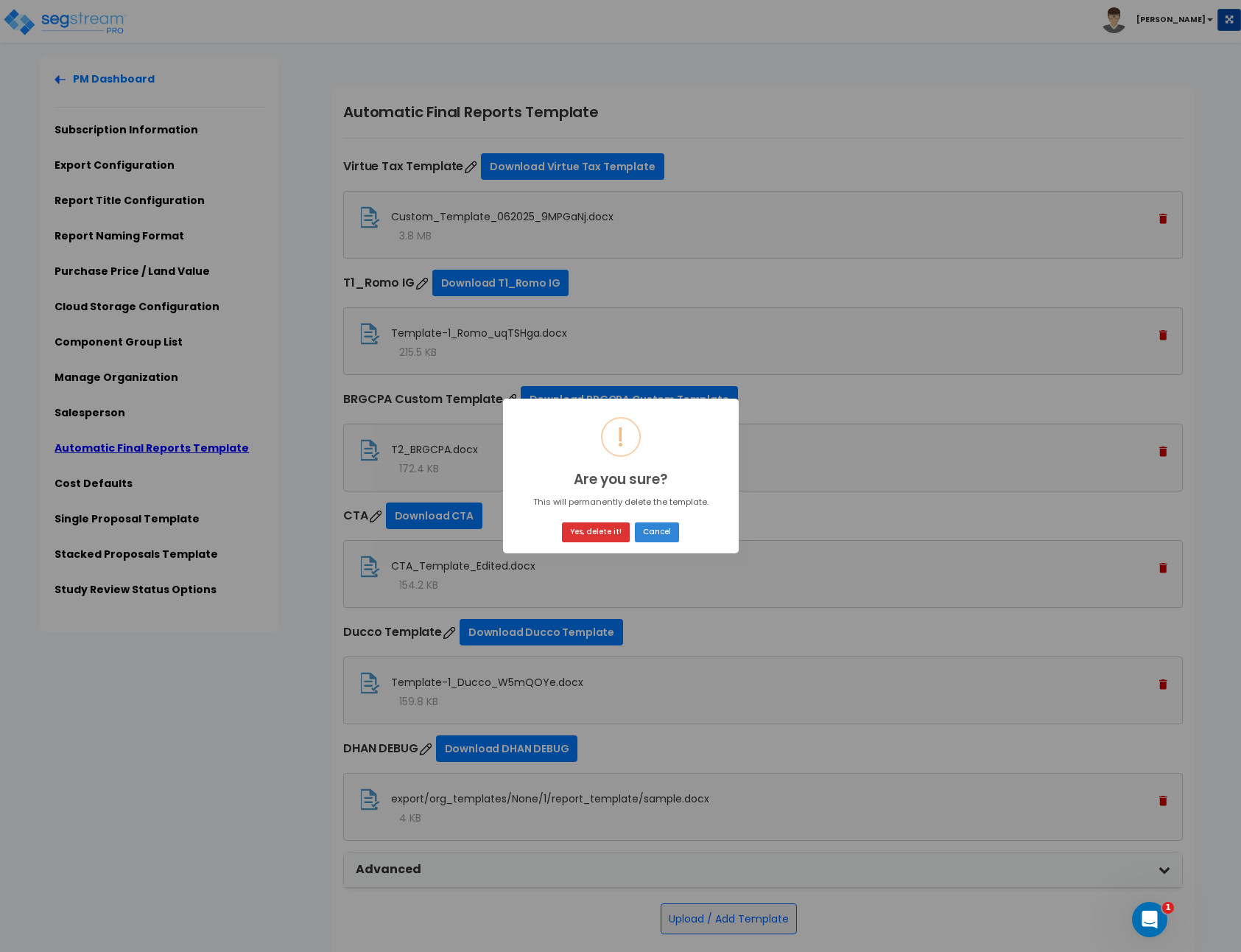
click at [624, 535] on button "Yes, delete it!" at bounding box center [596, 532] width 68 height 20
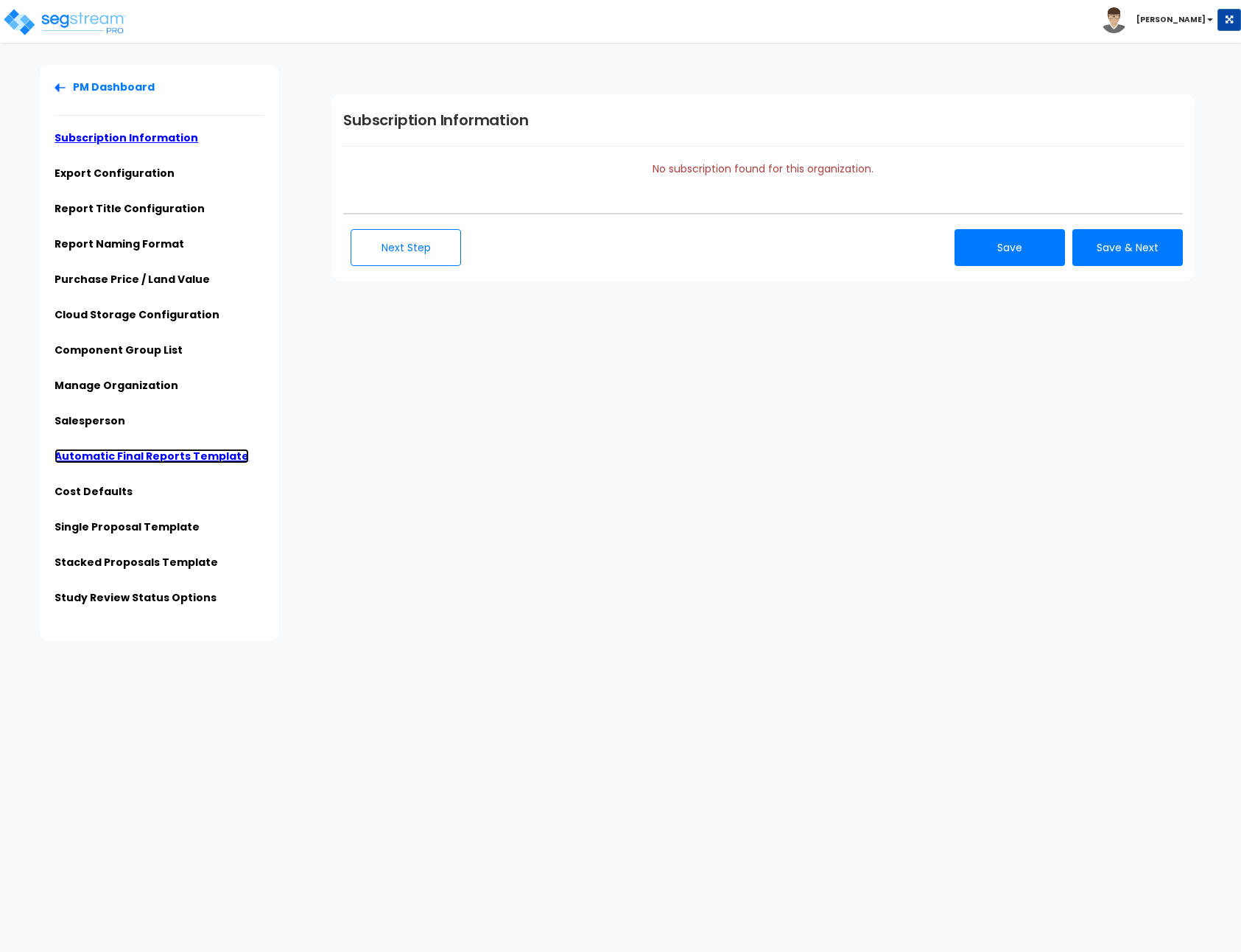
click at [148, 451] on link "Automatic Final Reports Template" at bounding box center [151, 456] width 195 height 15
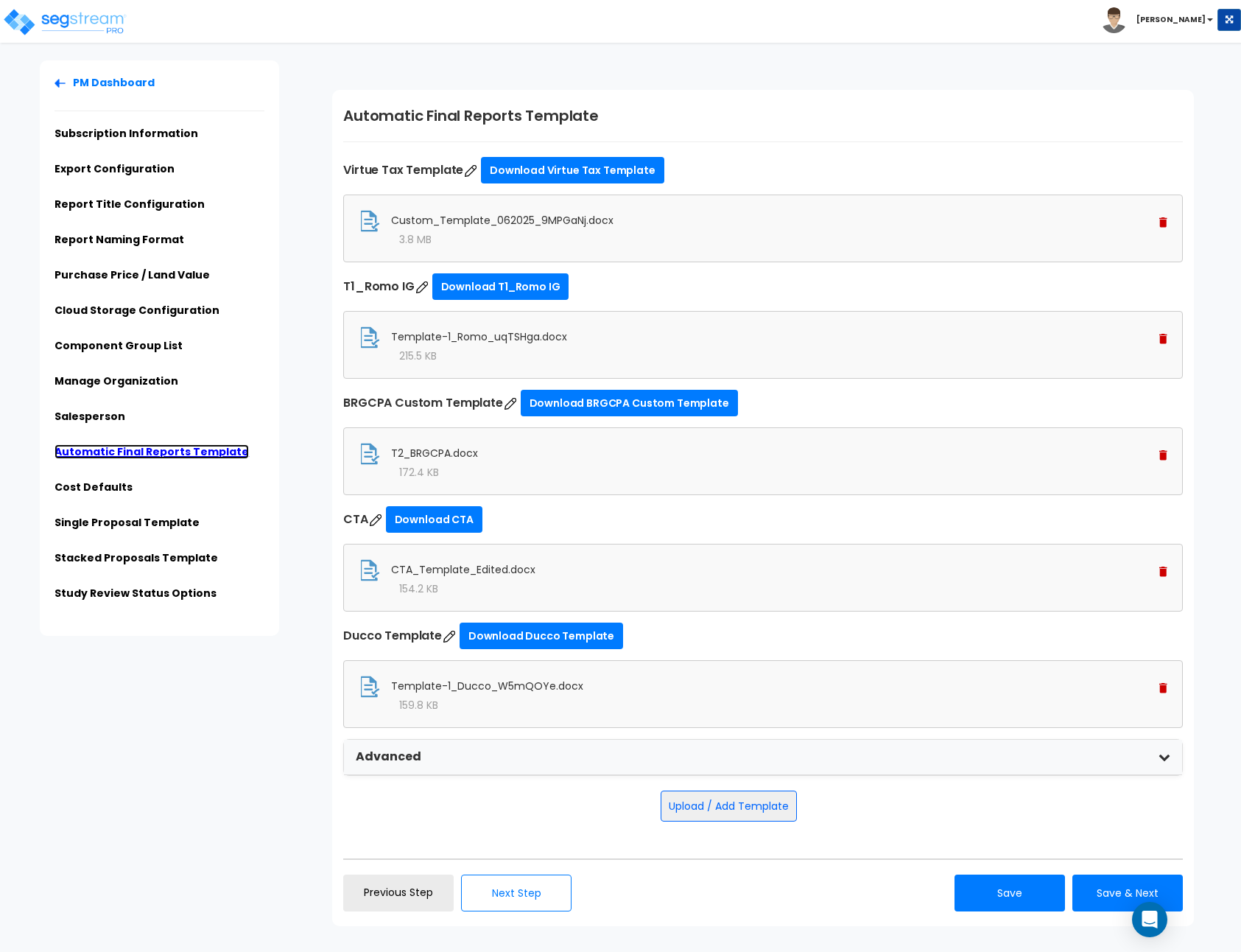
scroll to position [8, 0]
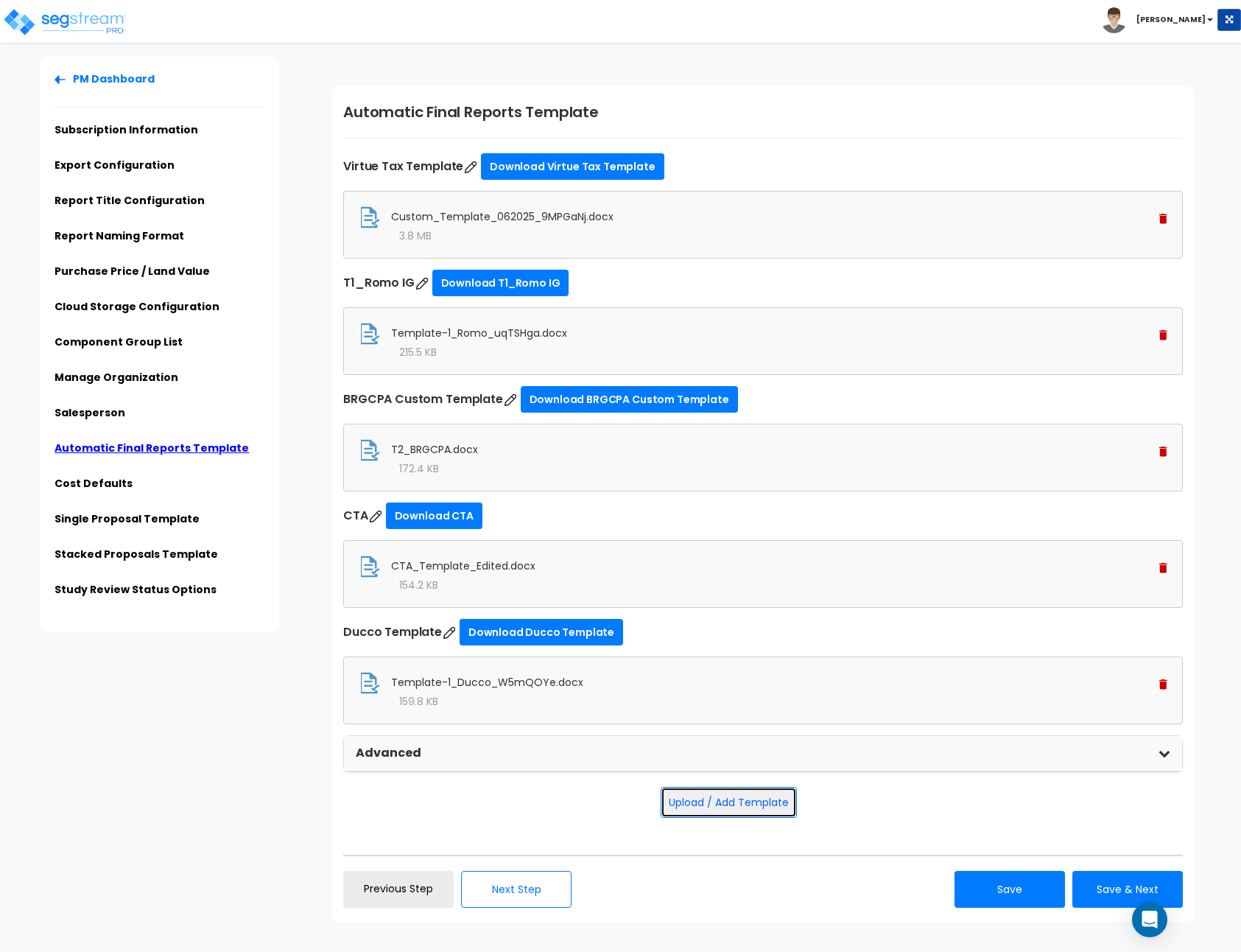
drag, startPoint x: 702, startPoint y: 810, endPoint x: 699, endPoint y: 797, distance: 13.3
click at [701, 810] on button "Upload / Add Template" at bounding box center [729, 802] width 136 height 31
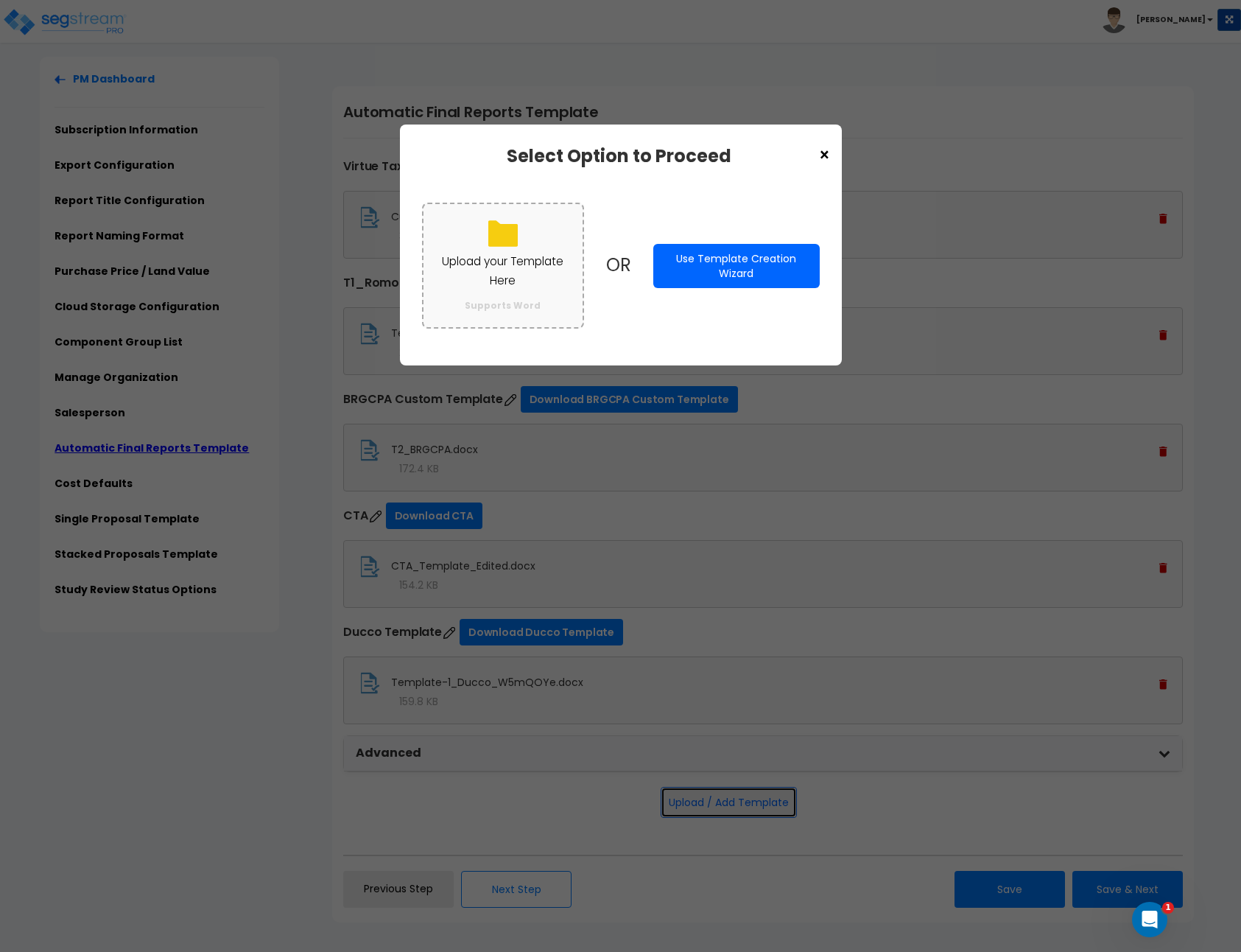
scroll to position [0, 0]
click at [505, 248] on label "Upload your Template Here Supports Word" at bounding box center [503, 266] width 162 height 126
click at [0, 0] on input "Upload your Template Here Supports Word" at bounding box center [0, 0] width 0 height 0
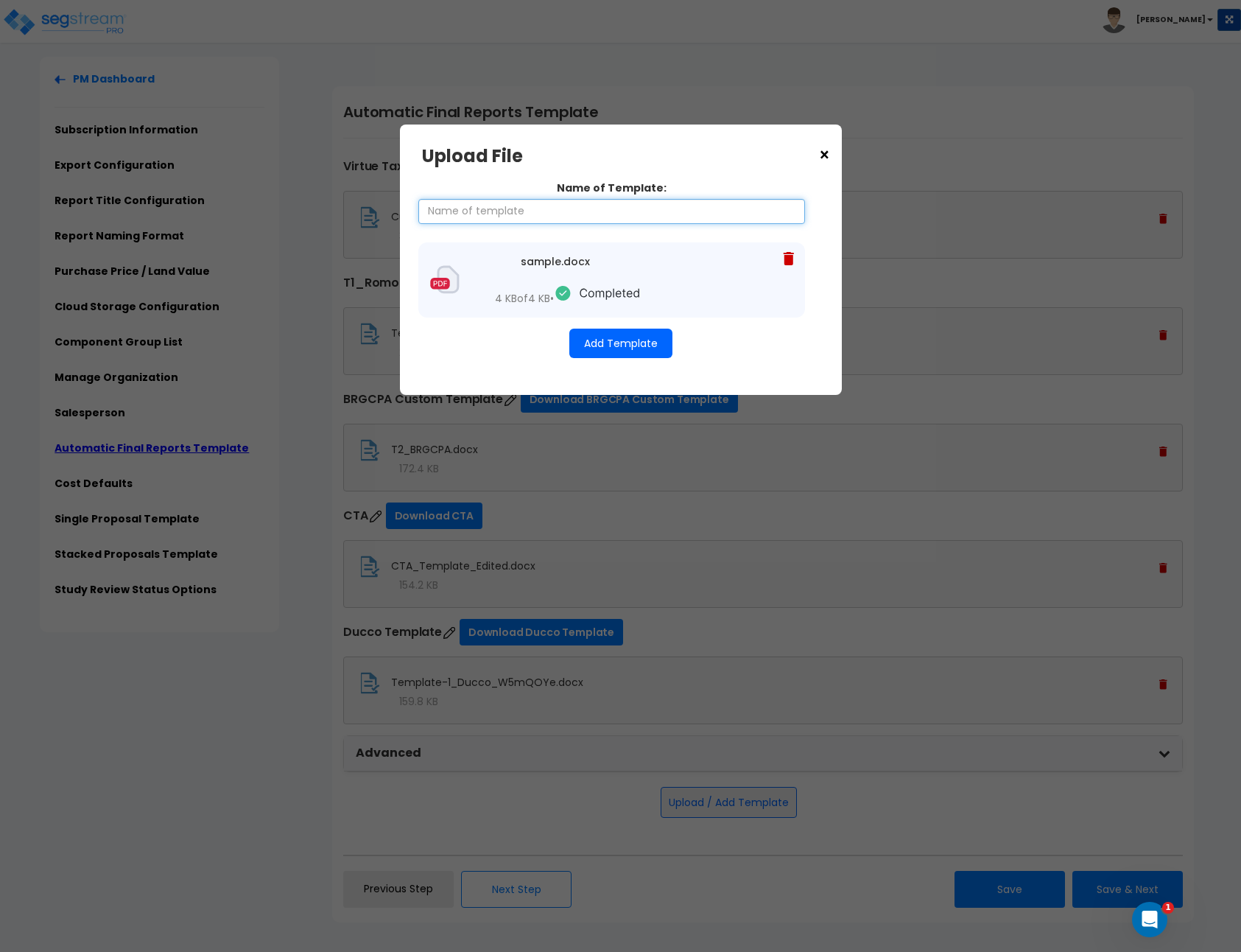
click at [485, 206] on input "Name of Template:" at bounding box center [611, 211] width 387 height 25
type input "DHAN DEBUG"
click at [632, 350] on button "Add Template" at bounding box center [621, 343] width 103 height 30
